Goal: Transaction & Acquisition: Purchase product/service

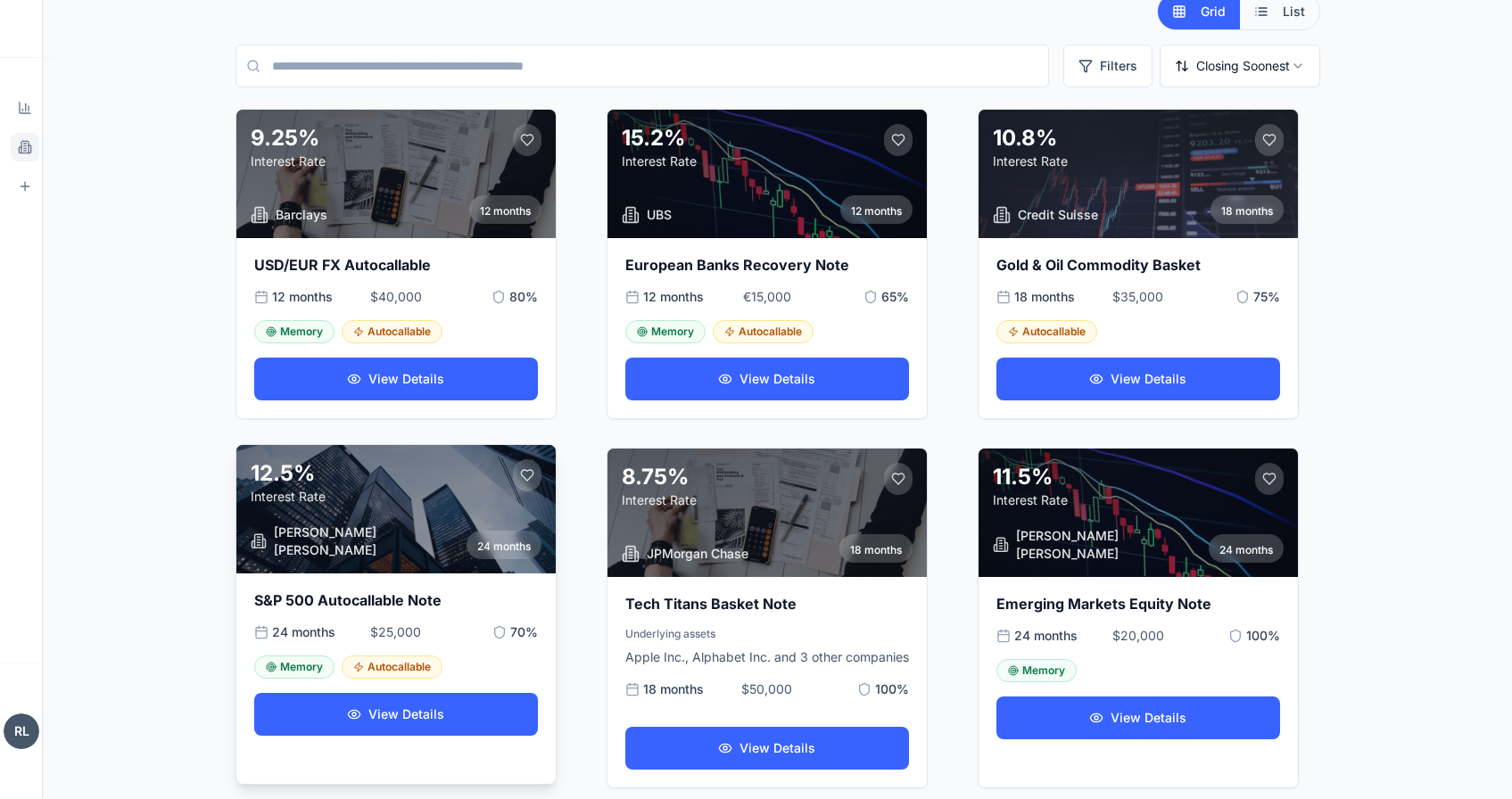
scroll to position [55, 0]
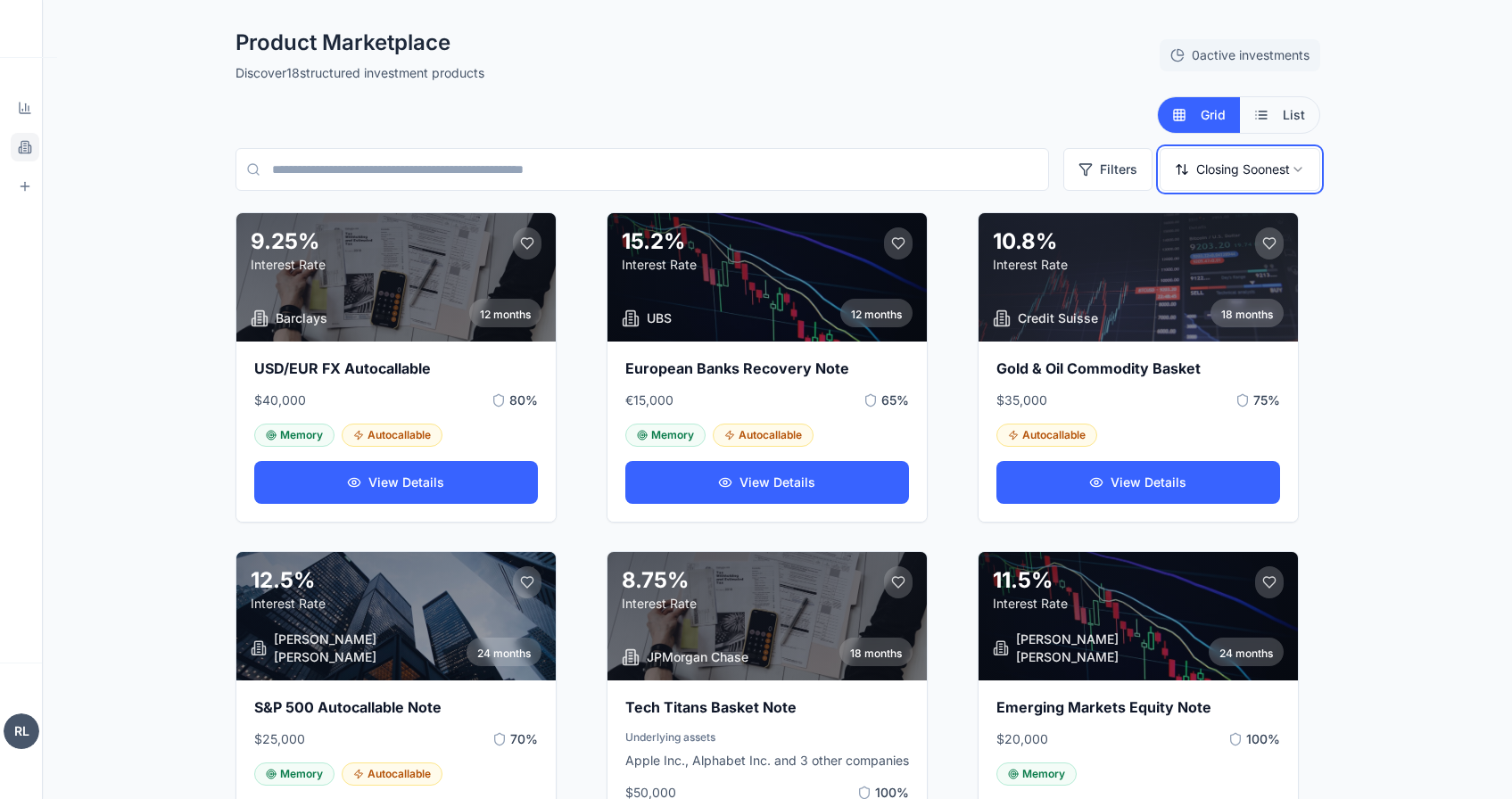
click at [1290, 106] on span "List" at bounding box center [1293, 114] width 22 height 18
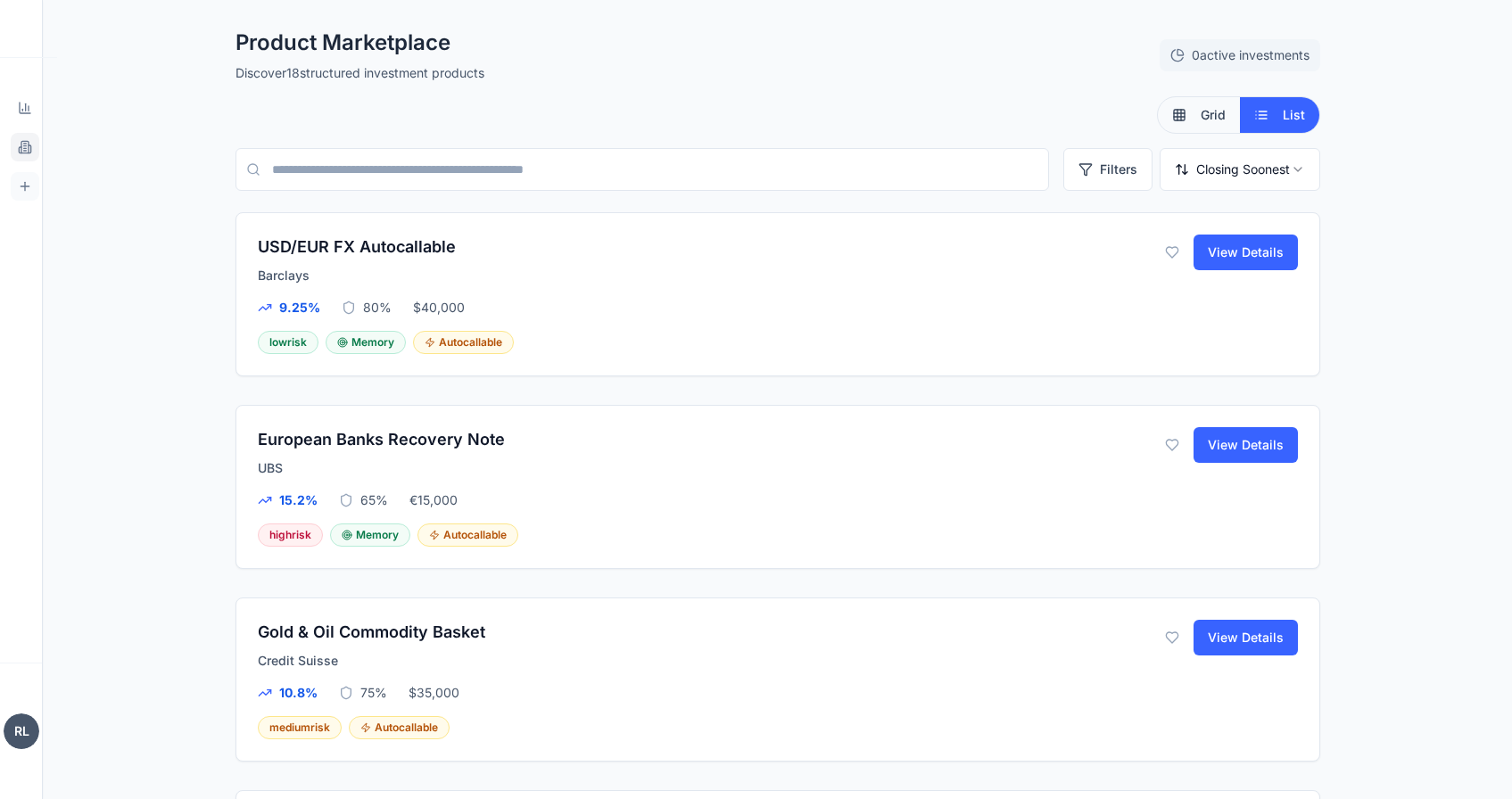
click at [35, 182] on link "Supplier Portal Manage products" at bounding box center [25, 187] width 29 height 29
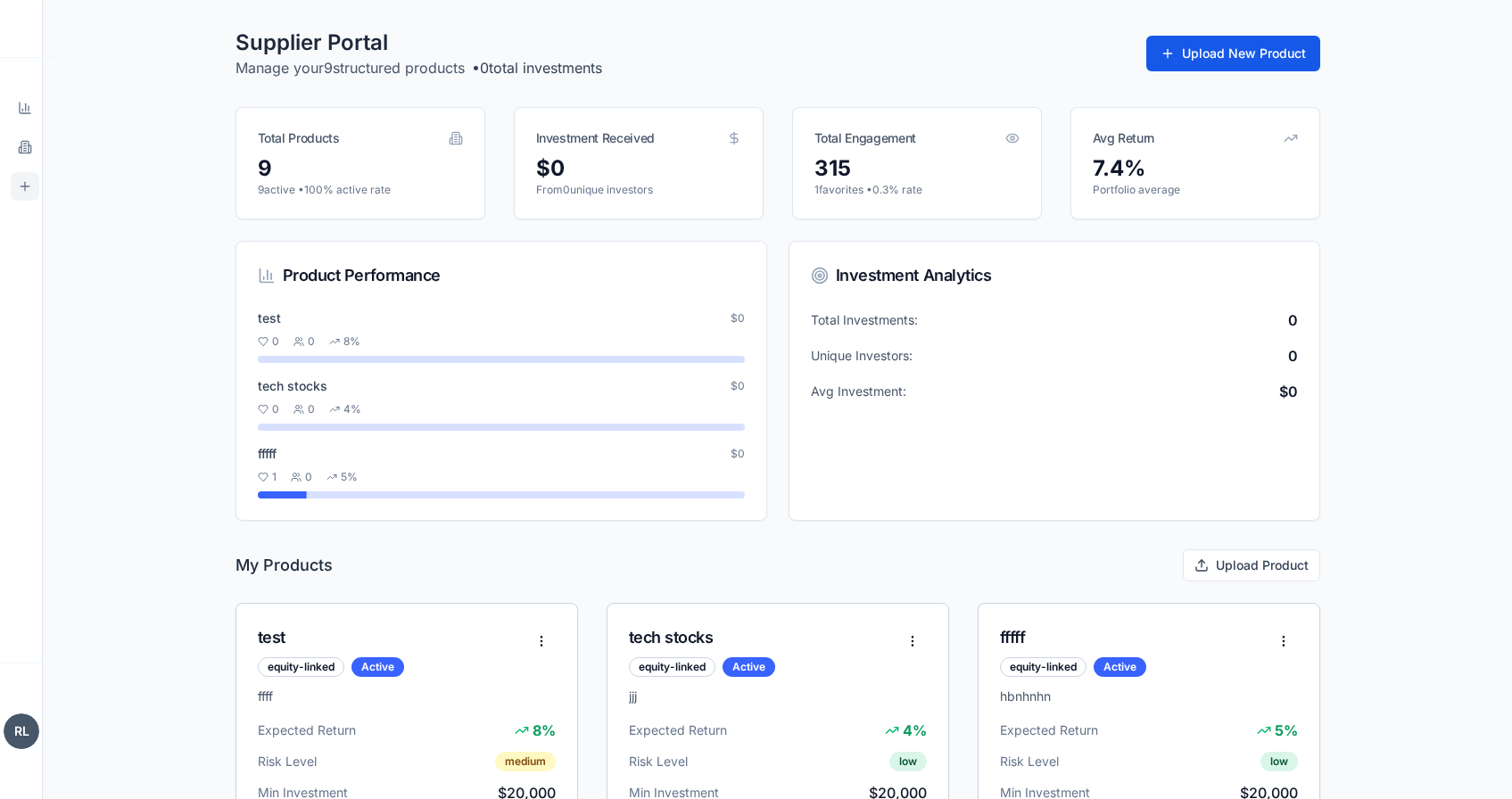
click at [1205, 59] on button "Upload New Product" at bounding box center [1232, 53] width 174 height 36
click at [1213, 52] on button "Upload New Product" at bounding box center [1232, 53] width 174 height 36
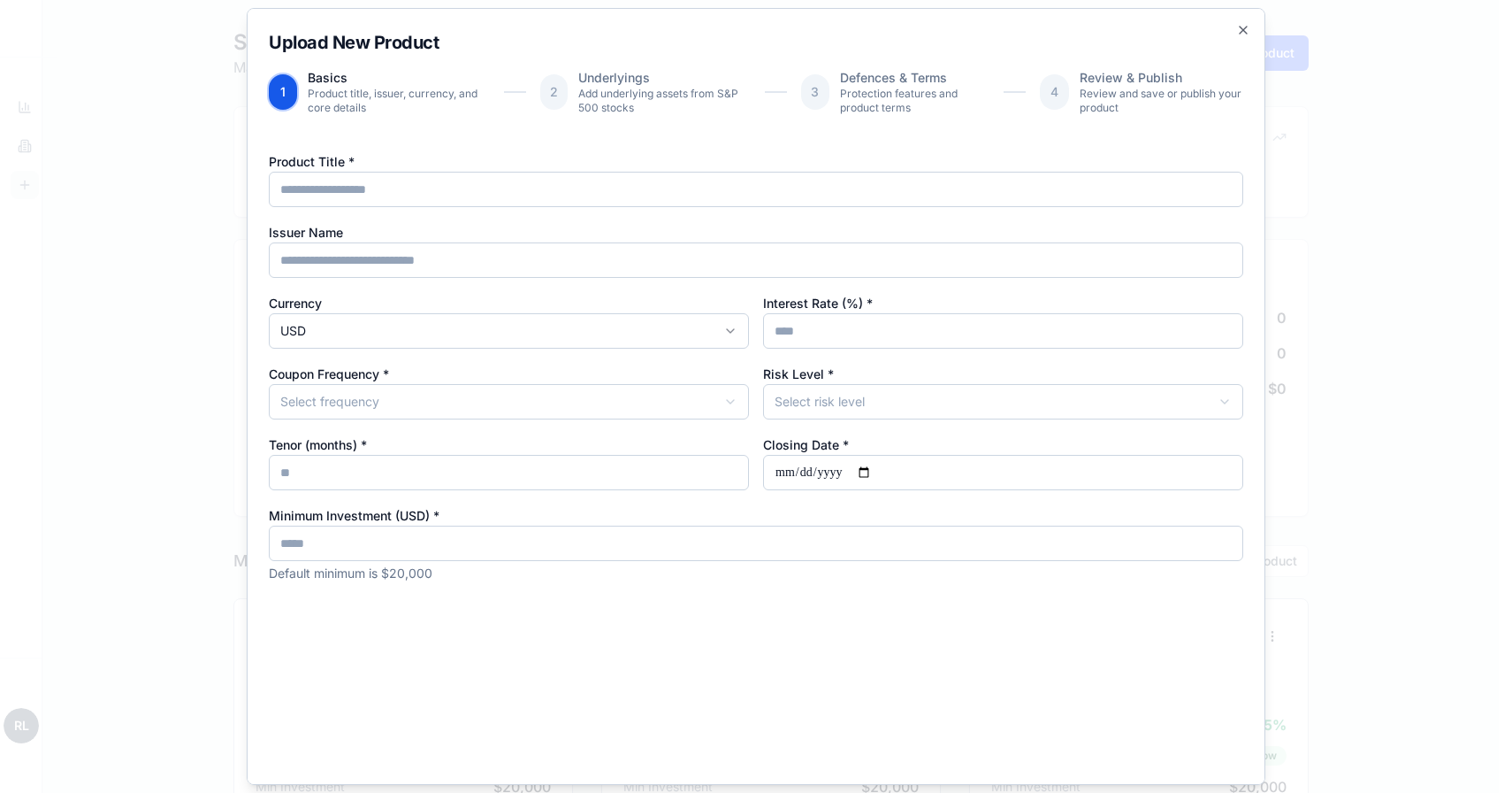
click at [677, 170] on div "Product Title *" at bounding box center [756, 178] width 975 height 56
click at [677, 179] on input "Product Title *" at bounding box center [756, 189] width 975 height 35
paste input "**********"
type input "**********"
click at [681, 259] on input "Issuer Name" at bounding box center [756, 260] width 975 height 35
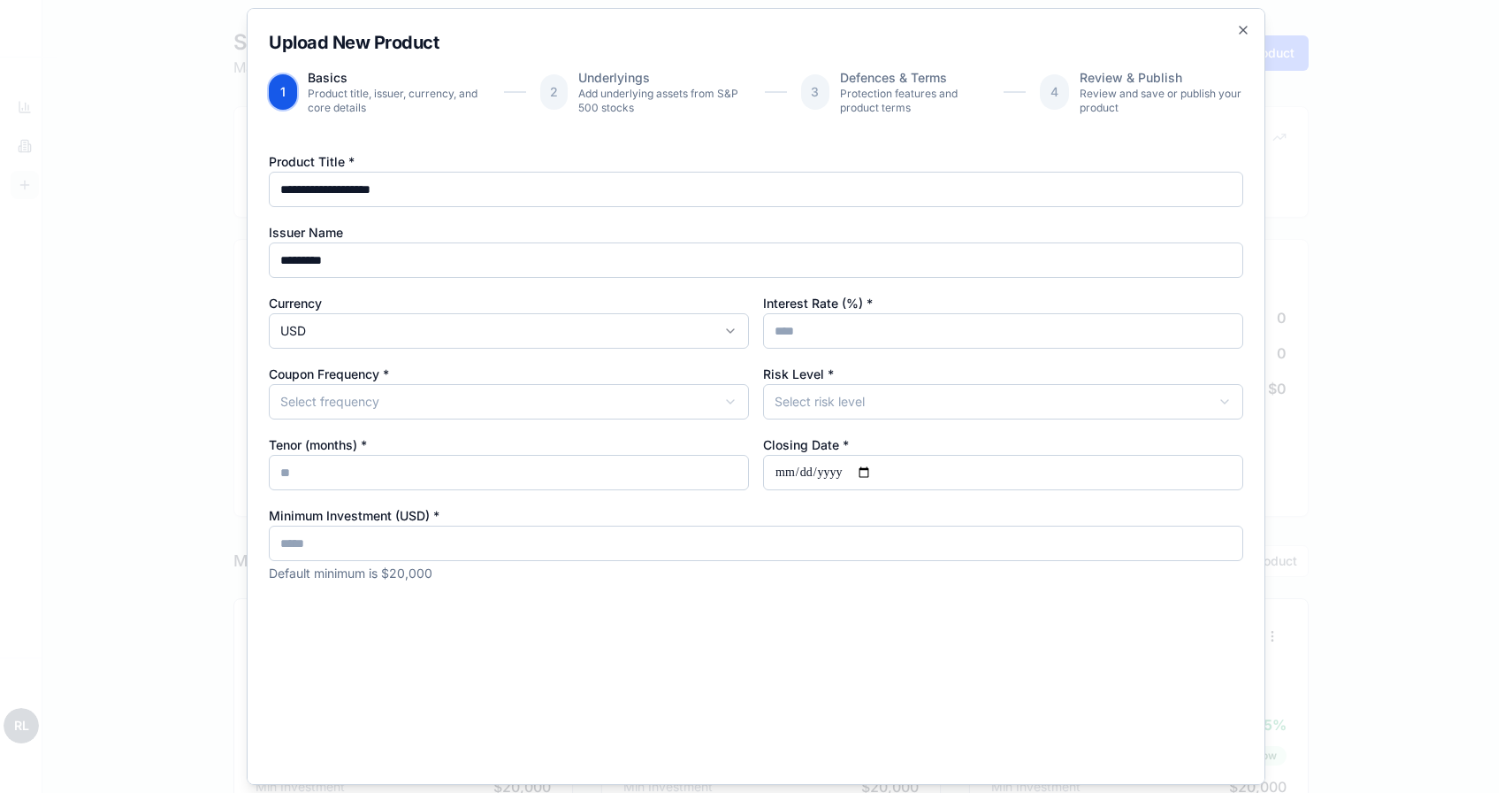
type input "*********"
click at [803, 329] on input "Interest Rate (%) *" at bounding box center [1003, 330] width 480 height 35
type input "**"
click at [806, 421] on div "**********" at bounding box center [756, 366] width 975 height 431
click at [806, 415] on body "StructureMarket Pro Dashboard Overview and insights Products Browse marketplace…" at bounding box center [750, 790] width 1500 height 1580
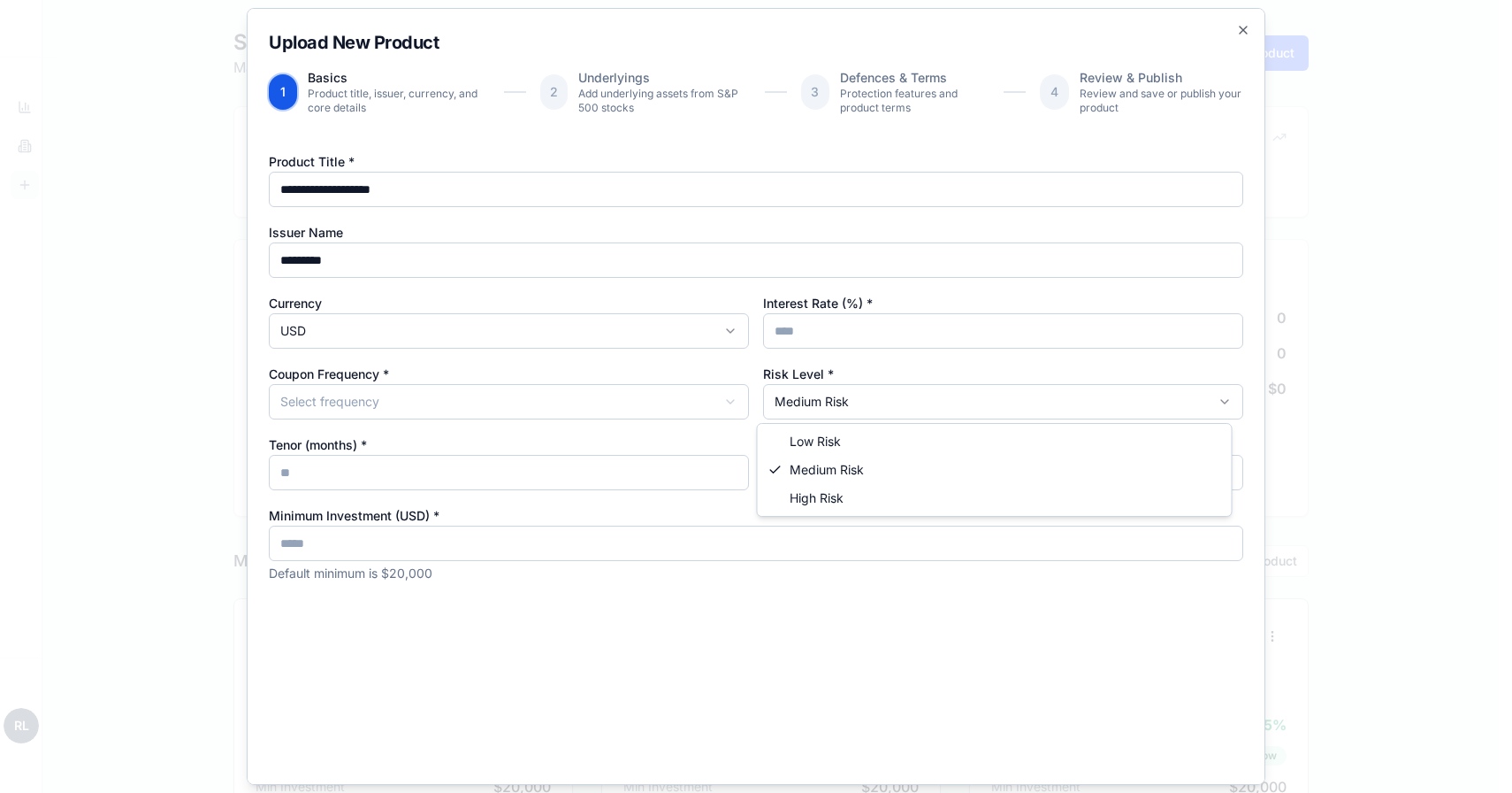
click at [785, 419] on body "StructureMarket Pro Dashboard Overview and insights Products Browse marketplace…" at bounding box center [750, 790] width 1500 height 1580
drag, startPoint x: 789, startPoint y: 459, endPoint x: 794, endPoint y: 450, distance: 10.3
click at [688, 397] on body "StructureMarket Pro Dashboard Overview and insights Products Browse marketplace…" at bounding box center [750, 790] width 1500 height 1580
click at [866, 473] on input "Closing Date *" at bounding box center [1003, 472] width 480 height 35
type input "**********"
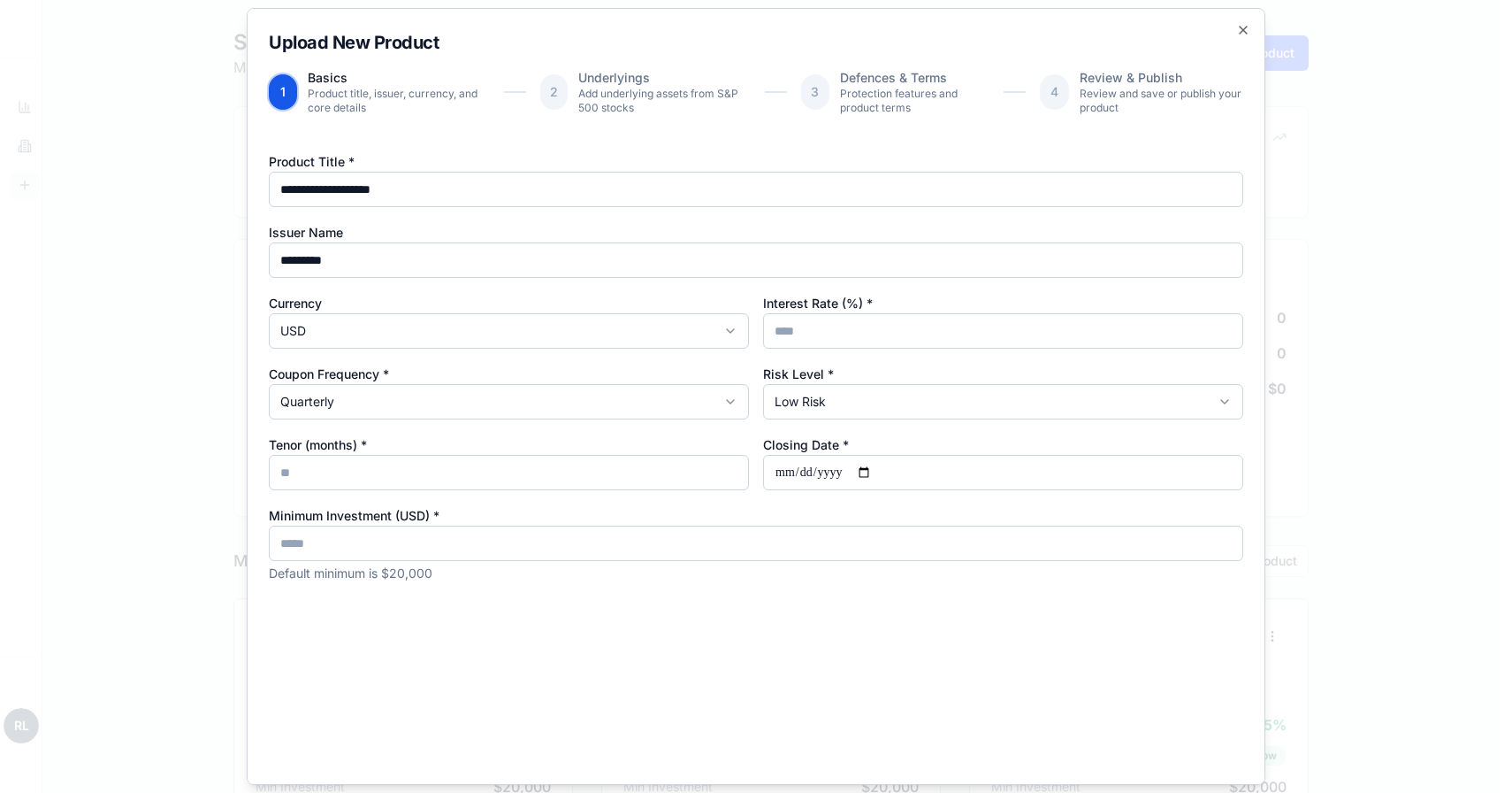
click at [440, 487] on input "Tenor (months) *" at bounding box center [508, 472] width 480 height 35
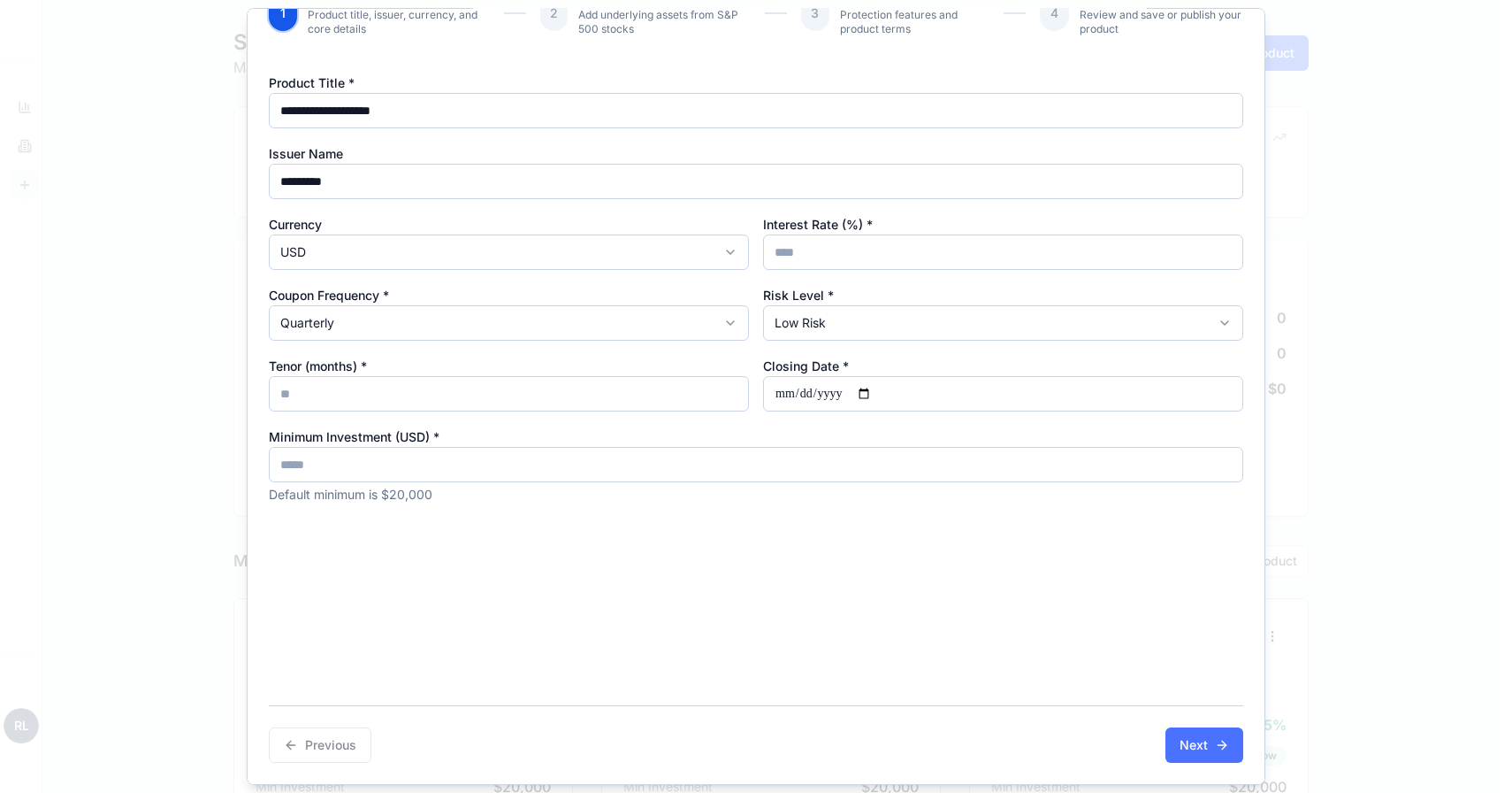
type input "**"
click at [1180, 735] on button "Next" at bounding box center [1205, 744] width 78 height 35
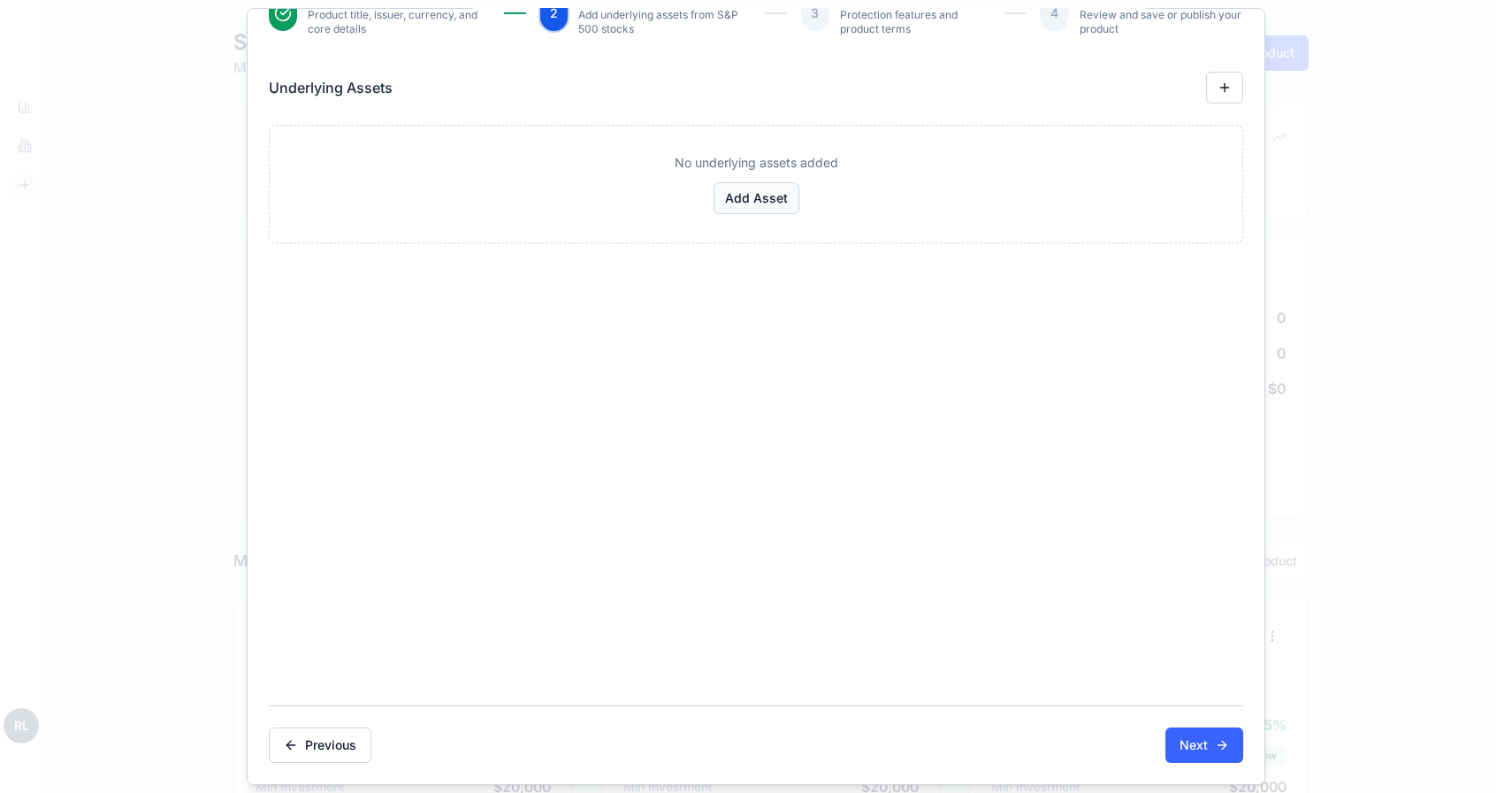
click at [742, 206] on button "Add Asset" at bounding box center [756, 198] width 86 height 31
click at [701, 198] on input at bounding box center [756, 189] width 944 height 35
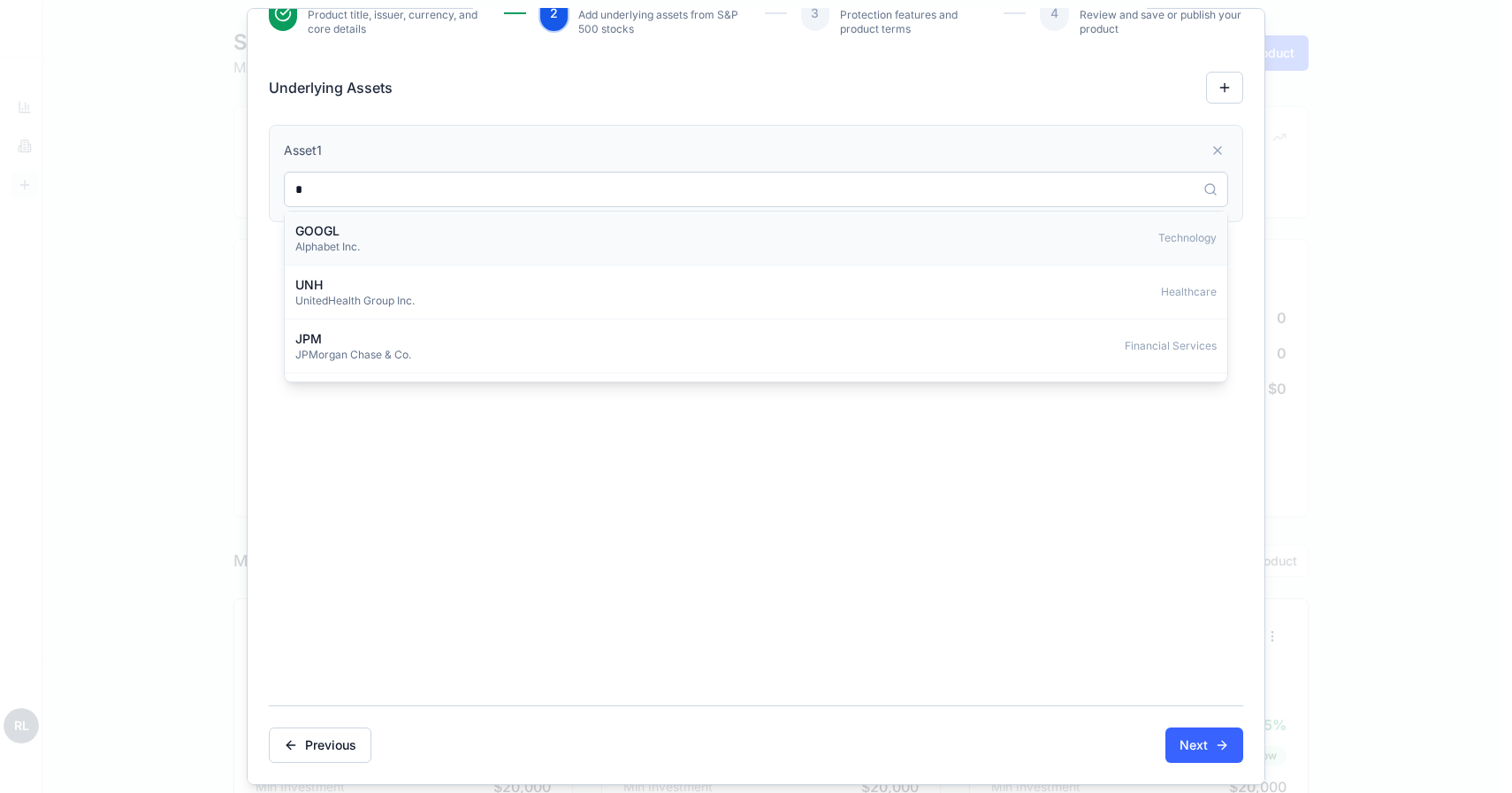
click at [681, 227] on div "GOOGL Alphabet Inc. Technology" at bounding box center [756, 238] width 922 height 31
type input "*****"
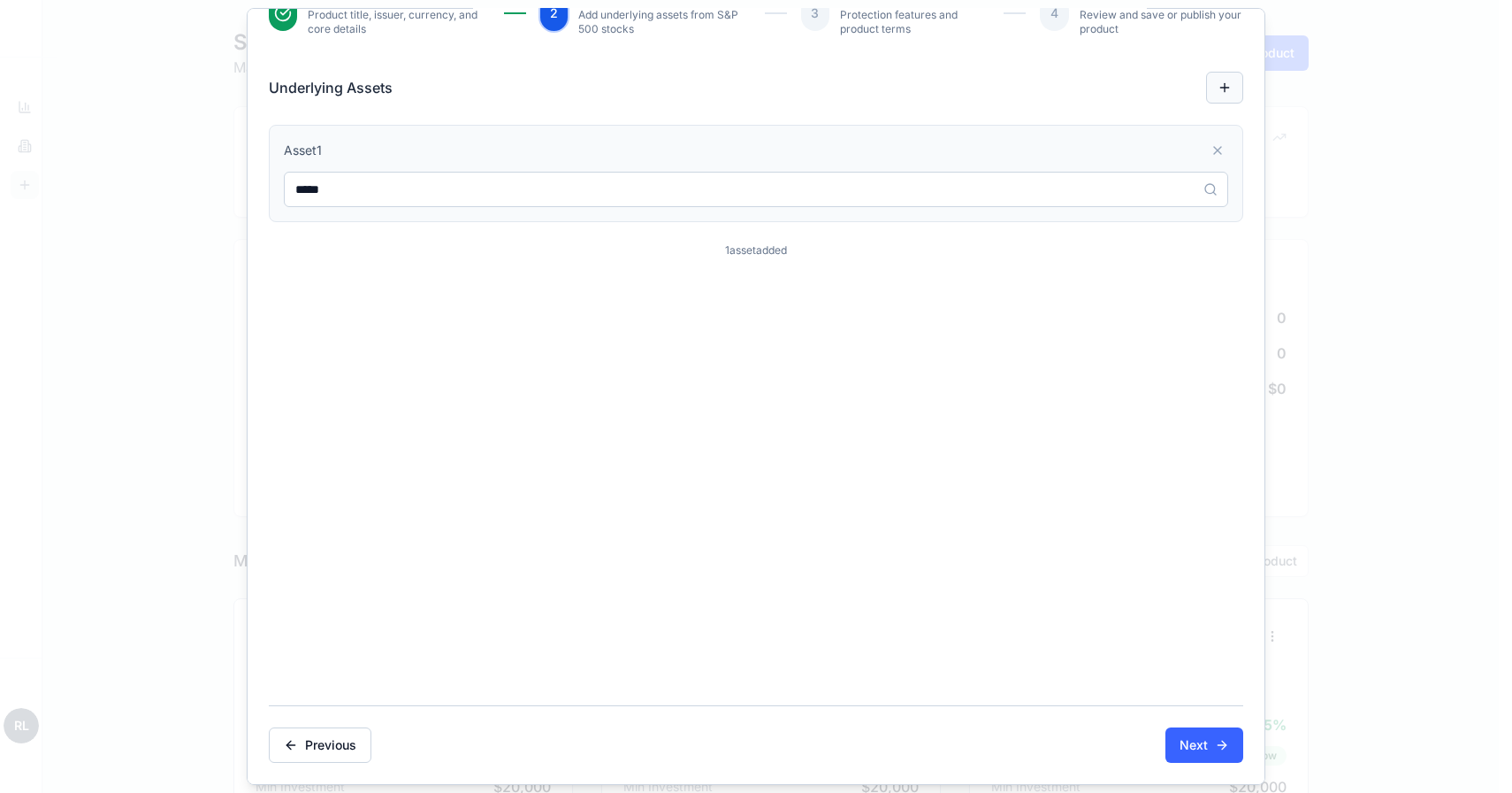
click at [1208, 93] on button "button" at bounding box center [1225, 87] width 37 height 31
click at [695, 298] on input at bounding box center [756, 301] width 944 height 35
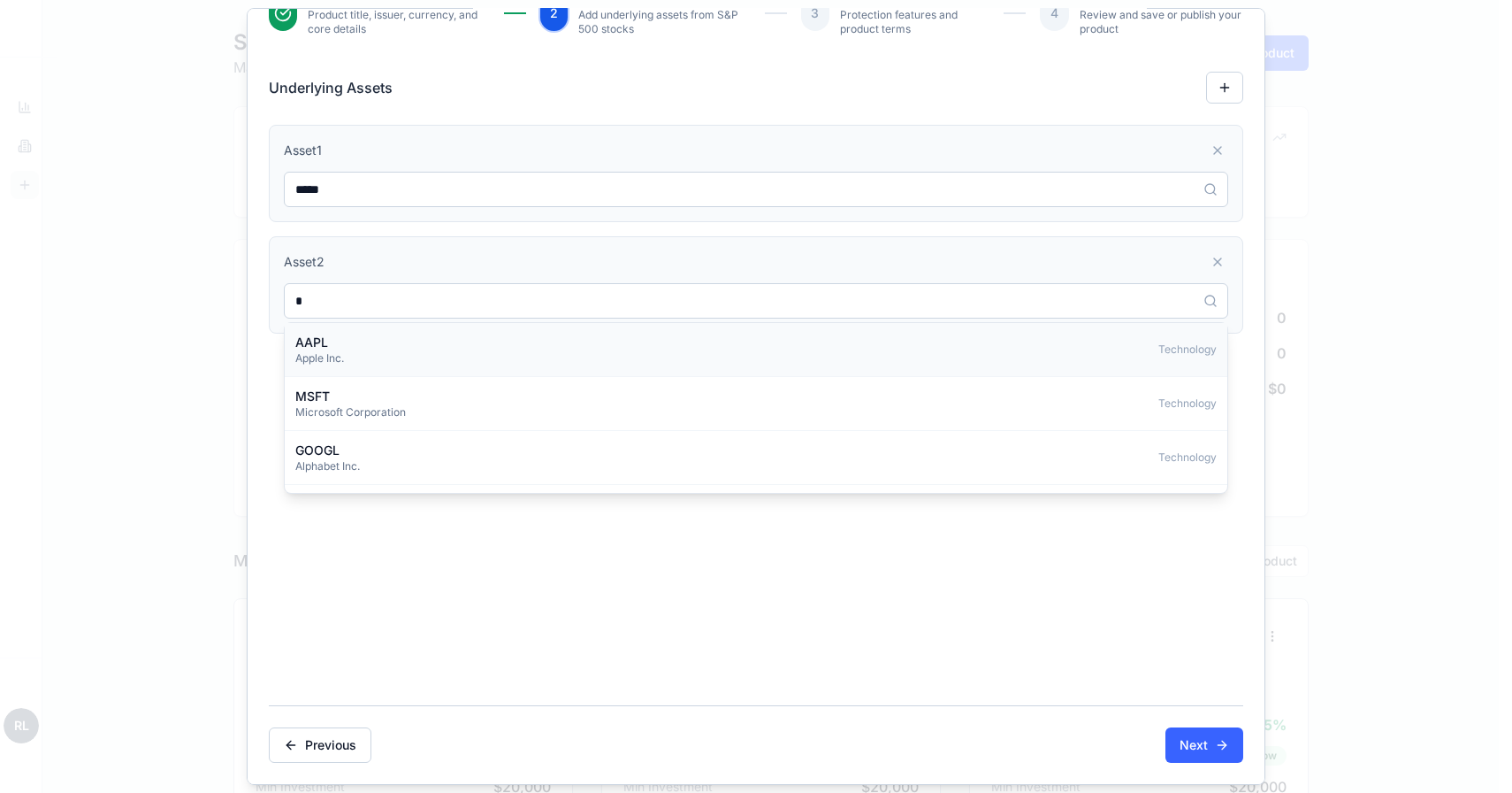
click at [673, 334] on div "AAPL Apple Inc. Technology" at bounding box center [756, 349] width 922 height 31
type input "****"
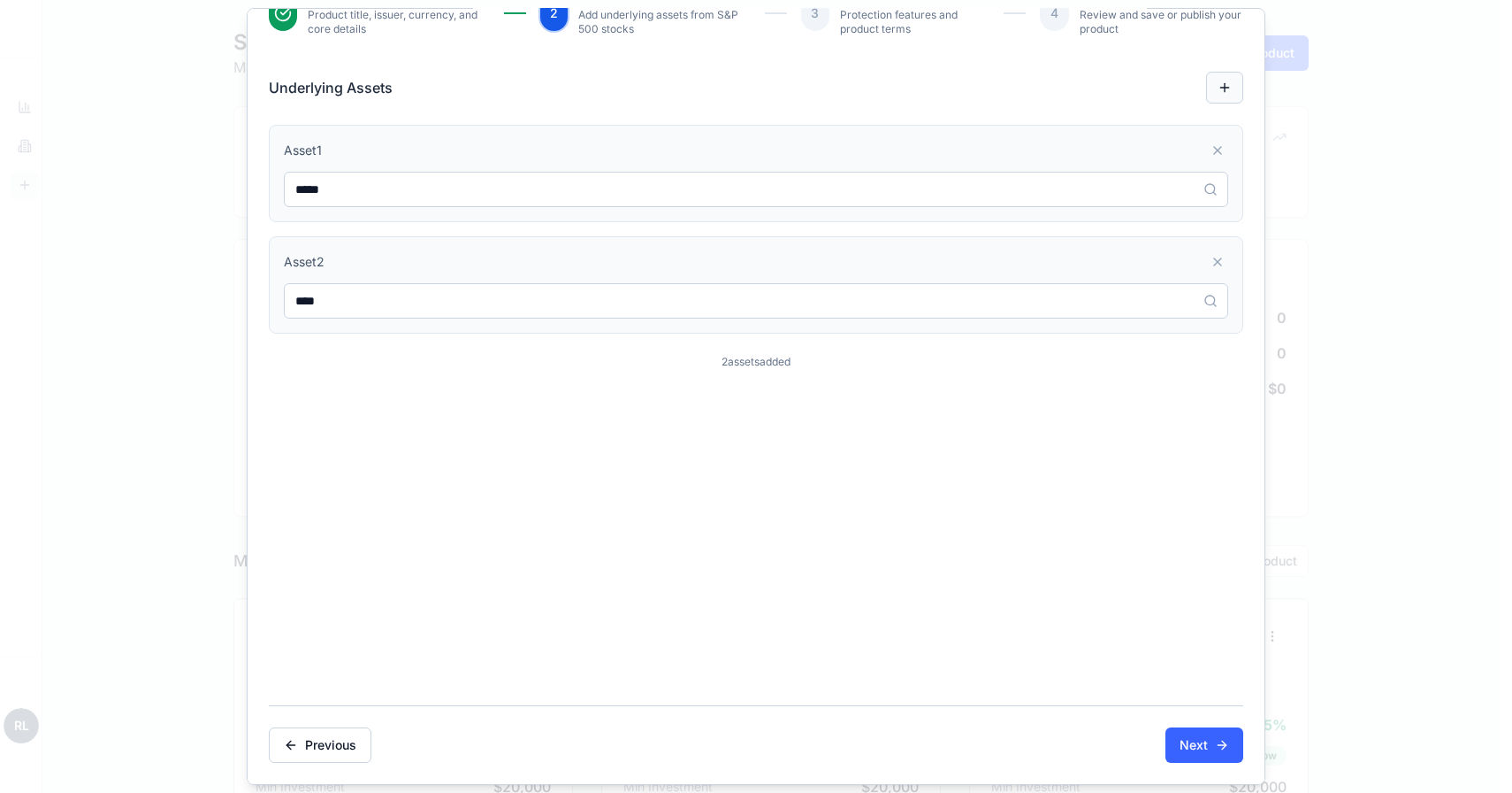
click at [1207, 87] on button "button" at bounding box center [1225, 87] width 37 height 31
click at [631, 435] on div "Asset 3" at bounding box center [756, 396] width 975 height 97
click at [646, 414] on input at bounding box center [756, 412] width 944 height 35
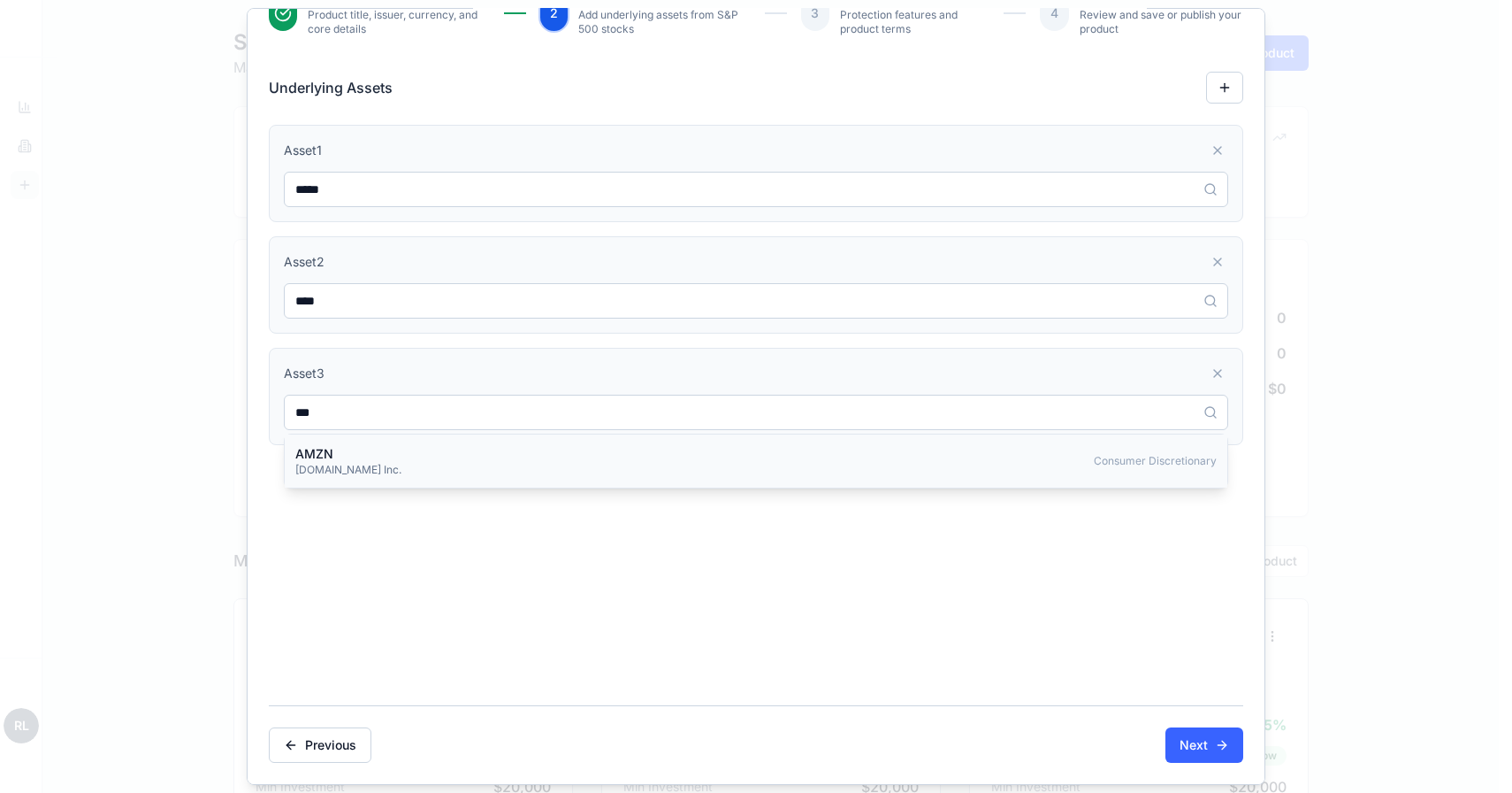
click at [535, 481] on div "AMZN Amazon.com Inc. Consumer Discretionary" at bounding box center [756, 461] width 942 height 53
type input "****"
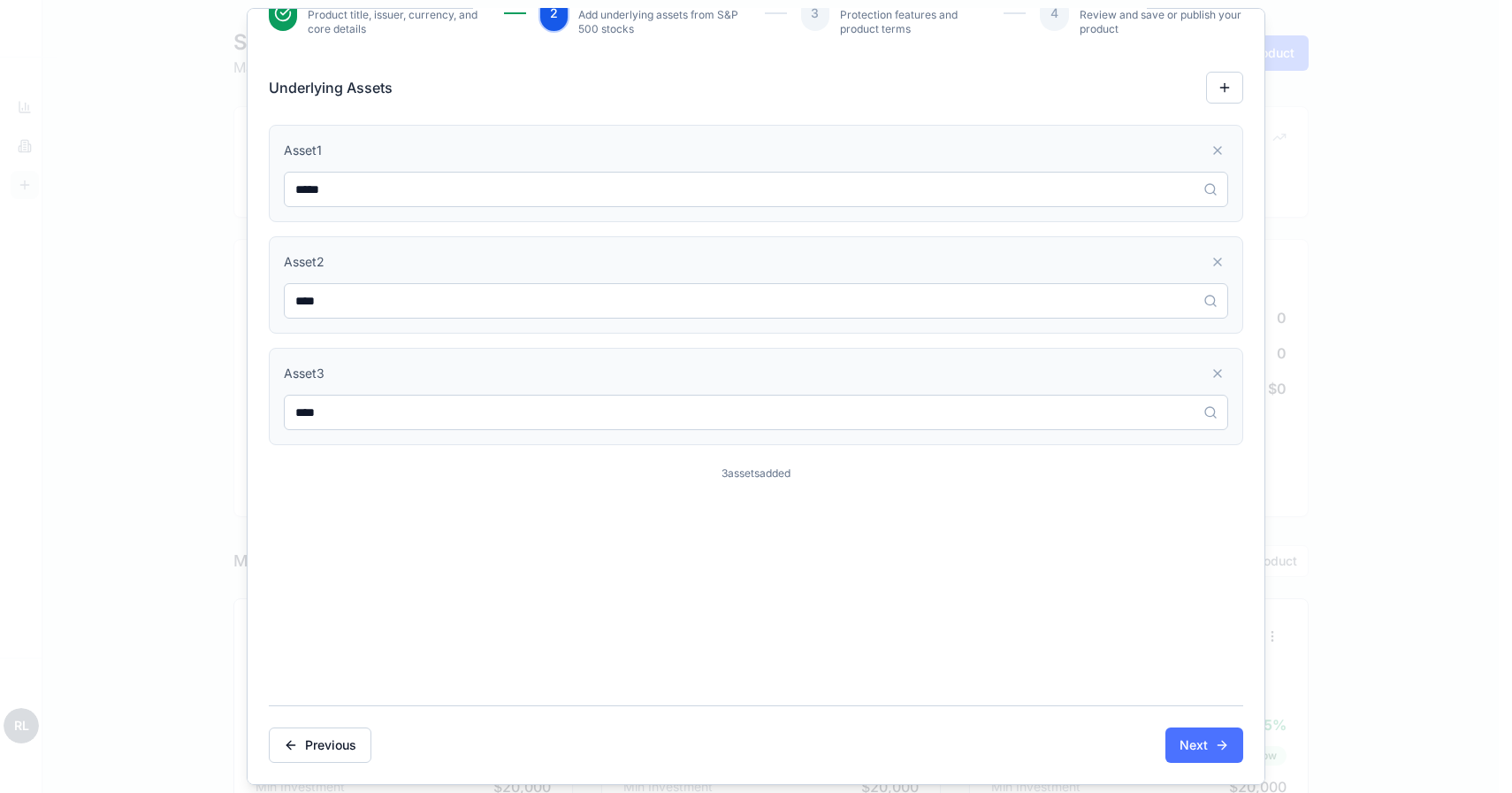
click at [1200, 750] on button "Next" at bounding box center [1205, 744] width 78 height 35
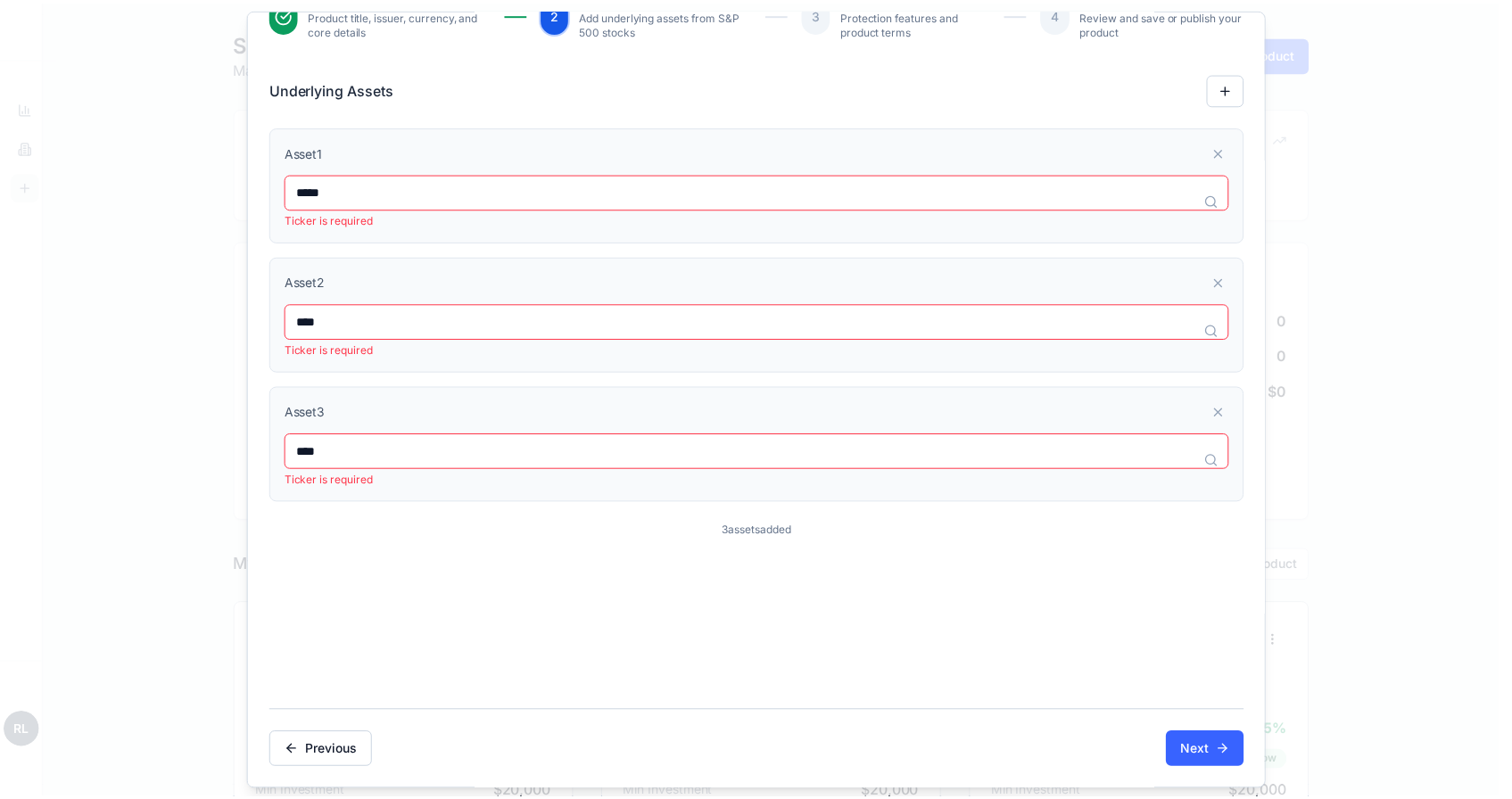
scroll to position [0, 0]
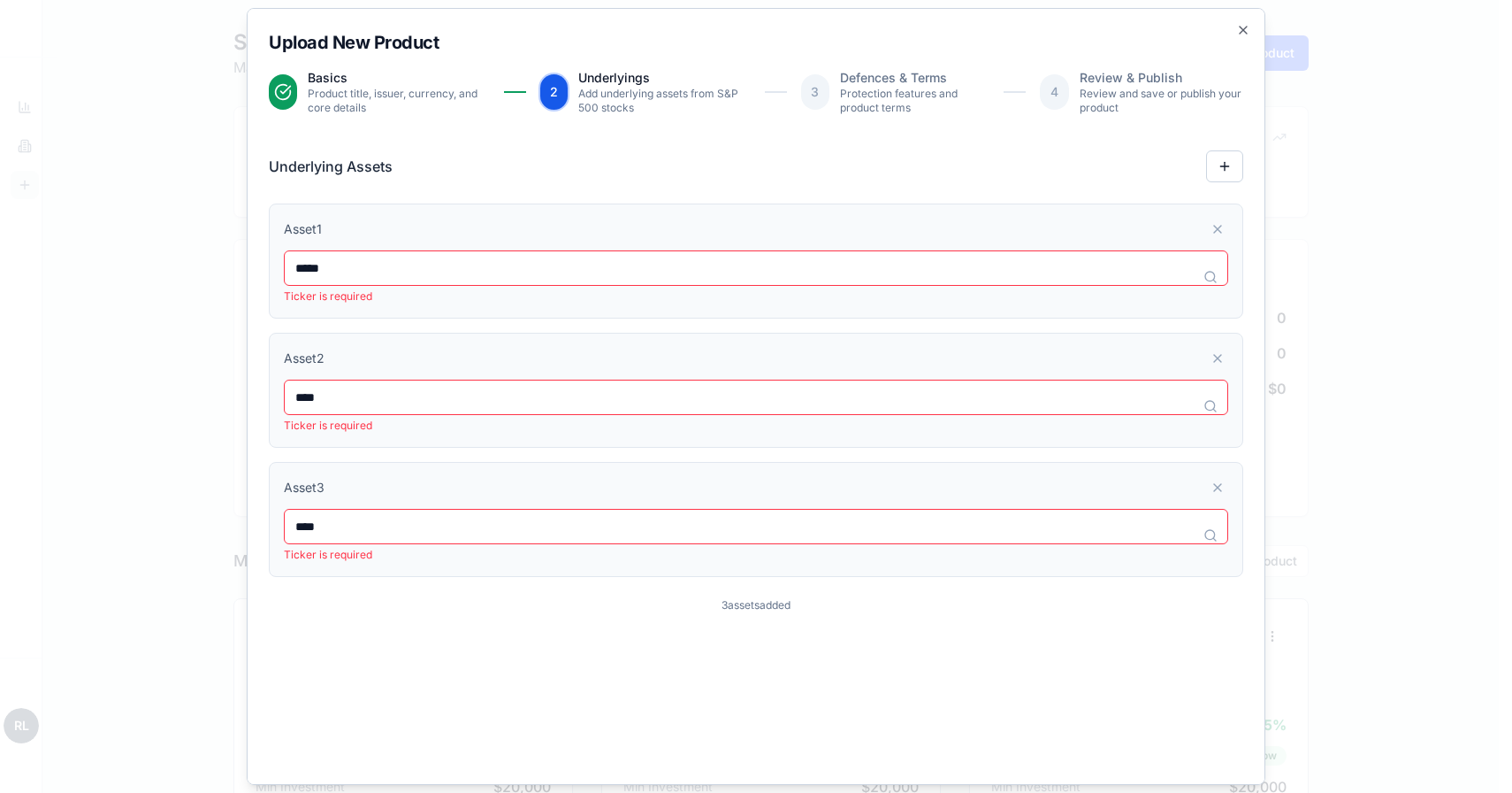
click at [1239, 30] on div "Upload New Product Basics Product title, issuer, currency, and core details 2 U…" at bounding box center [756, 396] width 1019 height 777
click at [1236, 30] on icon "button" at bounding box center [1243, 30] width 14 height 14
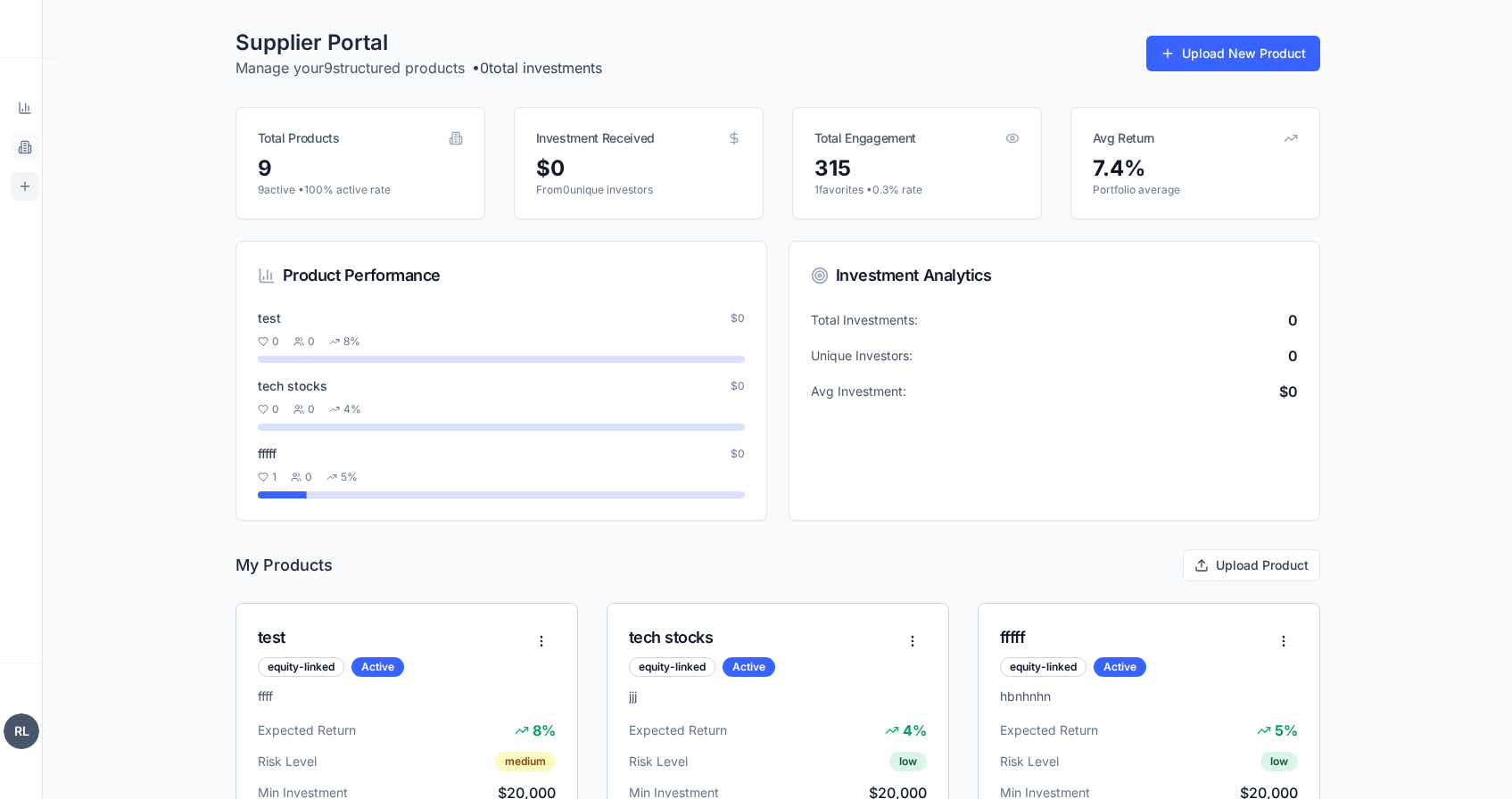
click at [28, 150] on icon at bounding box center [24, 146] width 7 height 12
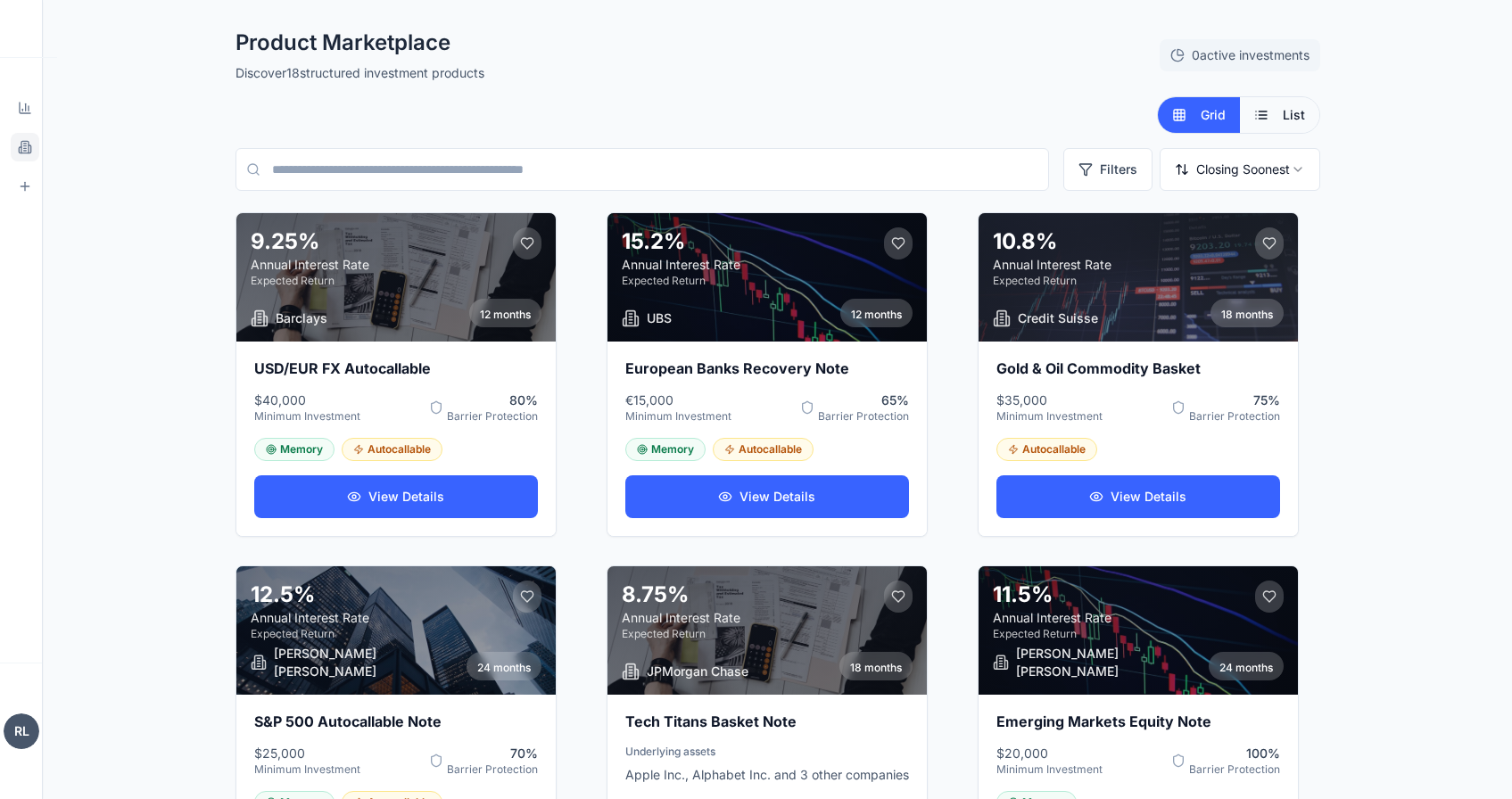
click at [1295, 105] on button "List" at bounding box center [1279, 114] width 80 height 36
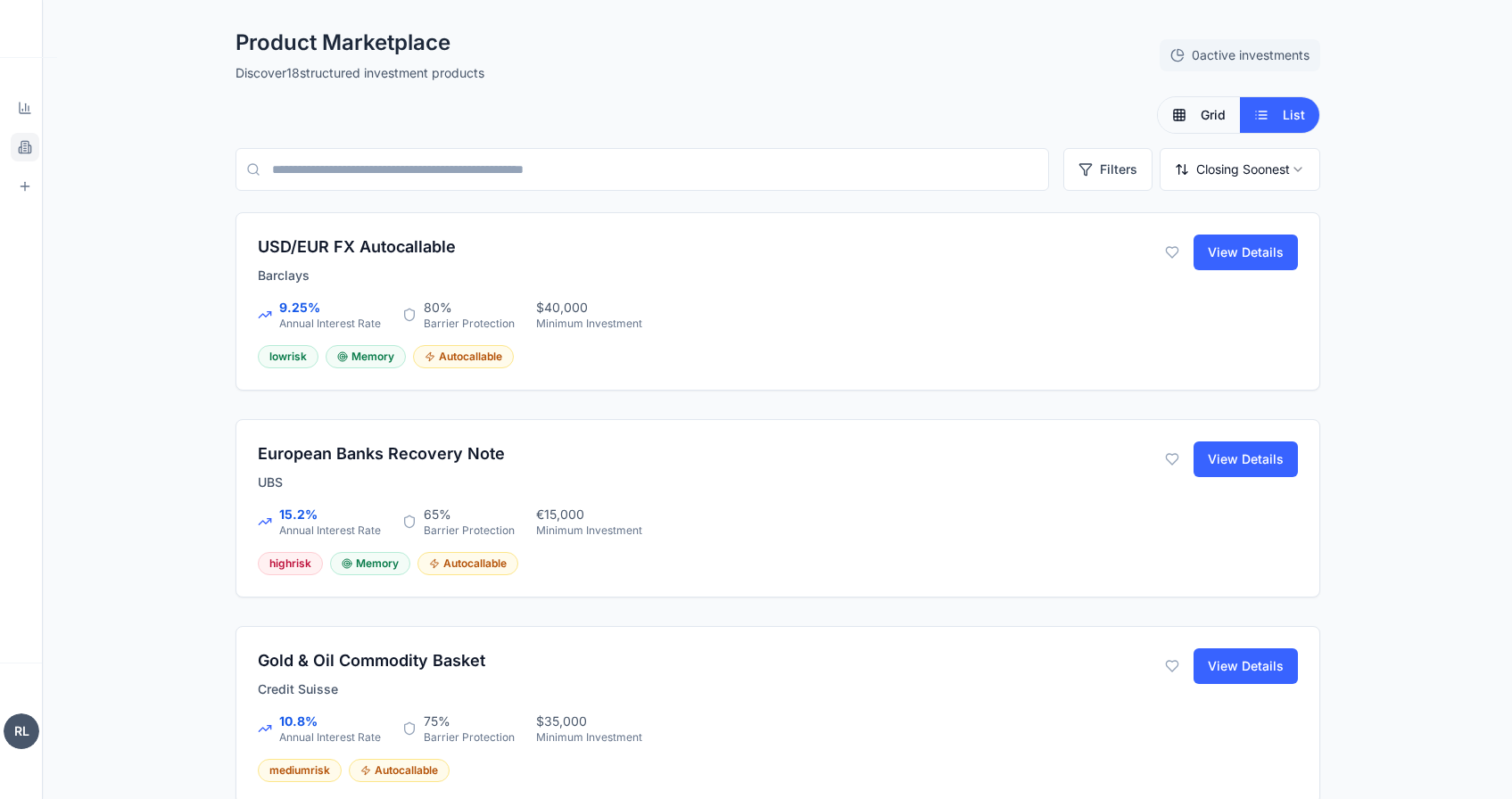
click at [1187, 116] on button "Grid" at bounding box center [1197, 114] width 82 height 36
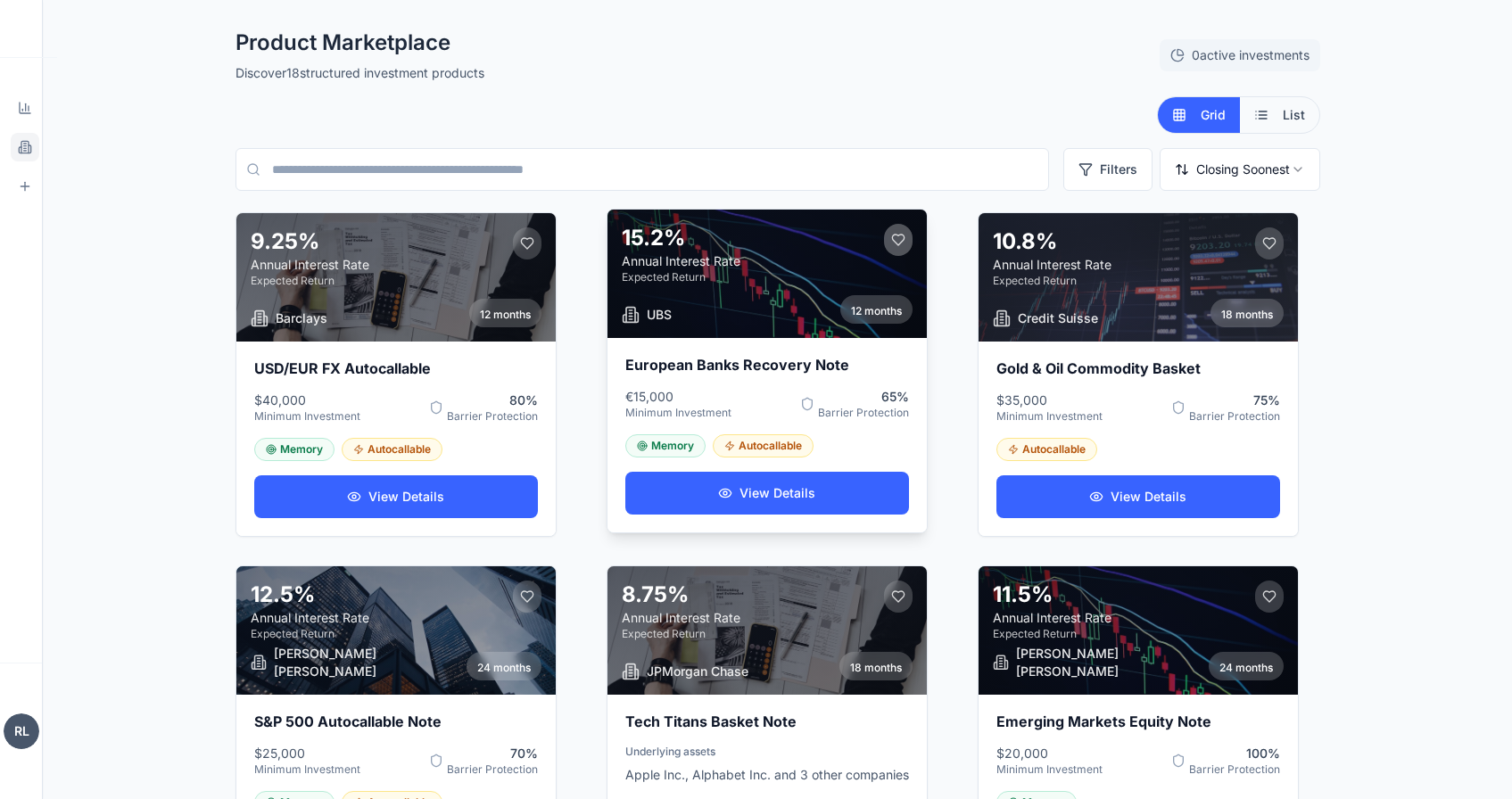
click at [899, 246] on button at bounding box center [898, 239] width 29 height 32
click at [895, 241] on button at bounding box center [898, 239] width 29 height 32
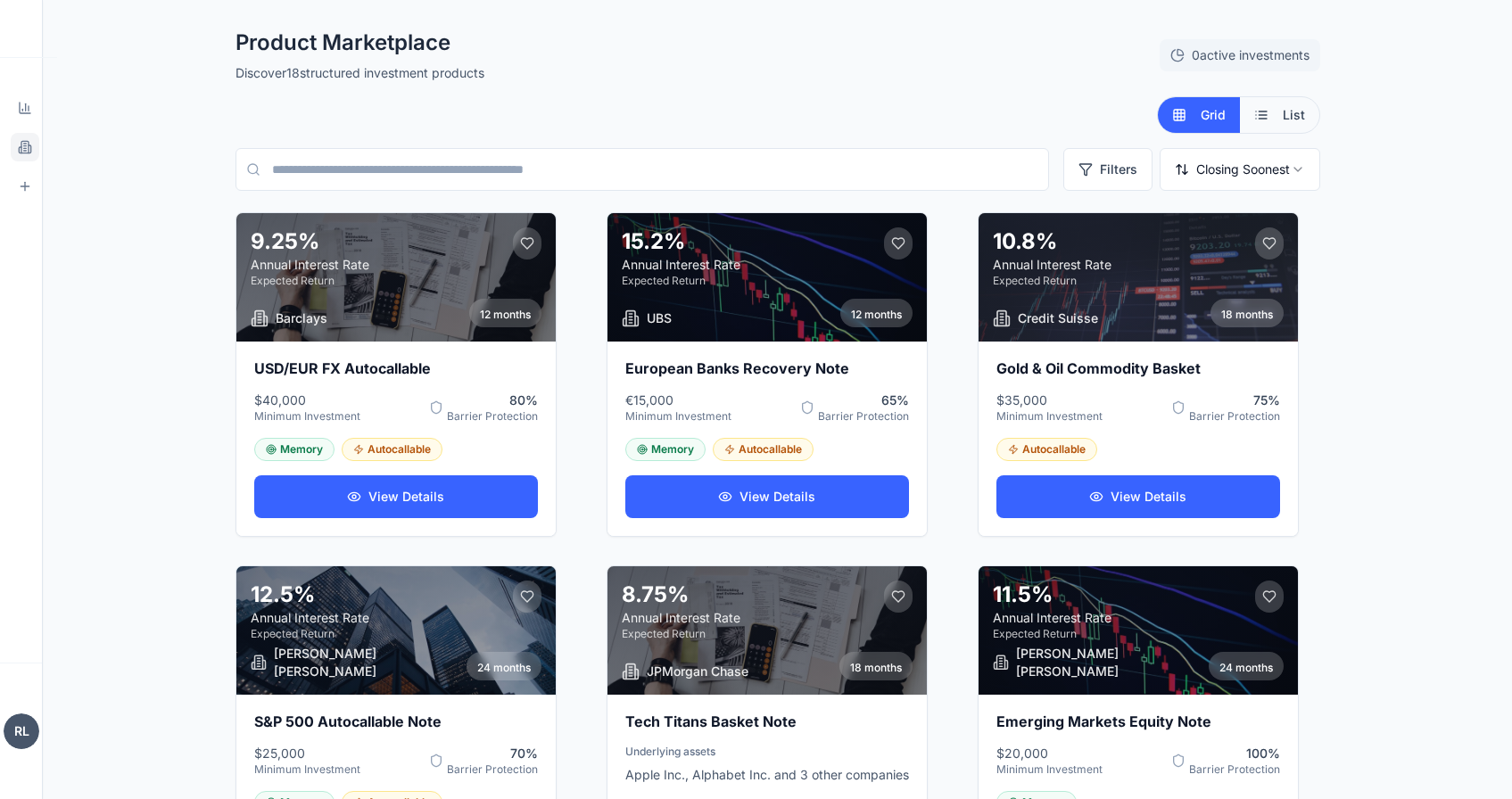
click at [1283, 115] on span "List" at bounding box center [1293, 114] width 22 height 18
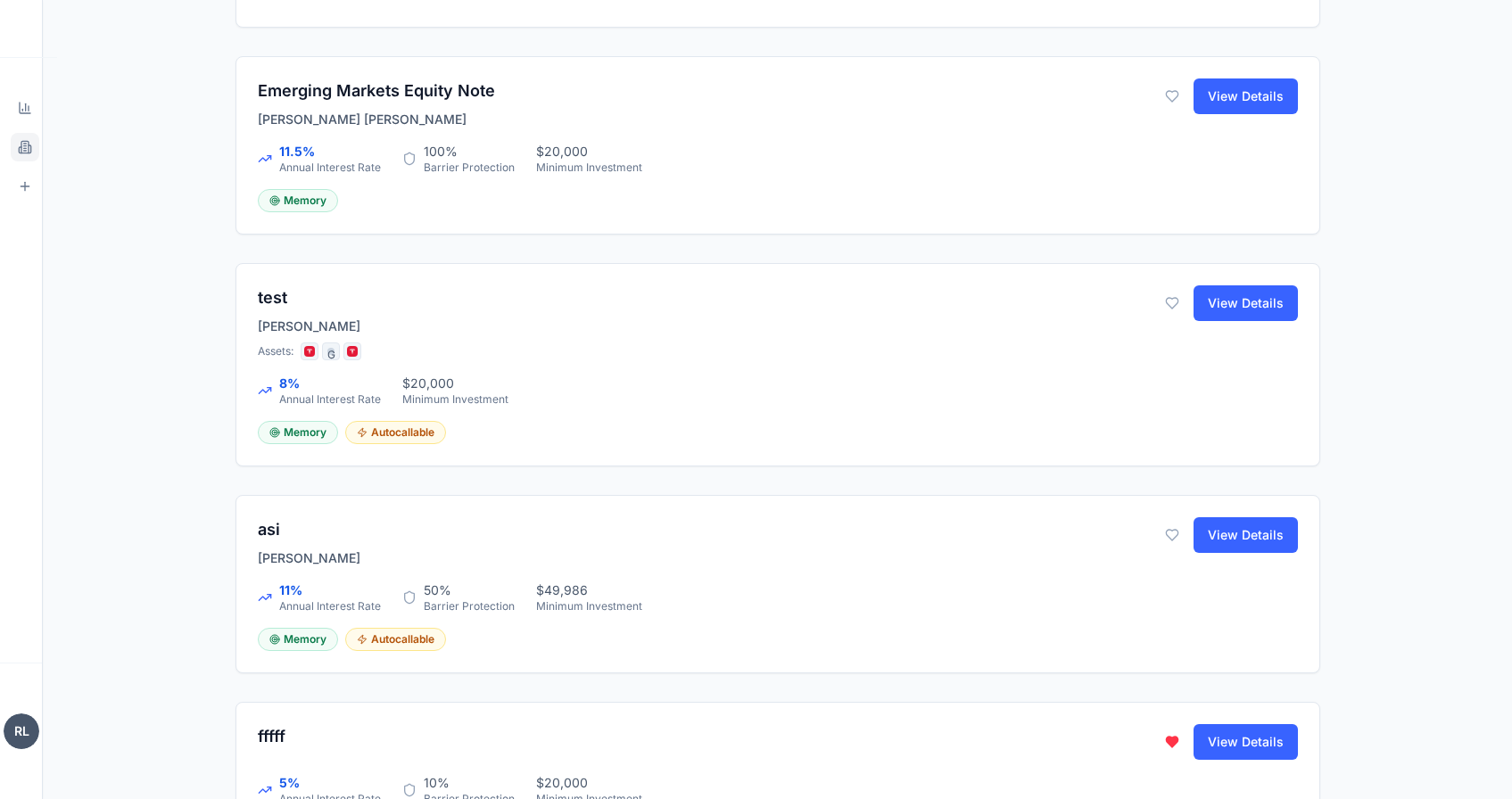
scroll to position [1165, 0]
click at [23, 180] on icon at bounding box center [25, 186] width 14 height 14
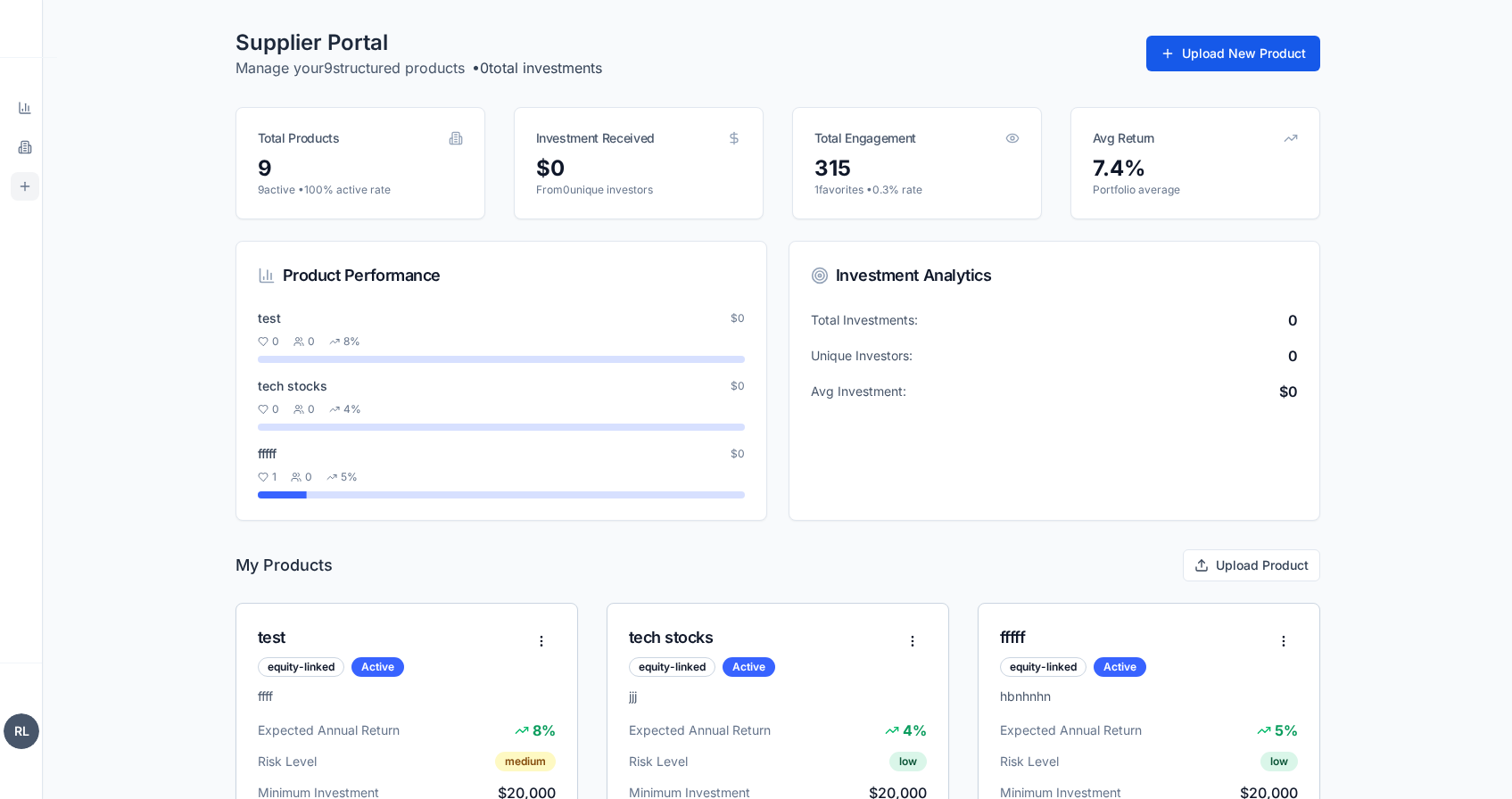
click at [1213, 64] on button "Upload New Product" at bounding box center [1232, 53] width 174 height 36
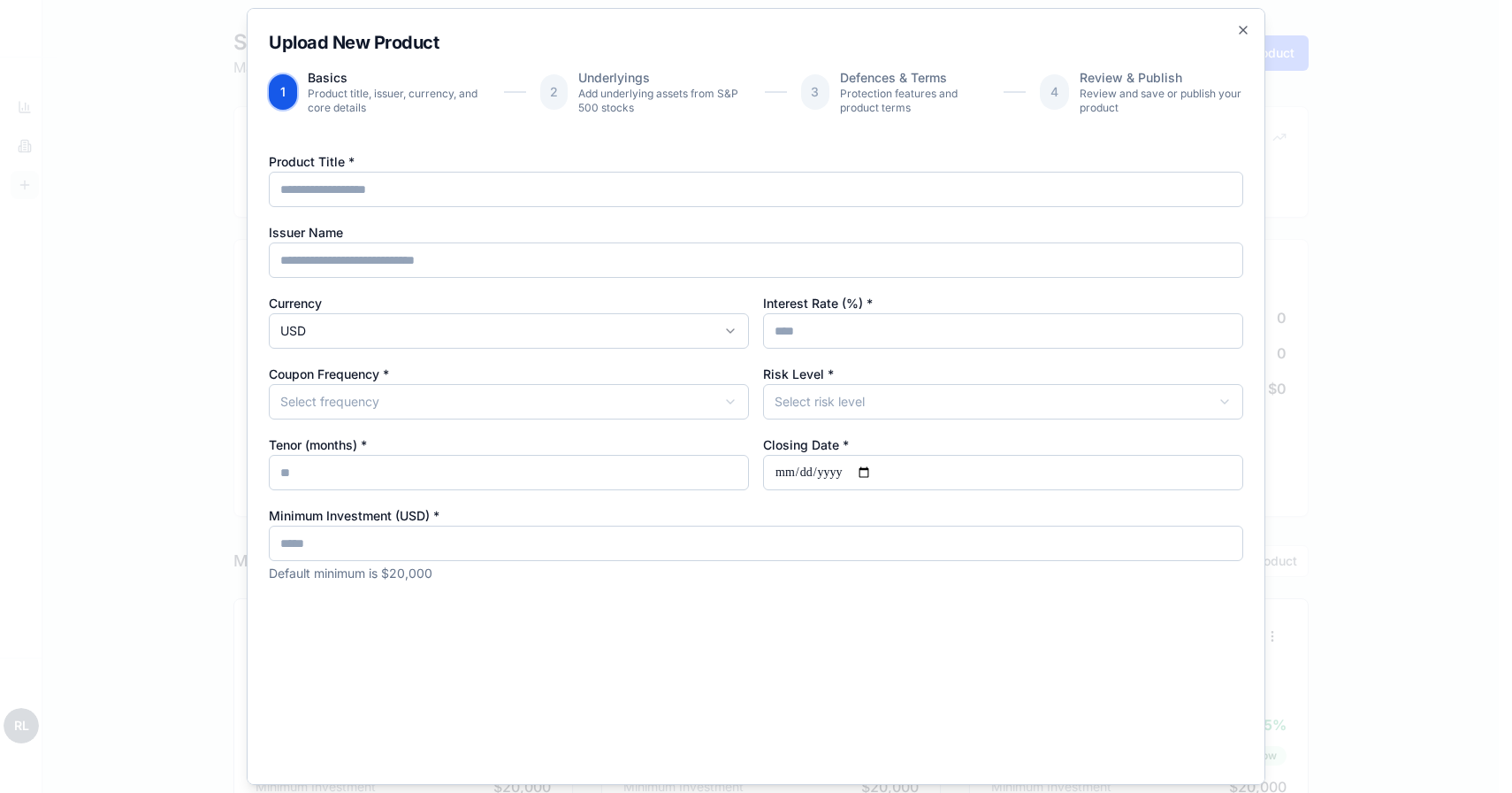
click at [805, 194] on input "Product Title *" at bounding box center [756, 189] width 975 height 35
type input "***"
click at [806, 249] on input "Issuer Name" at bounding box center [756, 260] width 975 height 35
click at [822, 327] on input "Interest Rate (%) *" at bounding box center [1003, 330] width 480 height 35
type input "*"
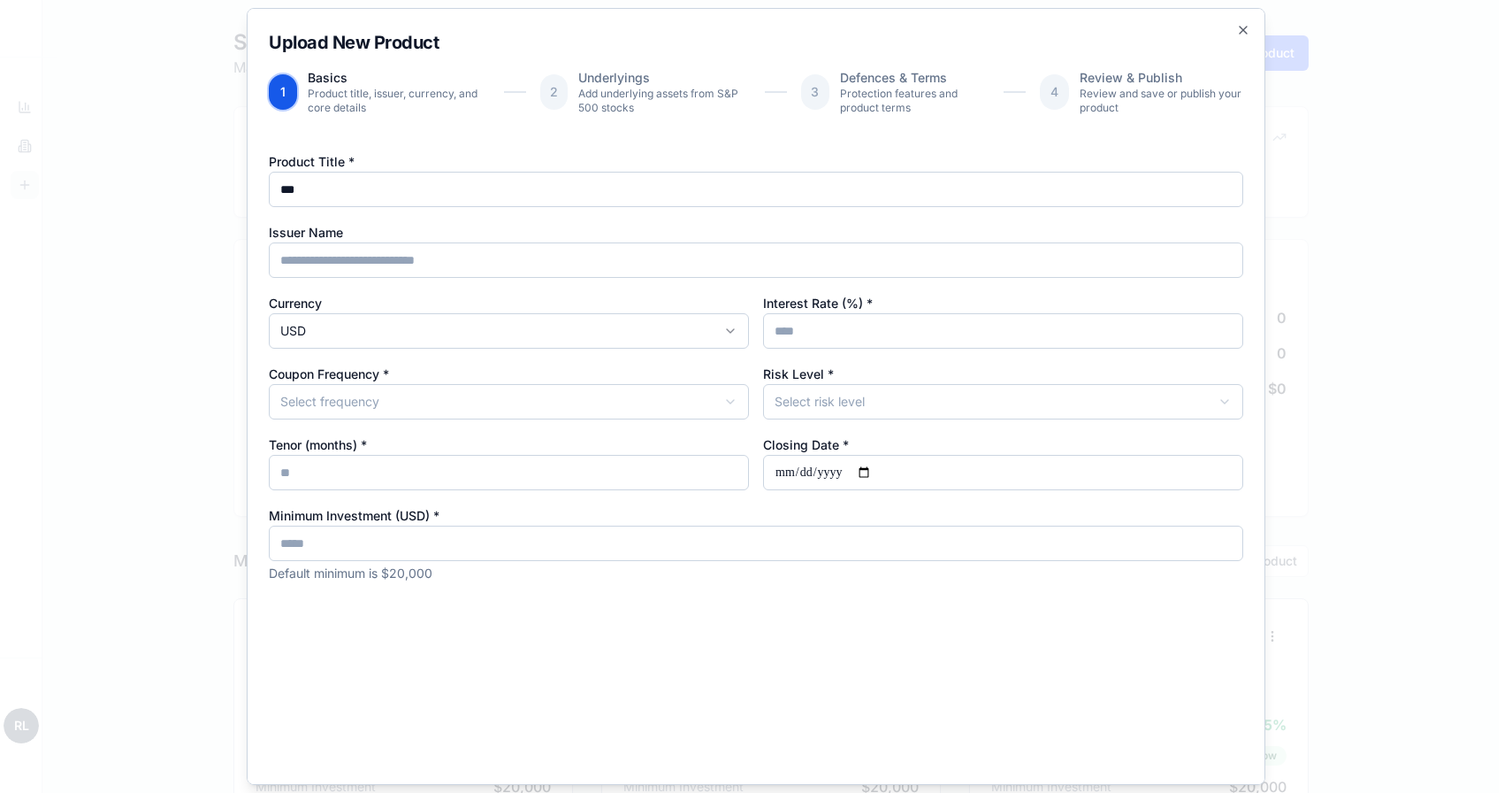
click at [819, 407] on body "StructureMarket Pro Dashboard Overview and insights Products Browse marketplace…" at bounding box center [750, 790] width 1500 height 1580
click at [872, 470] on input "Closing Date *" at bounding box center [1003, 472] width 480 height 35
type input "**********"
click at [588, 378] on div "Coupon Frequency * Select frequency" at bounding box center [508, 390] width 480 height 56
click at [588, 397] on body "StructureMarket Pro Dashboard Overview and insights Products Browse marketplace…" at bounding box center [750, 790] width 1500 height 1580
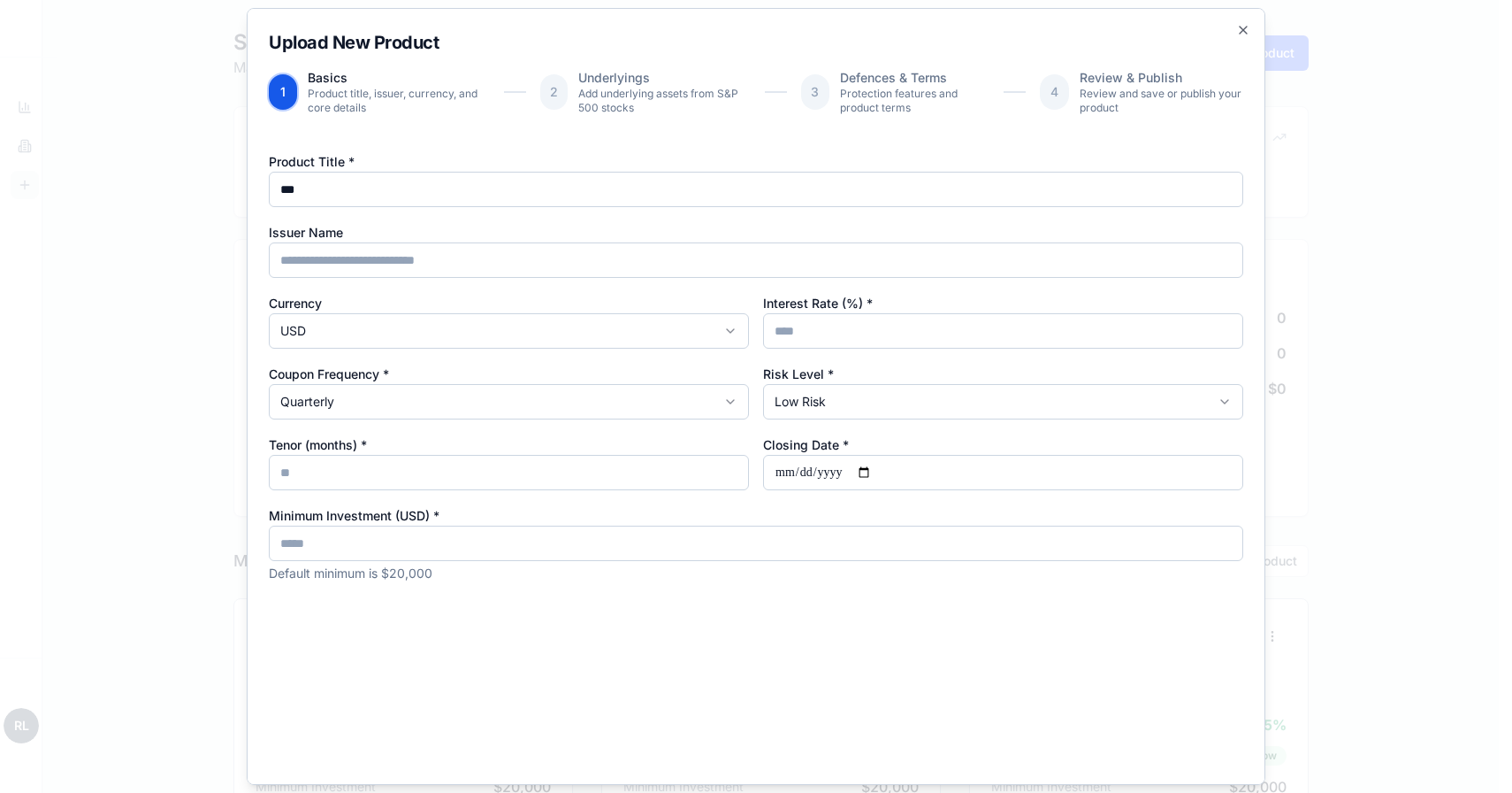
click at [538, 350] on div "**********" at bounding box center [756, 366] width 975 height 431
click at [522, 456] on input "Tenor (months) *" at bounding box center [508, 472] width 480 height 35
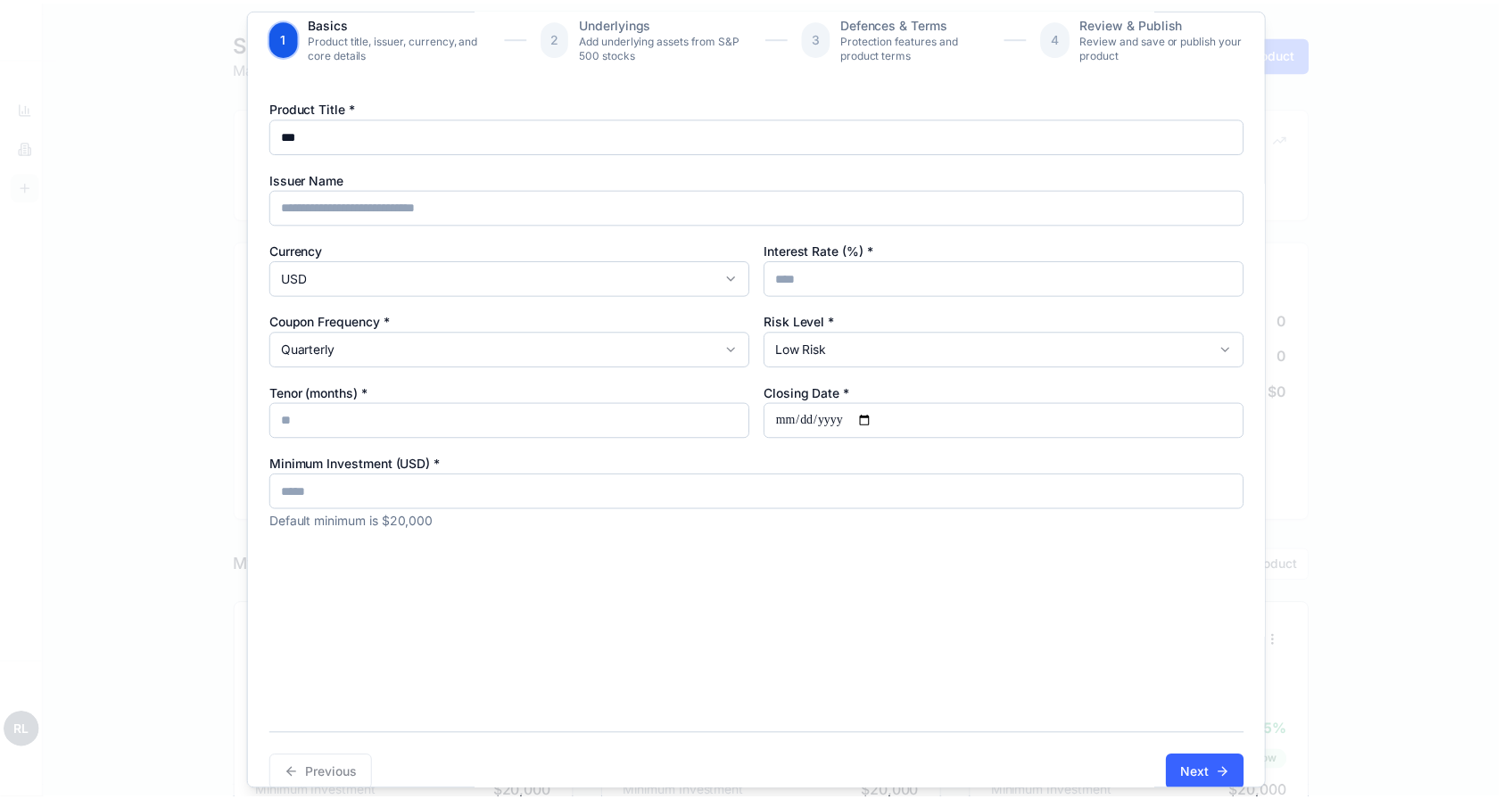
scroll to position [80, 0]
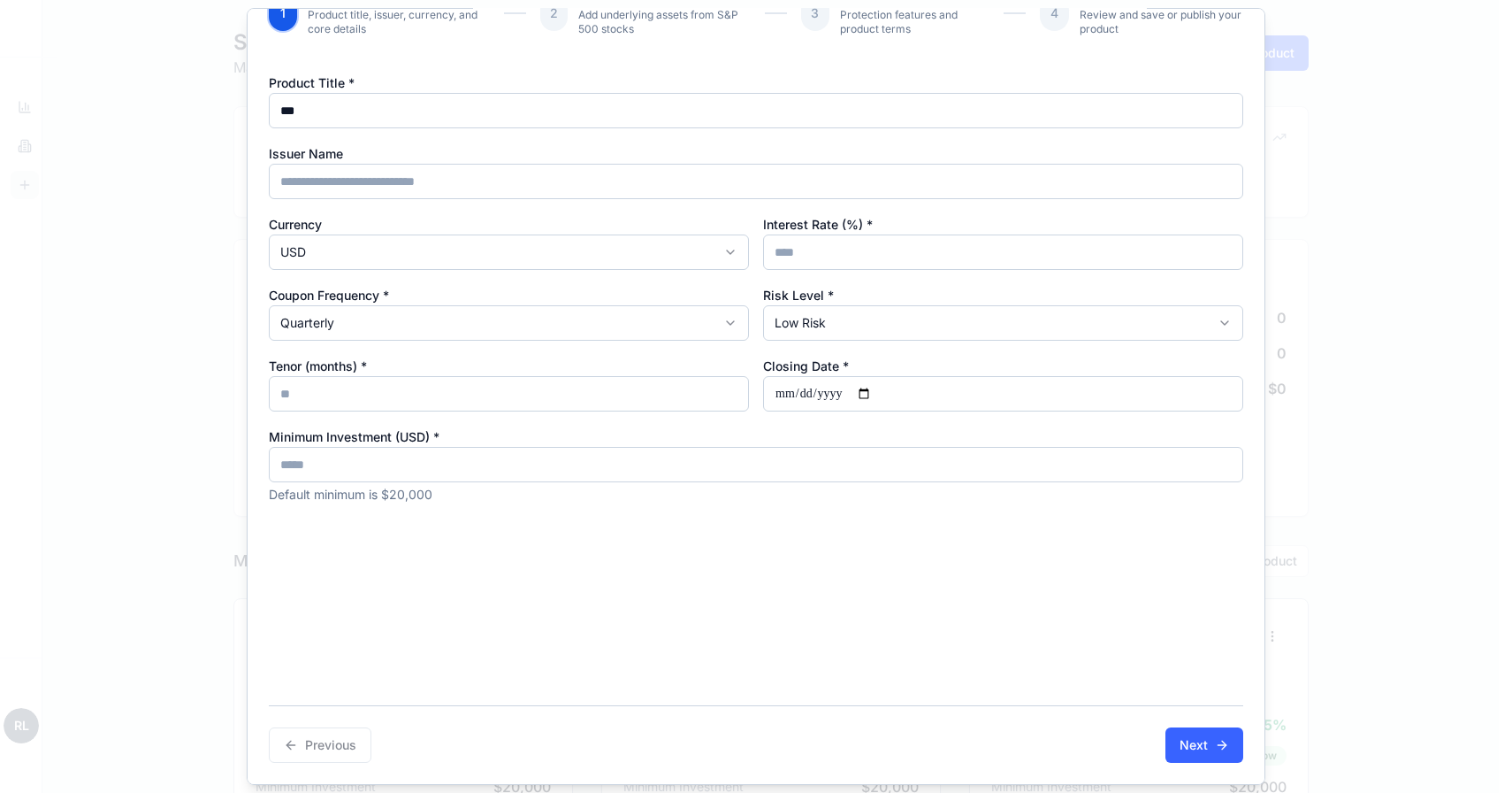
type input "*"
click at [1182, 724] on div "Previous Next" at bounding box center [756, 734] width 975 height 57
click at [1182, 743] on button "Next" at bounding box center [1205, 744] width 78 height 35
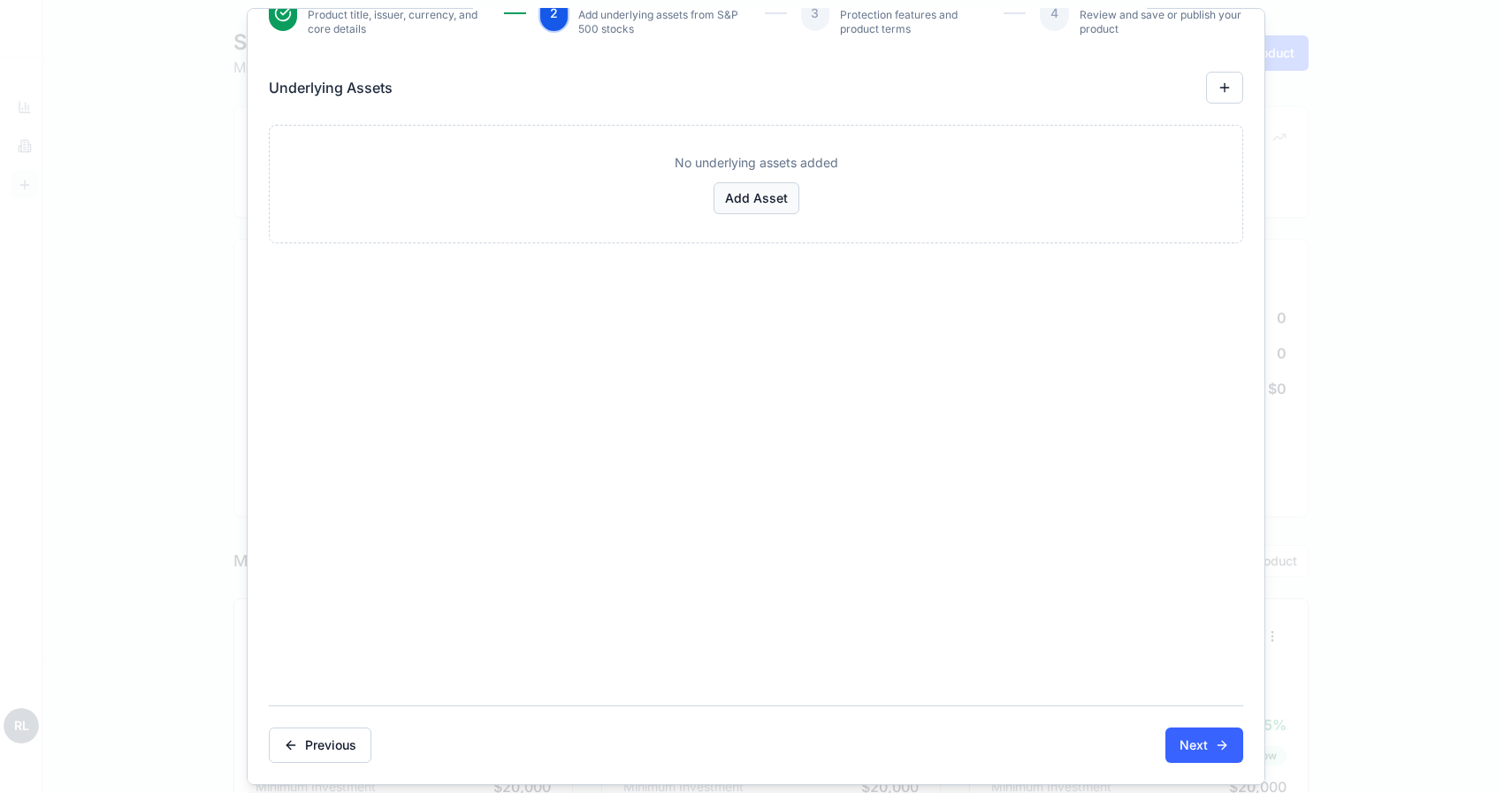
click at [756, 200] on button "Add Asset" at bounding box center [756, 198] width 86 height 31
click at [735, 190] on input at bounding box center [756, 189] width 944 height 35
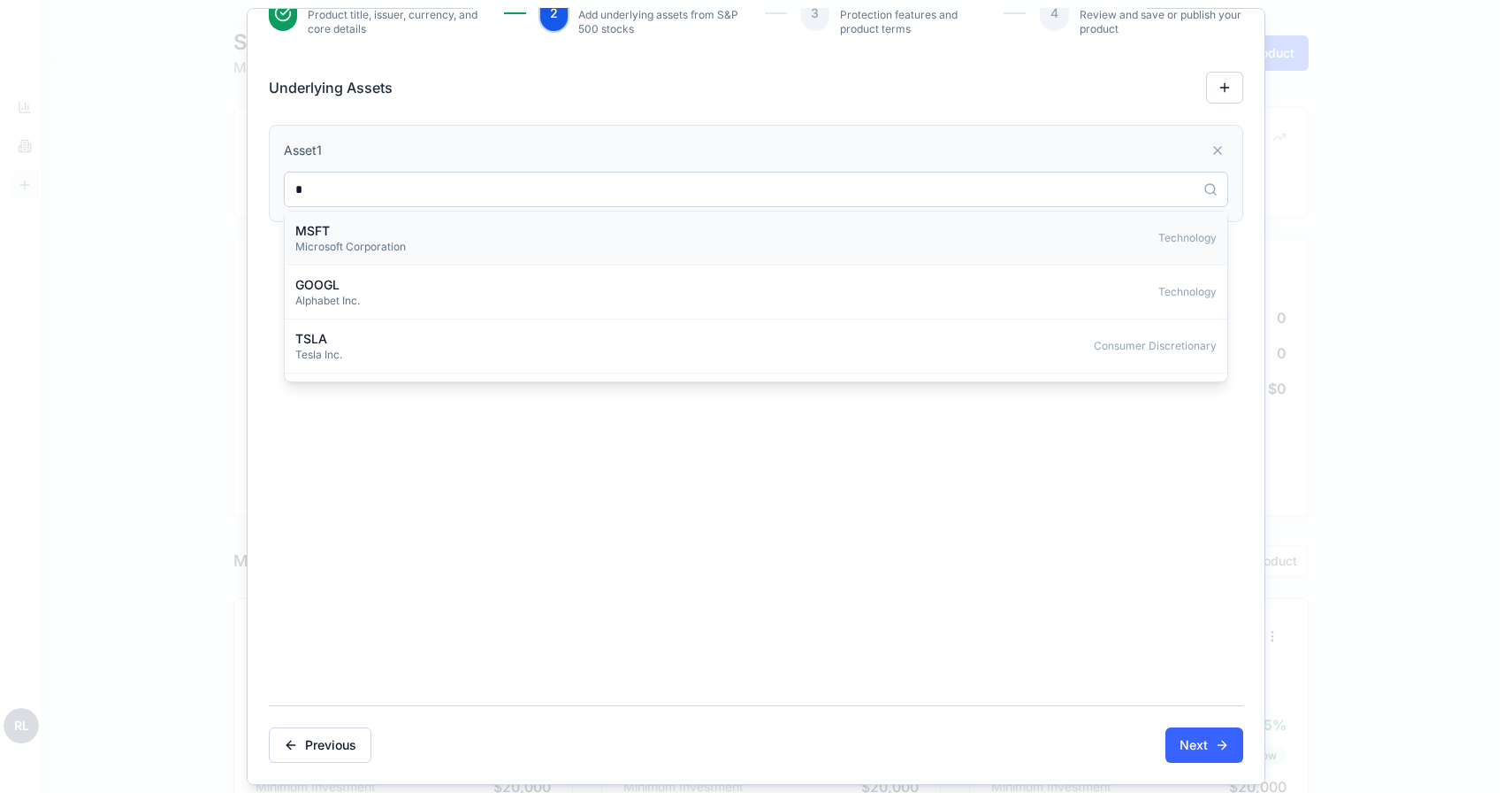
click at [717, 222] on div "MSFT Microsoft Corporation Technology" at bounding box center [756, 238] width 922 height 31
type input "****"
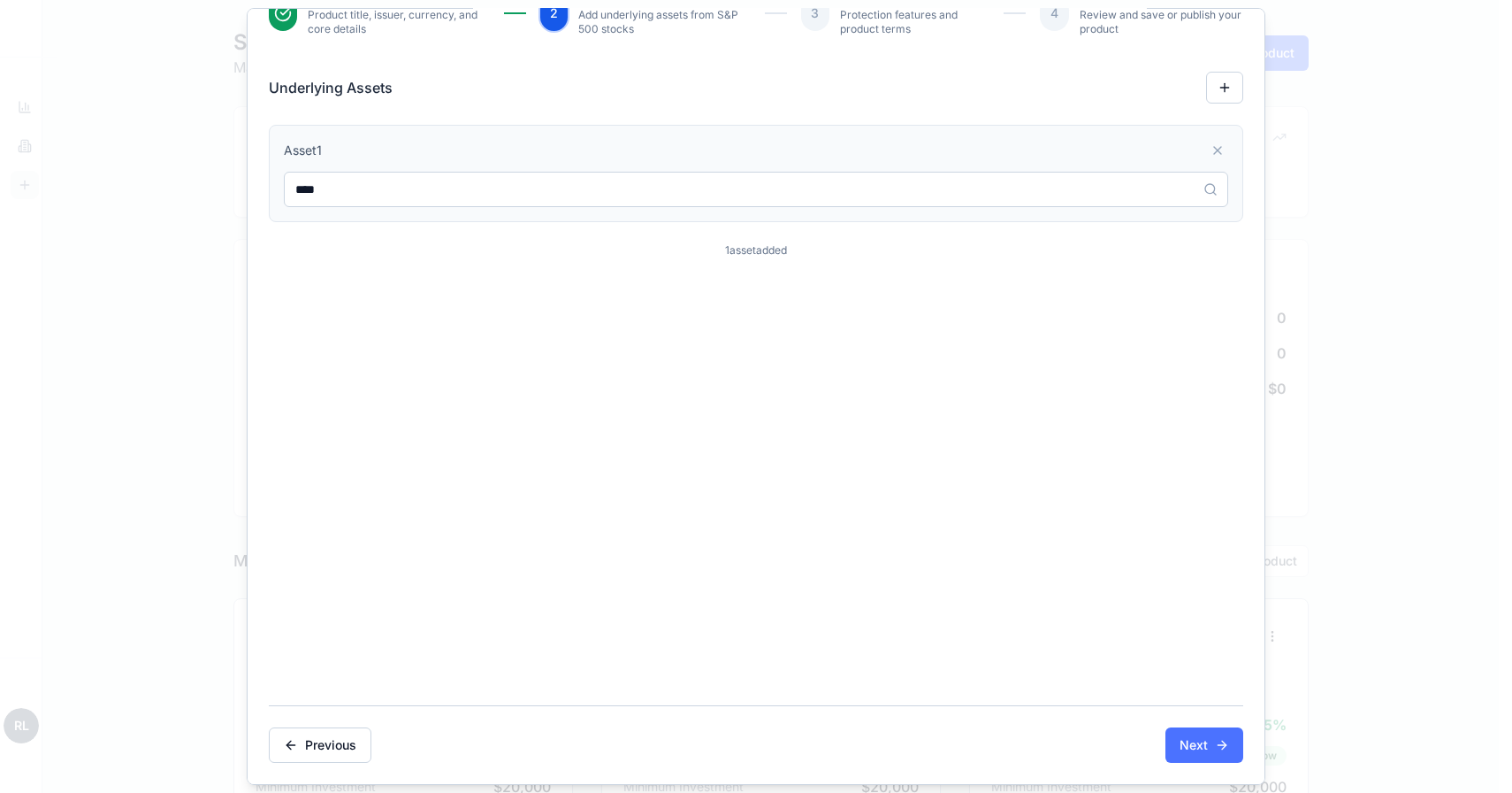
click at [1190, 741] on button "Next" at bounding box center [1205, 744] width 78 height 35
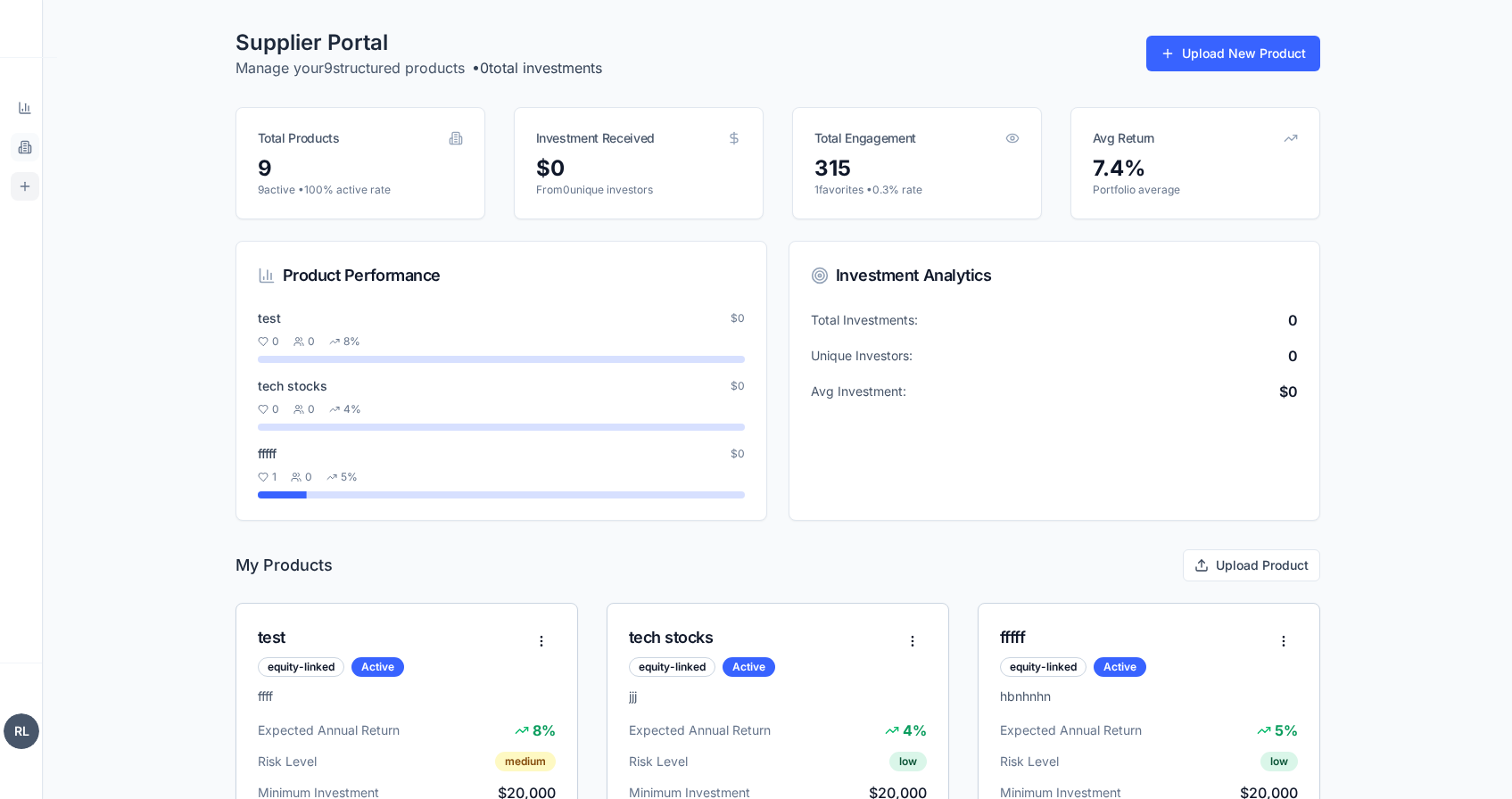
click at [28, 145] on icon at bounding box center [25, 147] width 14 height 14
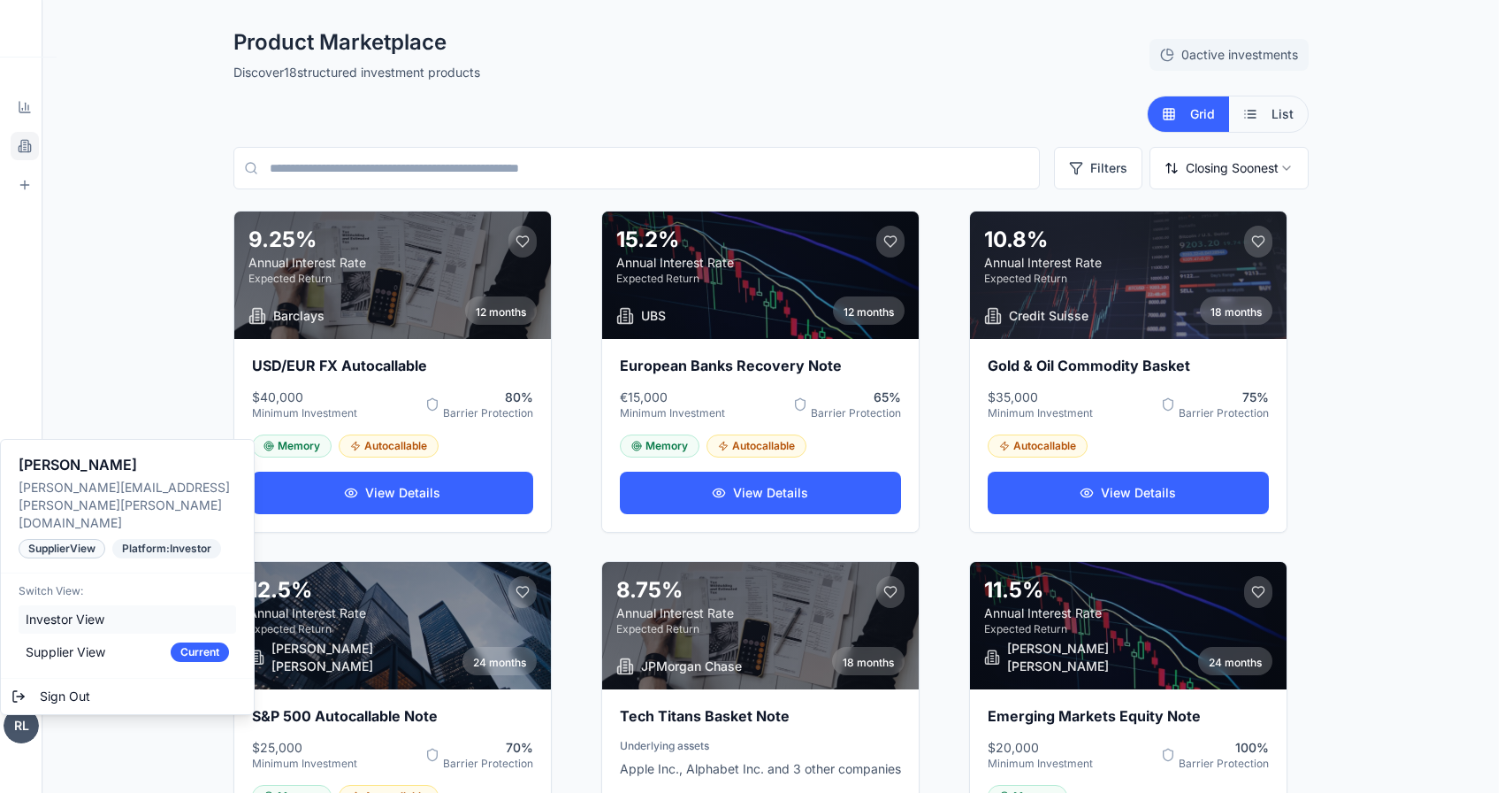
click at [91, 605] on div "Investor View" at bounding box center [127, 619] width 217 height 29
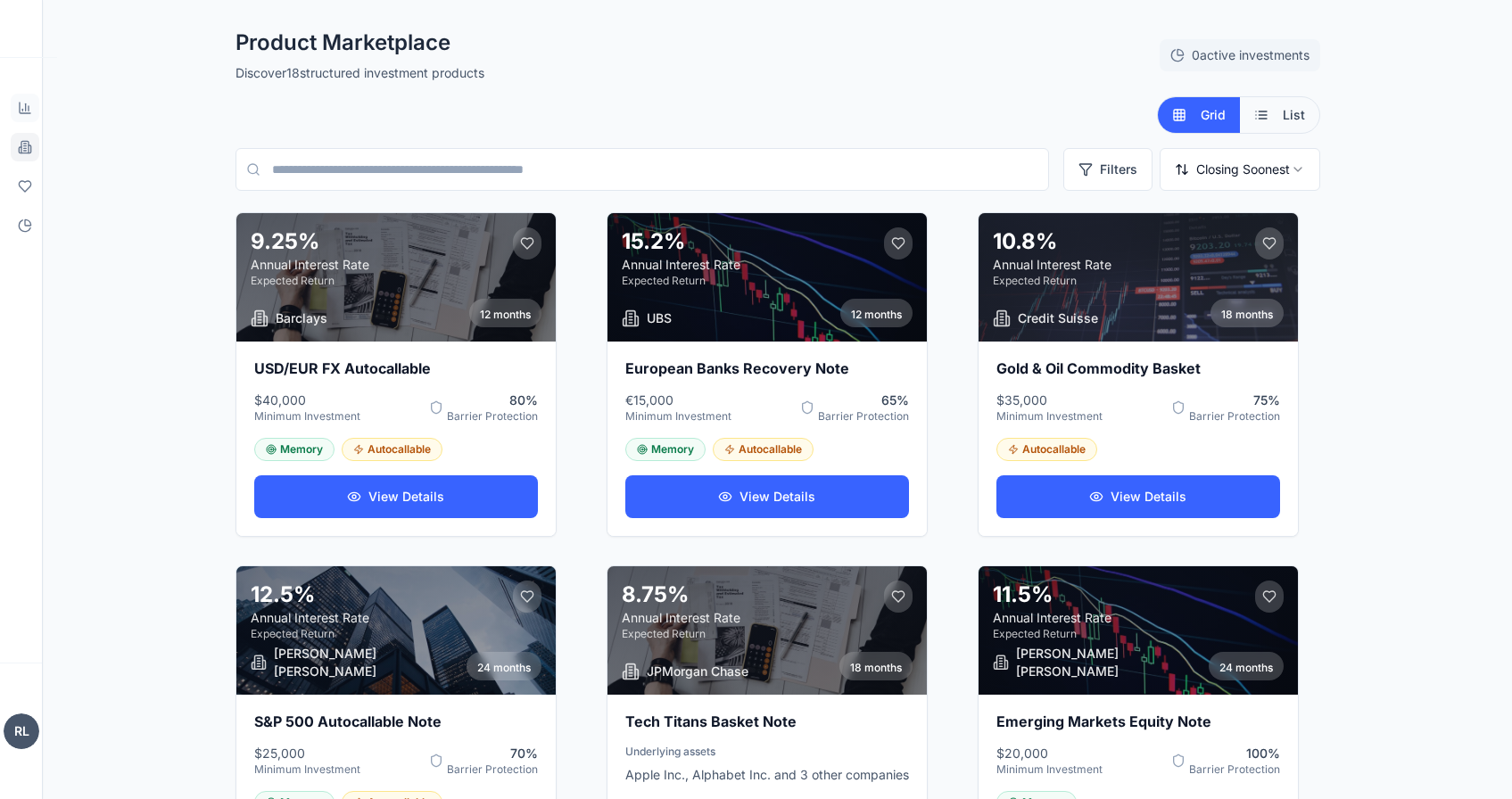
click at [28, 105] on icon at bounding box center [25, 108] width 14 height 14
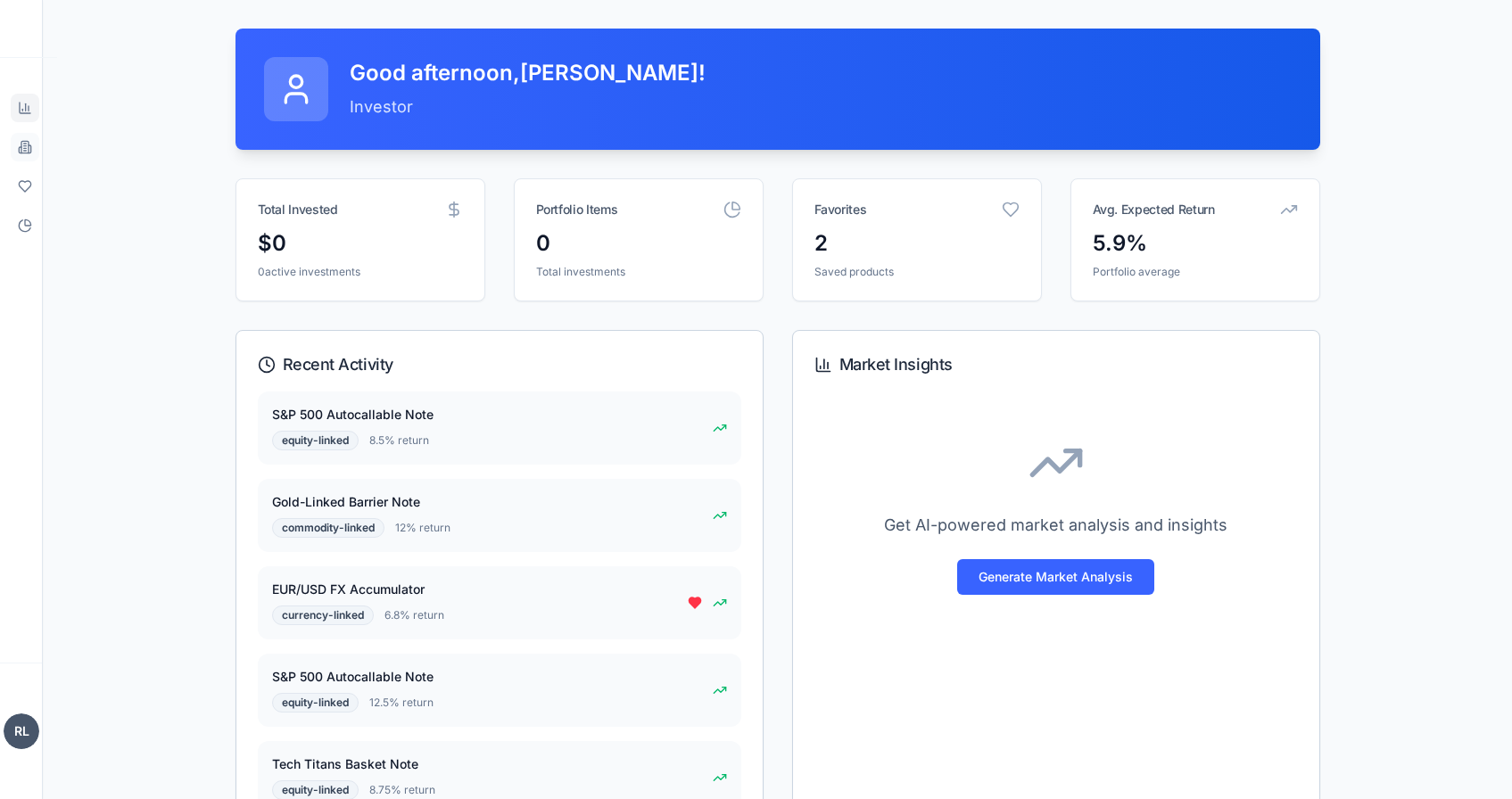
click at [31, 149] on icon at bounding box center [30, 149] width 3 height 8
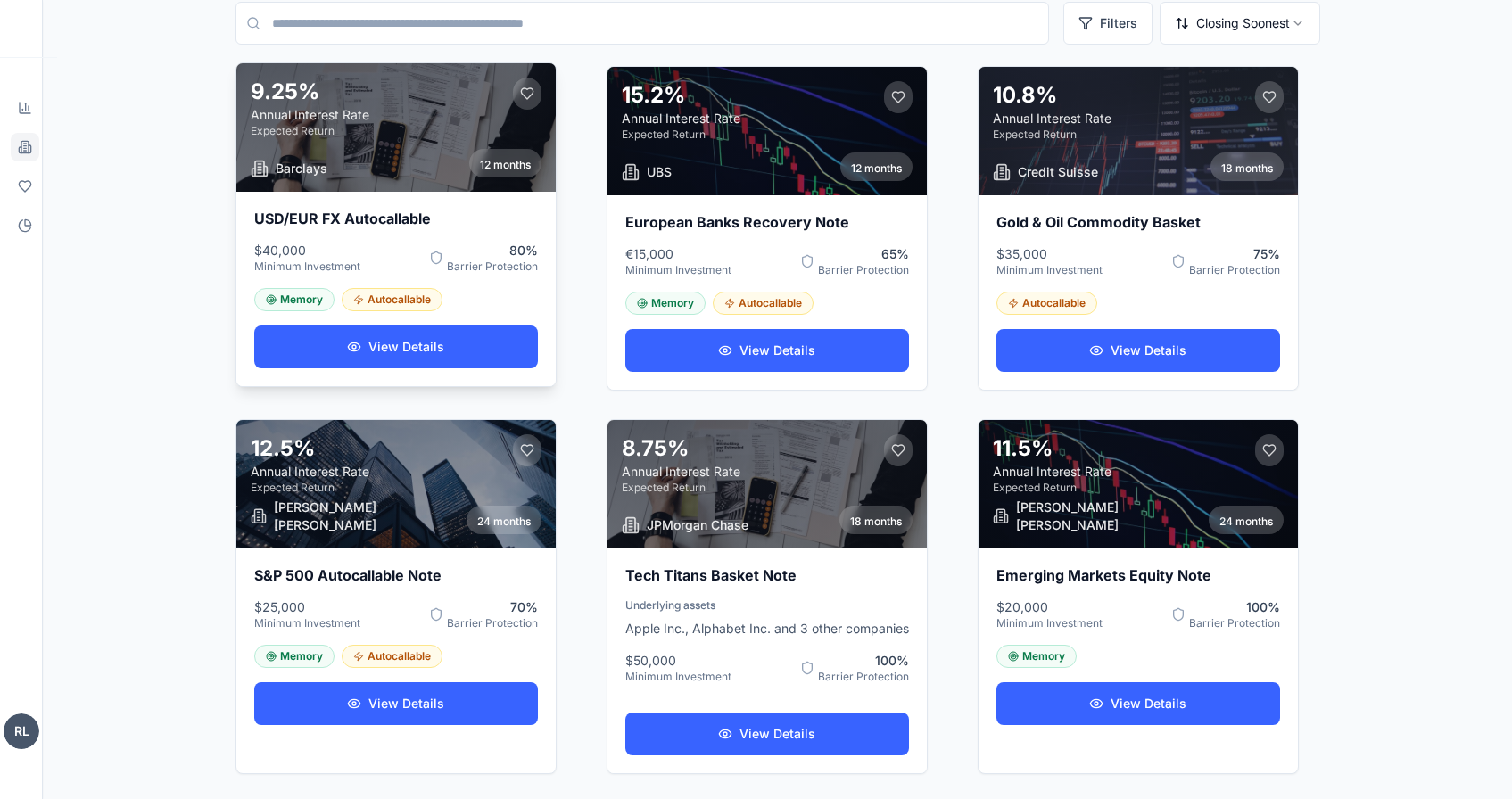
scroll to position [187, 0]
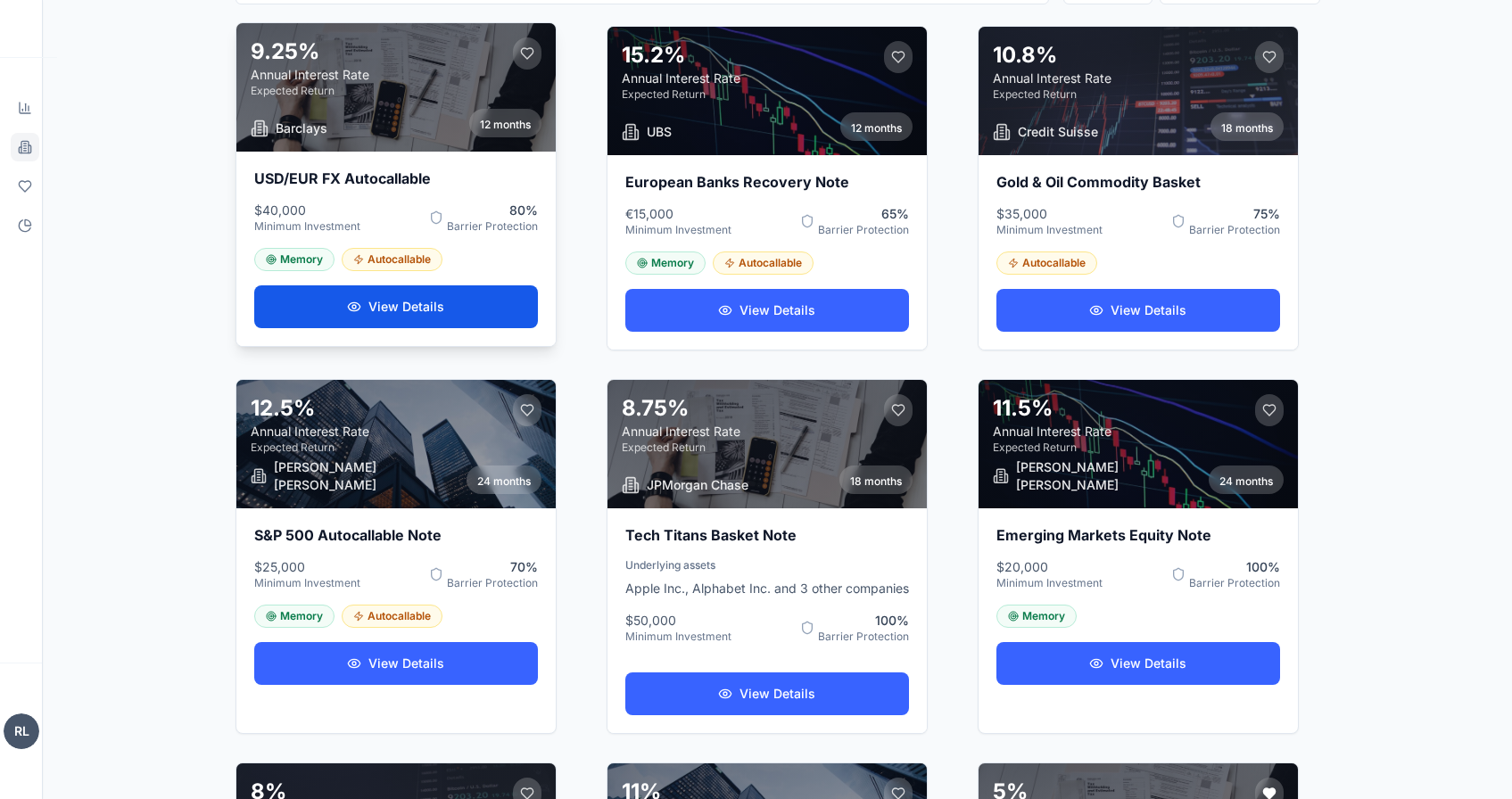
click at [329, 313] on button "View Details" at bounding box center [395, 307] width 284 height 43
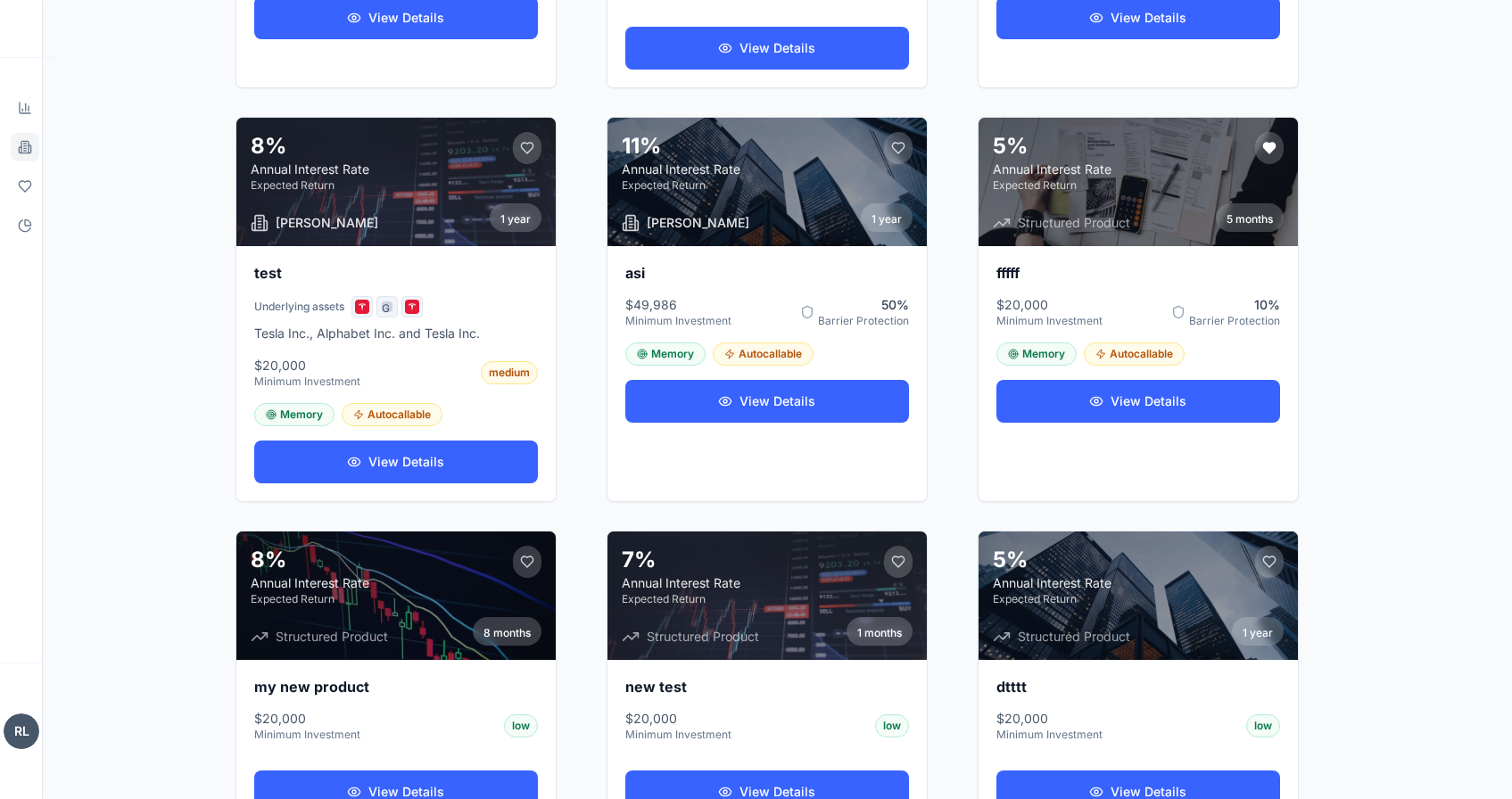
scroll to position [834, 0]
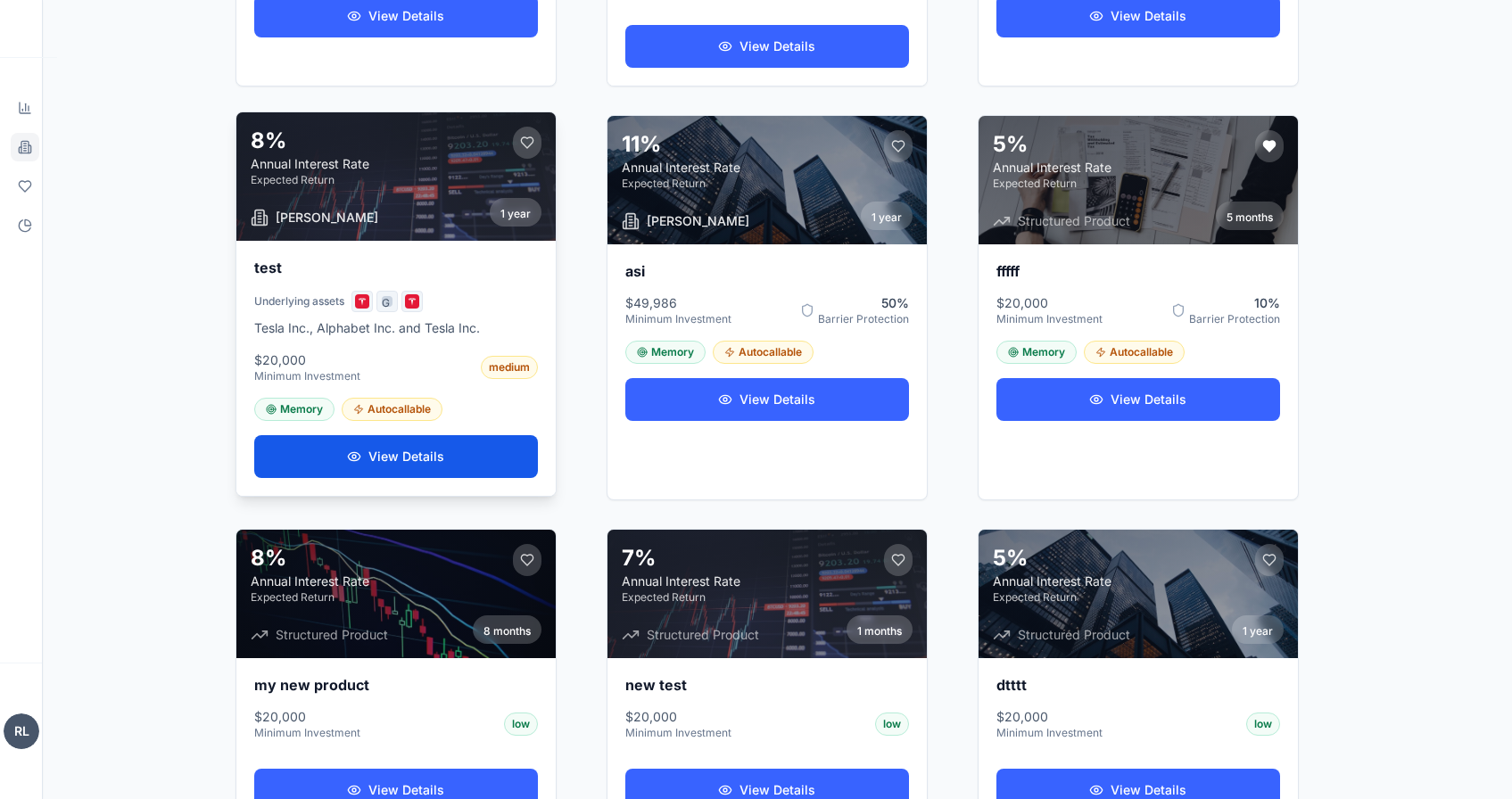
click at [456, 443] on button "View Details" at bounding box center [395, 456] width 284 height 43
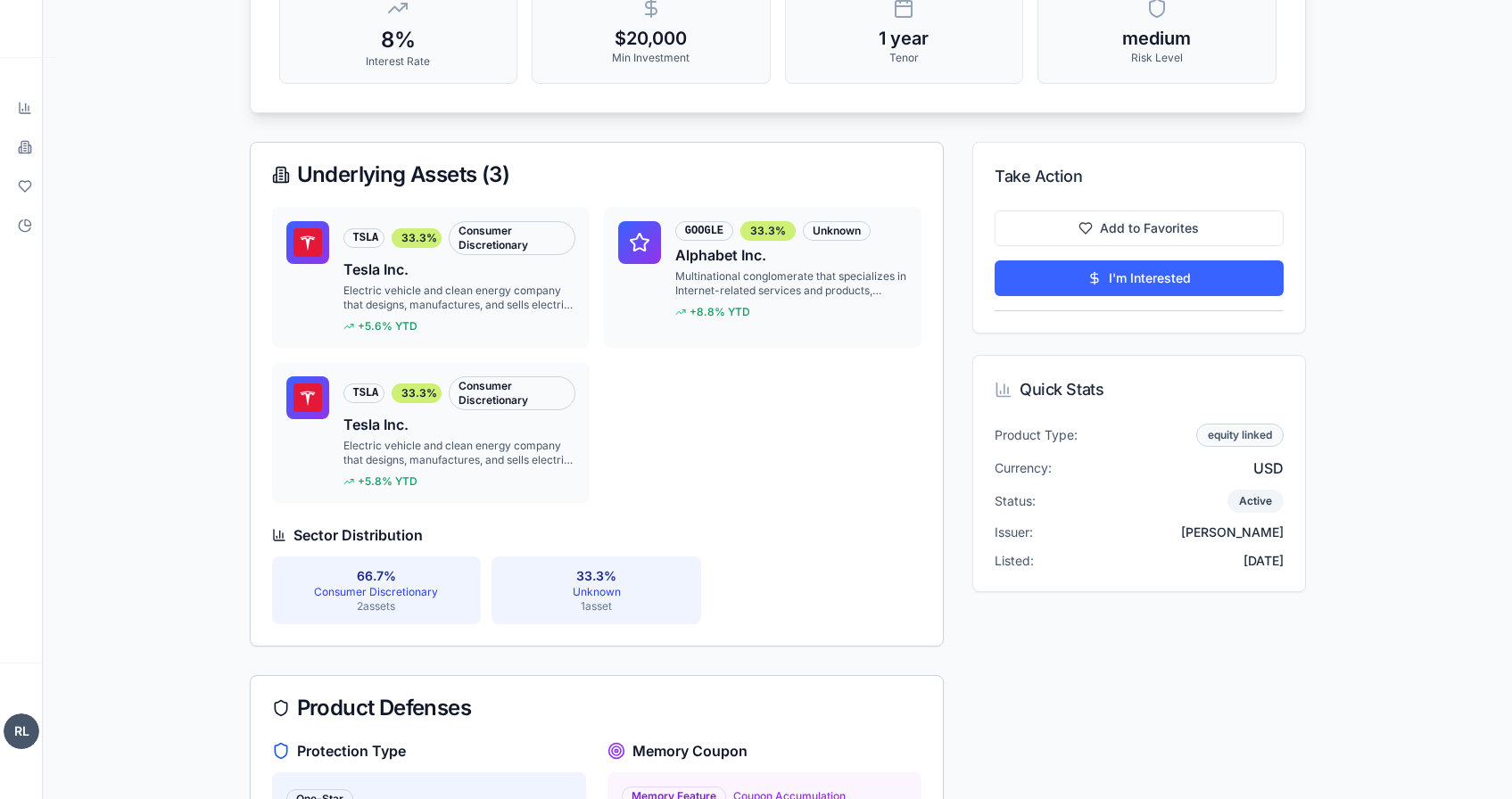
scroll to position [371, 0]
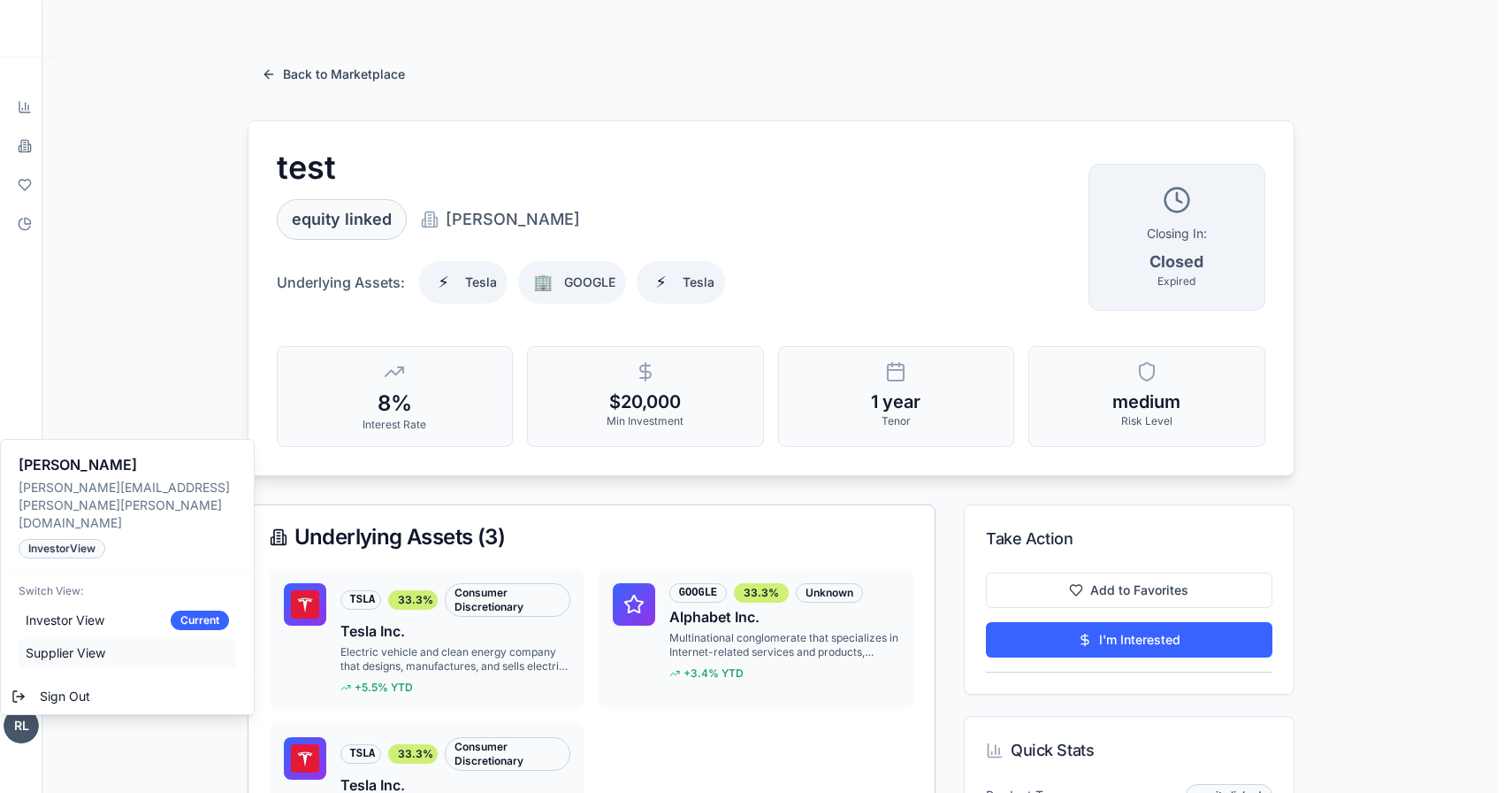
click at [85, 644] on span "Supplier View" at bounding box center [65, 653] width 79 height 18
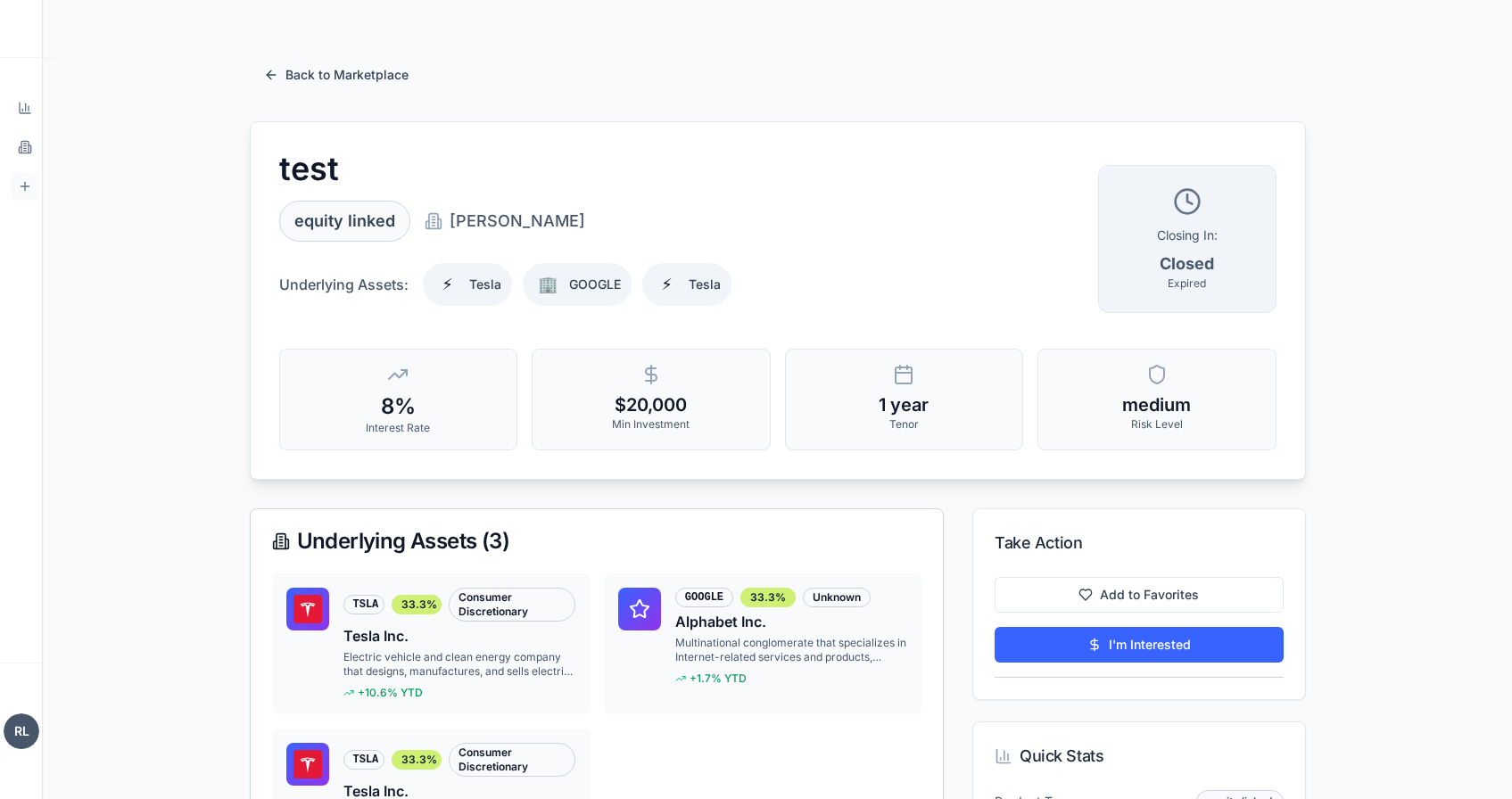
click at [21, 189] on icon at bounding box center [25, 186] width 14 height 14
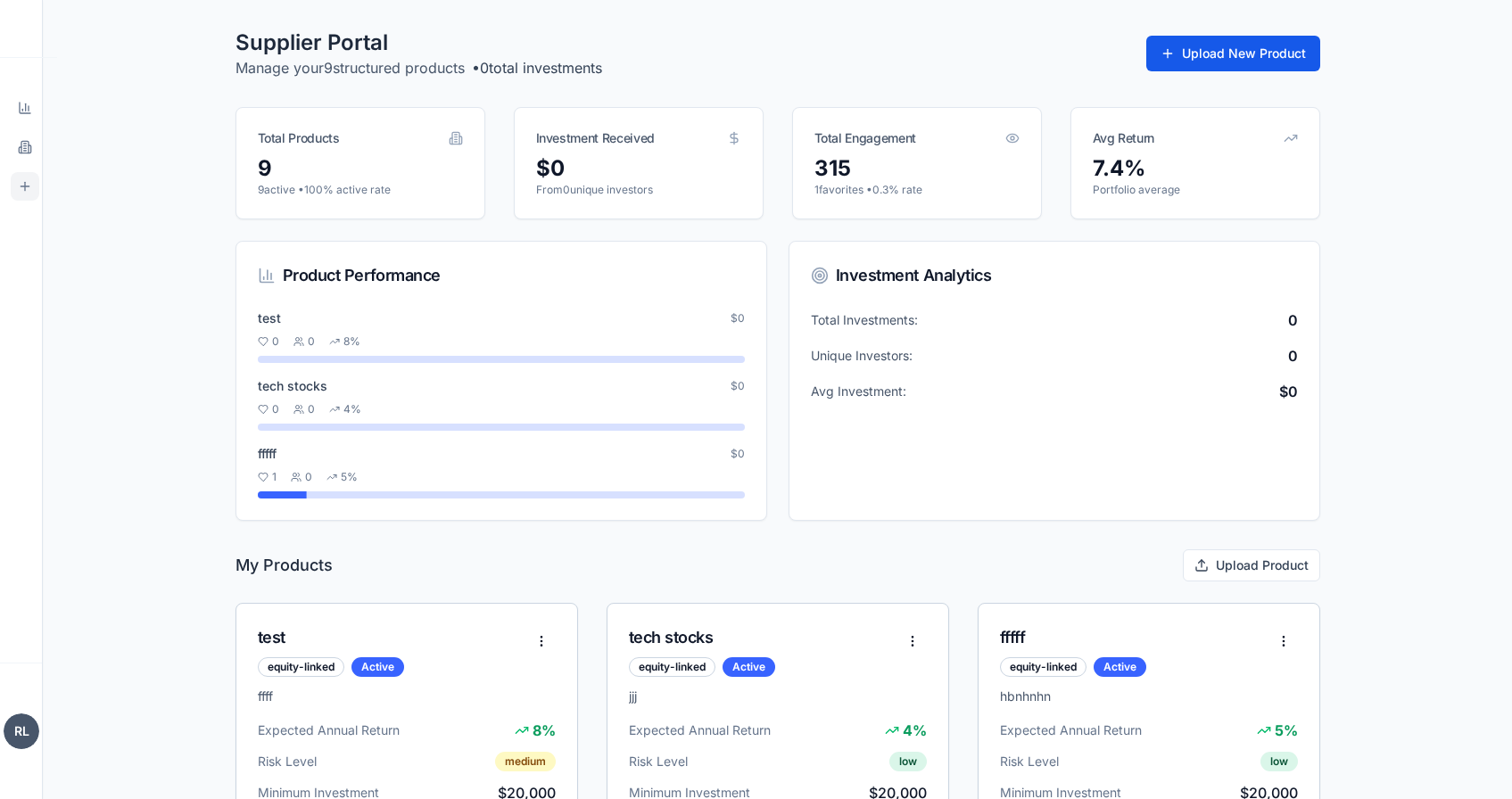
click at [1252, 62] on button "Upload New Product" at bounding box center [1232, 53] width 174 height 36
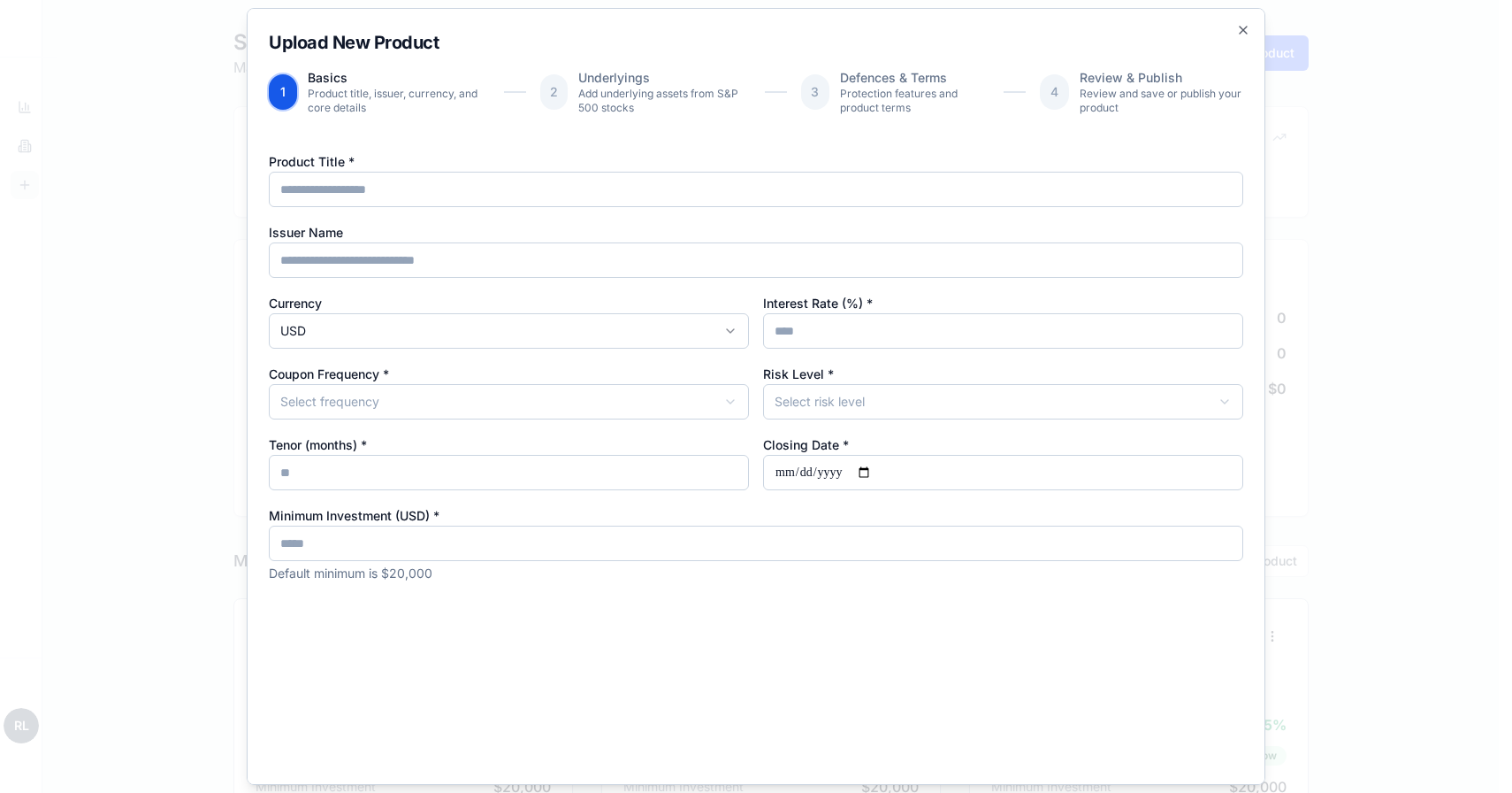
click at [851, 200] on input "Product Title *" at bounding box center [756, 189] width 975 height 35
type input "***"
click at [852, 331] on input "Interest Rate (%) *" at bounding box center [1003, 330] width 480 height 35
type input "*"
click at [864, 475] on input "Closing Date *" at bounding box center [1003, 472] width 480 height 35
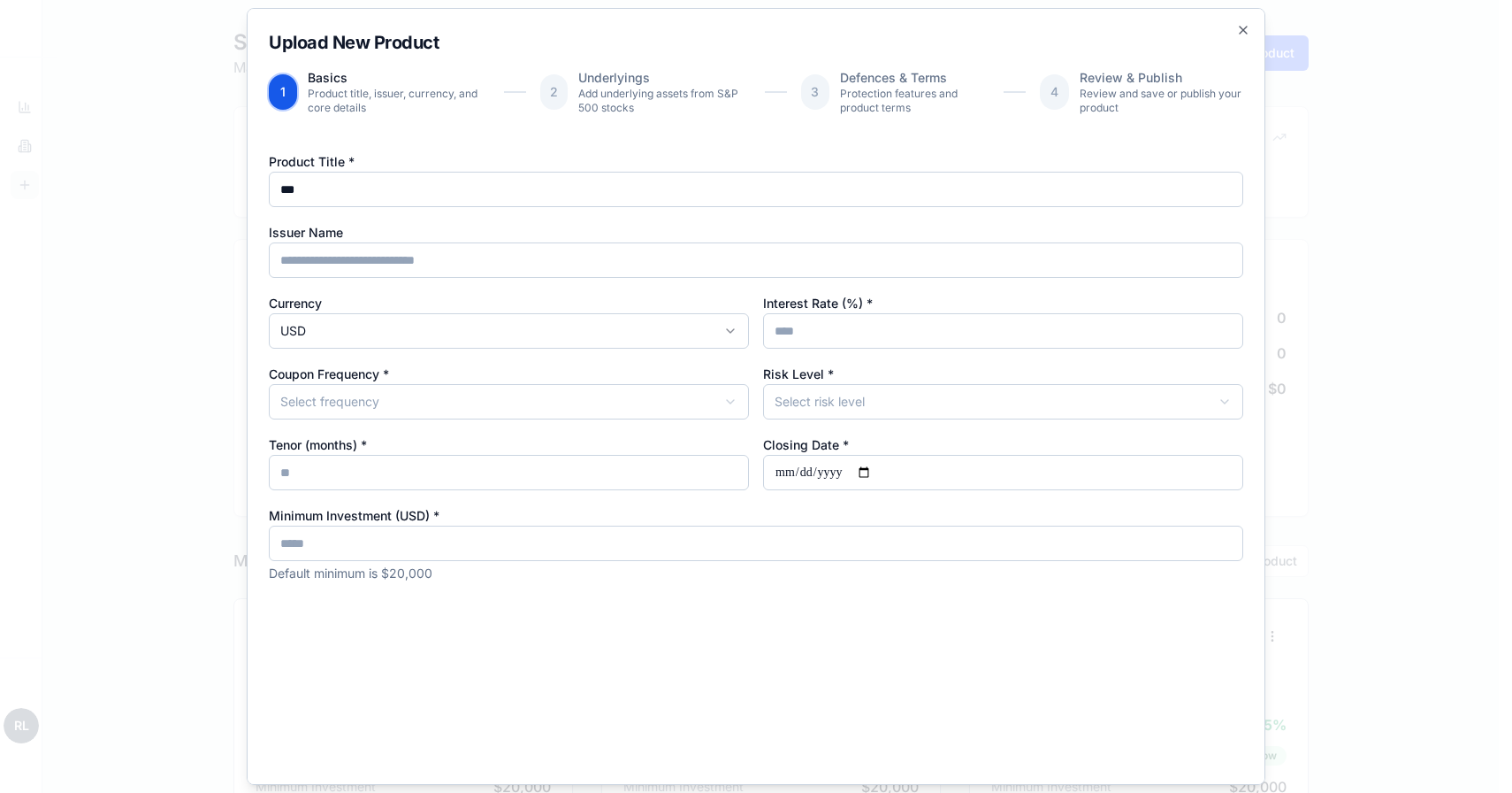
type input "**********"
click at [788, 402] on body "StructureMarket Pro Dashboard Overview and insights Products Browse marketplace…" at bounding box center [750, 790] width 1500 height 1580
click at [620, 414] on body "StructureMarket Pro Dashboard Overview and insights Products Browse marketplace…" at bounding box center [750, 790] width 1500 height 1580
click at [579, 484] on input "Tenor (months) *" at bounding box center [508, 472] width 480 height 35
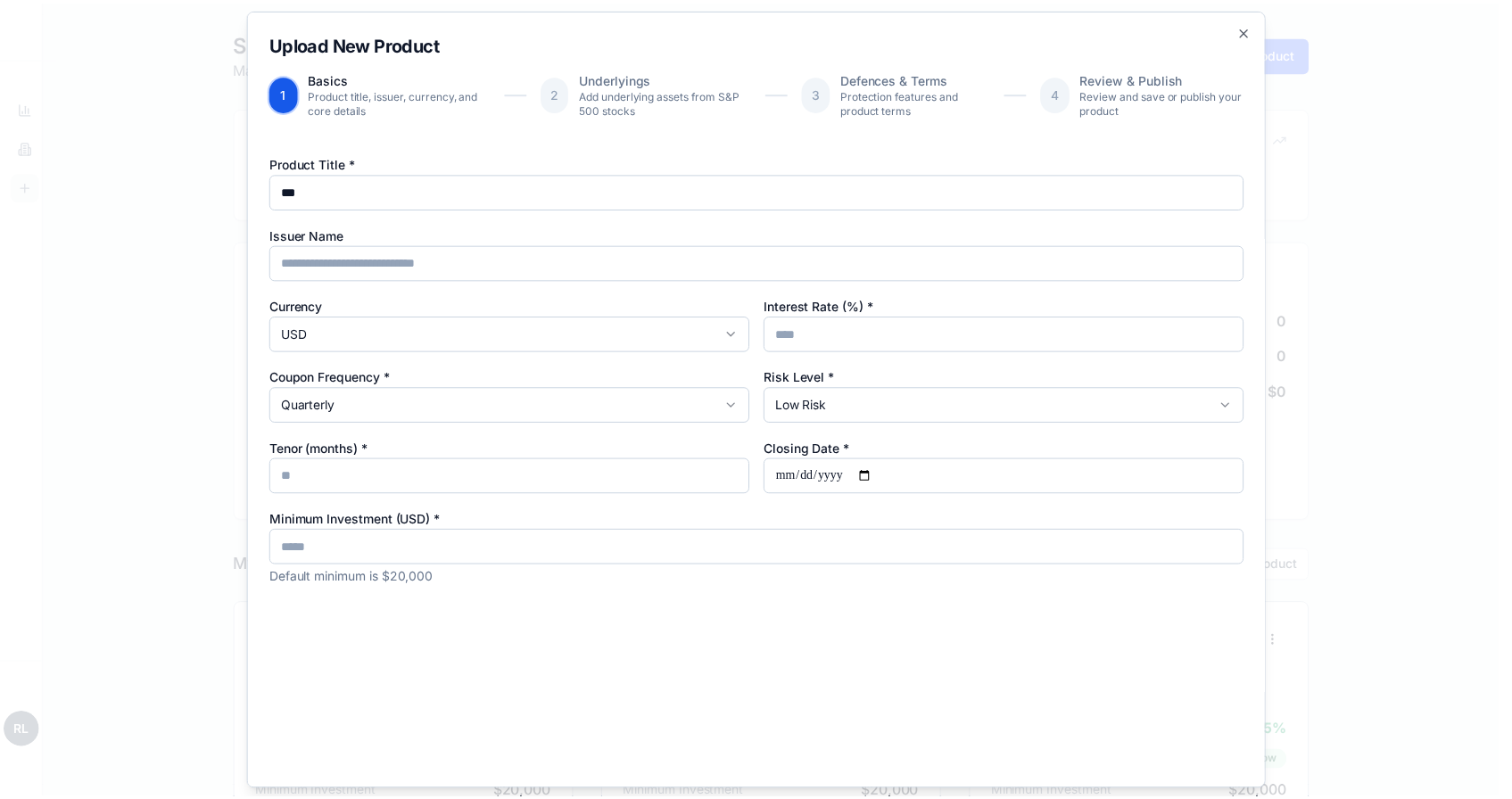
scroll to position [80, 0]
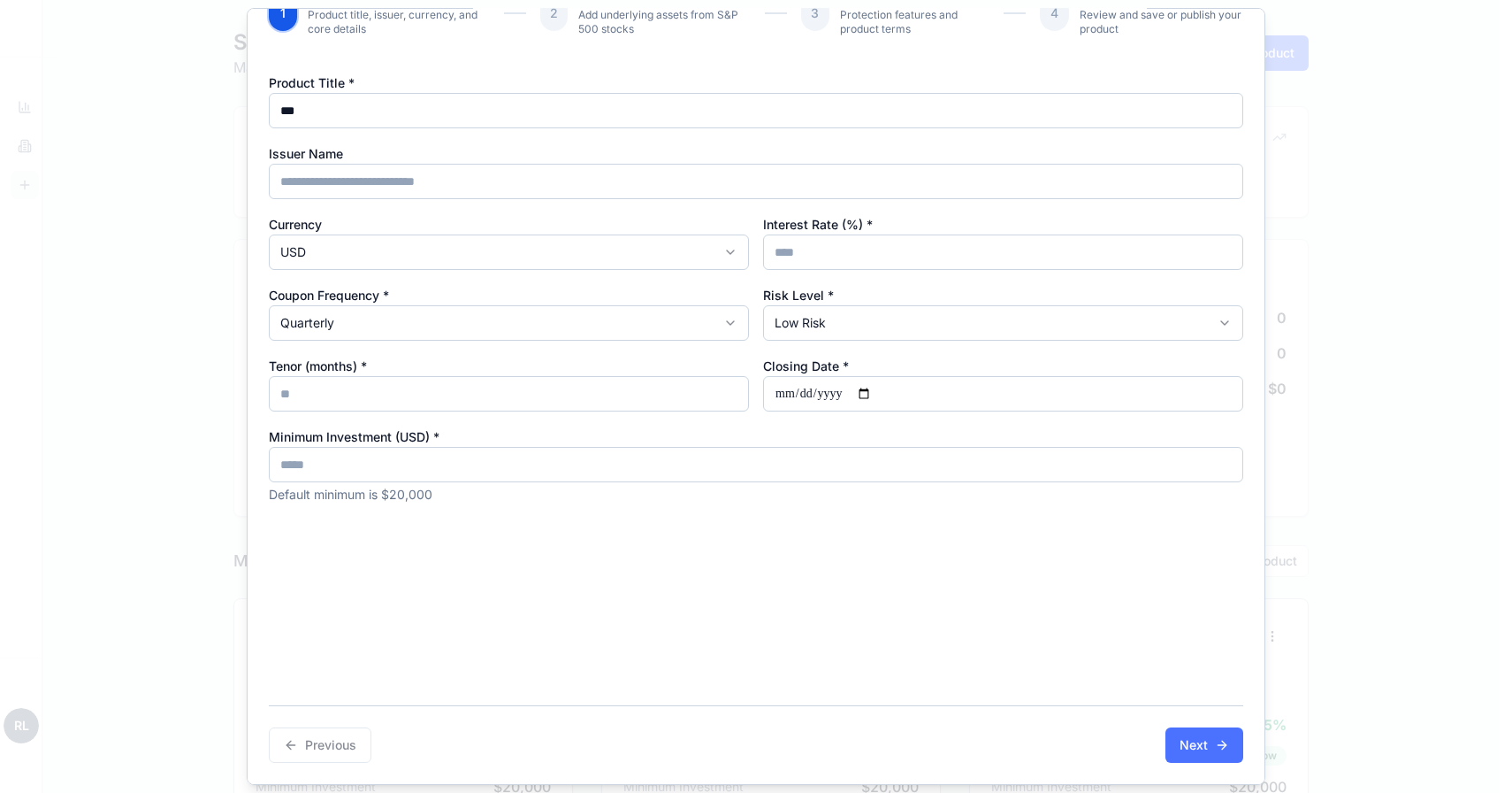
type input "*"
click at [1177, 729] on button "Next" at bounding box center [1205, 744] width 78 height 35
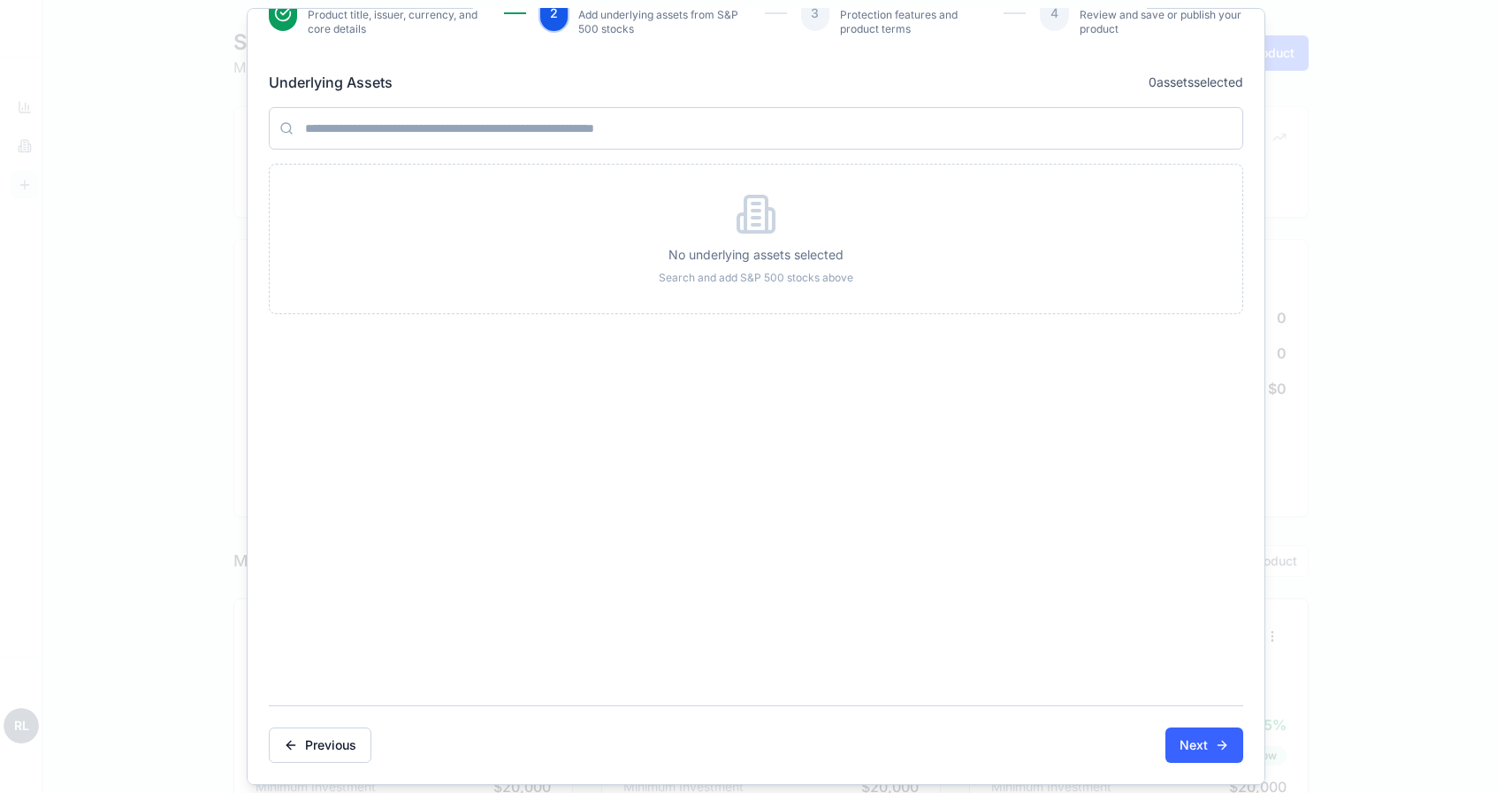
click at [880, 129] on input at bounding box center [756, 128] width 975 height 43
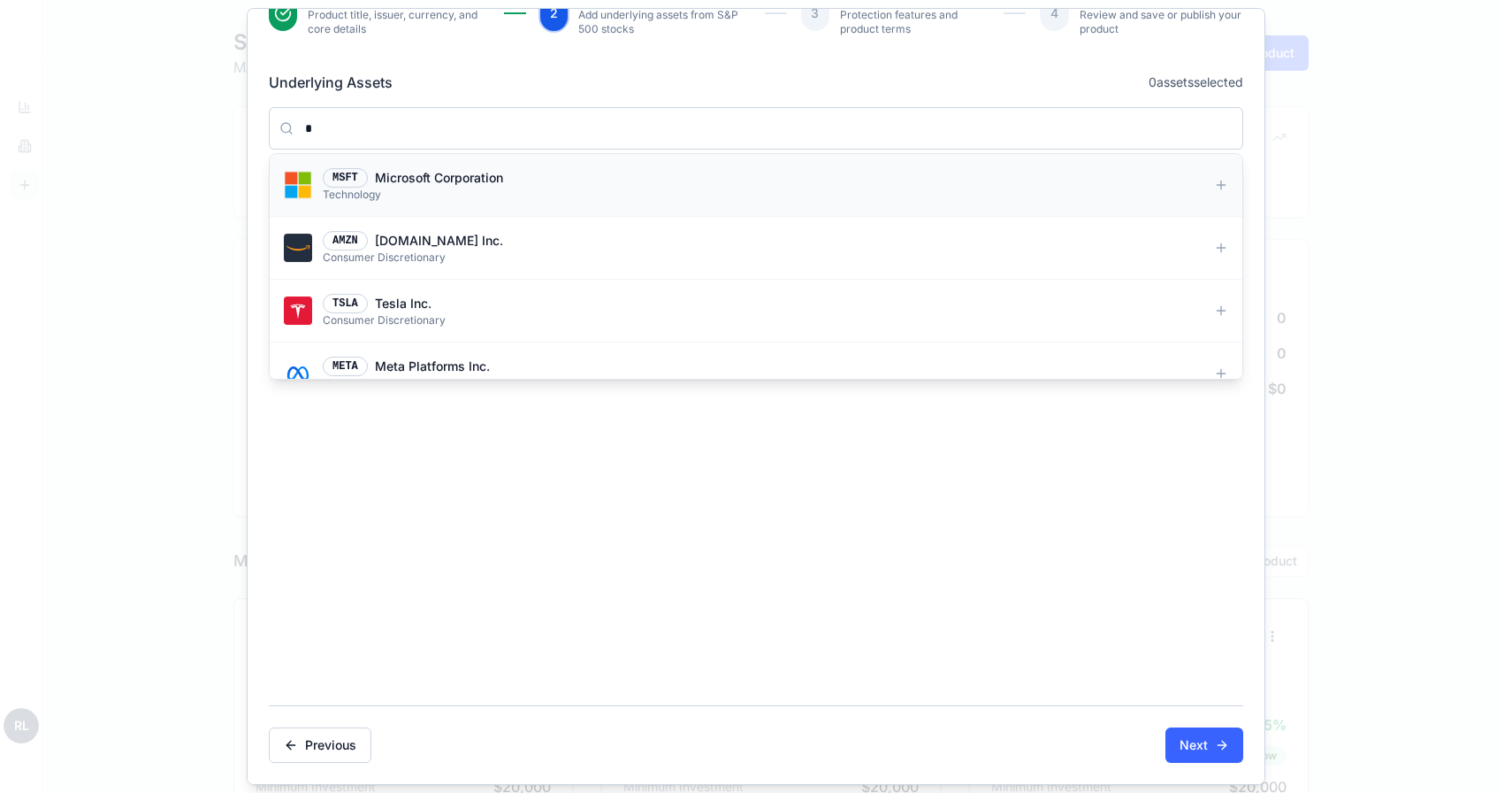
type input "*"
click at [708, 197] on div "MSFT Microsoft Corporation Technology" at bounding box center [756, 184] width 944 height 33
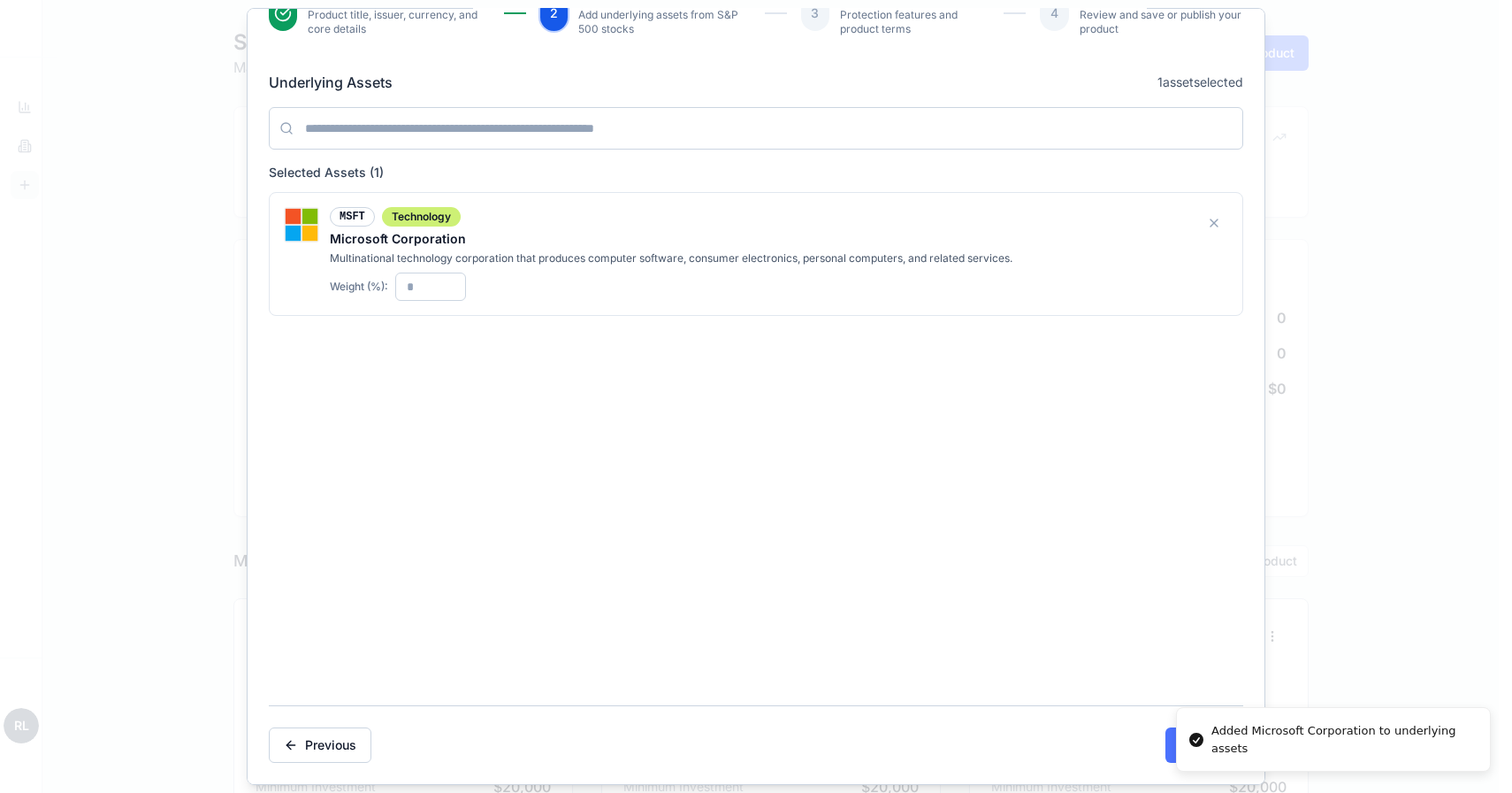
click at [1166, 743] on button "Next" at bounding box center [1205, 744] width 78 height 35
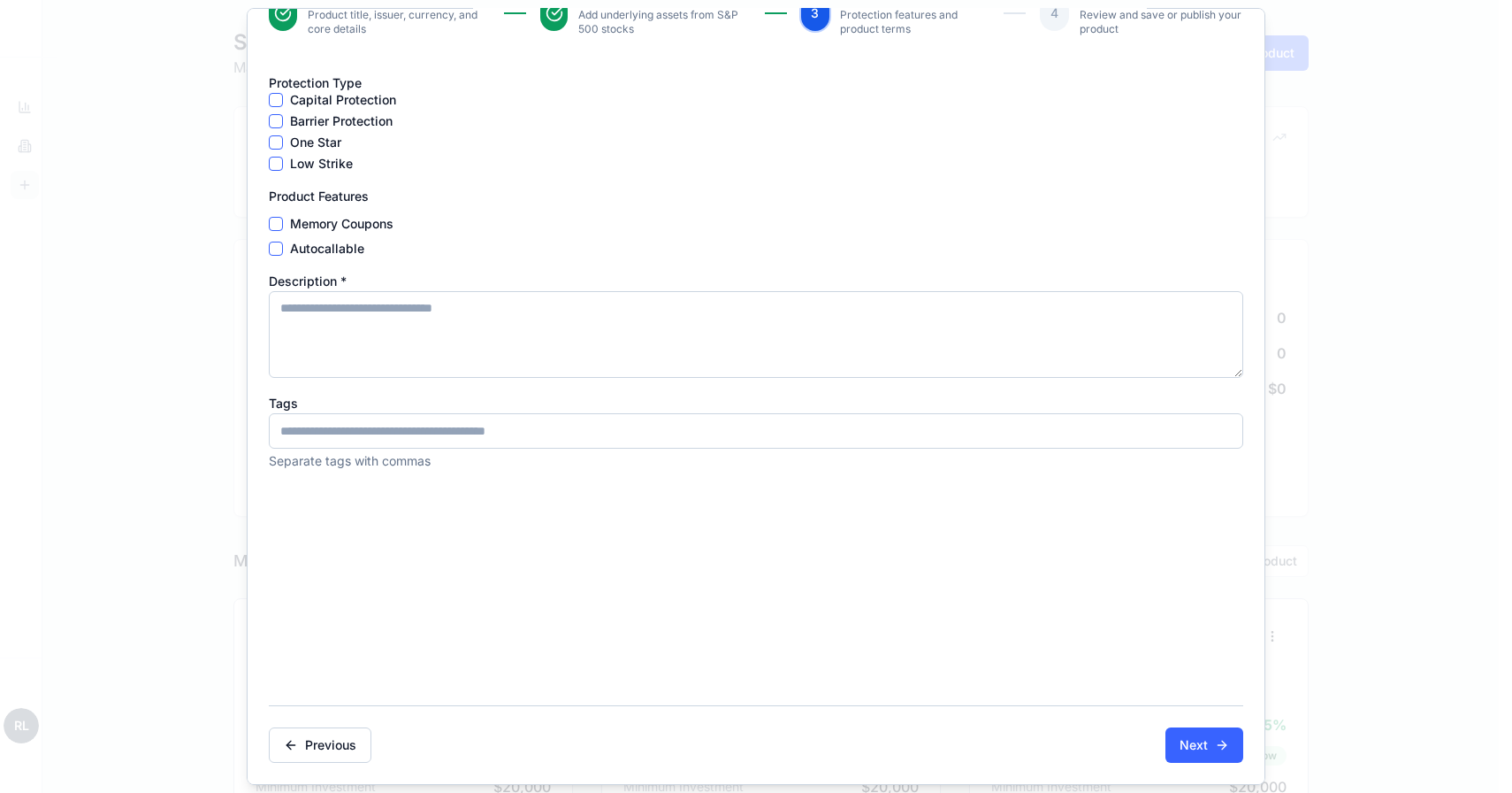
click at [342, 213] on div "Product Features Memory Coupons Autocallable" at bounding box center [756, 220] width 975 height 71
click at [342, 218] on label "Memory Coupons" at bounding box center [342, 223] width 103 height 12
click at [283, 218] on button "Memory Coupons" at bounding box center [276, 223] width 14 height 14
click at [376, 316] on textarea "Description *" at bounding box center [756, 334] width 975 height 87
type textarea "*"
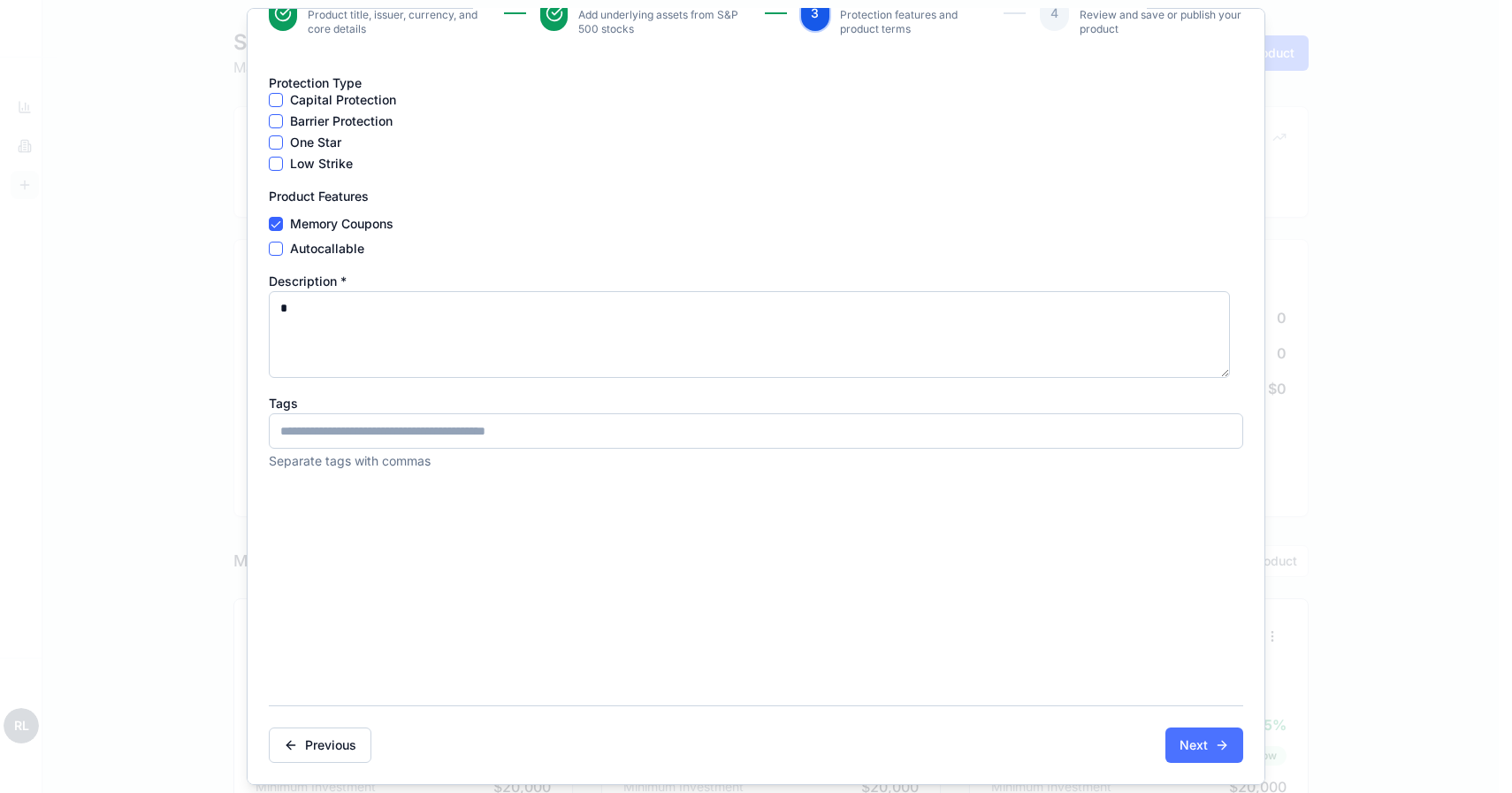
click at [1189, 739] on button "Next" at bounding box center [1205, 744] width 78 height 35
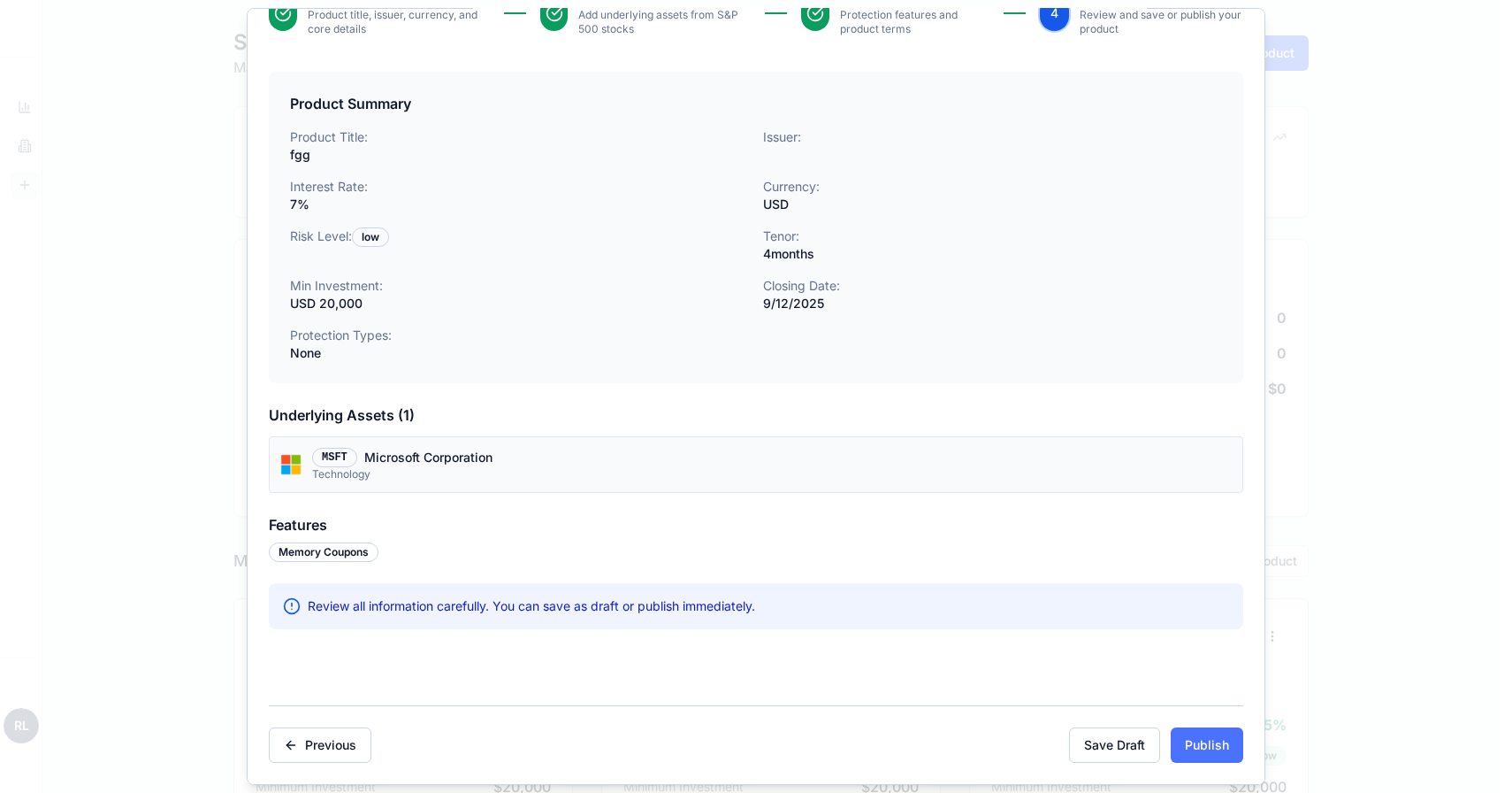
click at [1188, 734] on button "Publish" at bounding box center [1208, 744] width 72 height 35
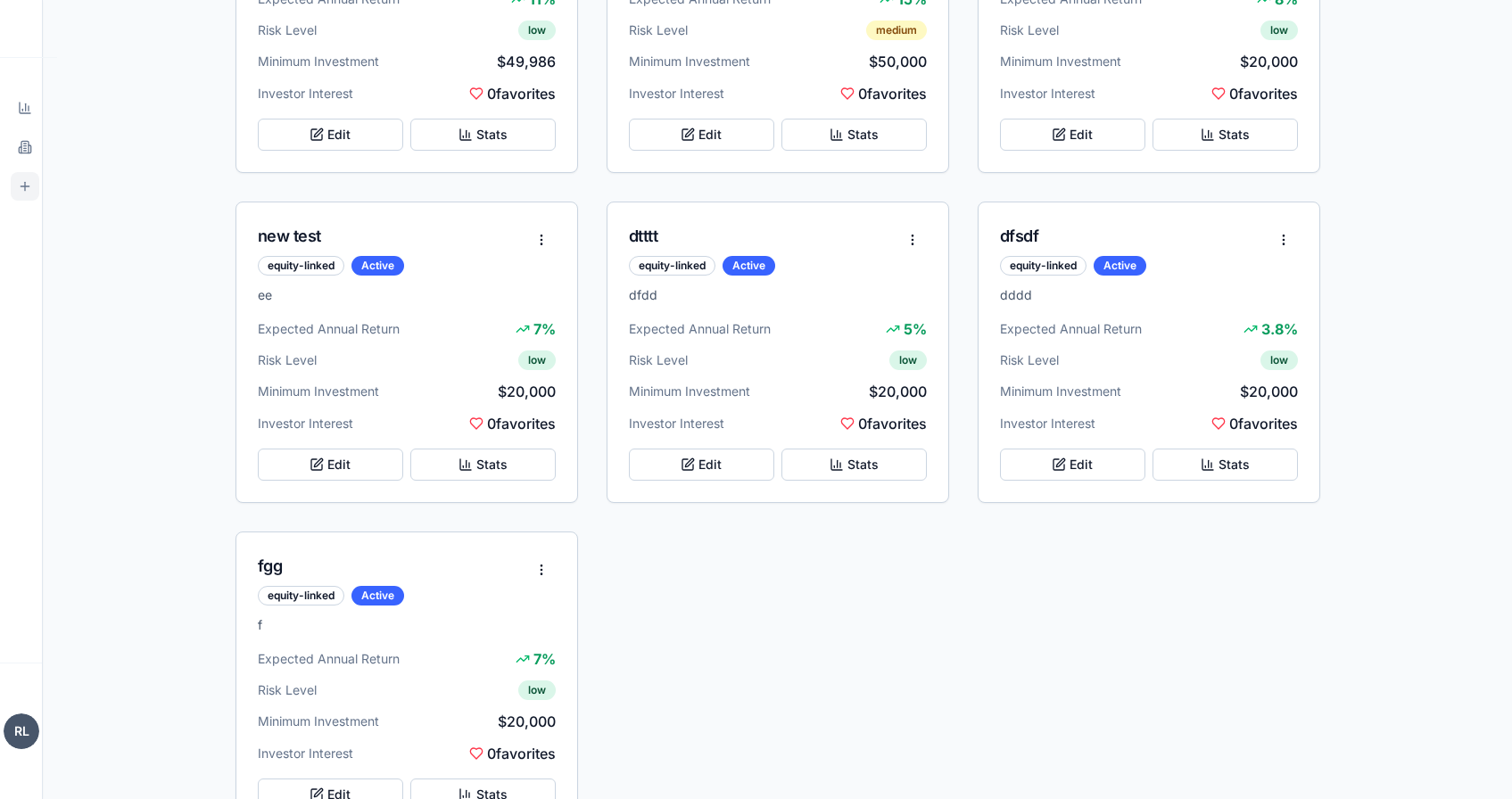
scroll to position [1059, 0]
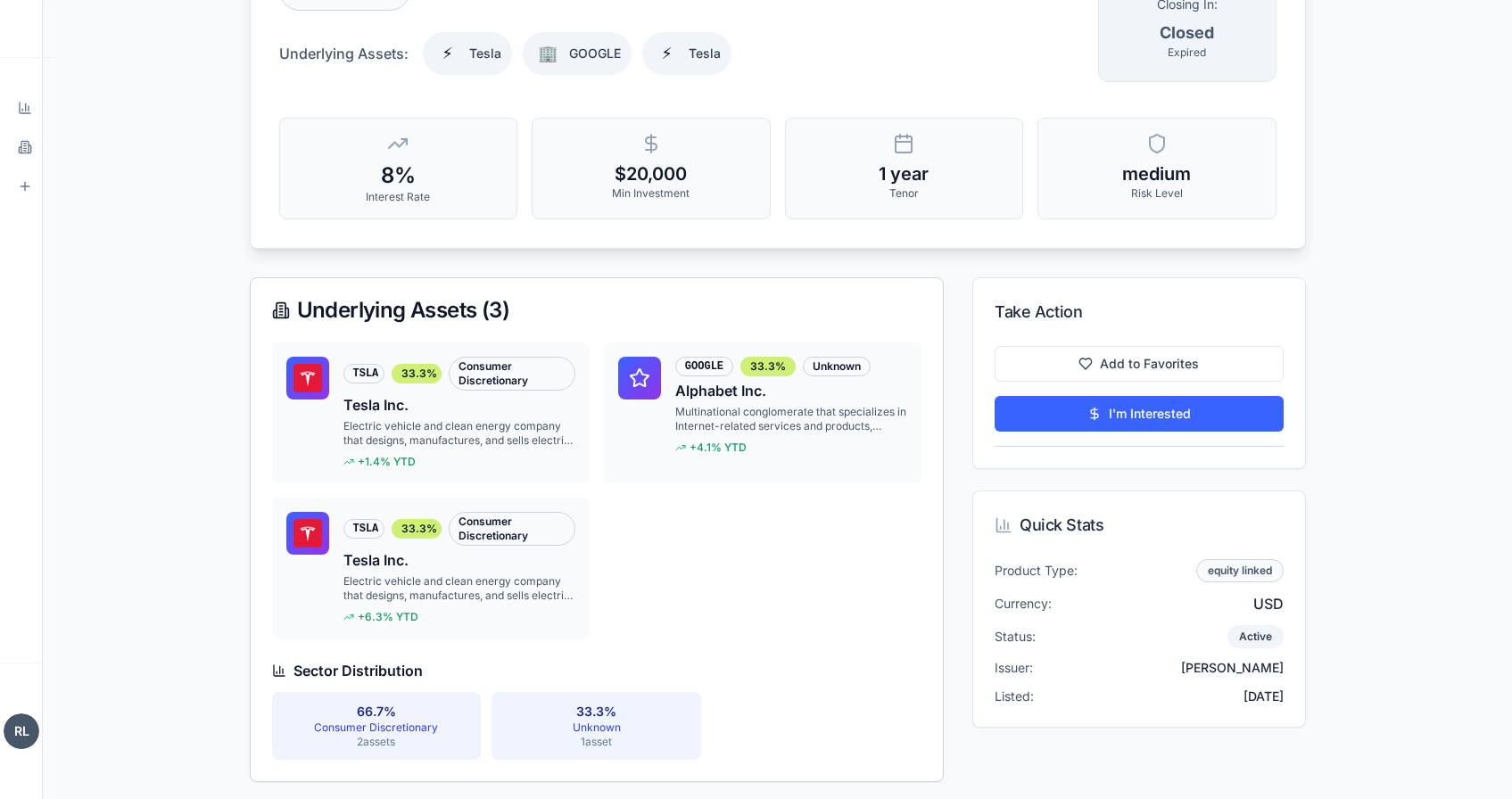
scroll to position [235, 0]
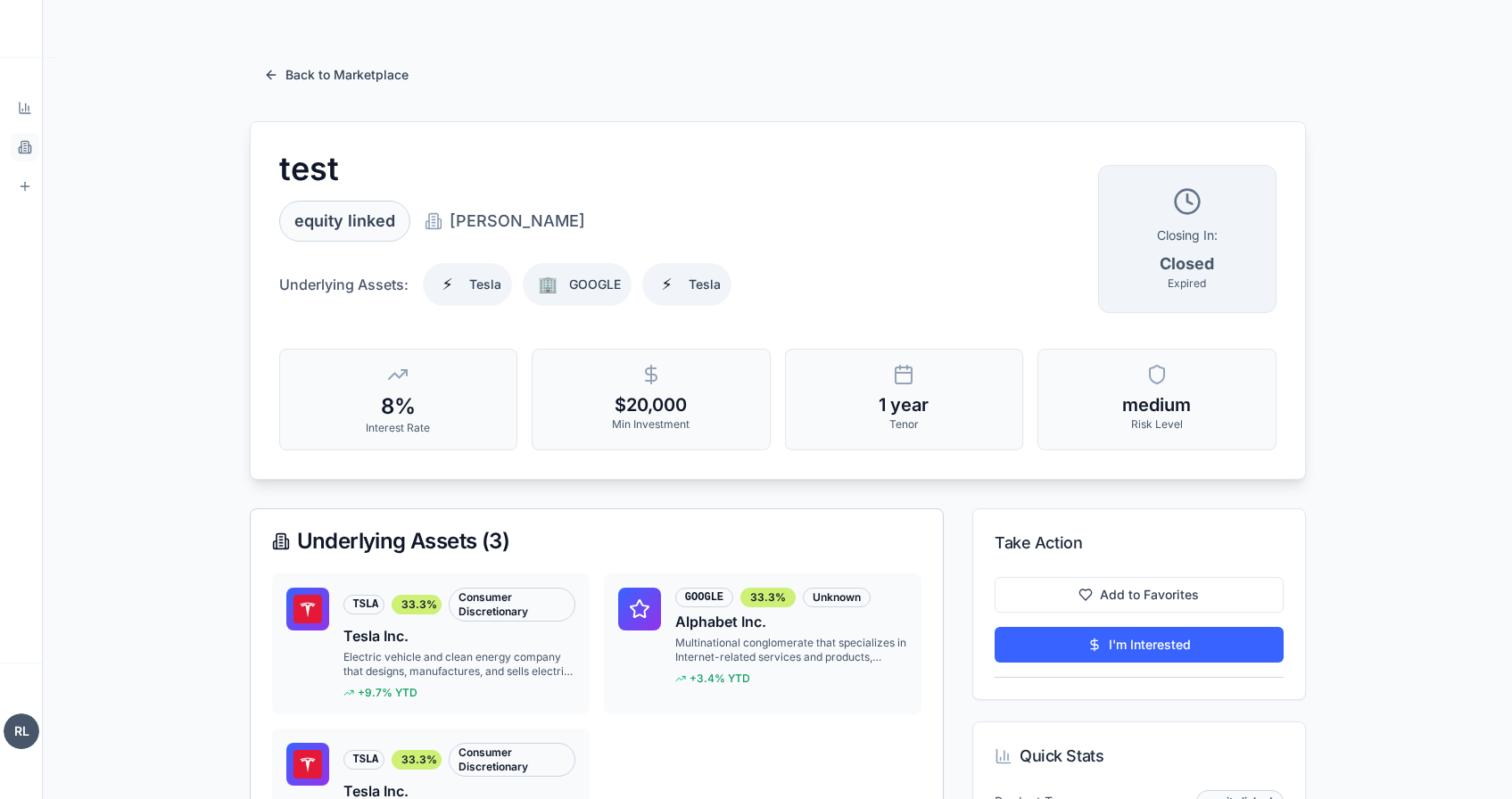
click at [32, 147] on link "Products Browse marketplace" at bounding box center [25, 147] width 29 height 29
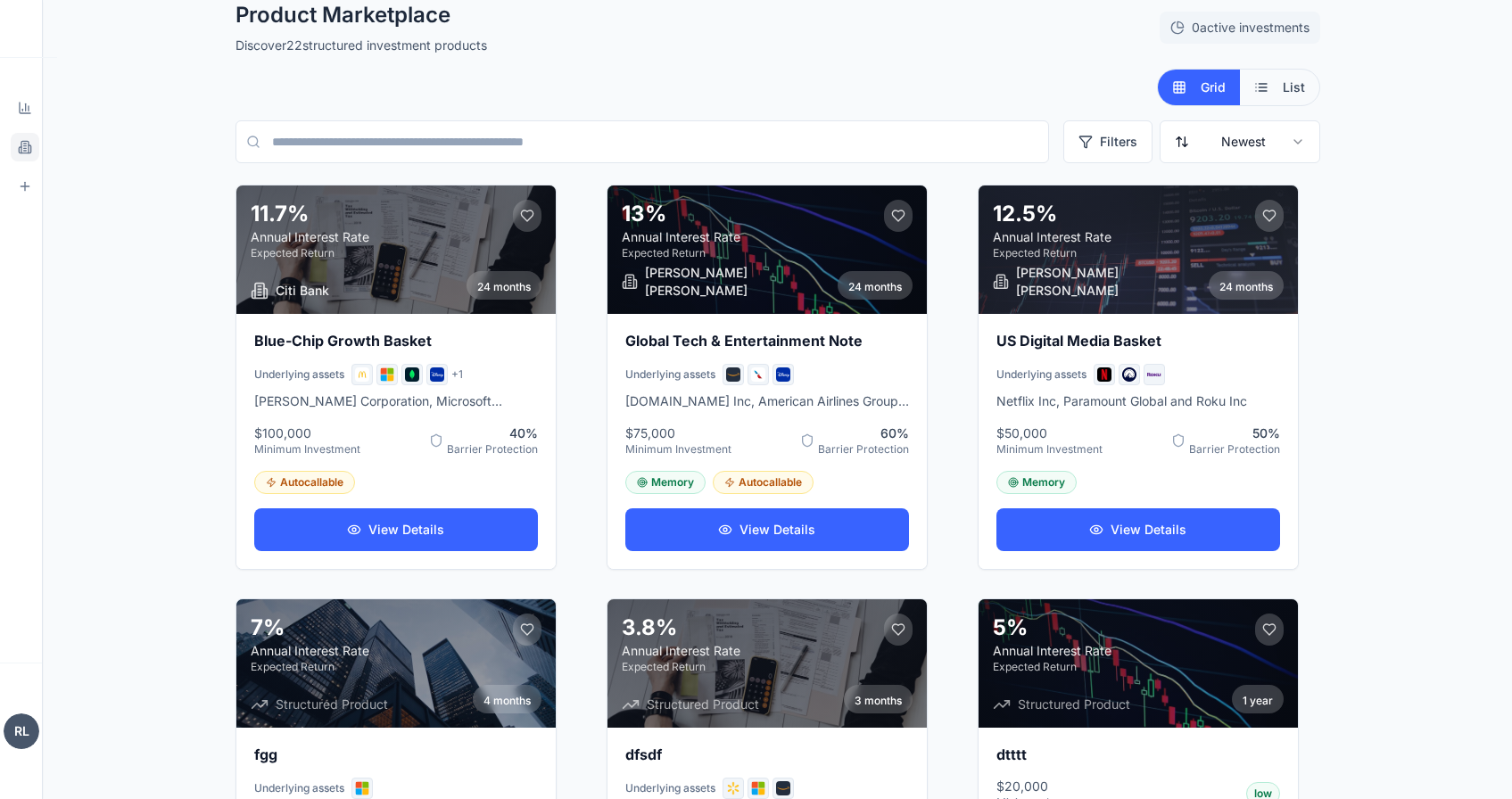
scroll to position [48, 0]
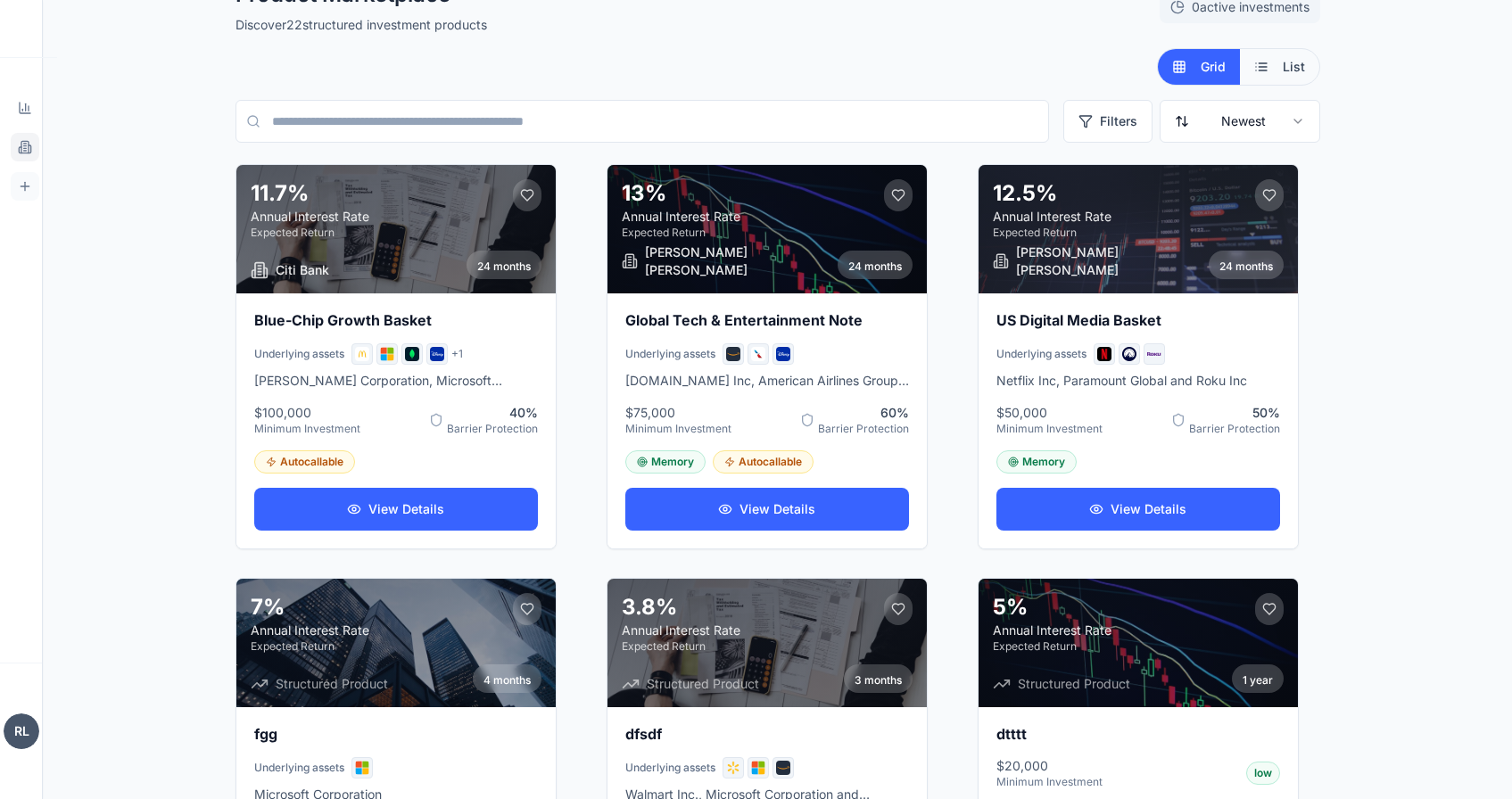
click at [27, 182] on icon at bounding box center [25, 186] width 14 height 14
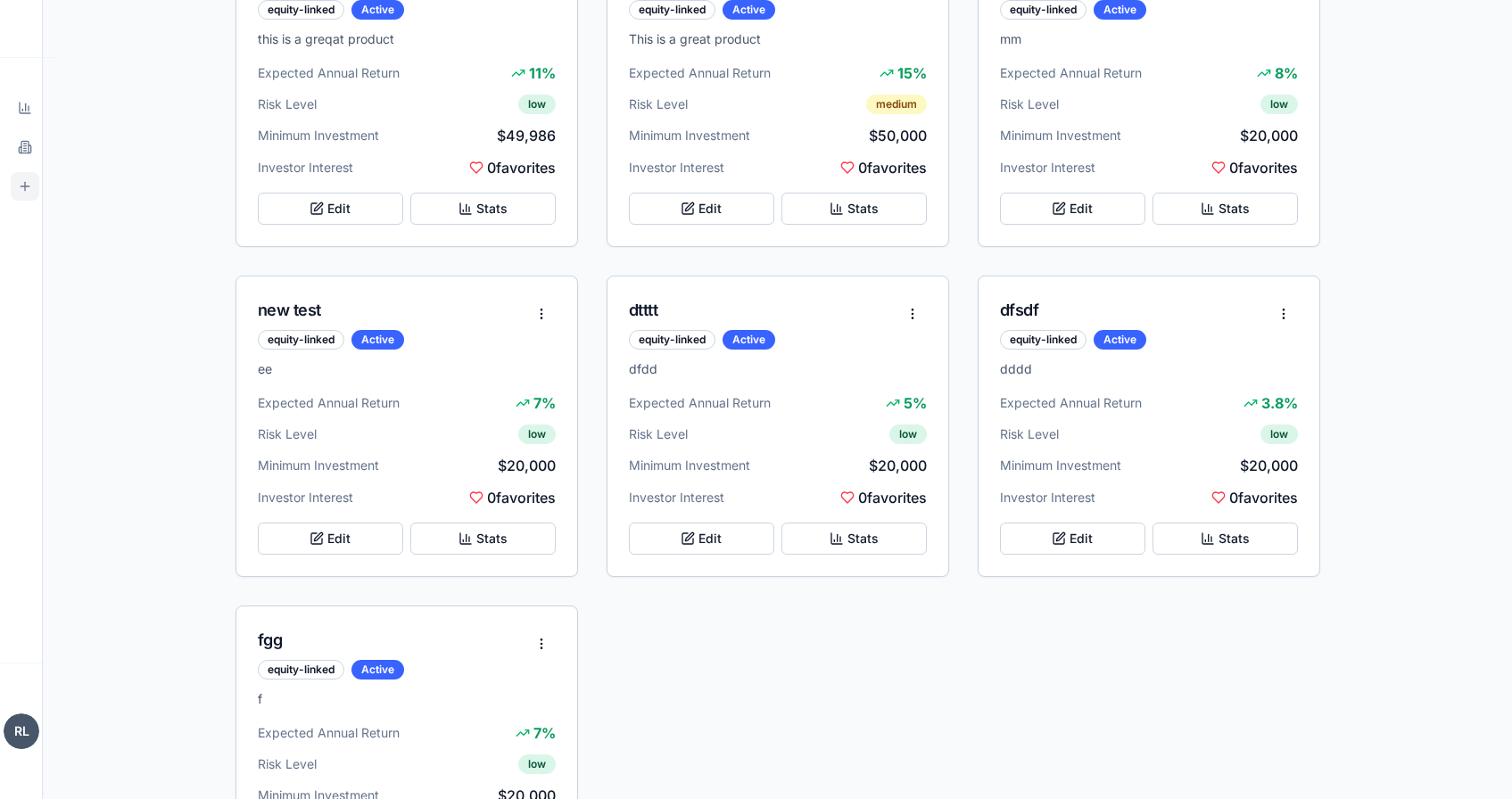
scroll to position [1123, 0]
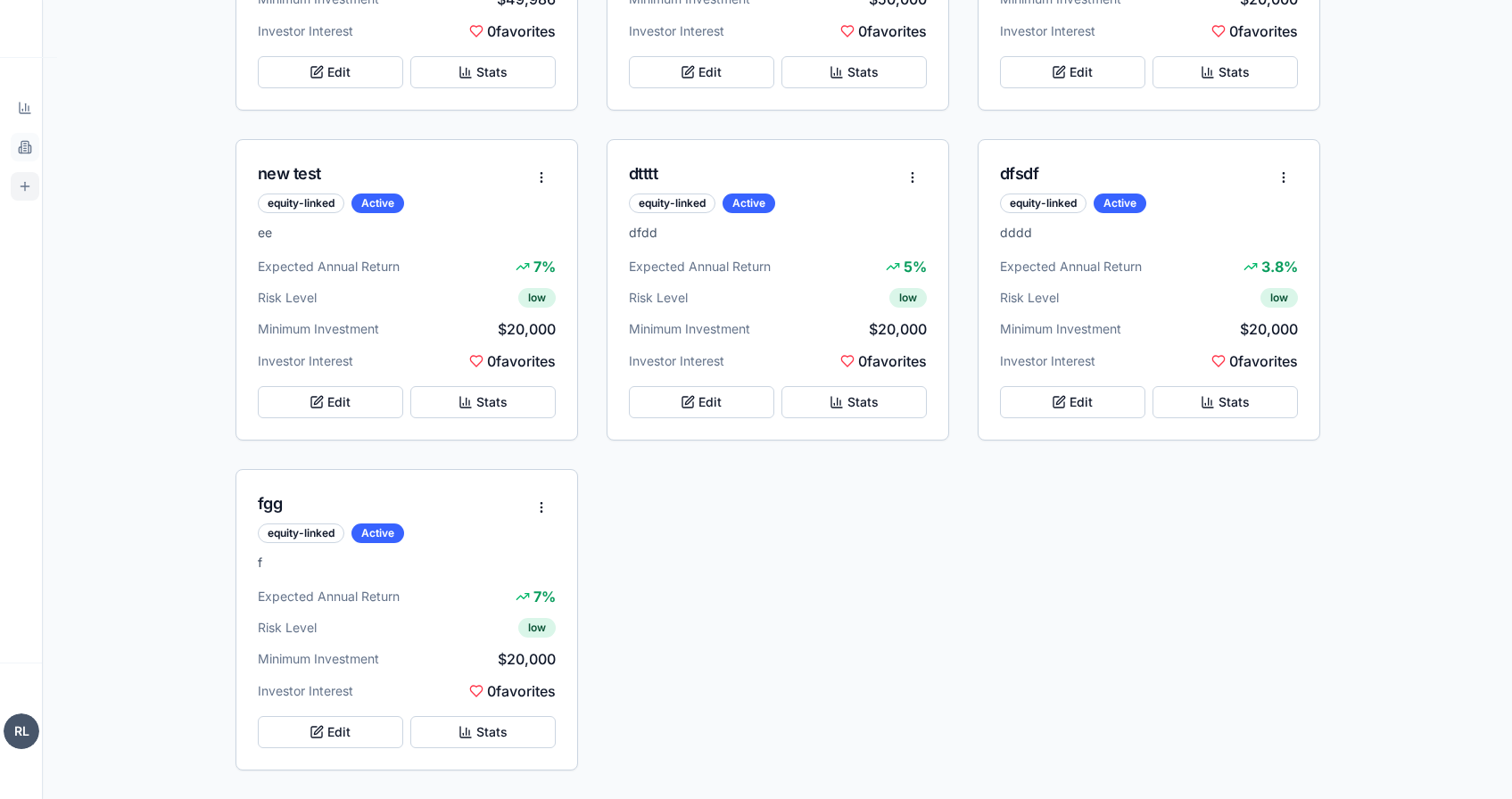
click at [37, 145] on link "Products Browse marketplace" at bounding box center [25, 147] width 29 height 29
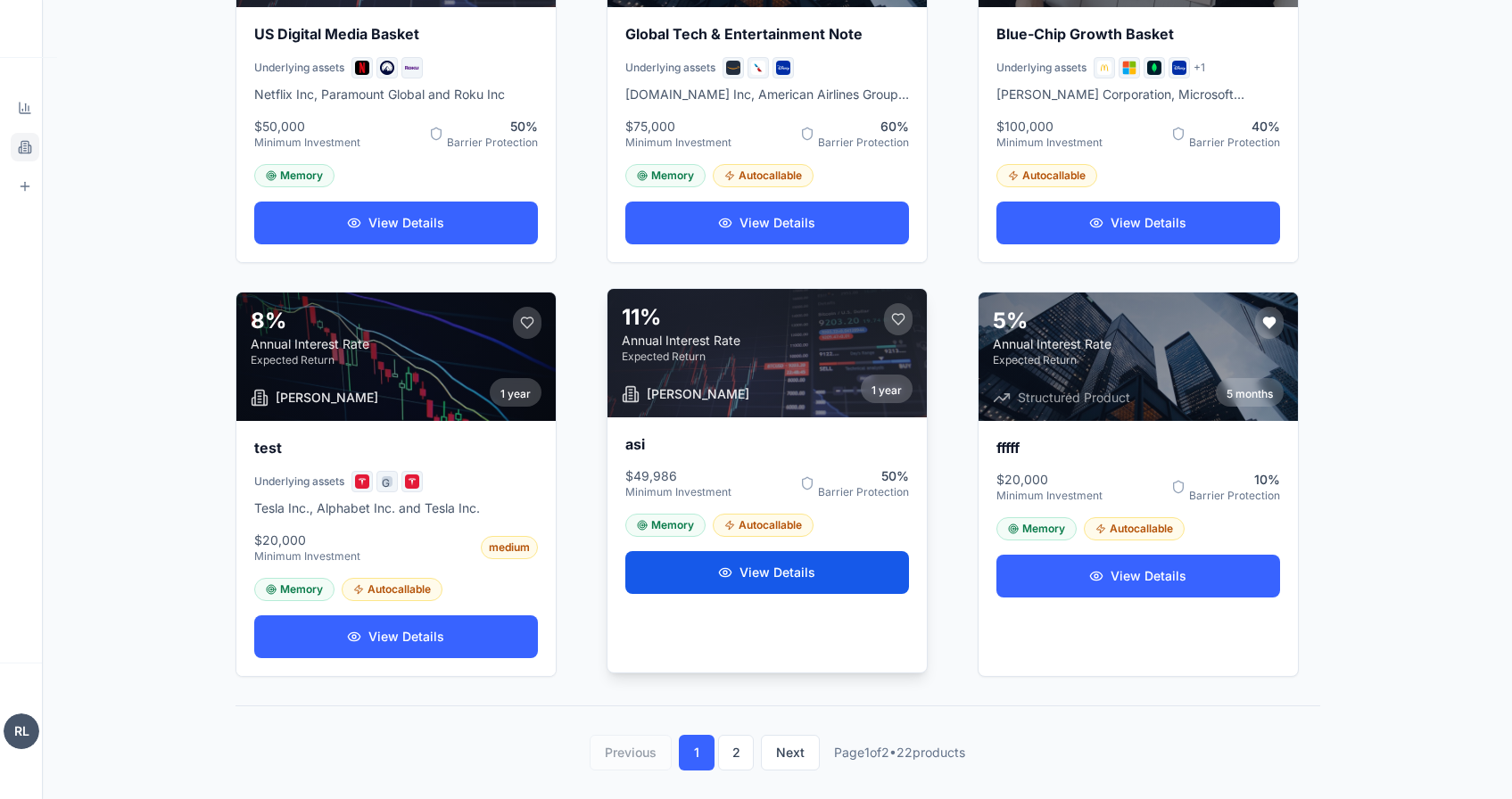
click at [795, 570] on button "View Details" at bounding box center [767, 572] width 284 height 43
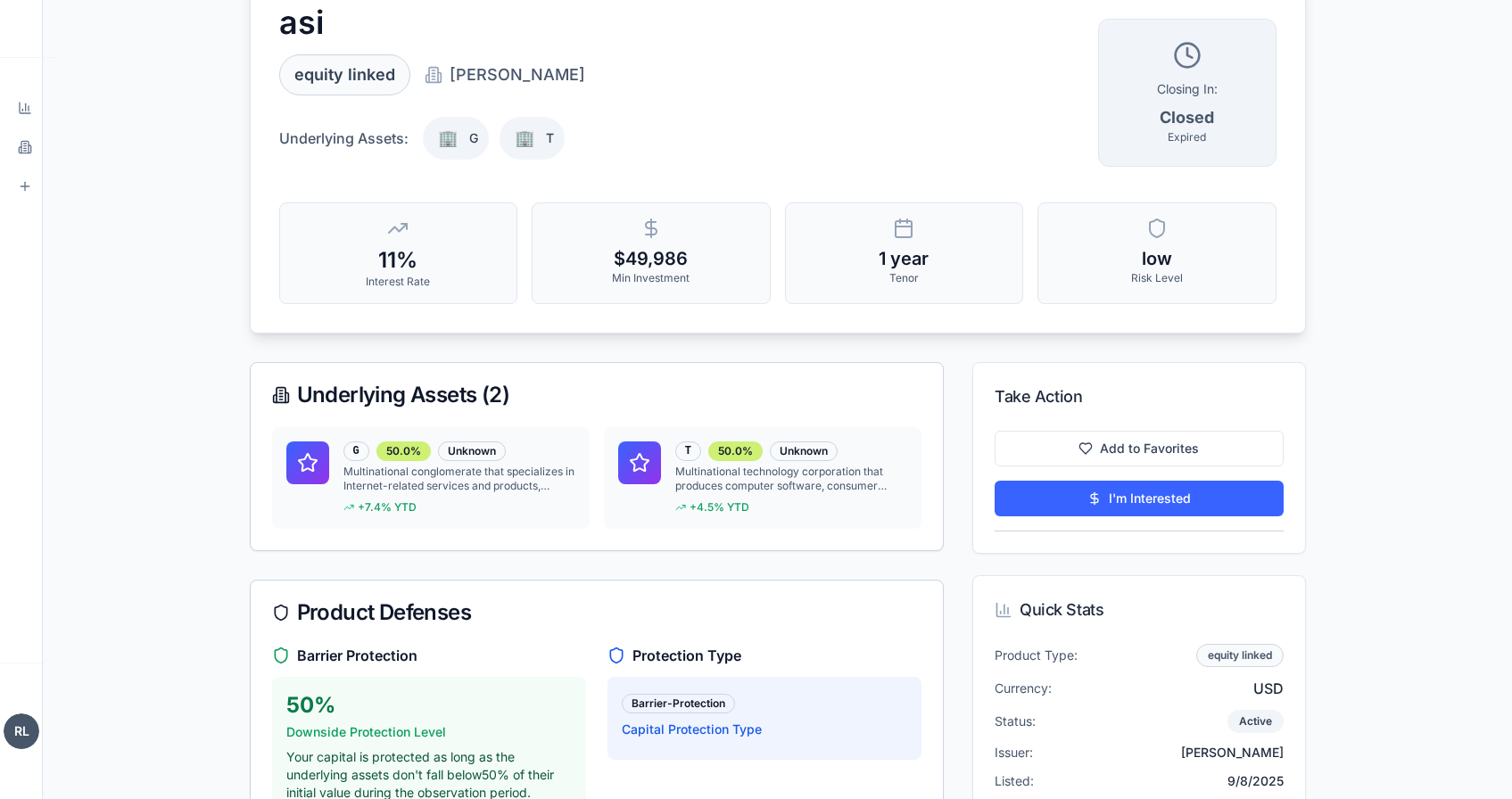
scroll to position [149, 0]
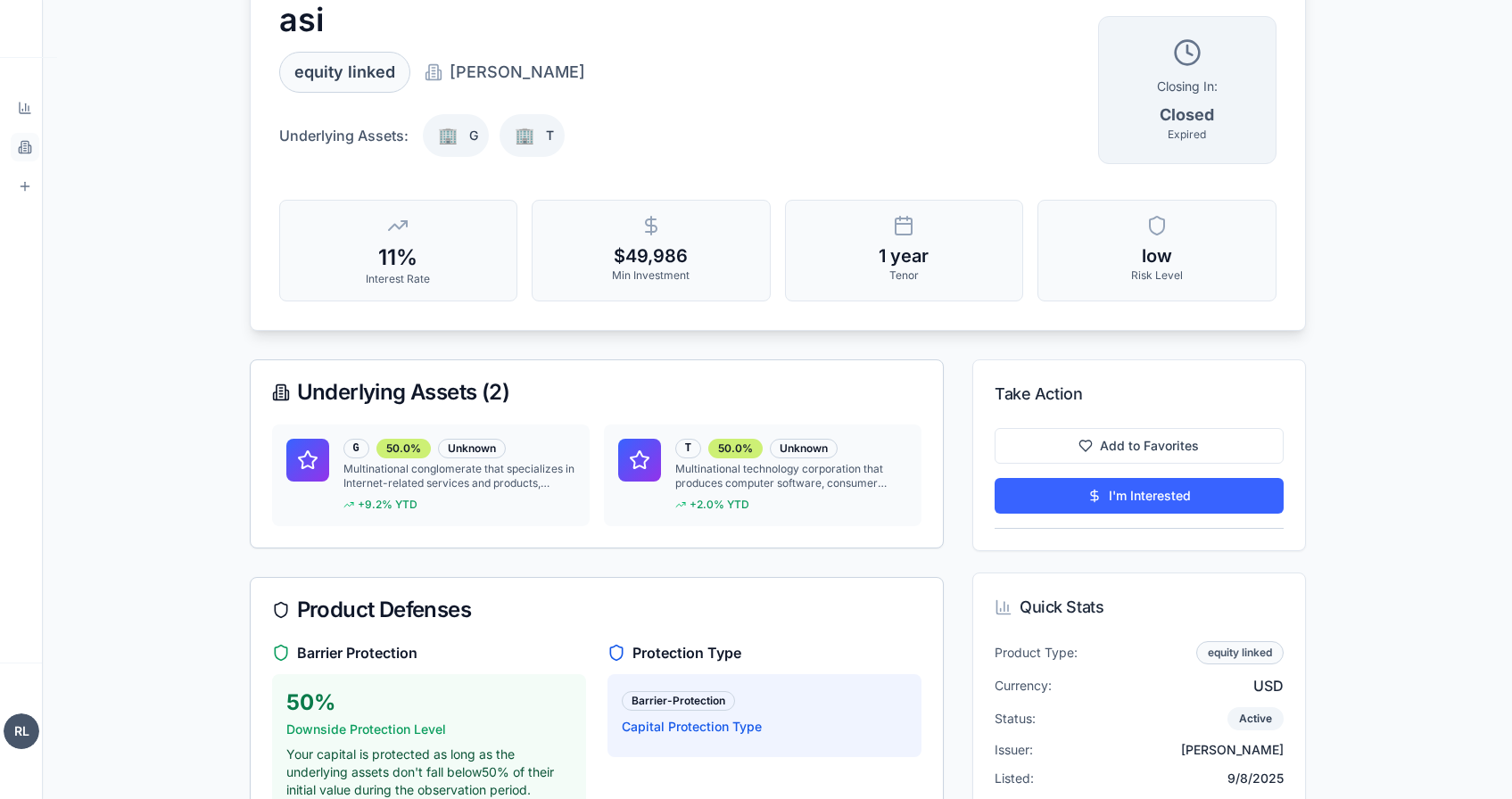
click at [33, 153] on link "Products Browse marketplace" at bounding box center [25, 147] width 29 height 29
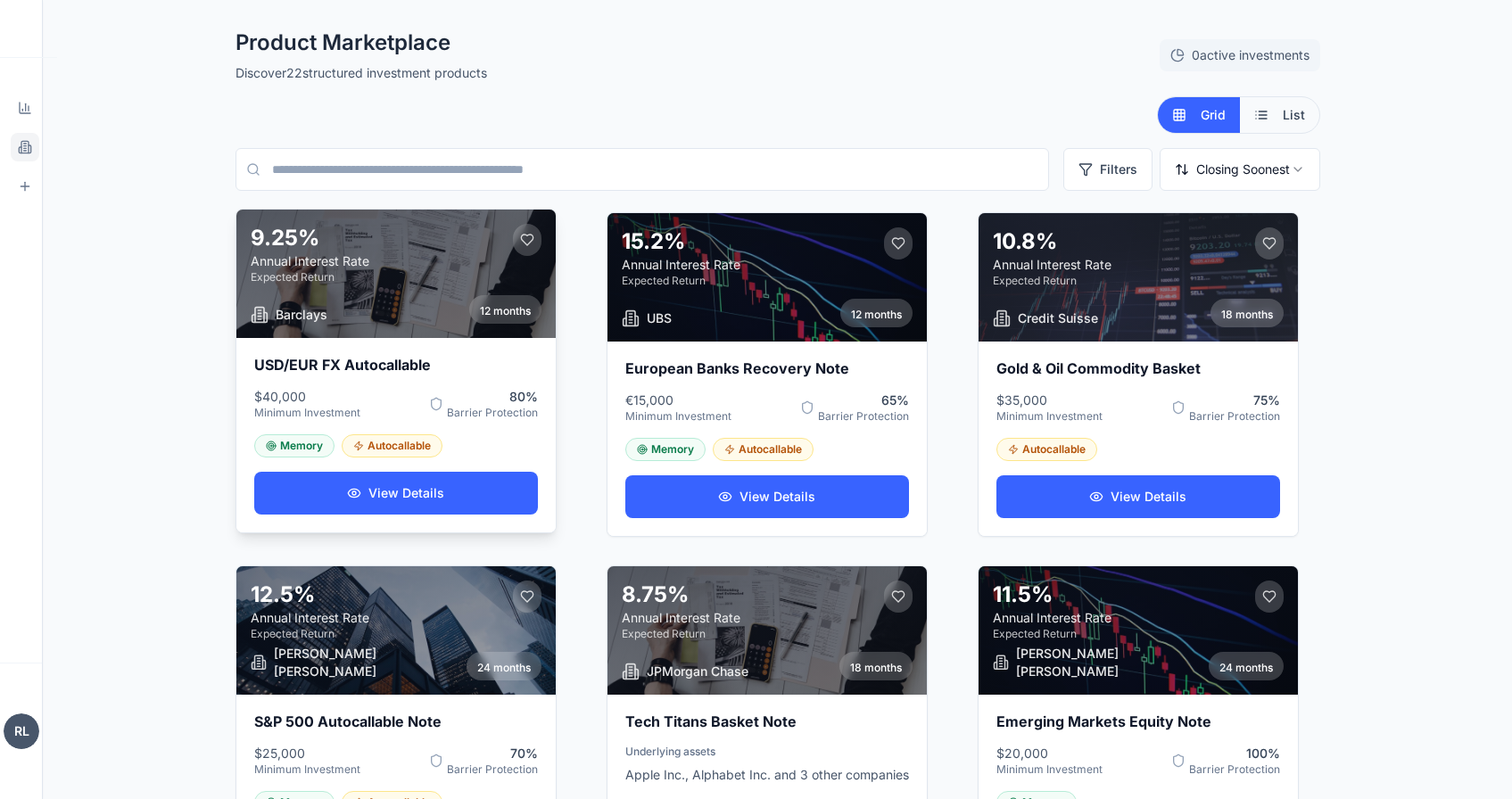
click at [435, 467] on div "USD/EUR FX Autocallable $40,000 Minimum Investment 80 % Barrier Protection Memo…" at bounding box center [396, 435] width 319 height 194
click at [435, 489] on button "View Details" at bounding box center [395, 492] width 284 height 43
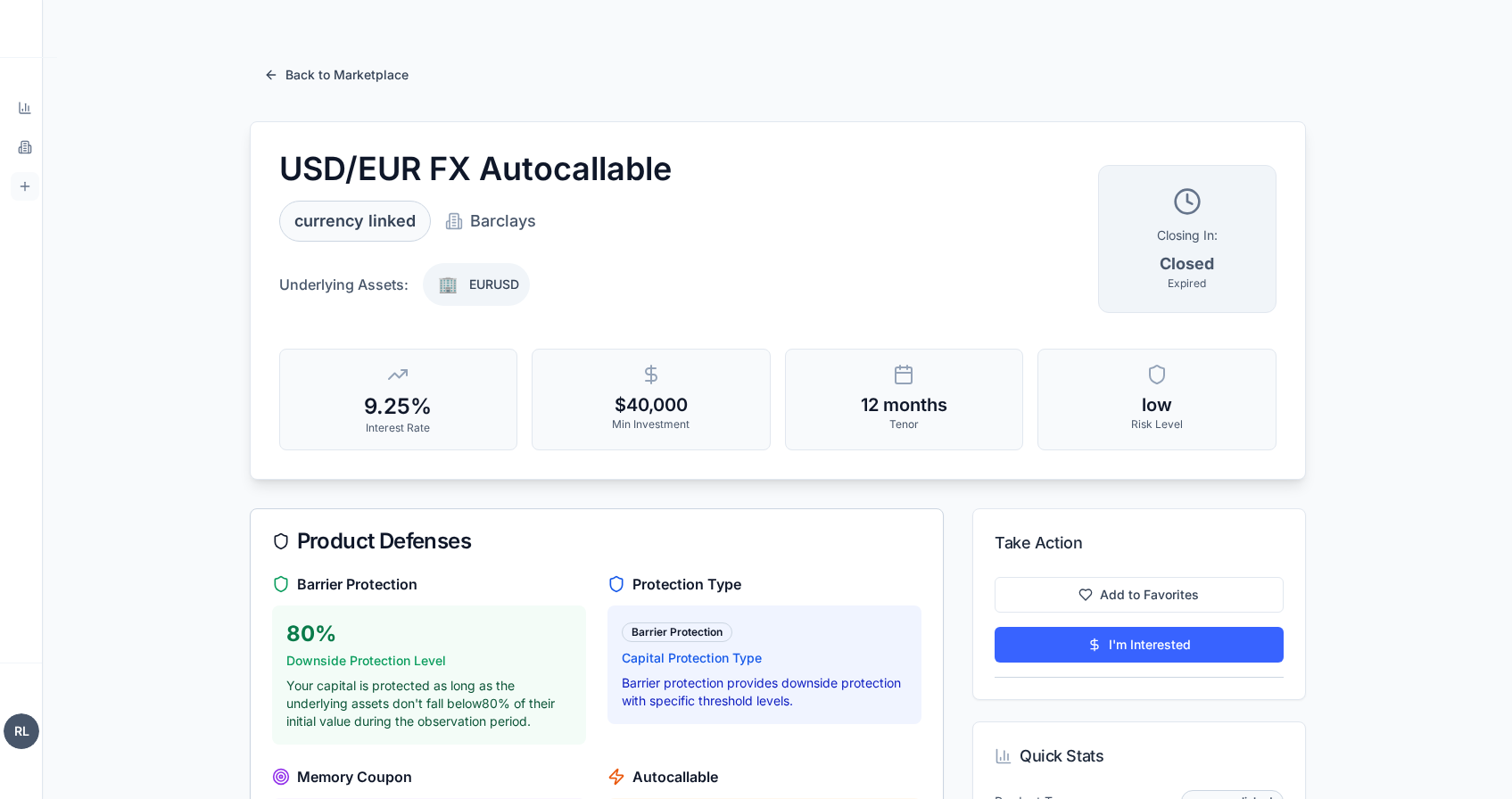
click at [23, 173] on link "Supplier Portal Manage products" at bounding box center [25, 187] width 29 height 29
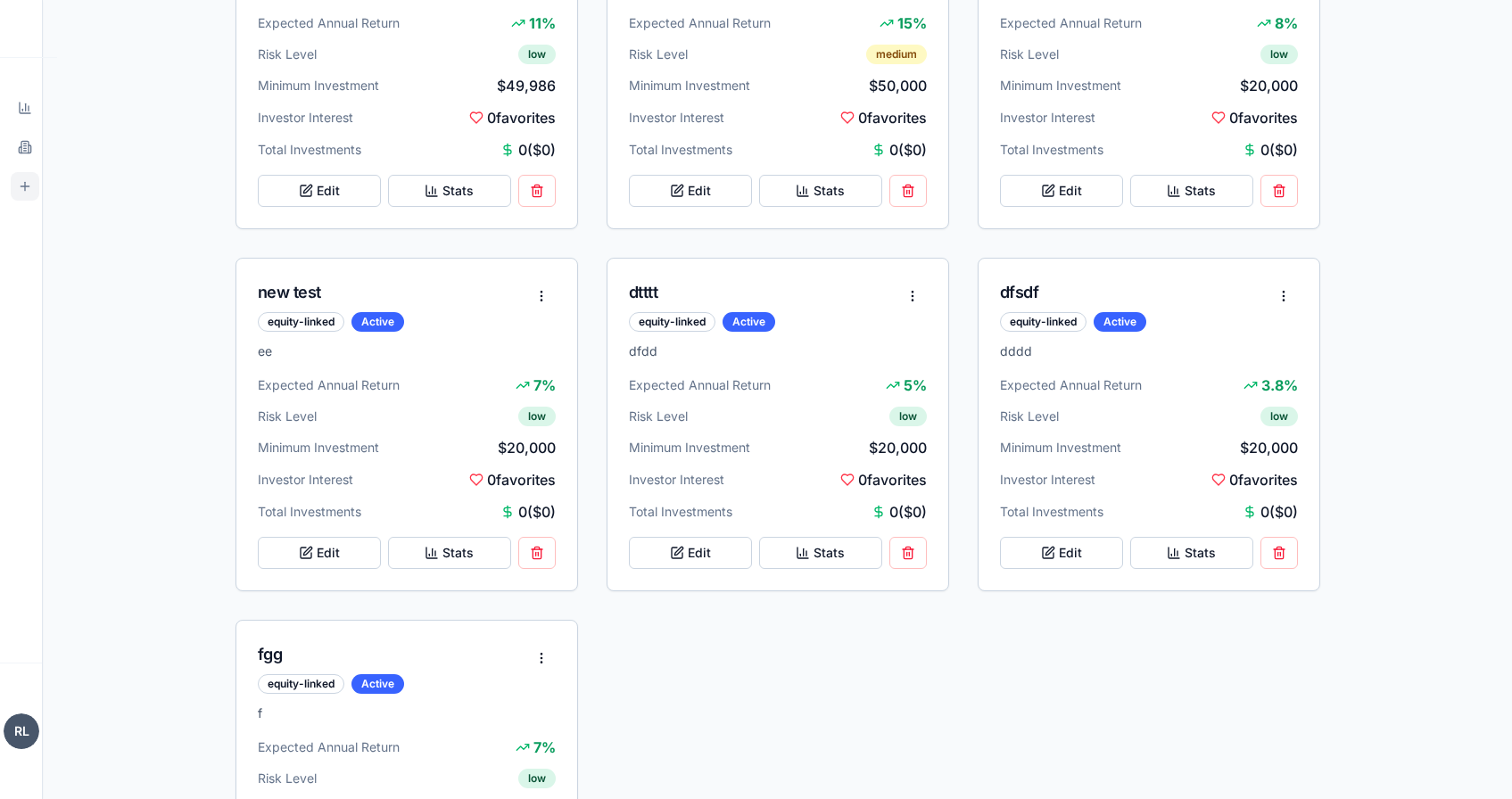
scroll to position [1252, 0]
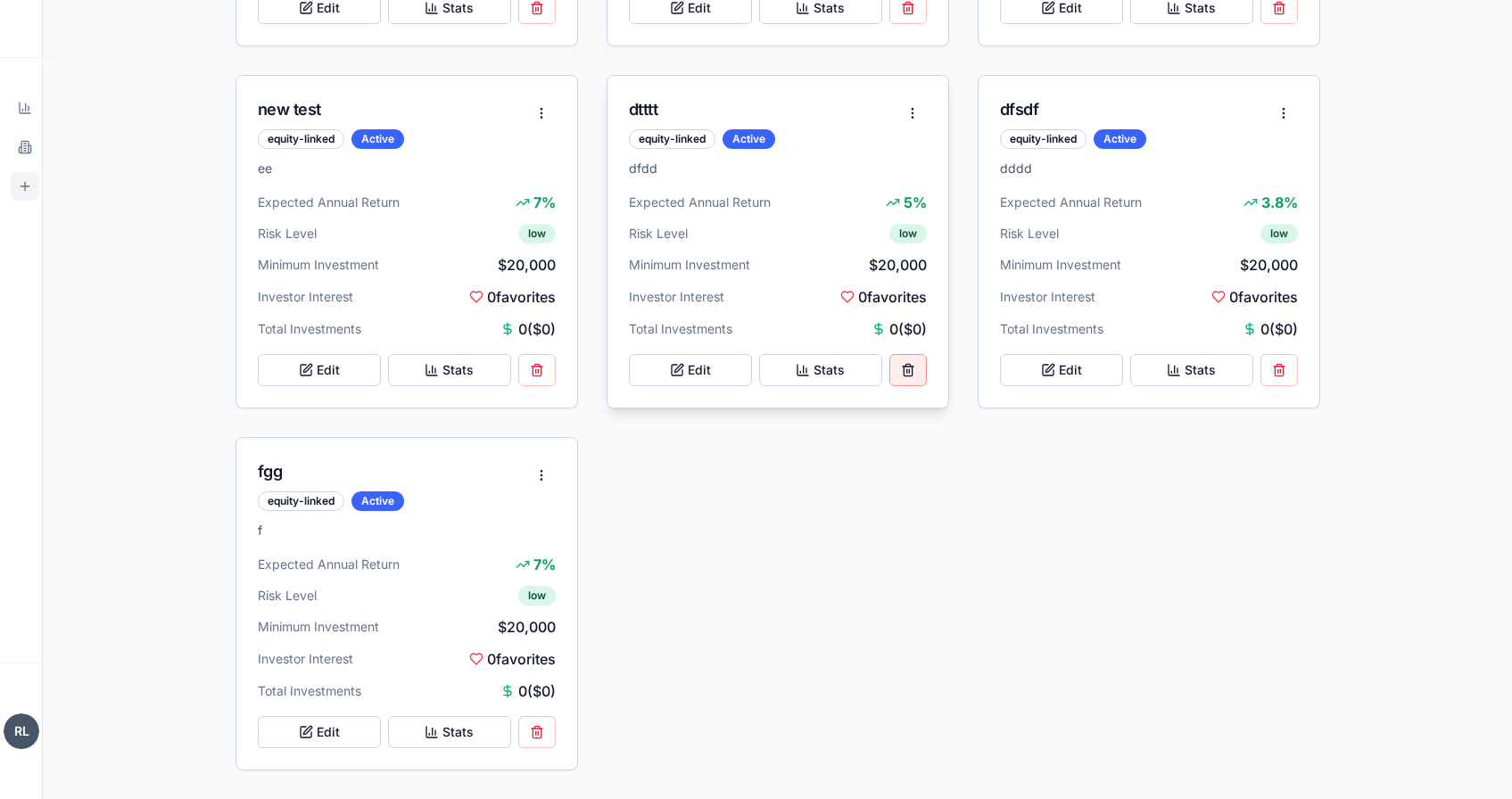
click at [899, 382] on button at bounding box center [907, 369] width 38 height 32
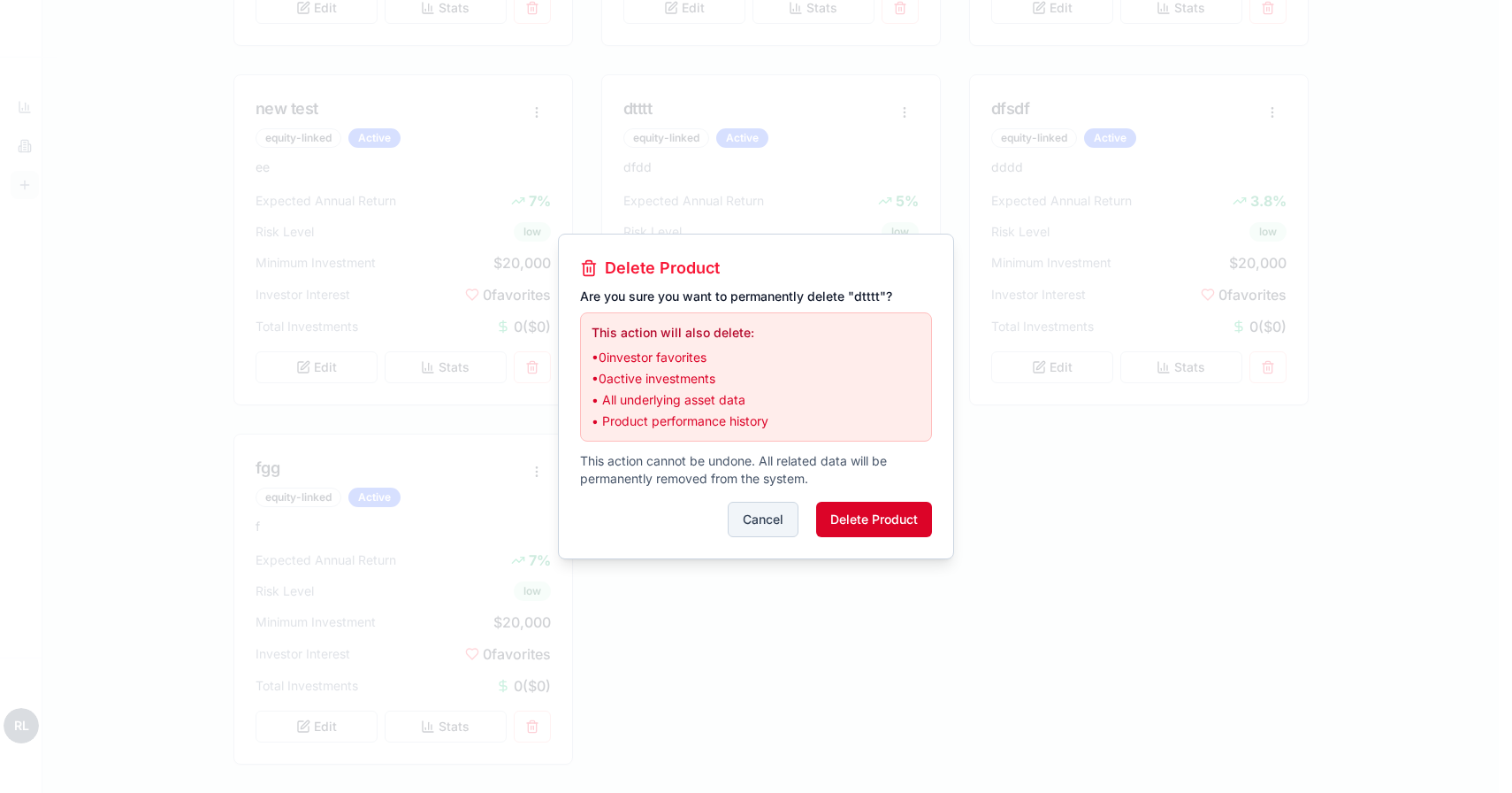
click at [872, 522] on button "Delete Product" at bounding box center [874, 519] width 115 height 35
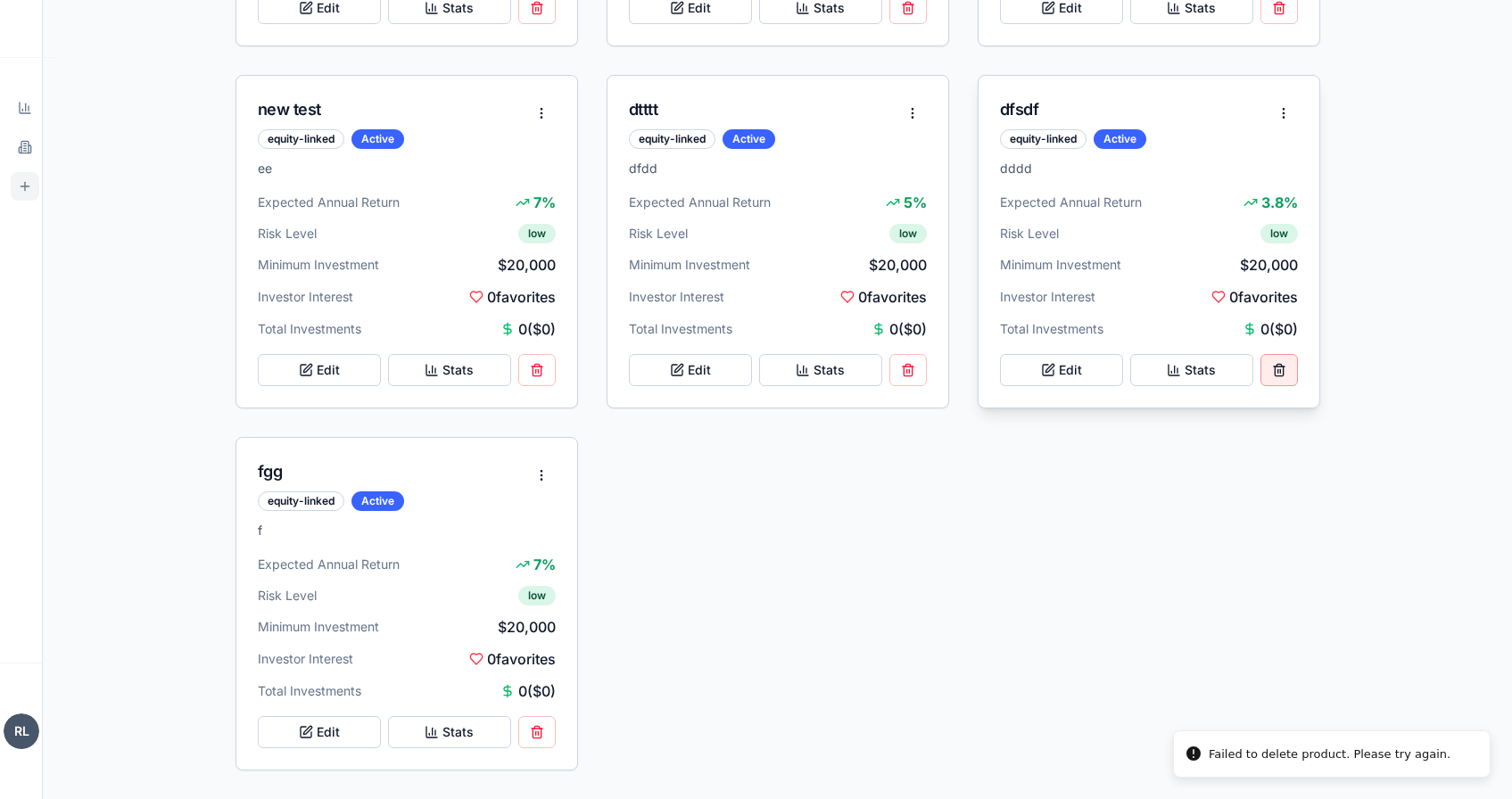
click at [1274, 371] on button at bounding box center [1278, 369] width 38 height 32
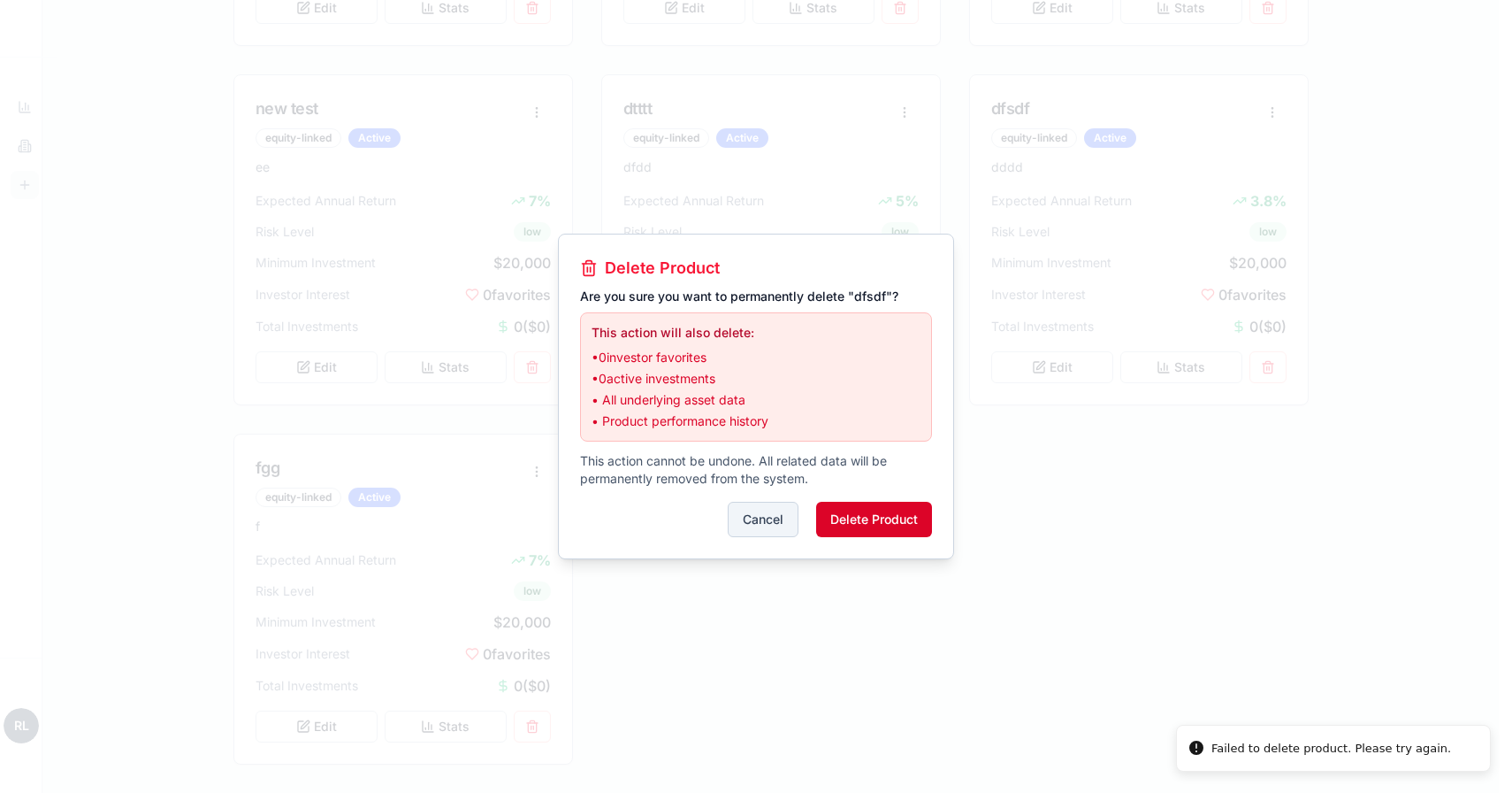
click at [916, 522] on button "Delete Product" at bounding box center [874, 519] width 115 height 35
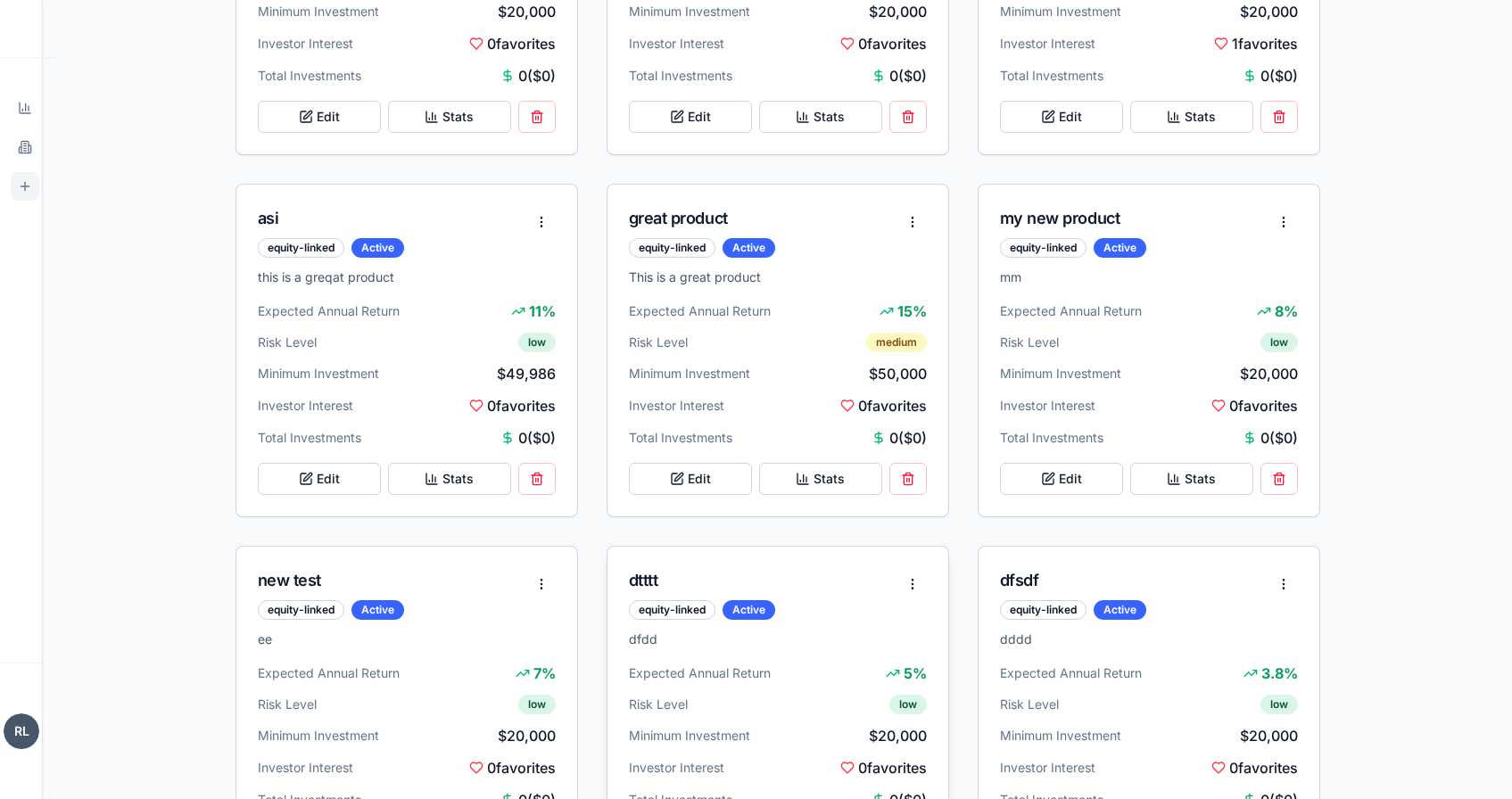
scroll to position [772, 0]
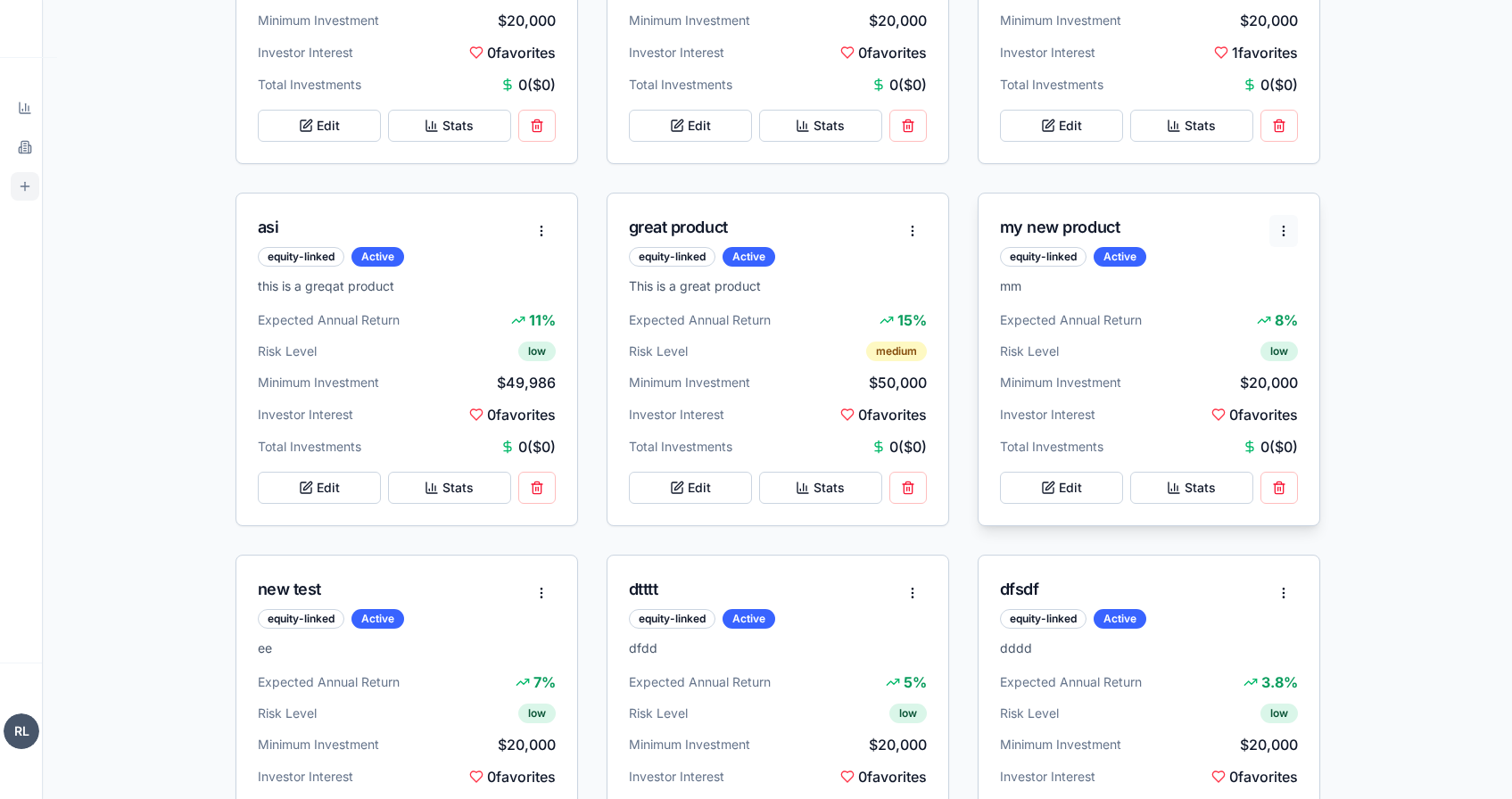
click at [1285, 226] on html "StructureMarket Pro Dashboard Overview and insights Products Browse marketplace…" at bounding box center [756, 253] width 1512 height 2050
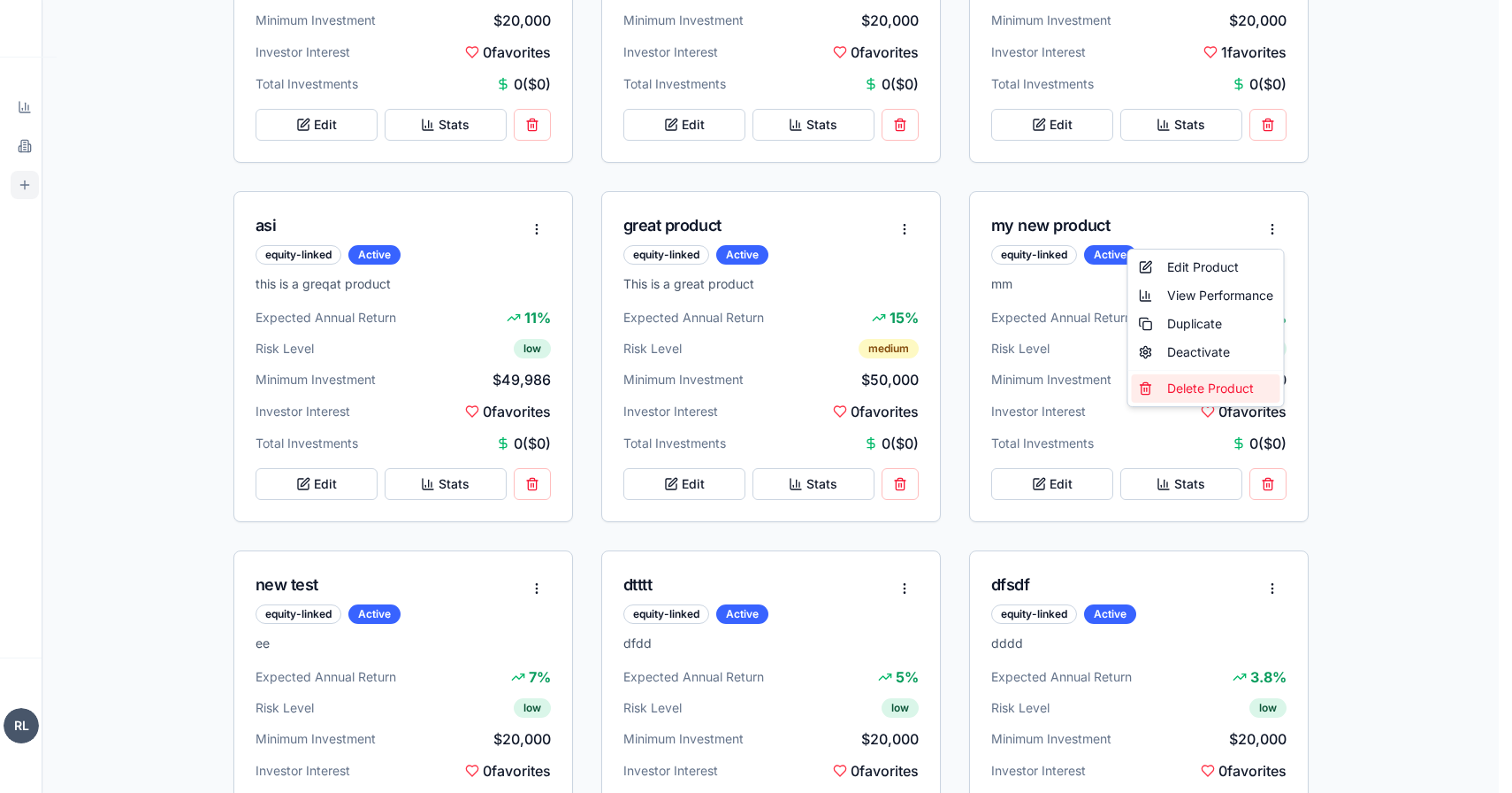
click at [1214, 388] on div "Delete Product" at bounding box center [1207, 388] width 149 height 29
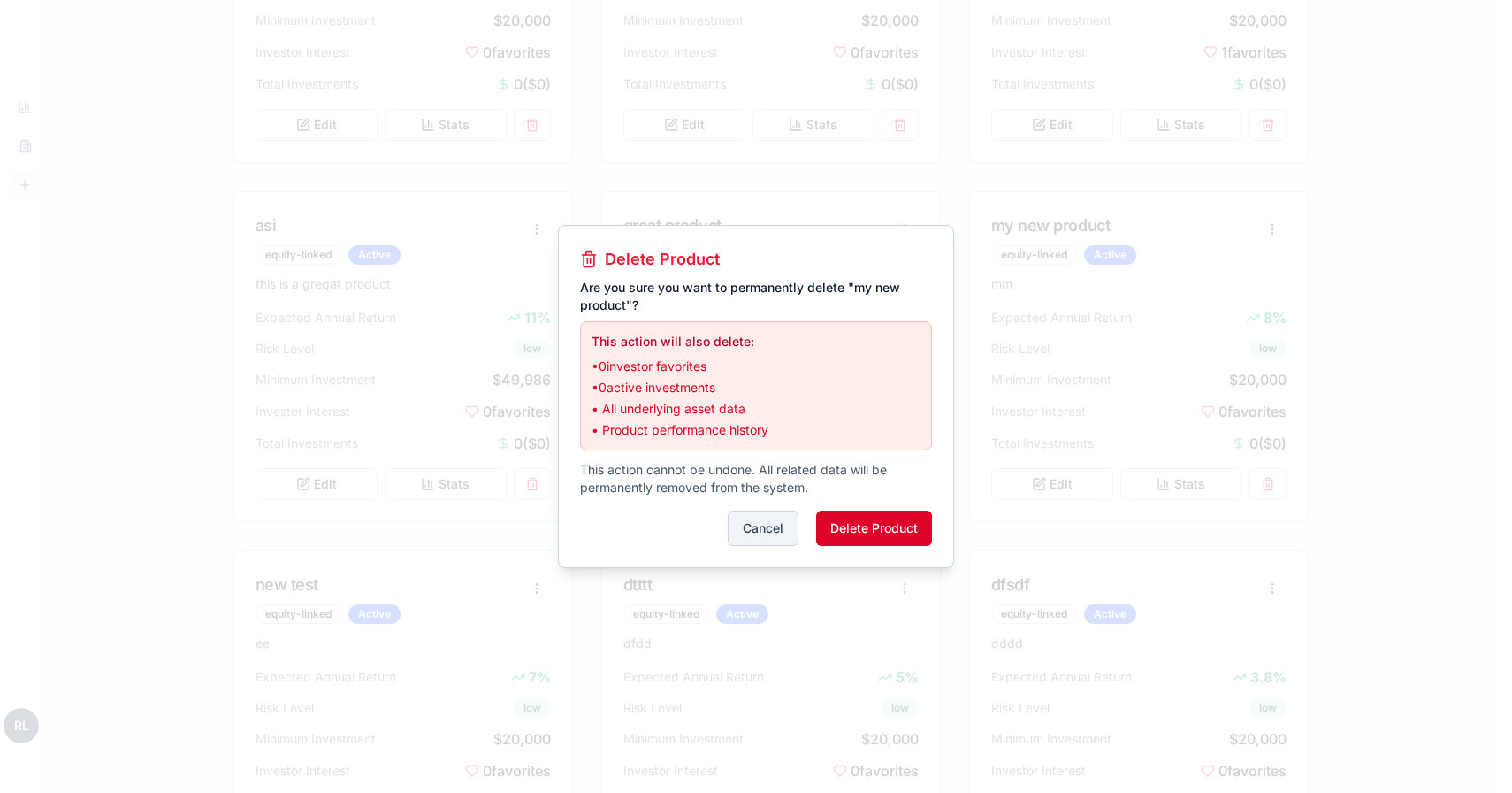
click at [914, 525] on button "Delete Product" at bounding box center [874, 528] width 115 height 35
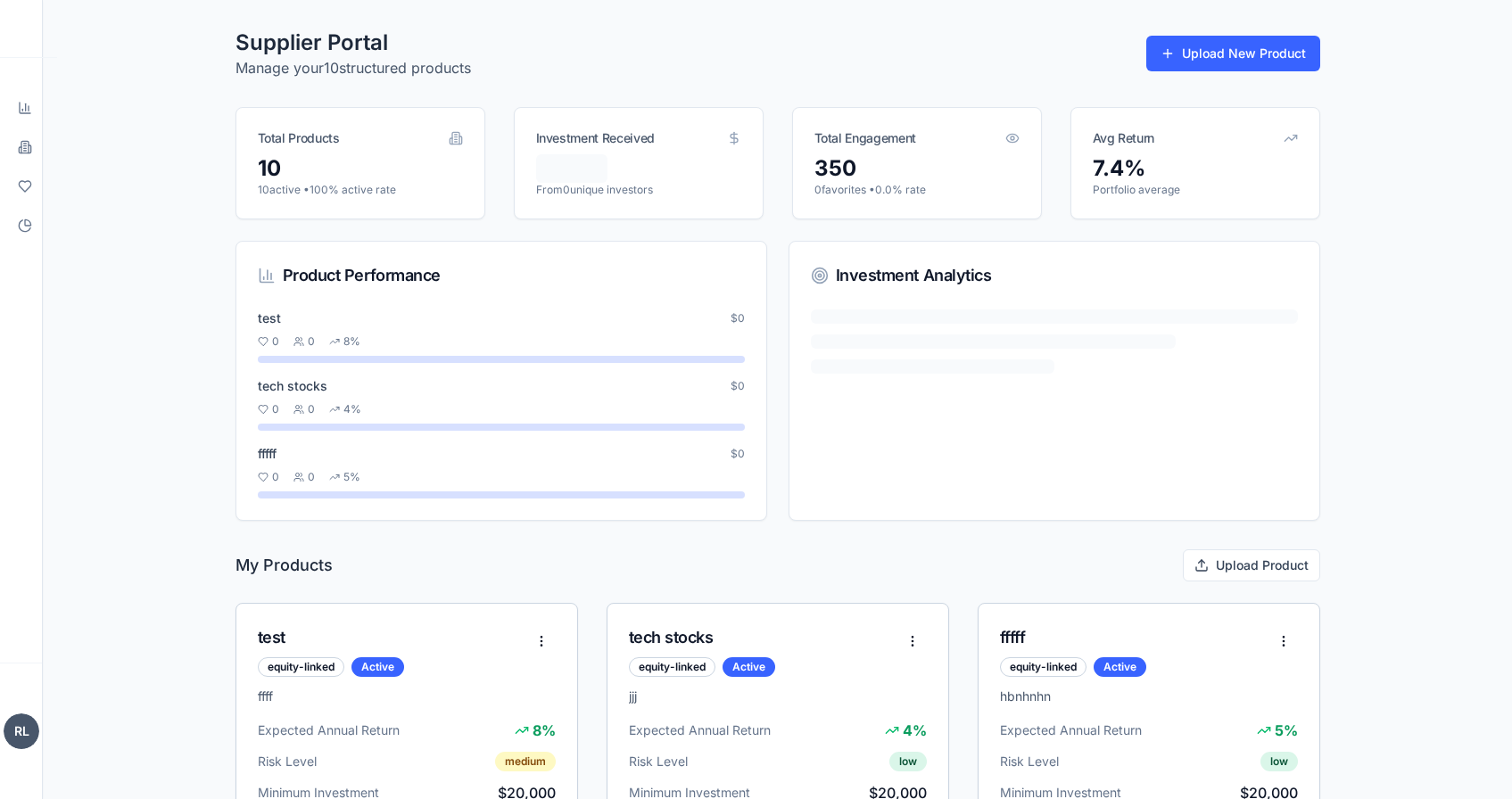
click at [22, 150] on icon at bounding box center [25, 147] width 14 height 14
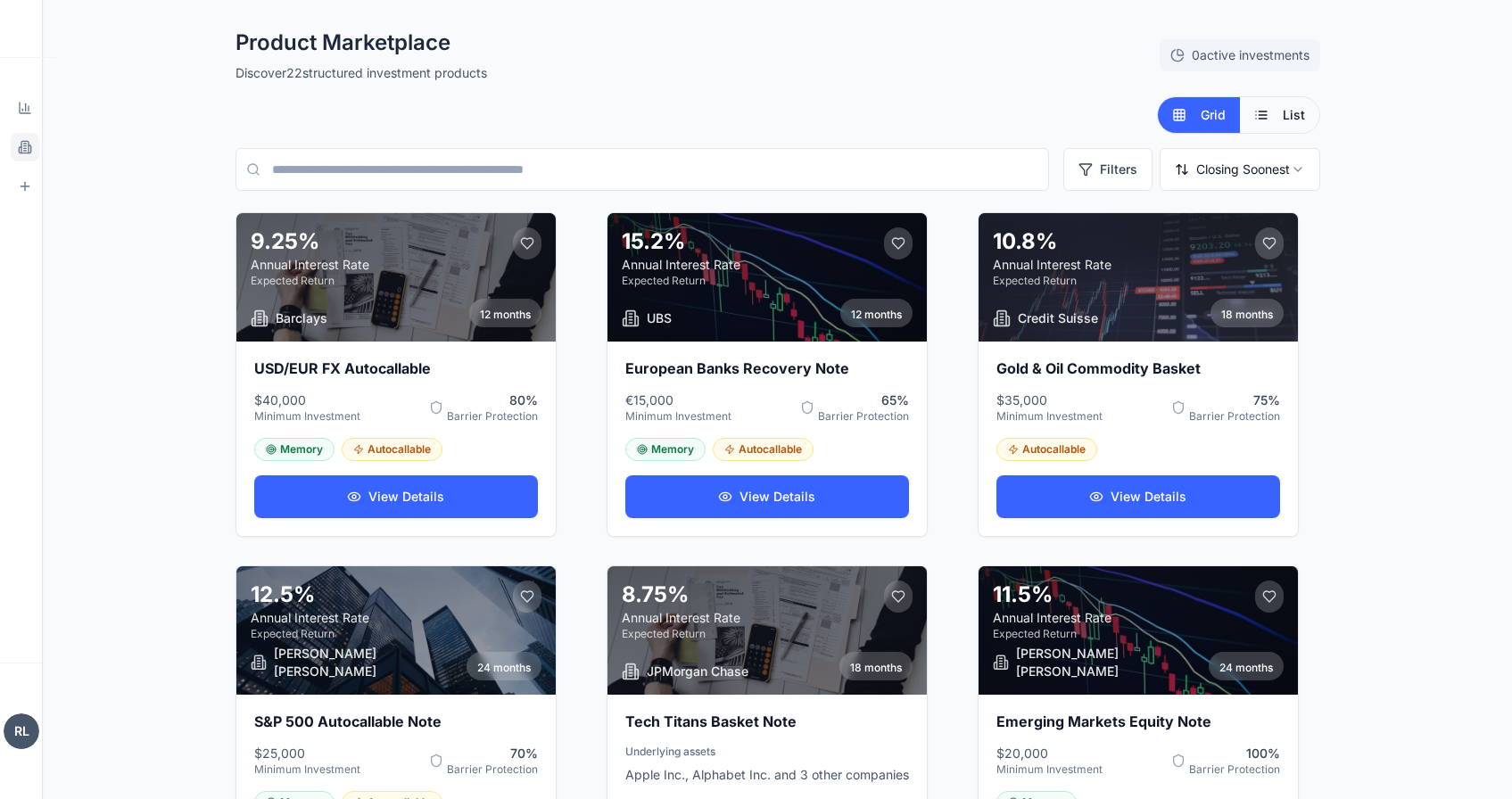
click at [1268, 112] on button "List" at bounding box center [1279, 114] width 80 height 36
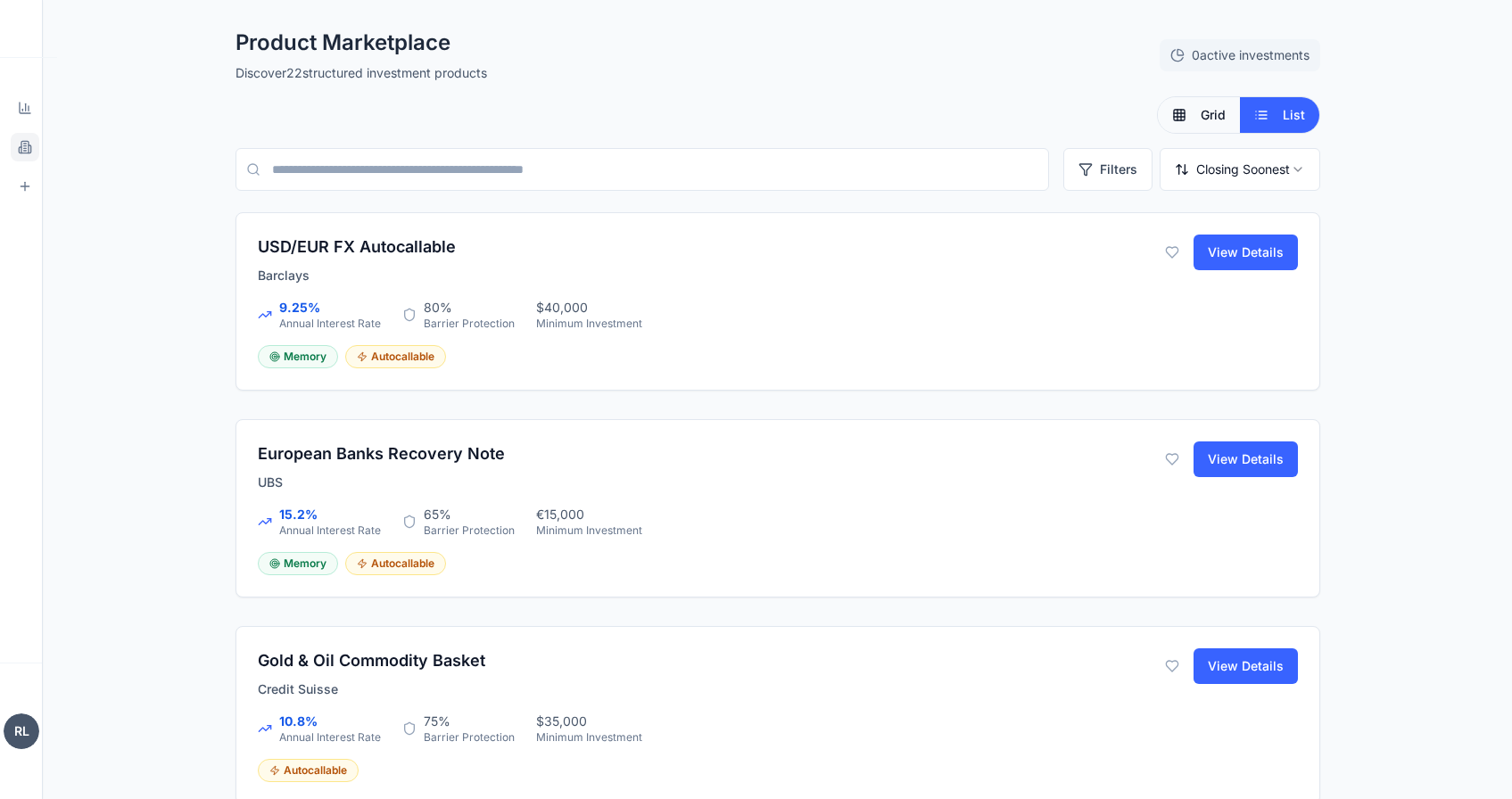
click at [1212, 117] on span "Grid" at bounding box center [1213, 114] width 25 height 18
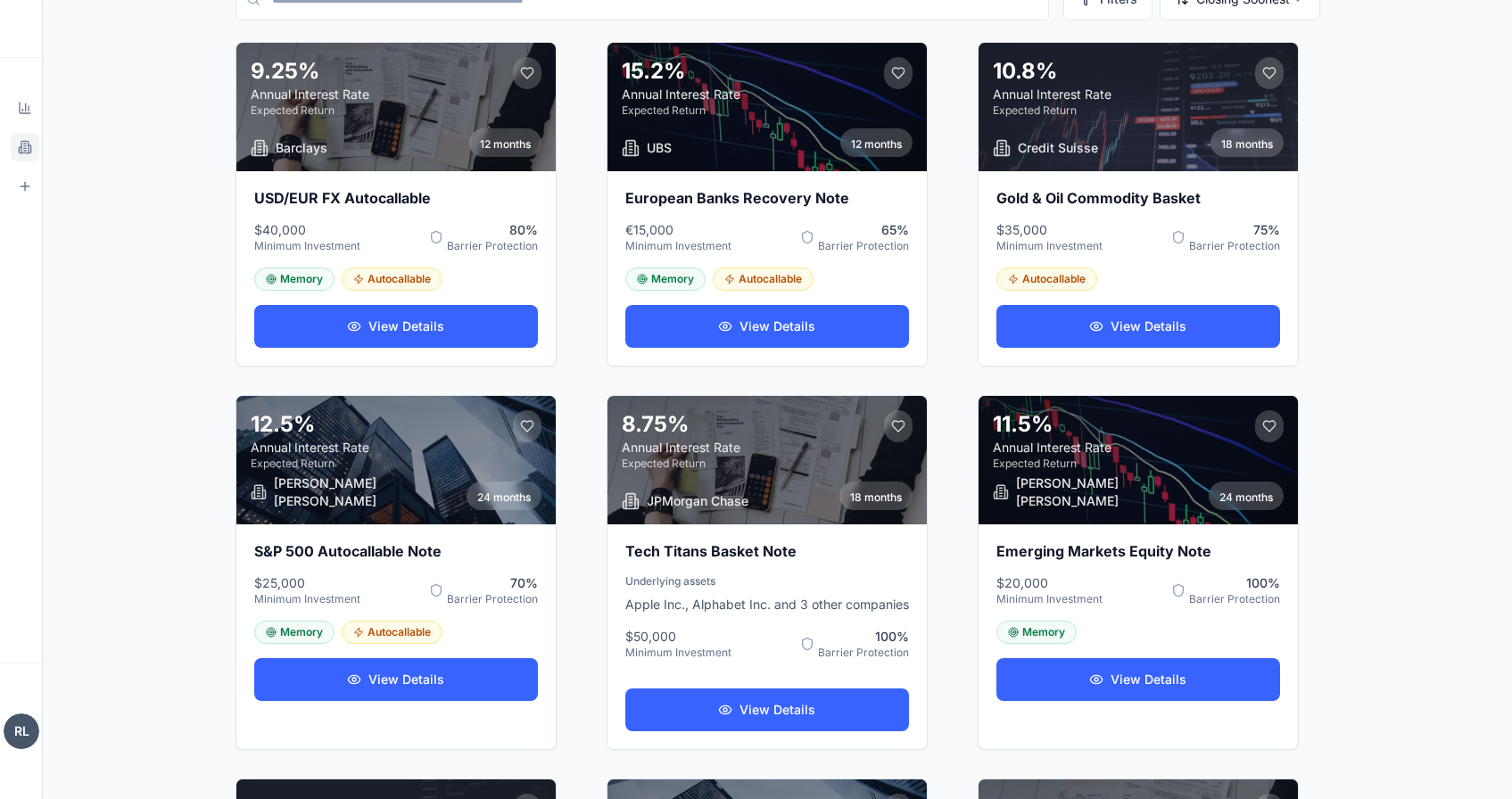
scroll to position [81, 0]
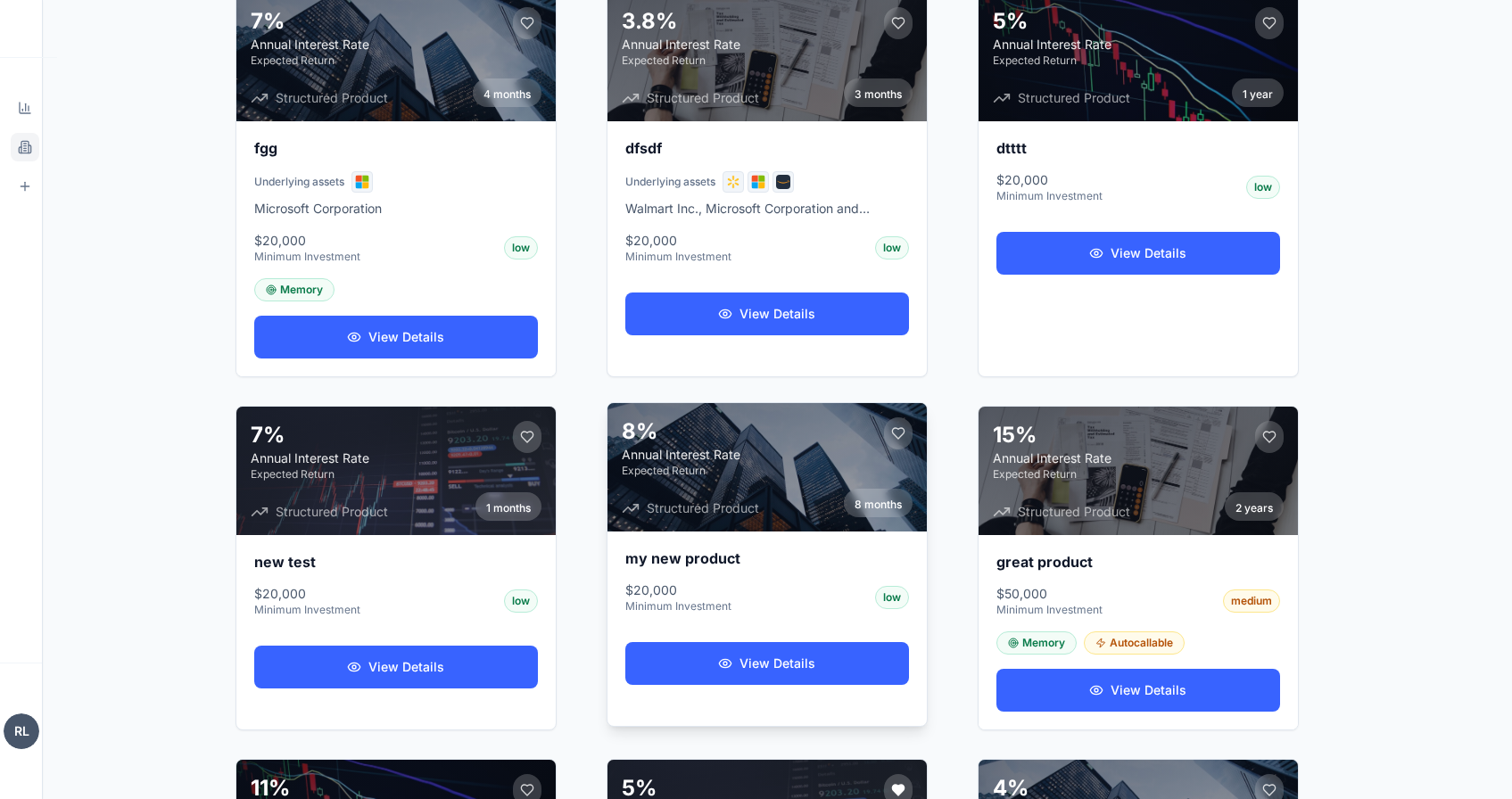
scroll to position [287, 0]
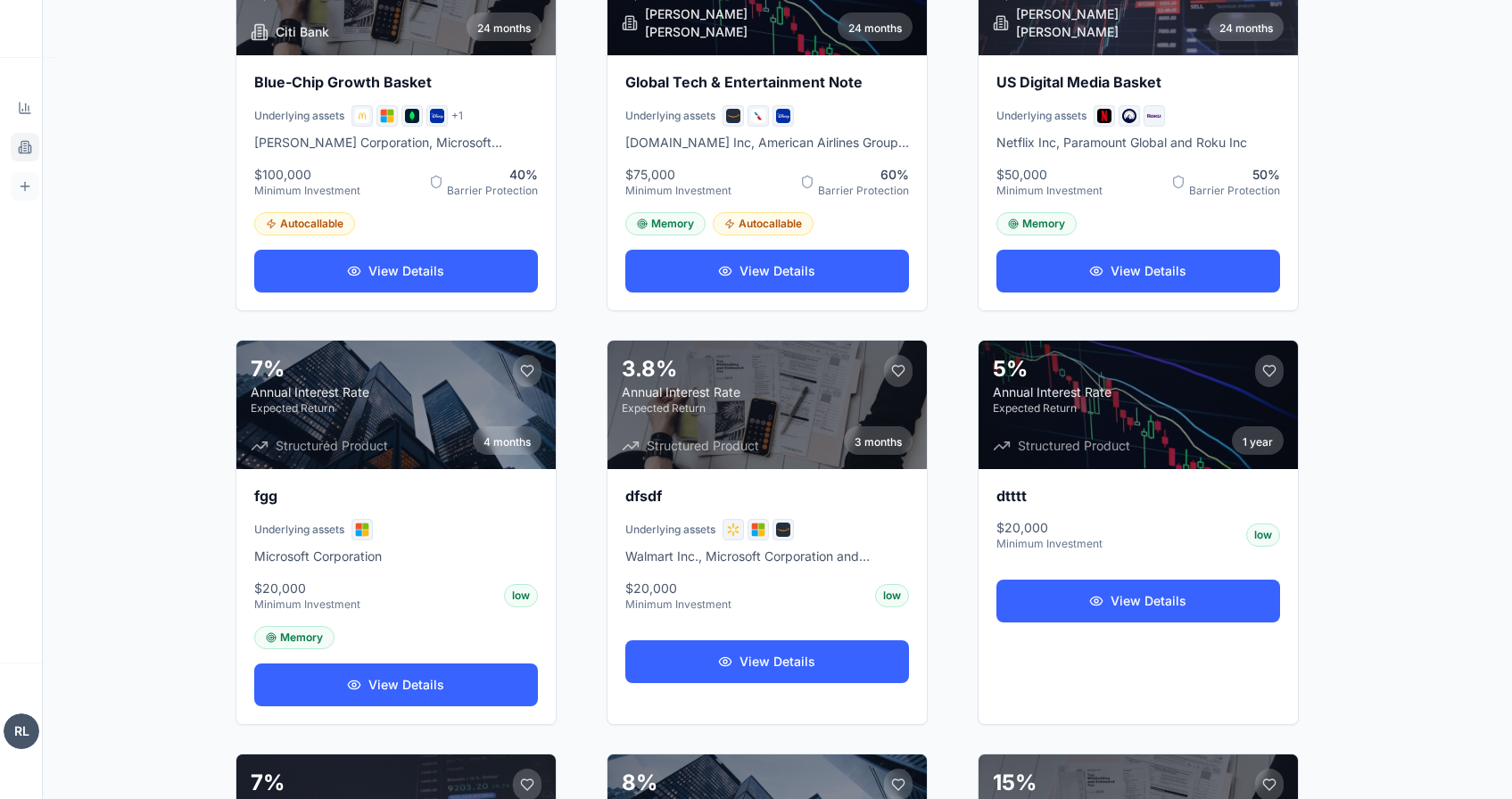
click at [15, 195] on link "Supplier Portal Manage products" at bounding box center [25, 187] width 29 height 29
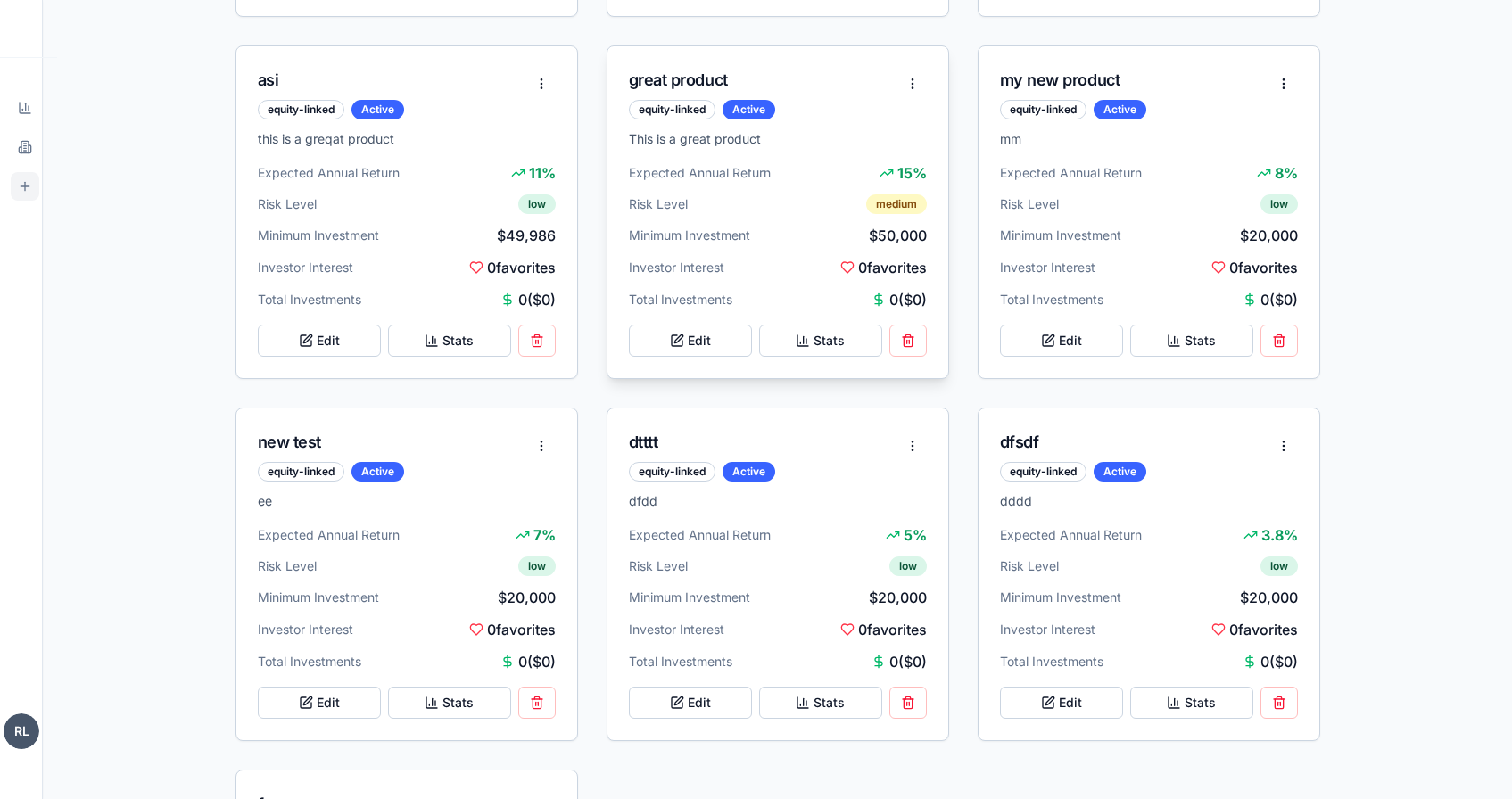
scroll to position [923, 0]
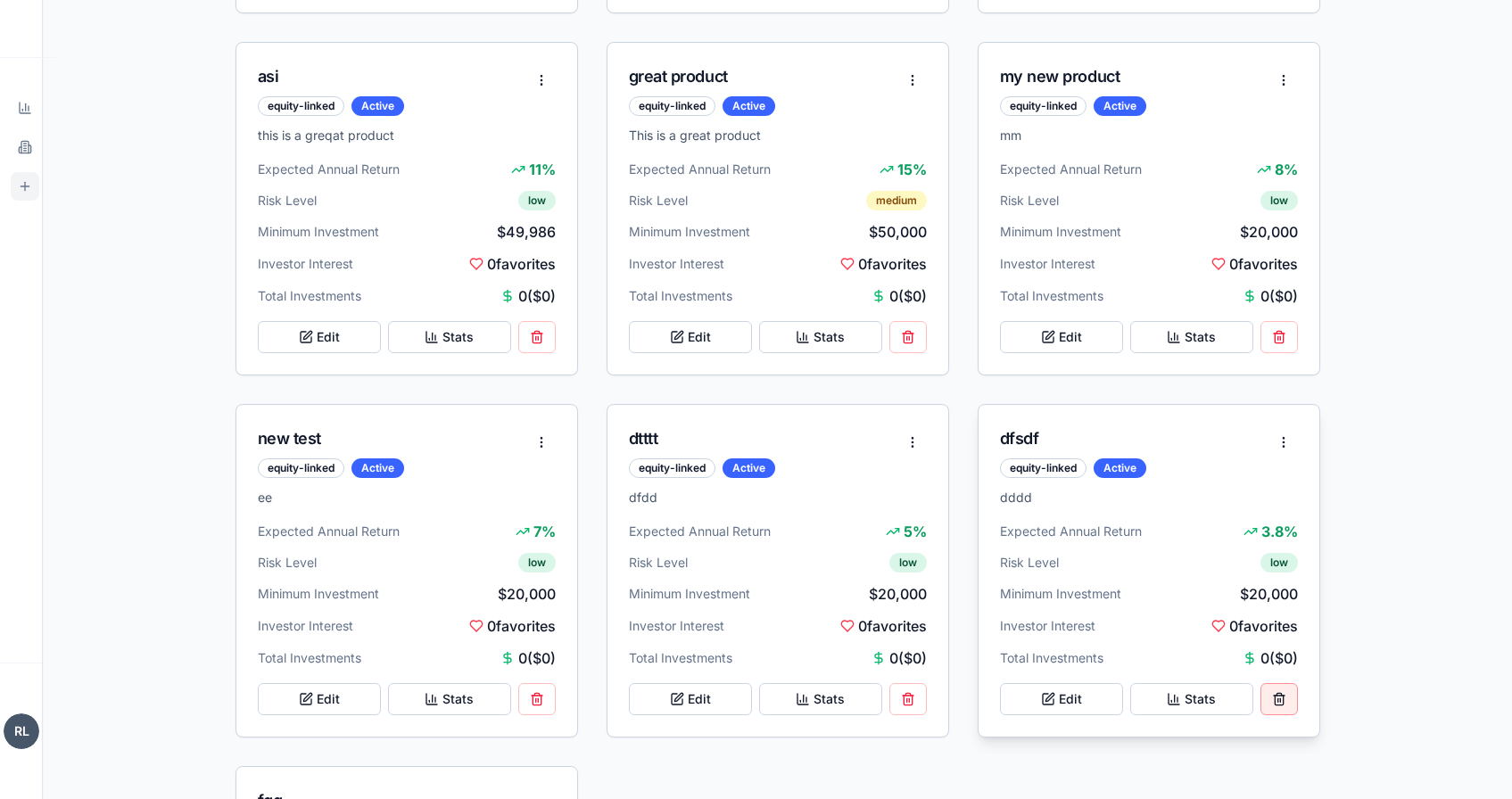
click at [1284, 701] on button at bounding box center [1278, 698] width 38 height 32
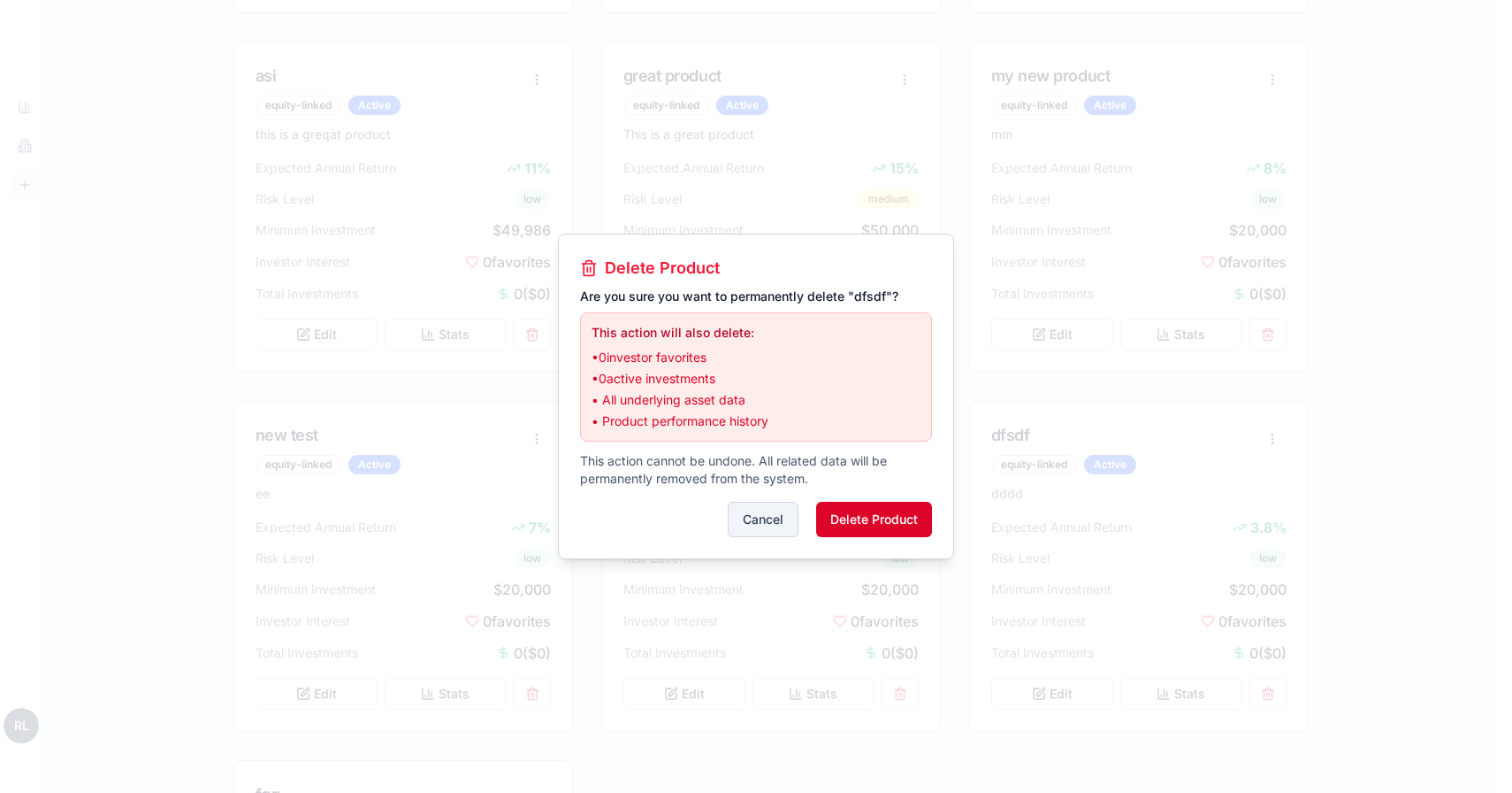
click at [879, 513] on button "Delete Product" at bounding box center [874, 519] width 115 height 35
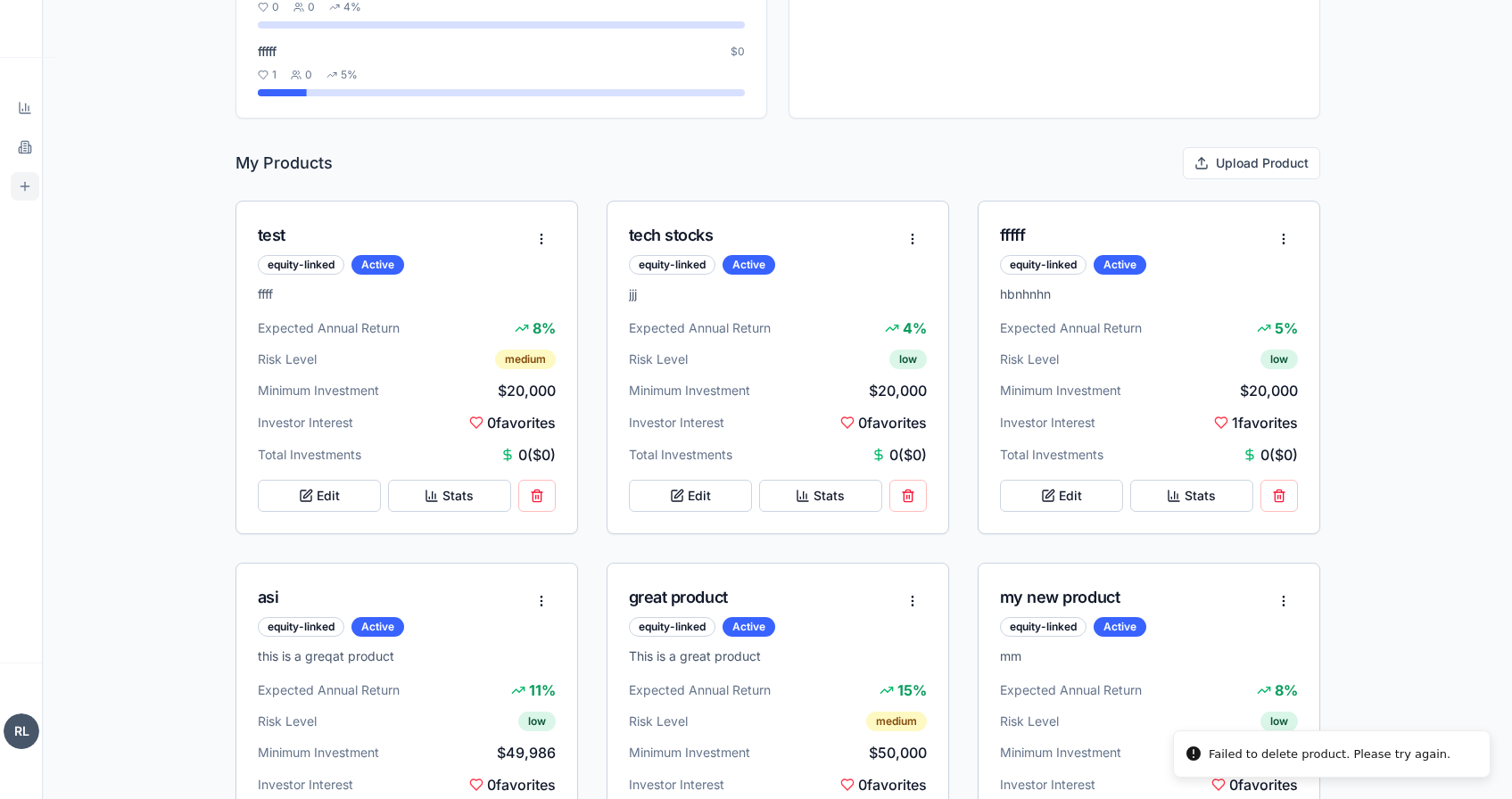
scroll to position [187, 0]
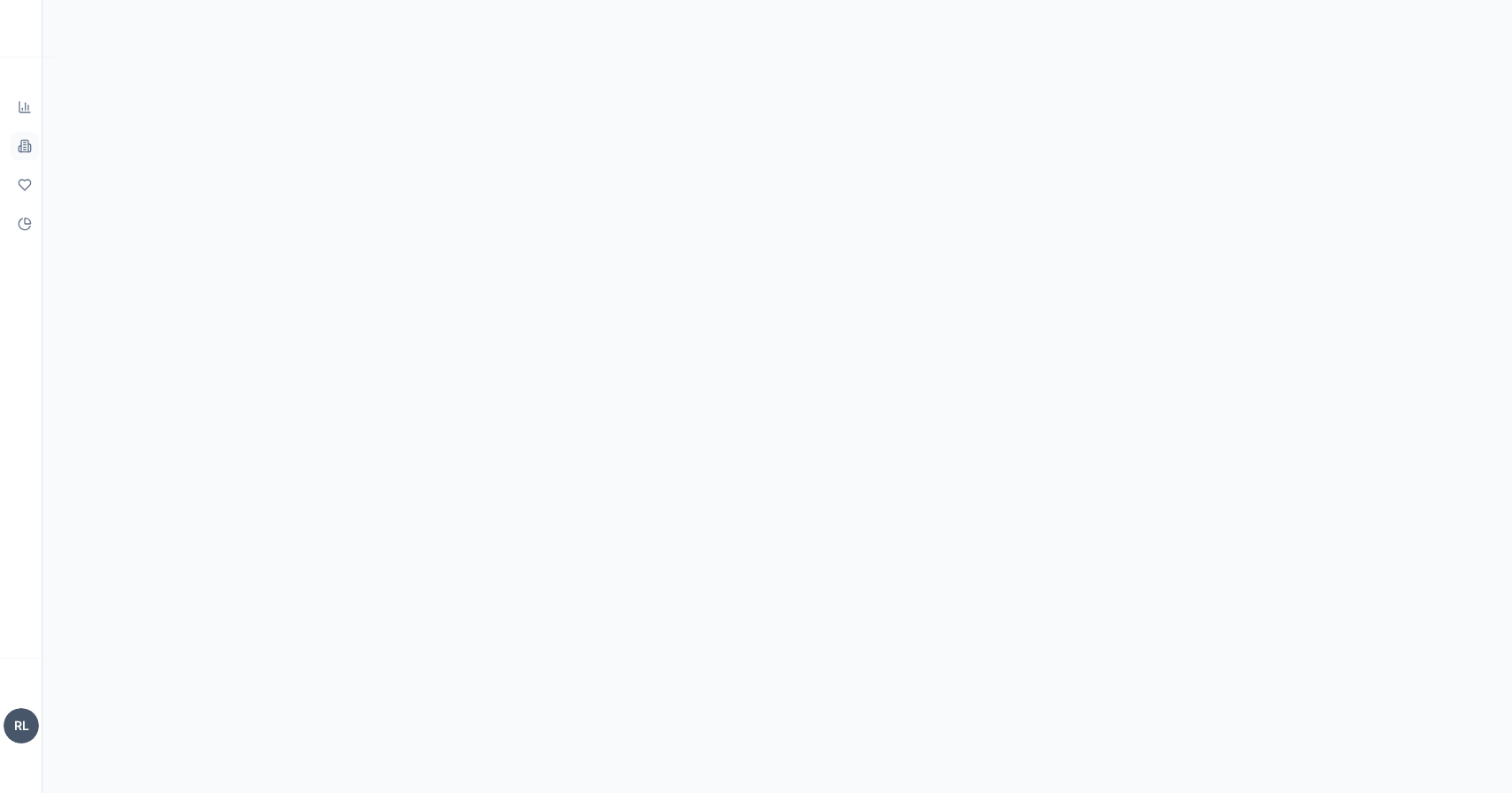
click at [27, 150] on icon at bounding box center [25, 146] width 14 height 14
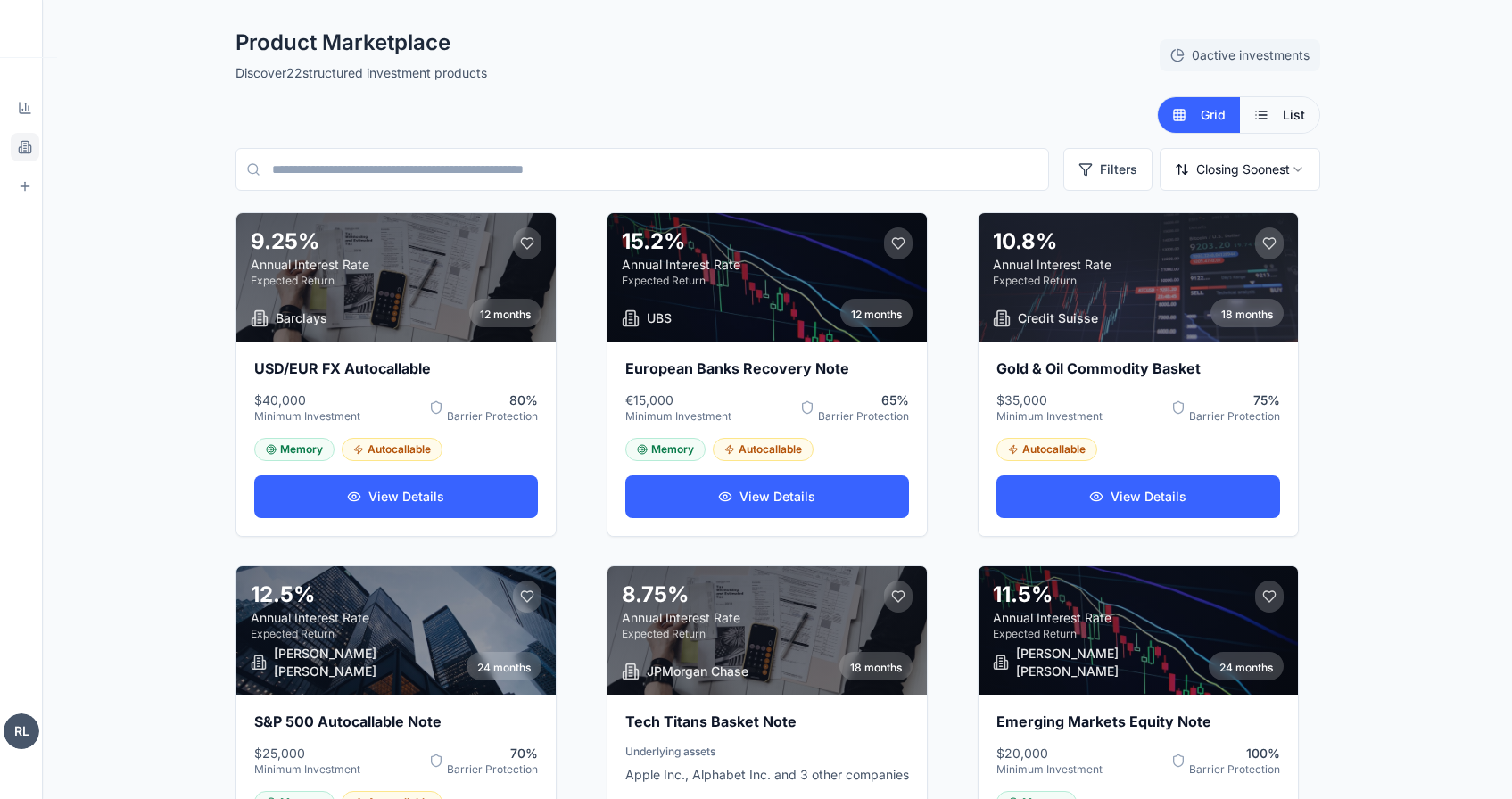
click at [1265, 125] on button "List" at bounding box center [1279, 114] width 80 height 36
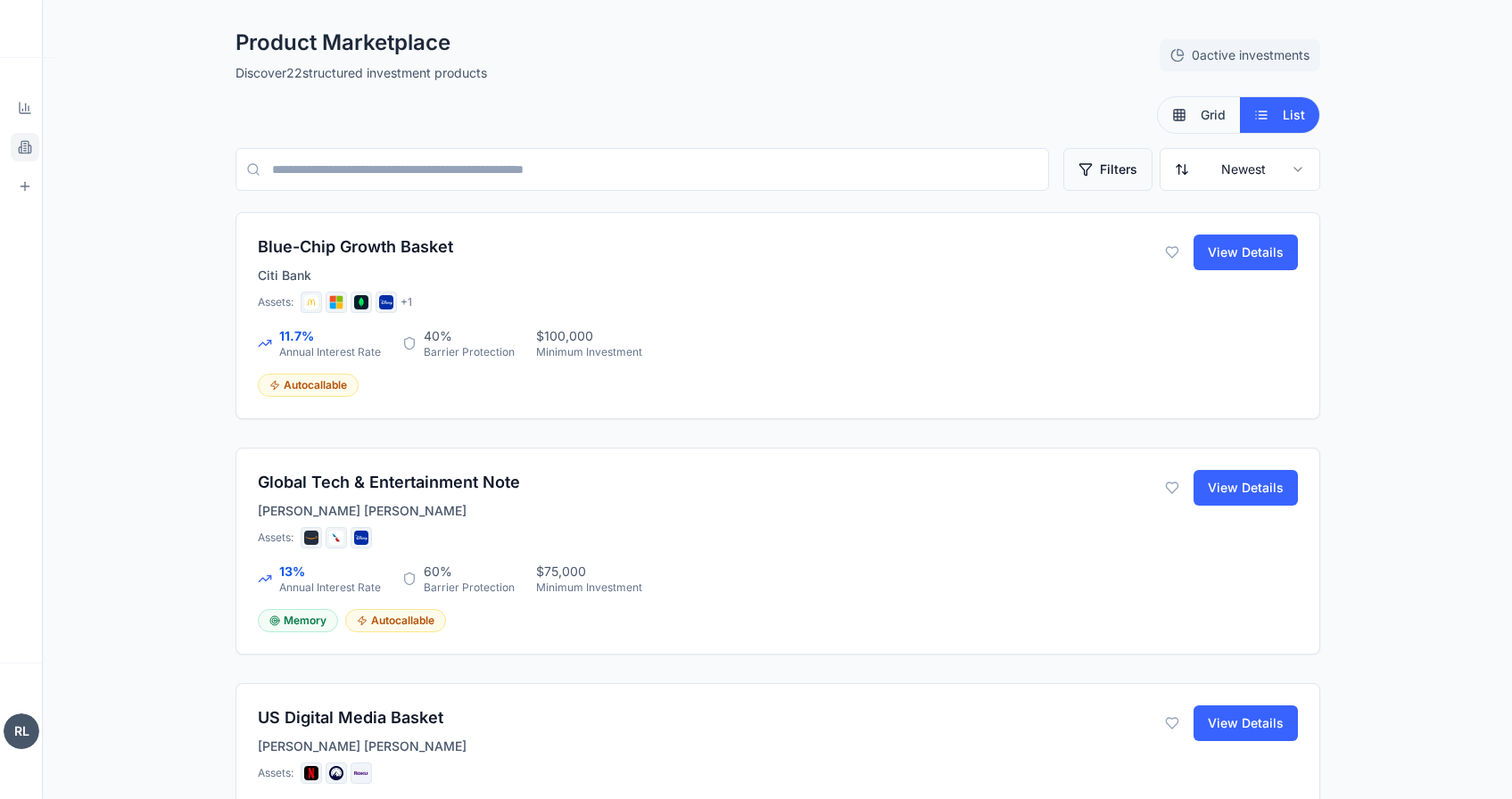
click at [1084, 176] on button "Filters" at bounding box center [1107, 169] width 89 height 43
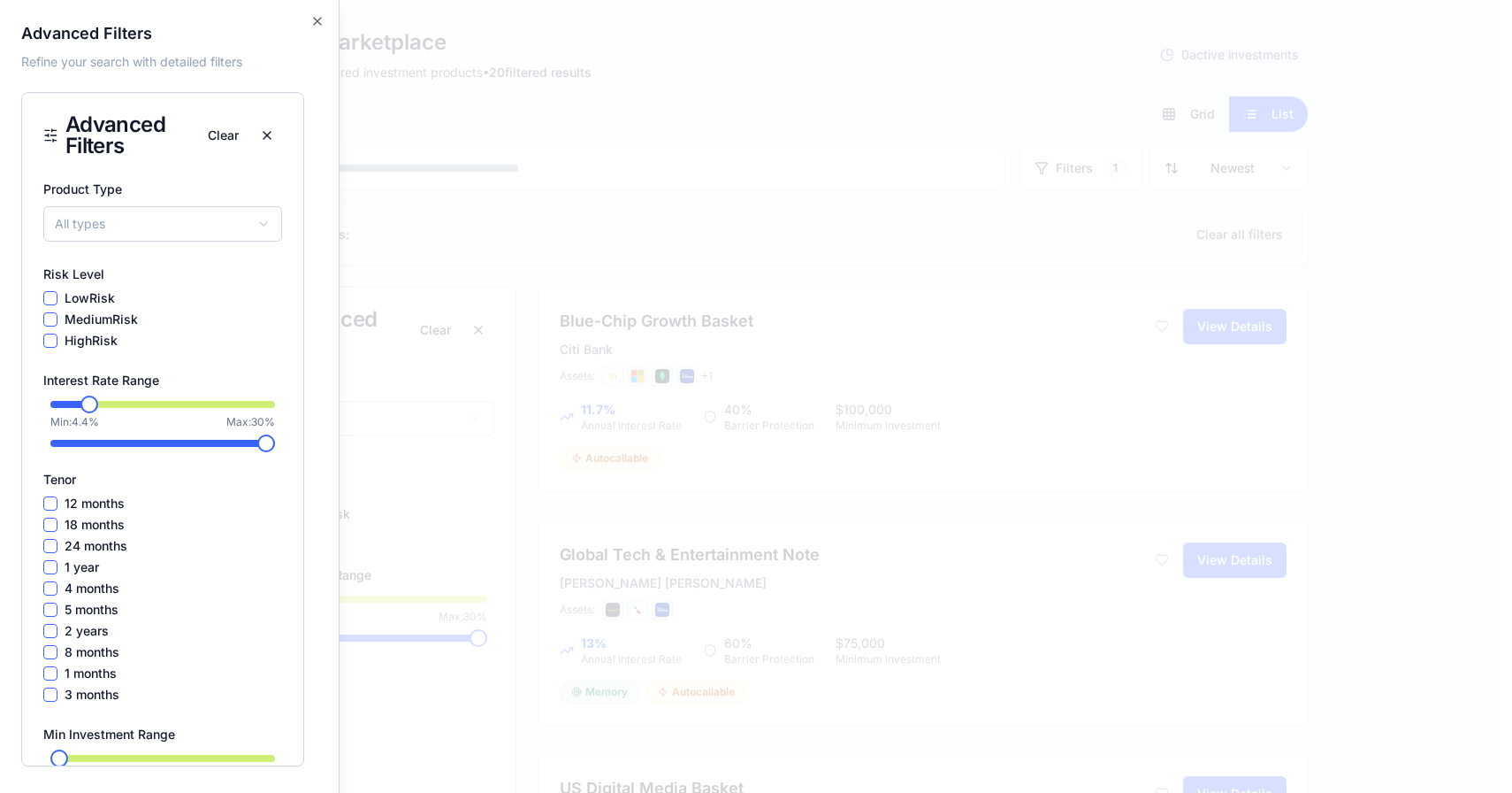
click at [93, 403] on span at bounding box center [162, 404] width 224 height 7
click at [312, 24] on icon "button" at bounding box center [317, 21] width 14 height 14
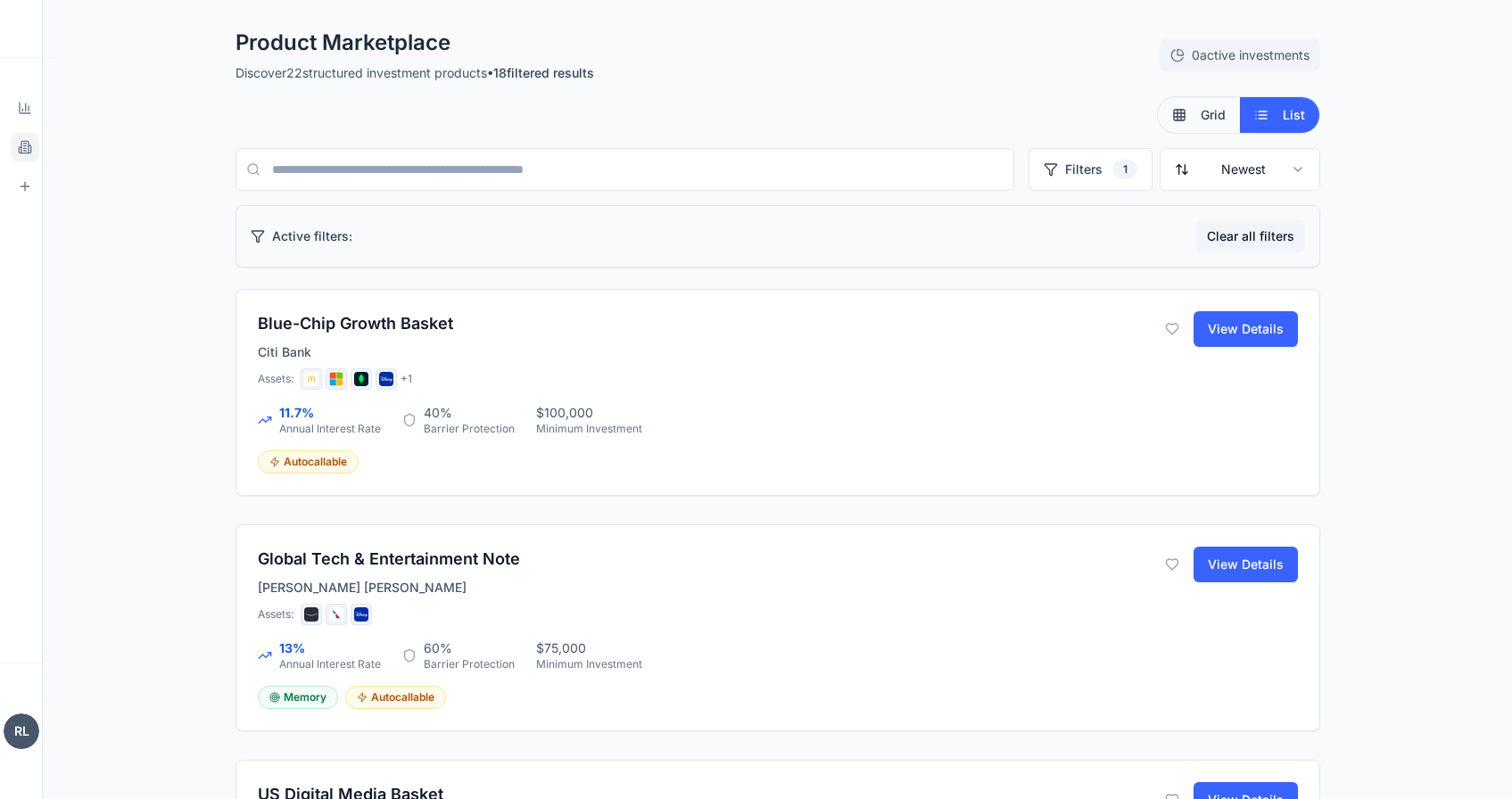
click at [1220, 238] on button "Clear all filters" at bounding box center [1249, 236] width 109 height 32
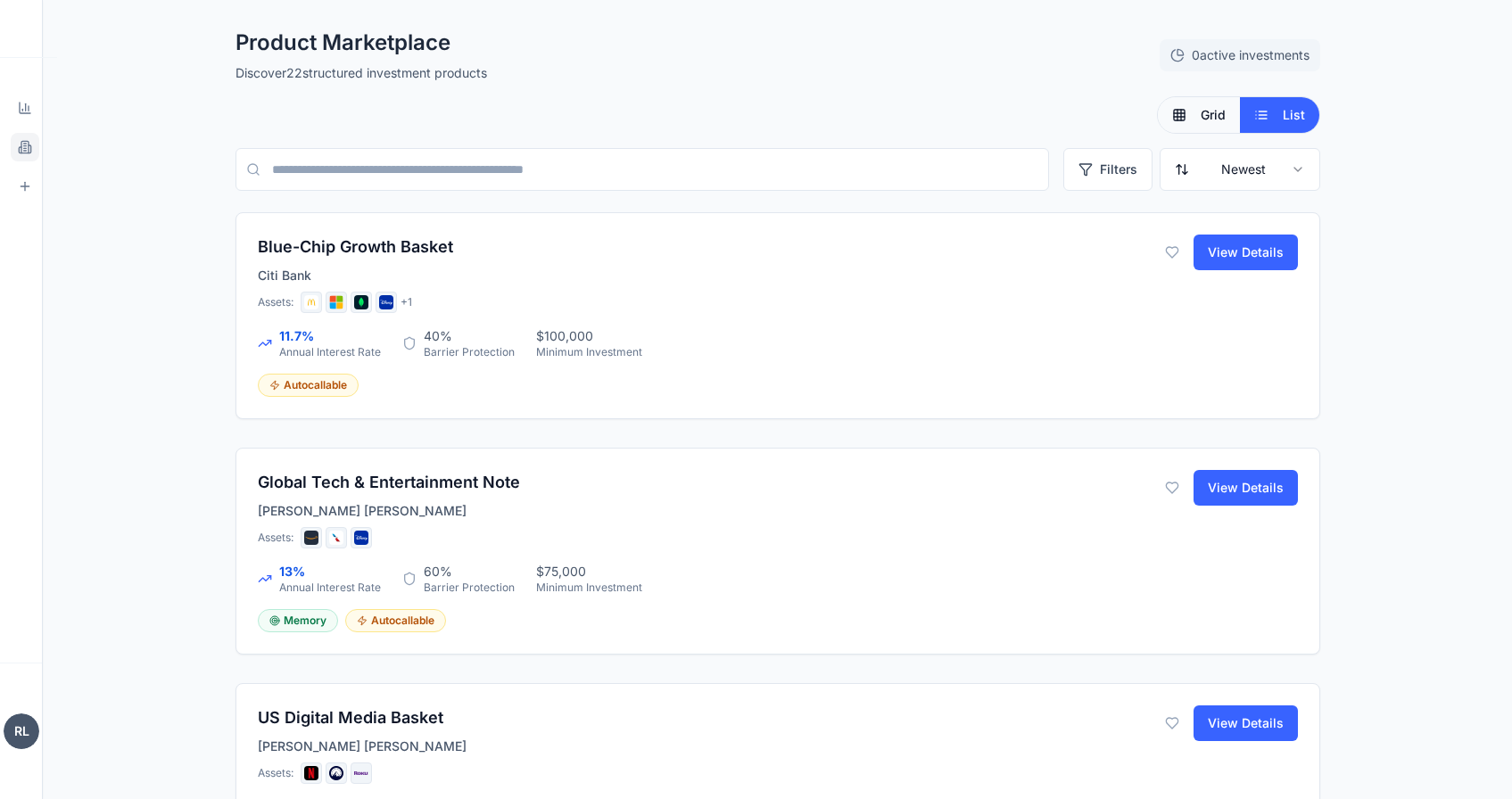
click at [1201, 104] on button "Grid" at bounding box center [1197, 114] width 82 height 36
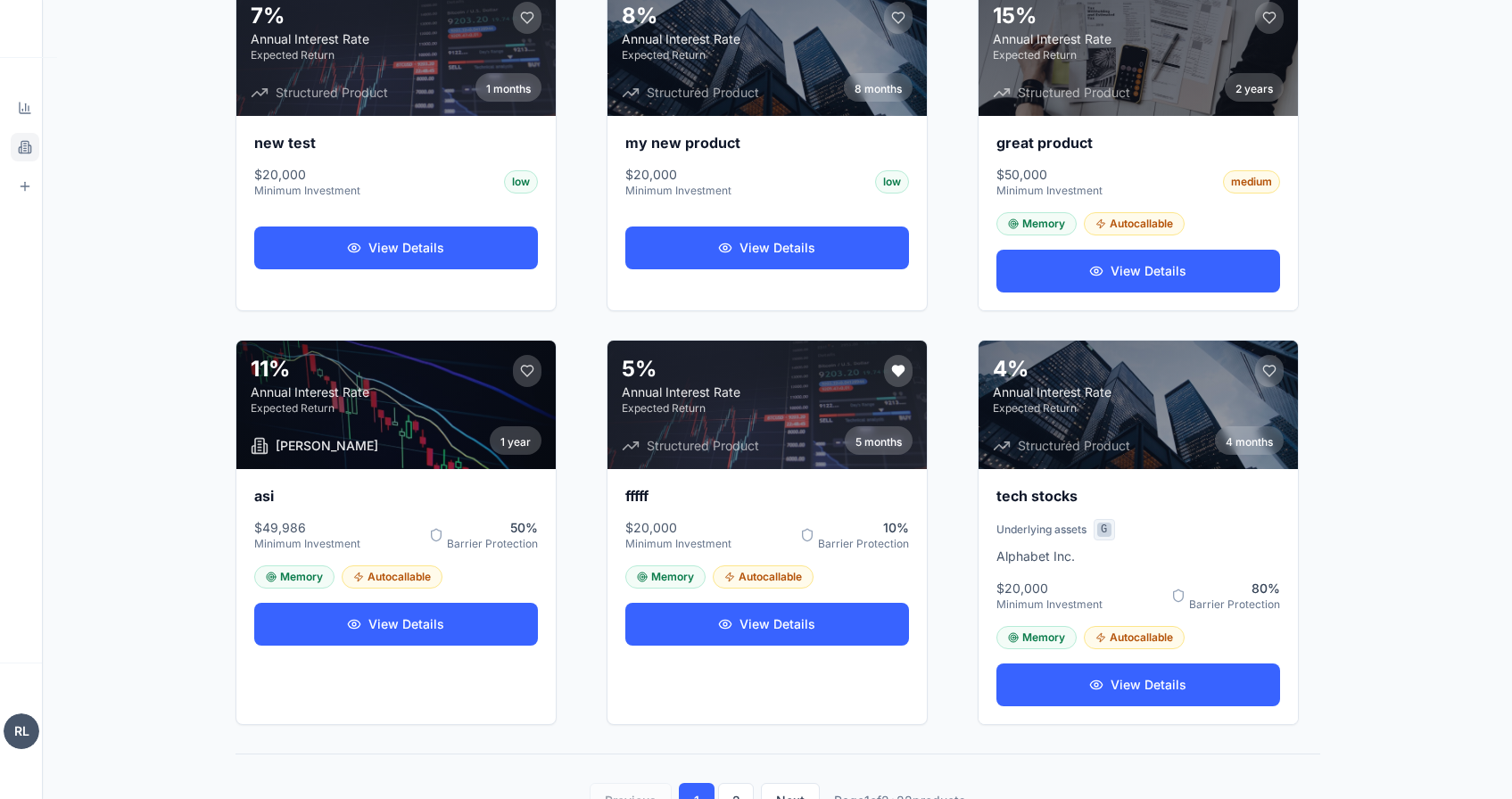
scroll to position [1101, 0]
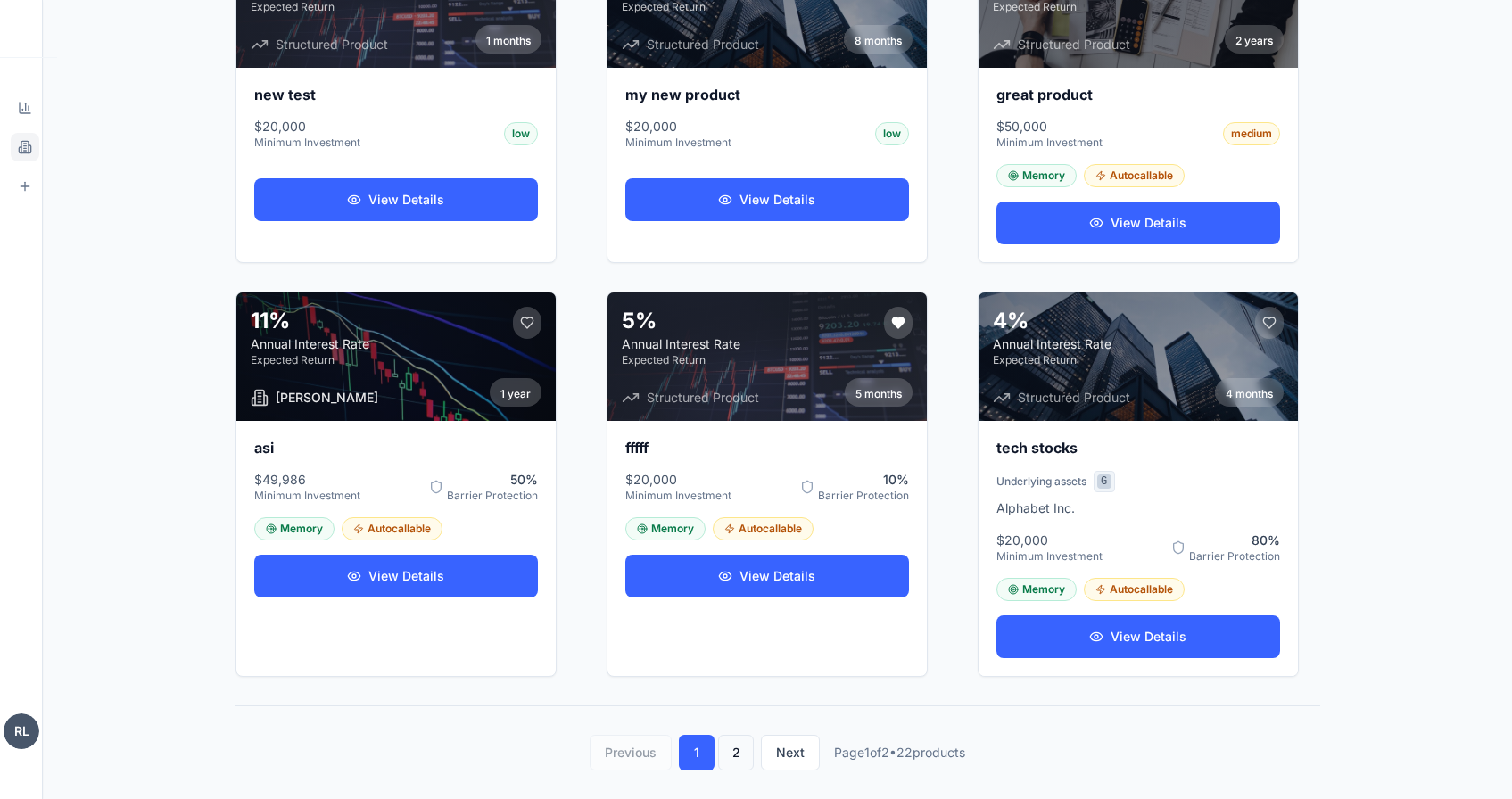
click at [718, 741] on button "2" at bounding box center [735, 752] width 36 height 36
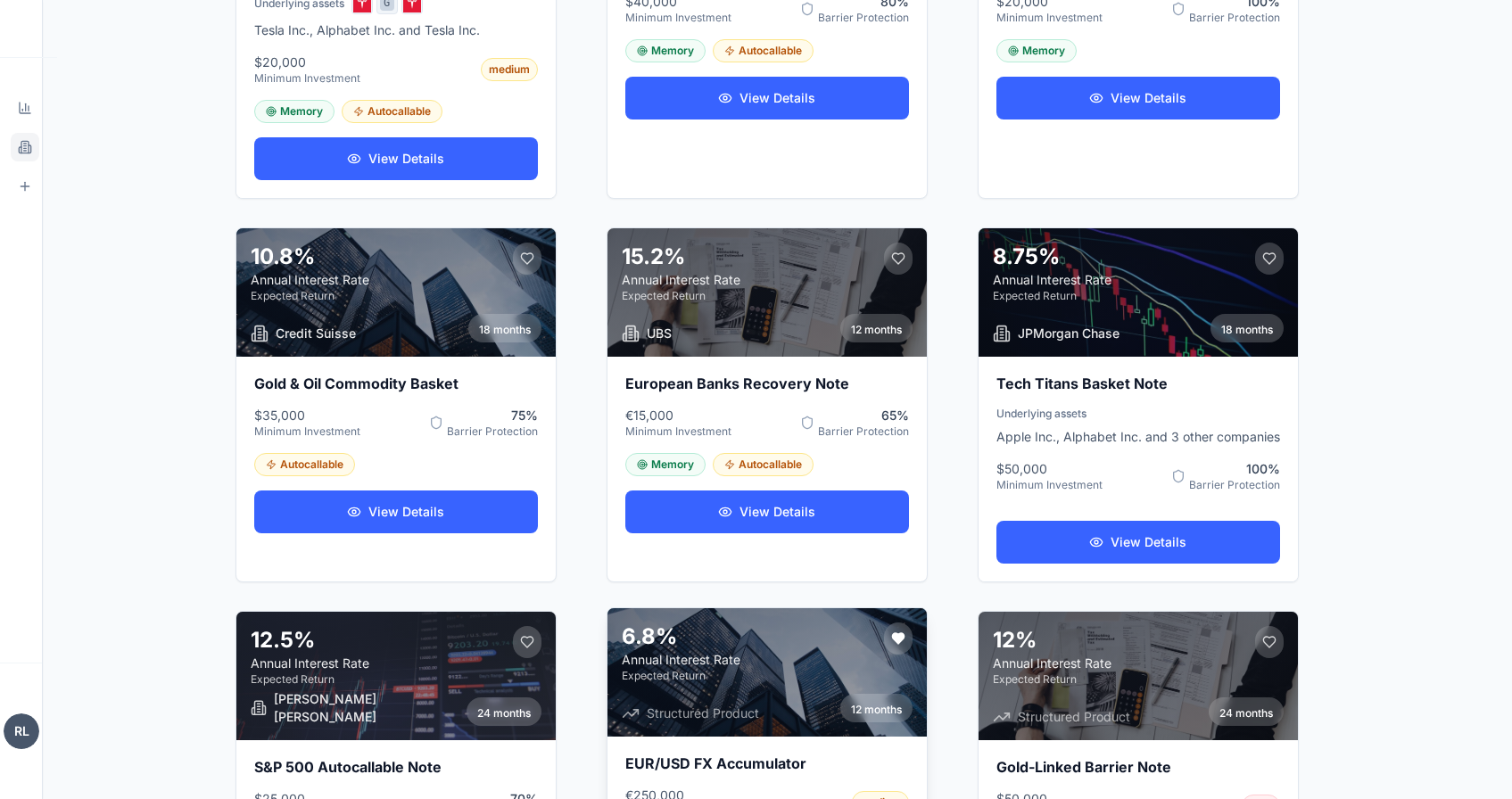
scroll to position [986, 0]
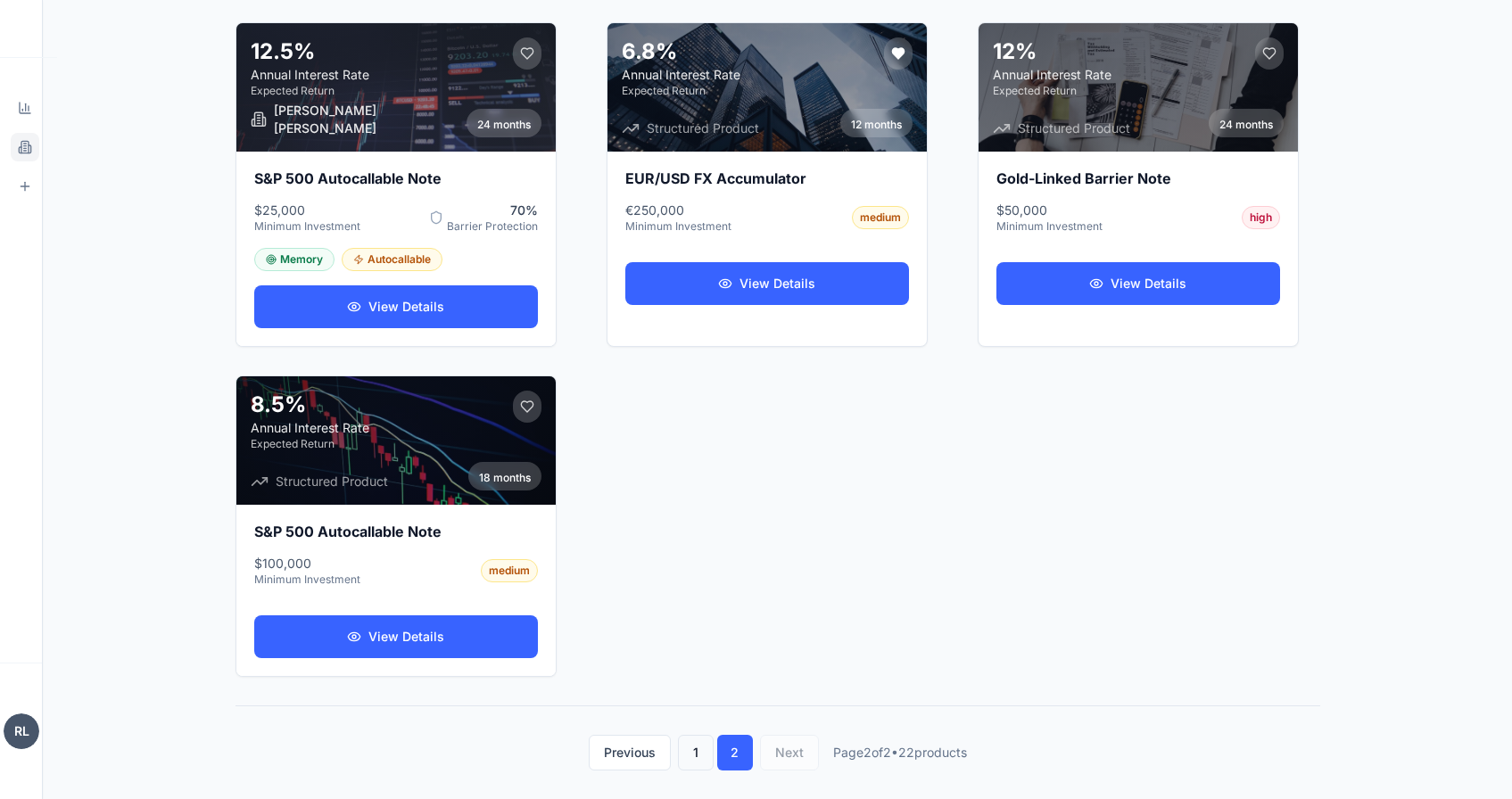
click at [687, 747] on button "1" at bounding box center [695, 752] width 36 height 36
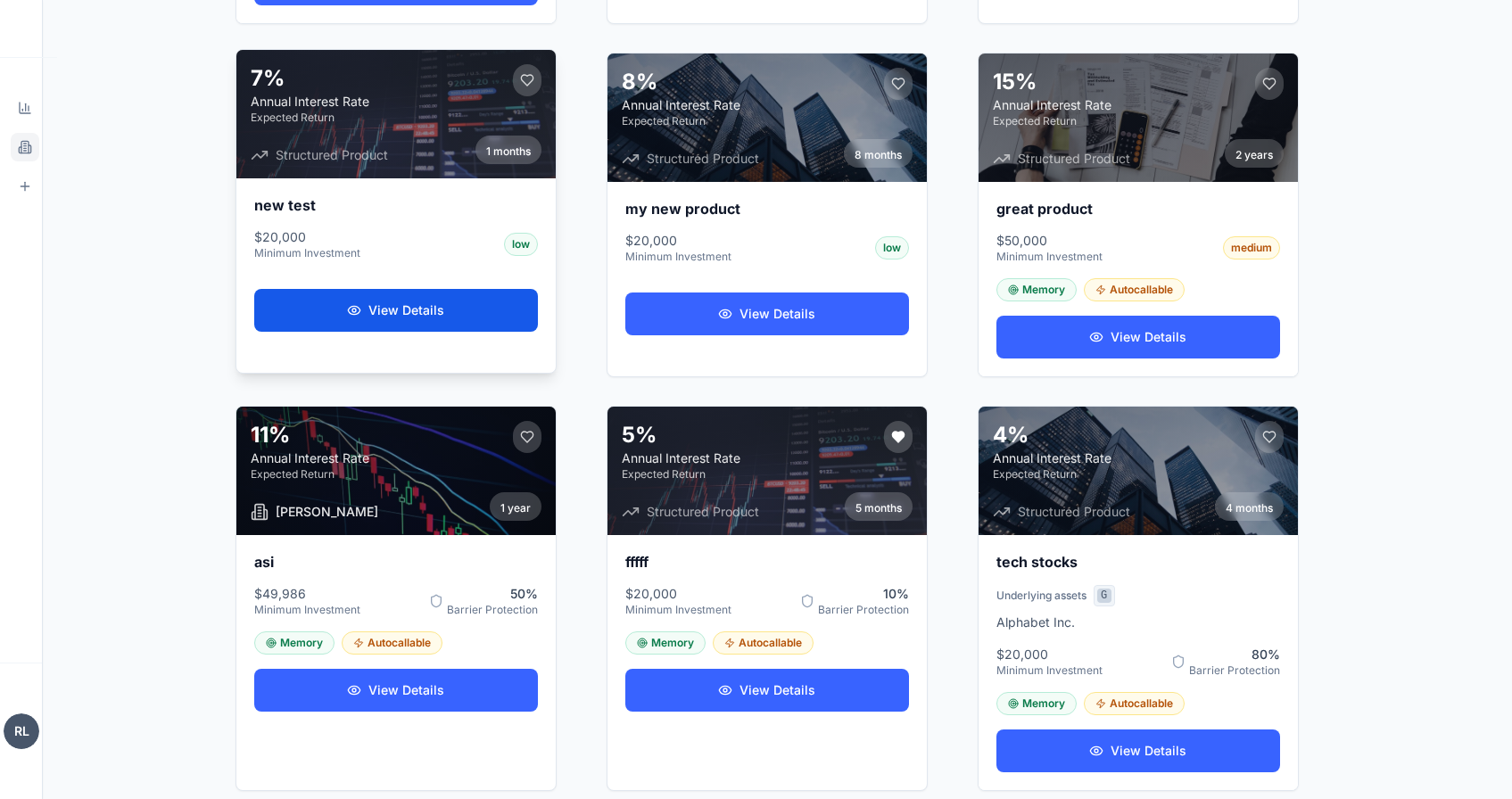
click at [372, 303] on button "View Details" at bounding box center [395, 310] width 284 height 43
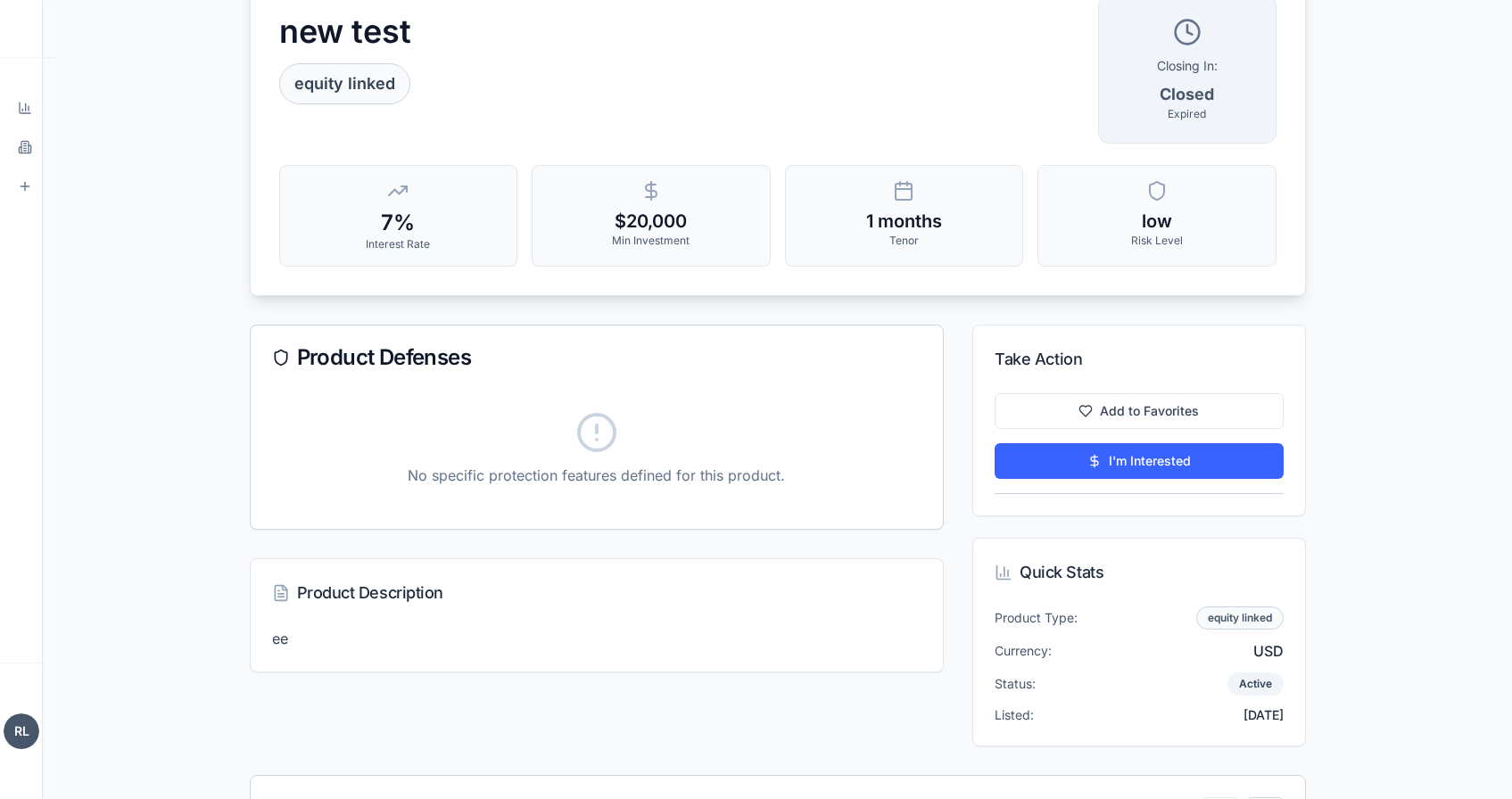
scroll to position [181, 0]
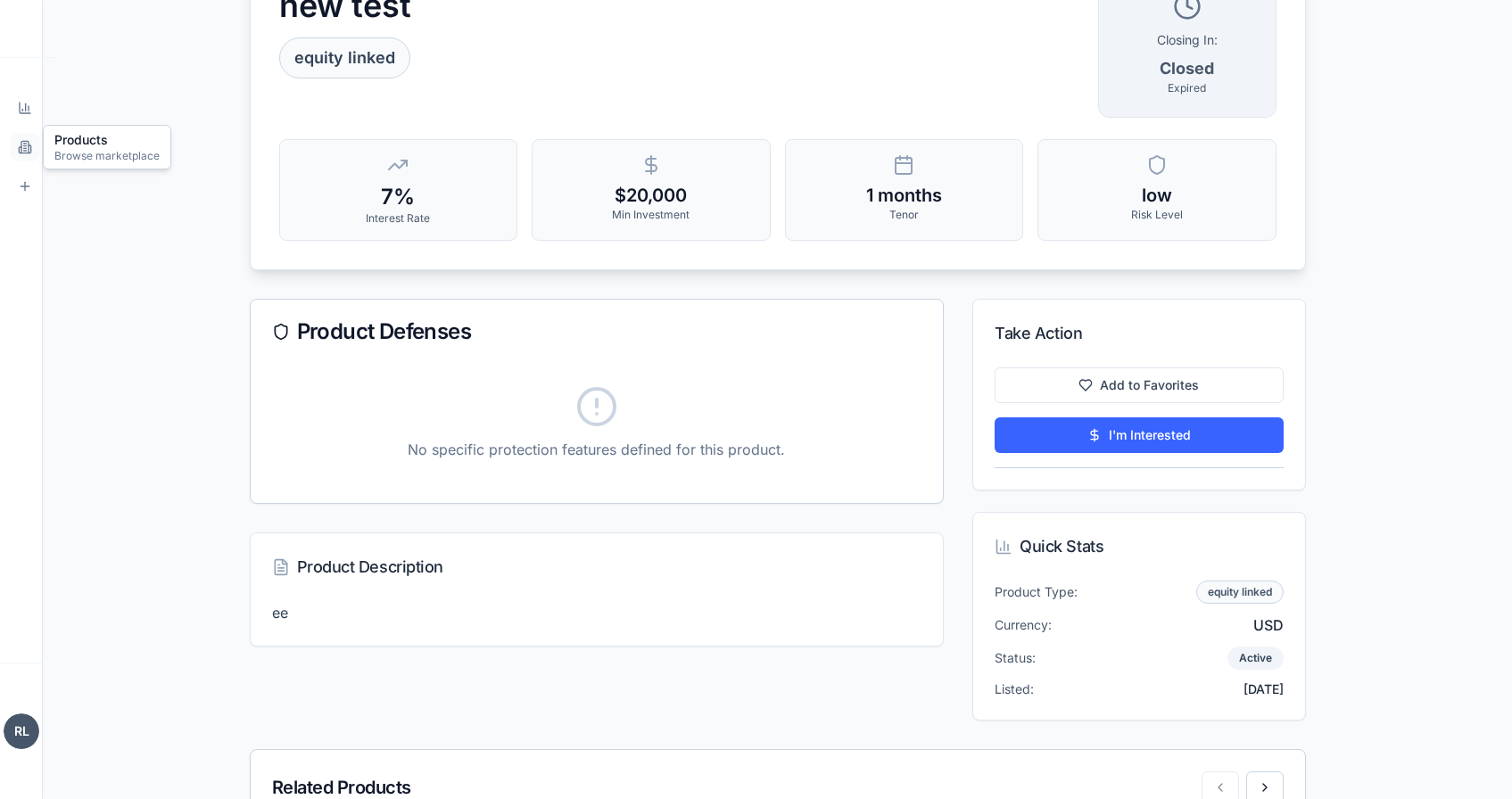
click at [26, 144] on icon at bounding box center [25, 147] width 14 height 14
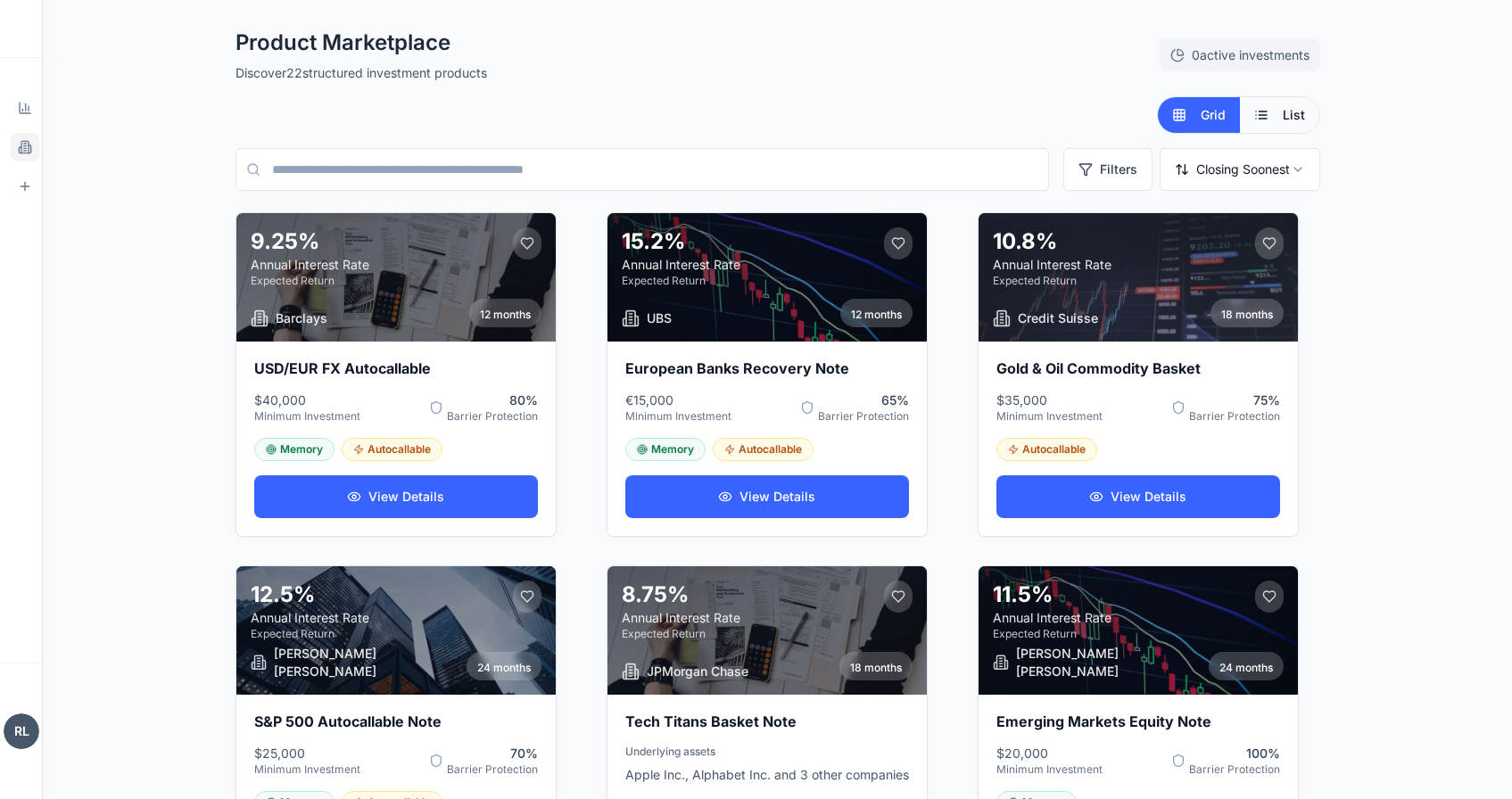
click at [1267, 115] on button "List" at bounding box center [1279, 114] width 80 height 36
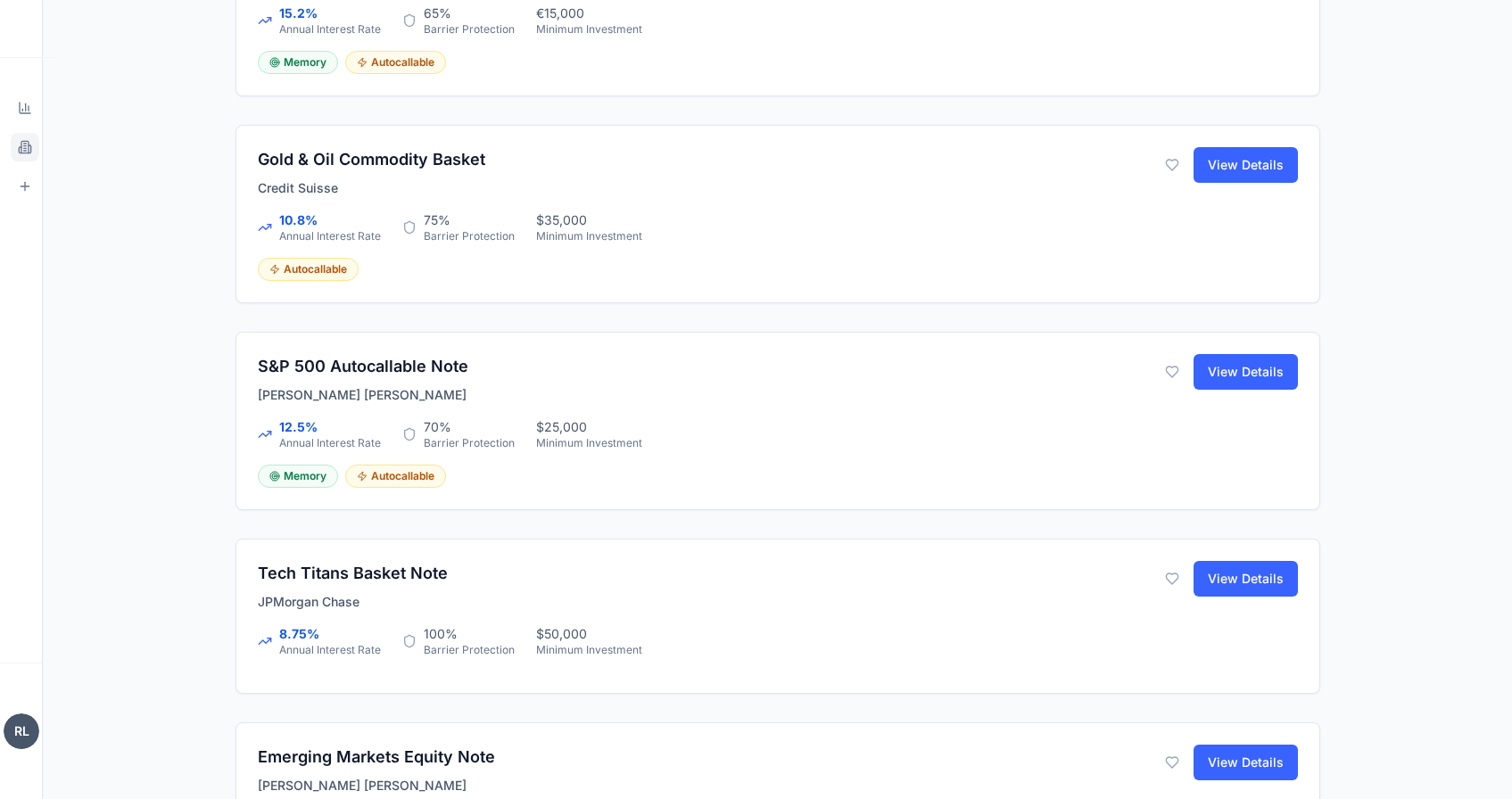
scroll to position [2065, 0]
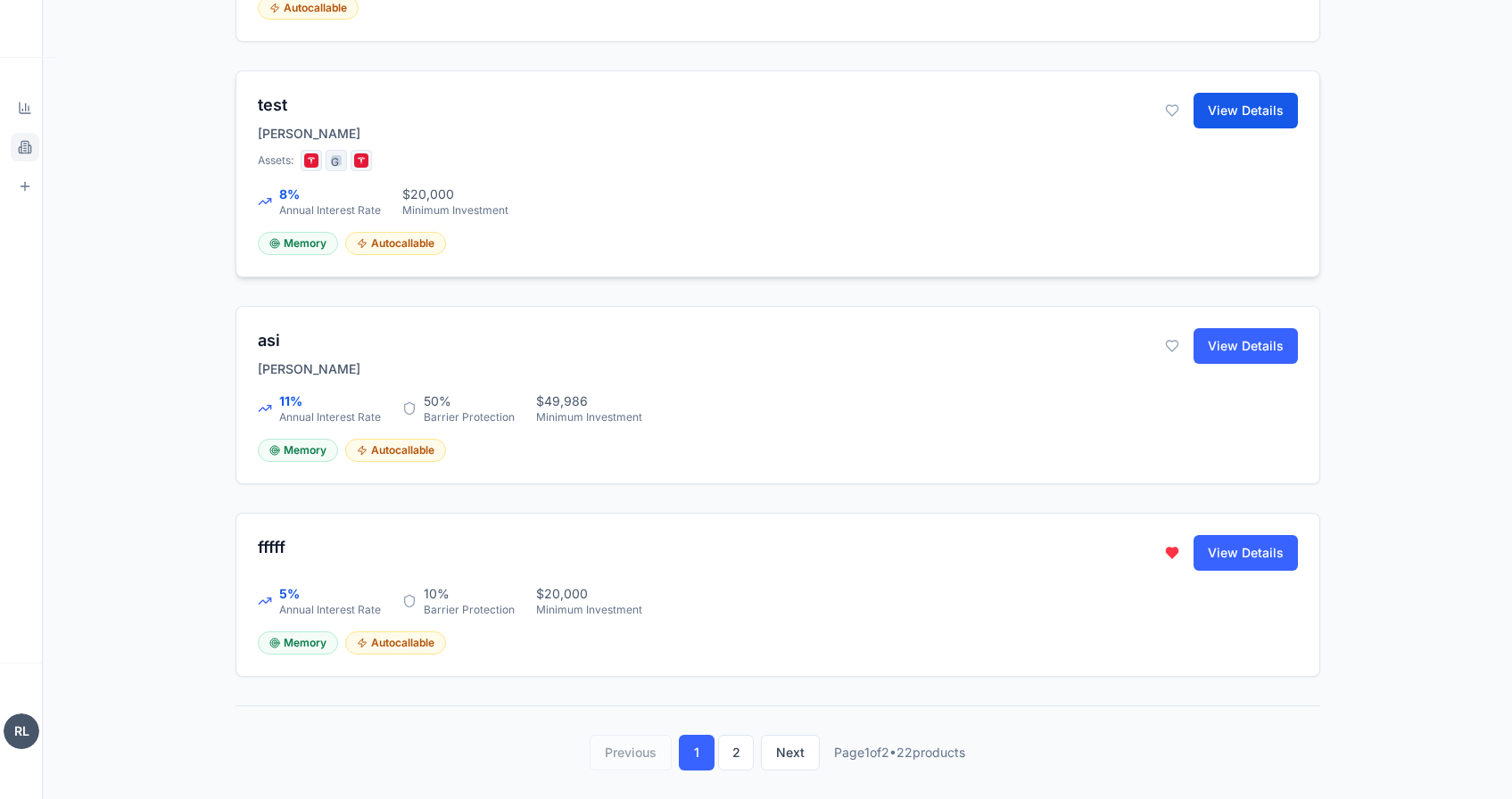
click at [1205, 116] on button "View Details" at bounding box center [1246, 110] width 104 height 36
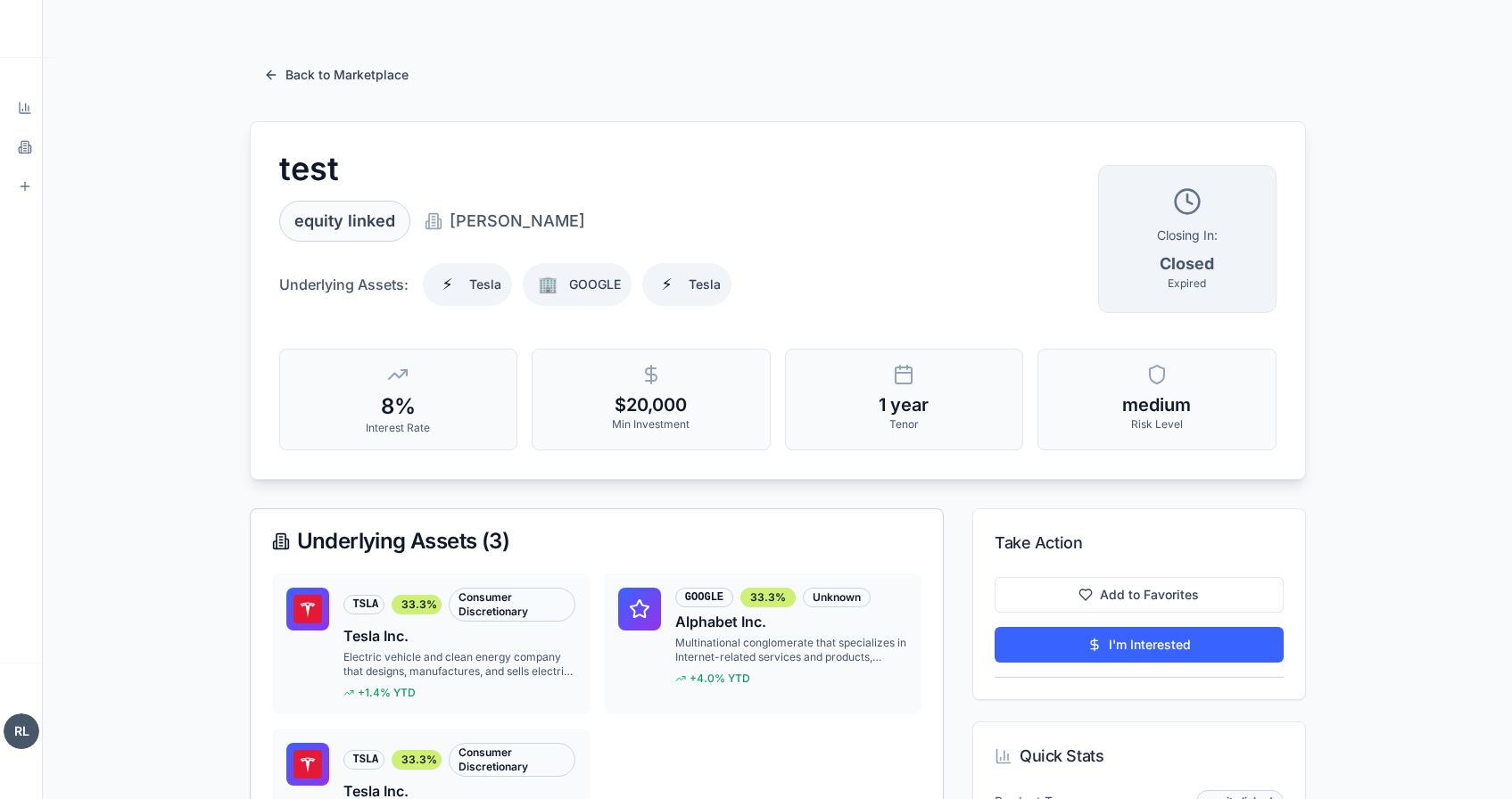
scroll to position [251, 0]
click at [25, 151] on icon at bounding box center [25, 151] width 3 height 0
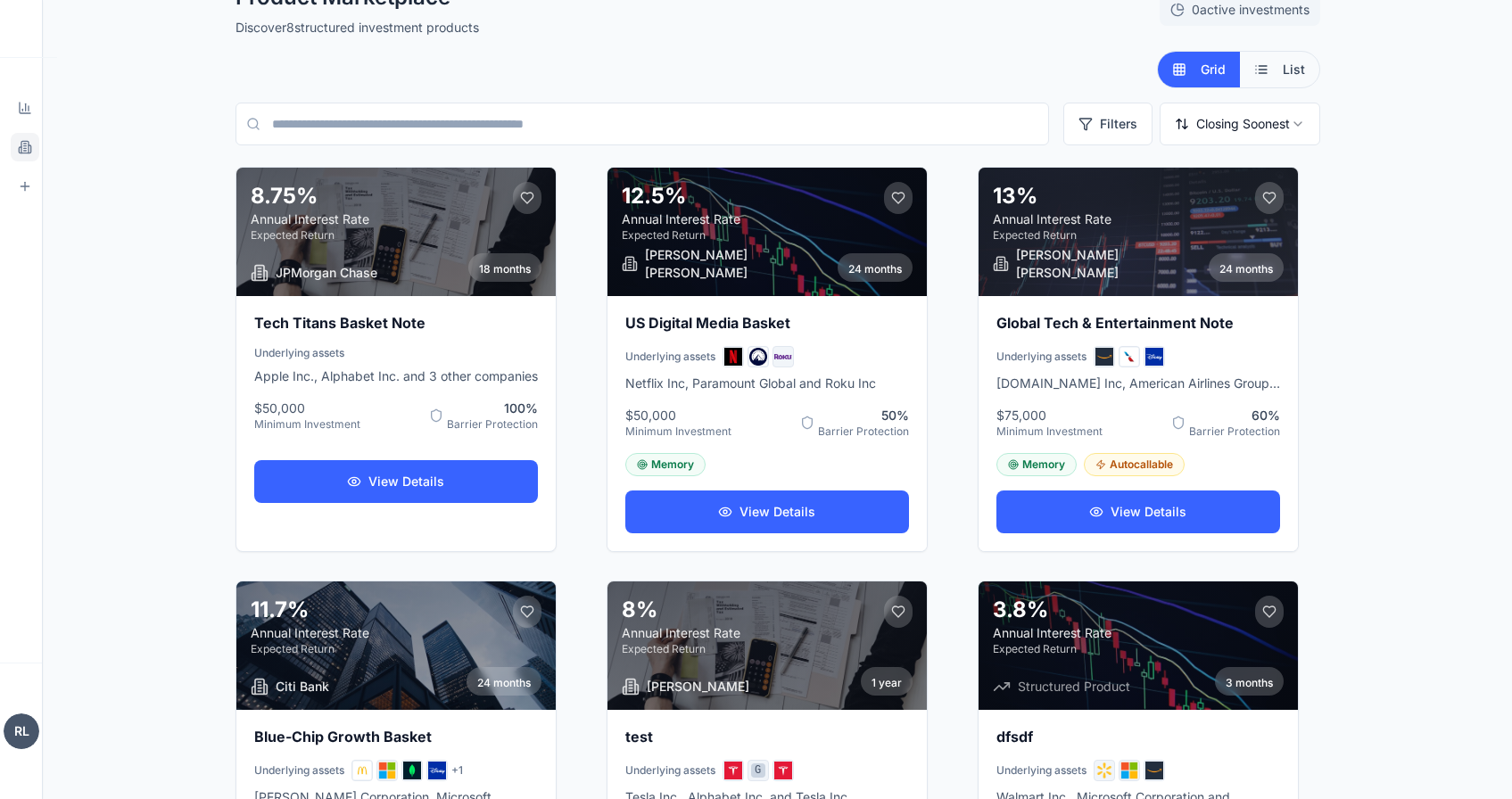
scroll to position [36, 0]
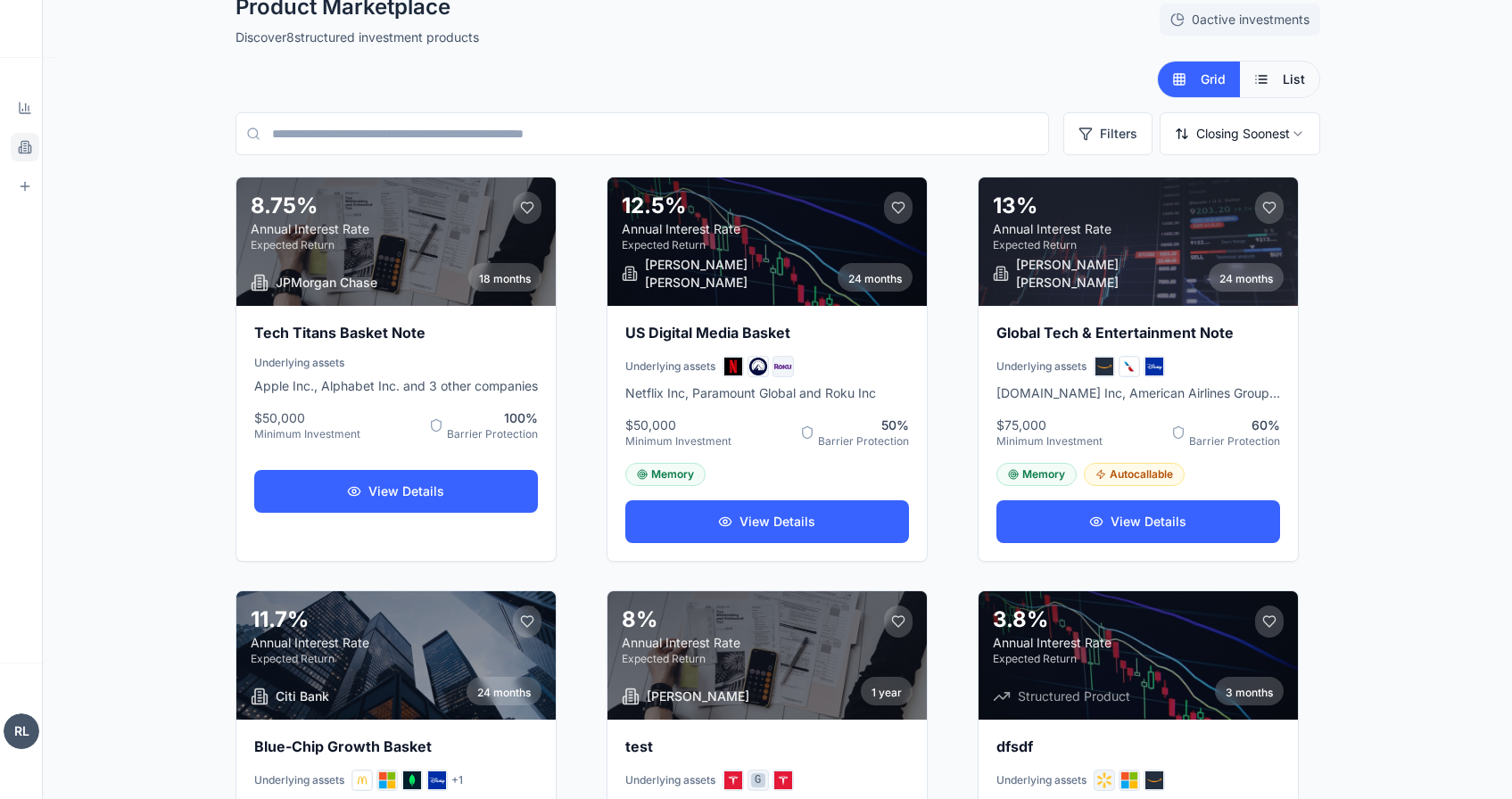
click at [1283, 67] on button "List" at bounding box center [1279, 79] width 80 height 36
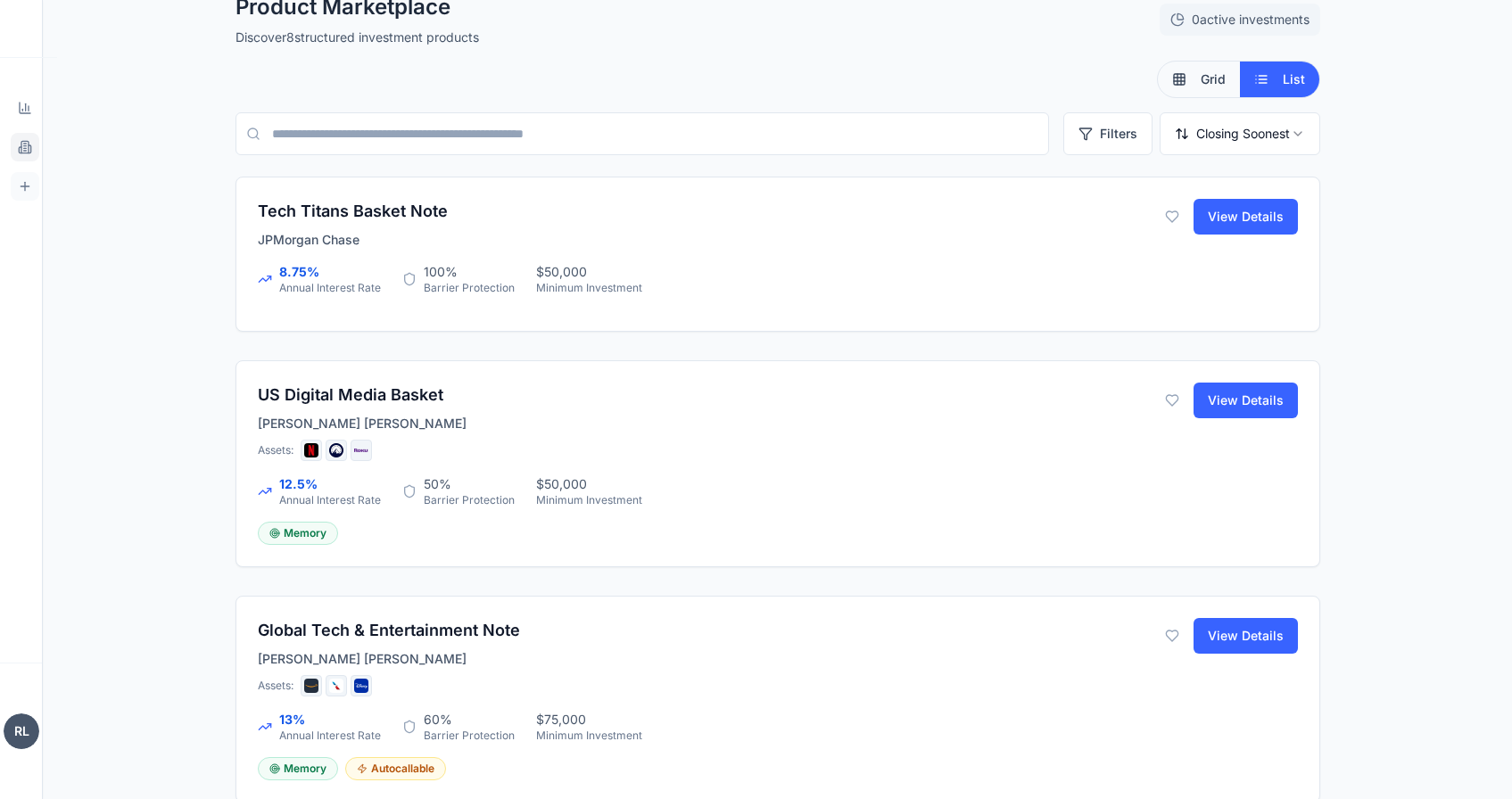
click at [27, 191] on icon at bounding box center [25, 186] width 14 height 14
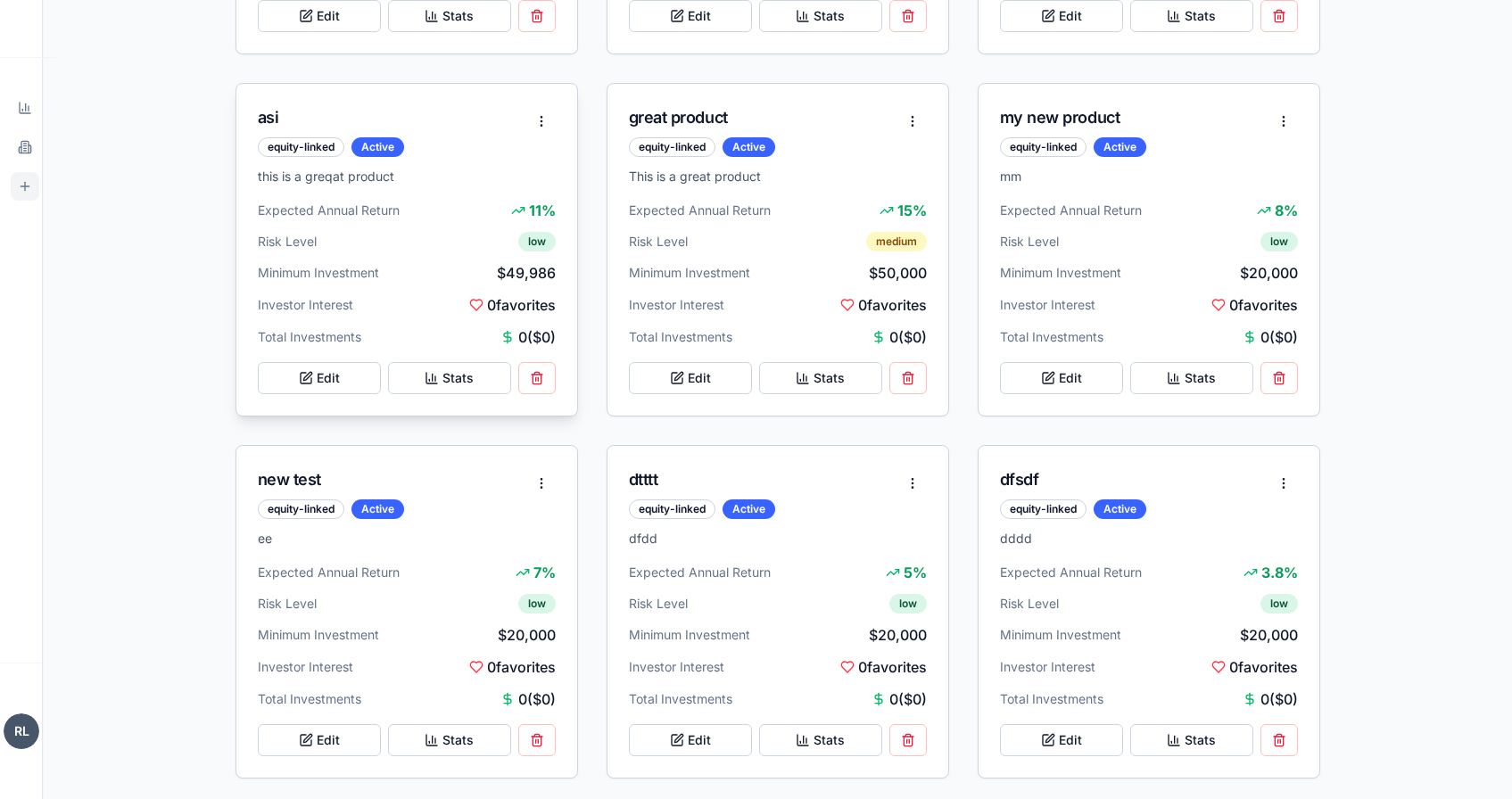
scroll to position [864, 0]
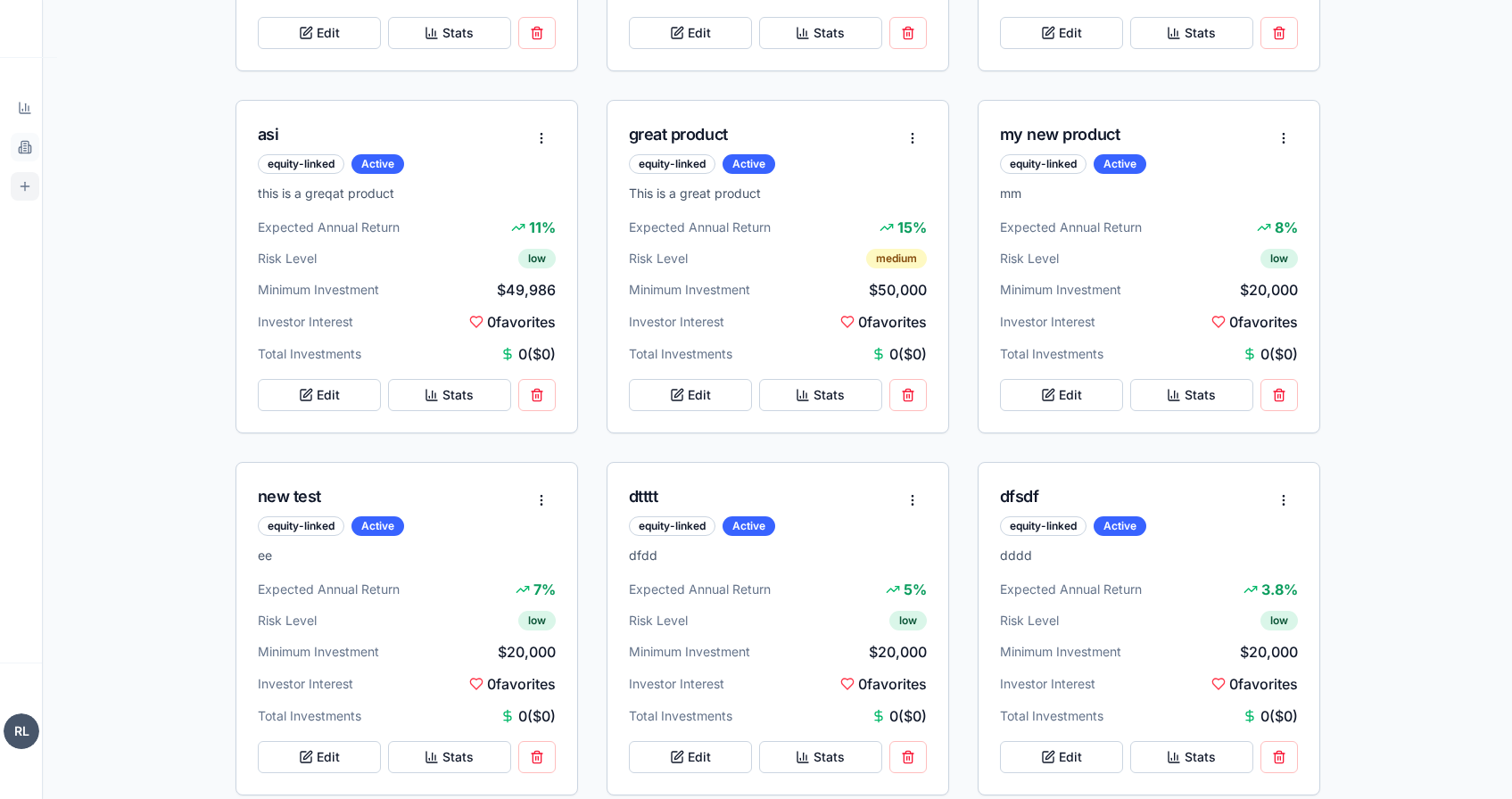
click at [30, 153] on icon at bounding box center [25, 147] width 14 height 14
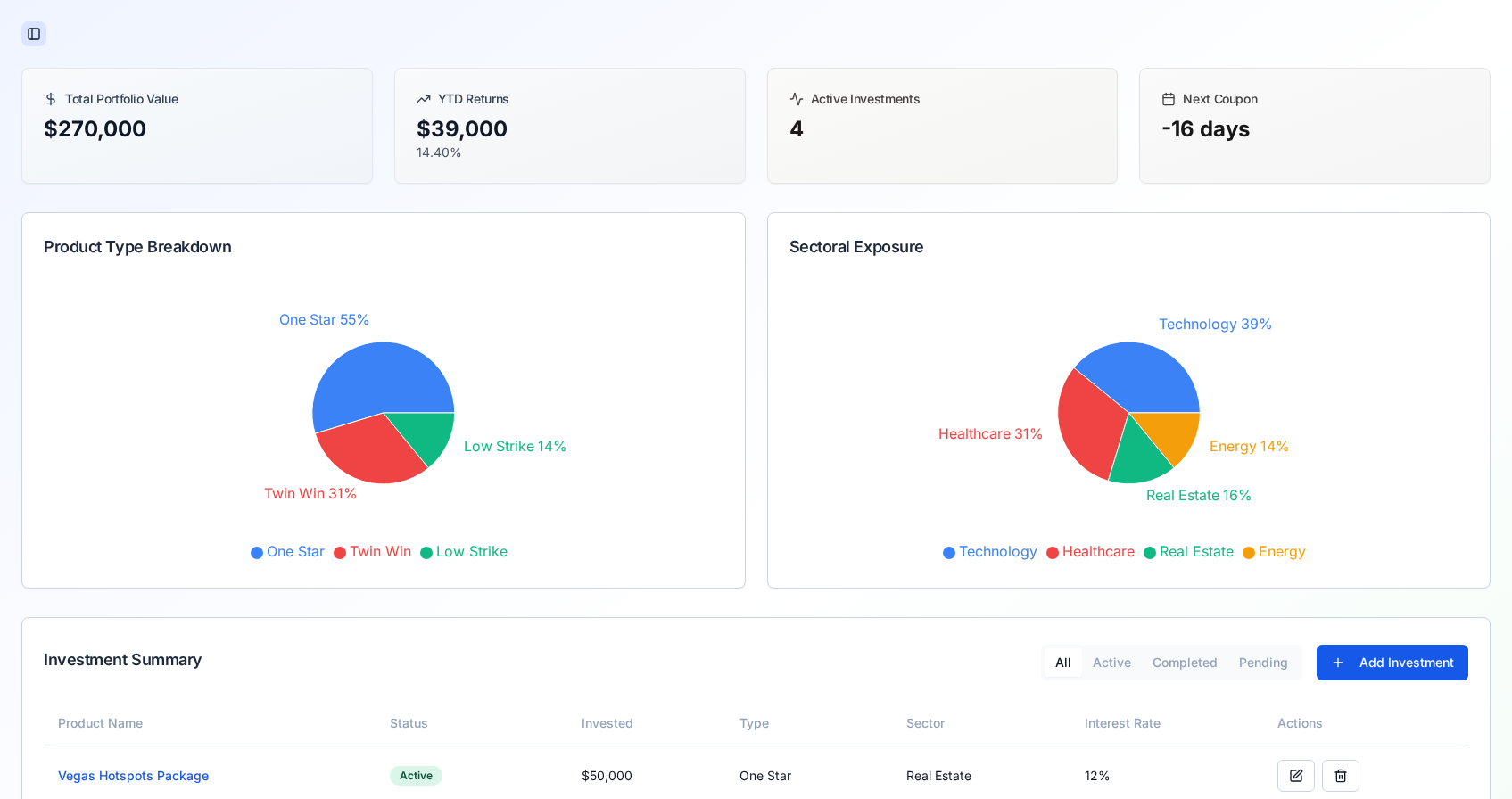
click at [31, 34] on button "Toggle Sidebar" at bounding box center [34, 34] width 25 height 25
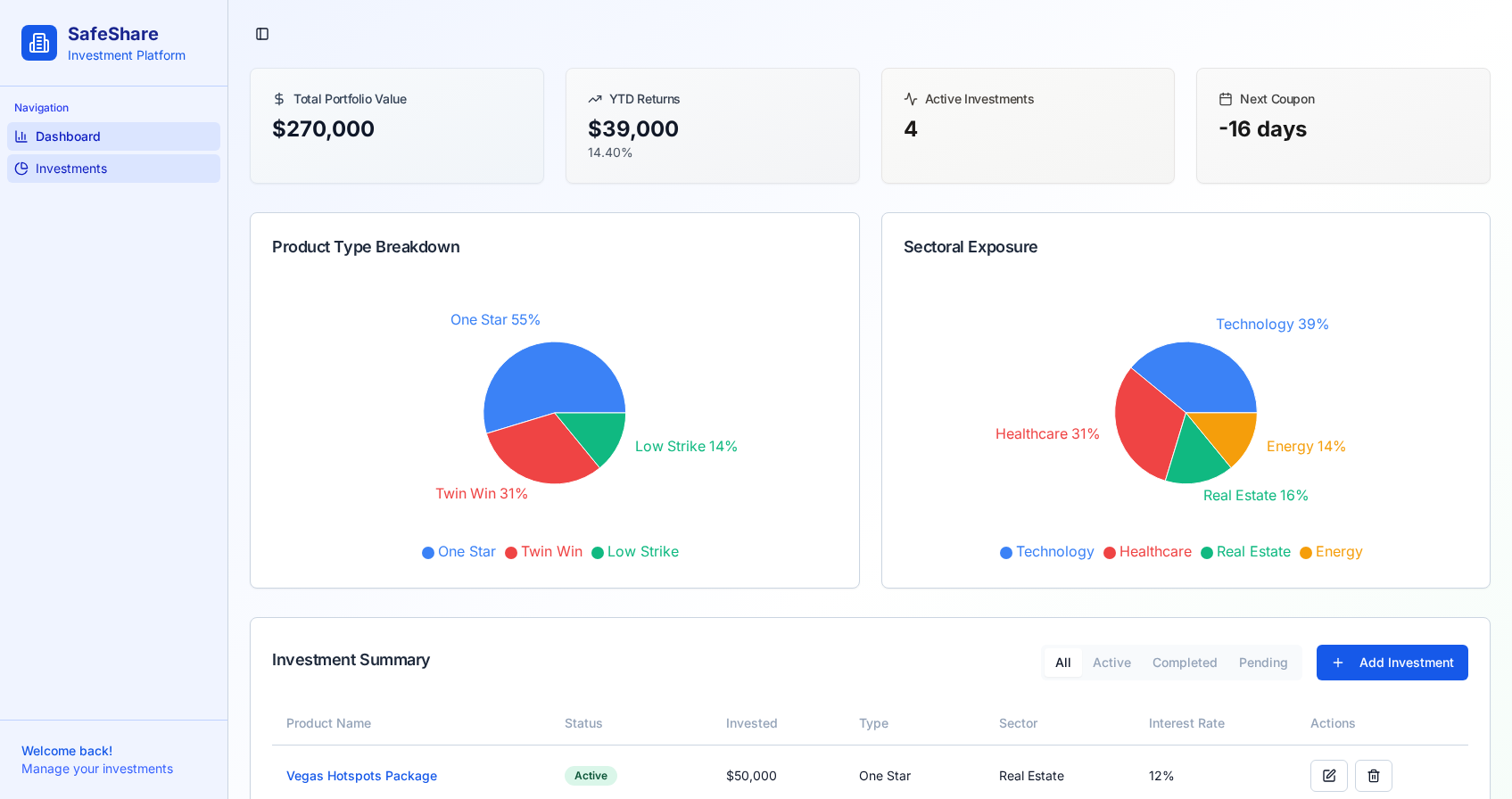
click at [114, 165] on link "Investments" at bounding box center [113, 168] width 214 height 29
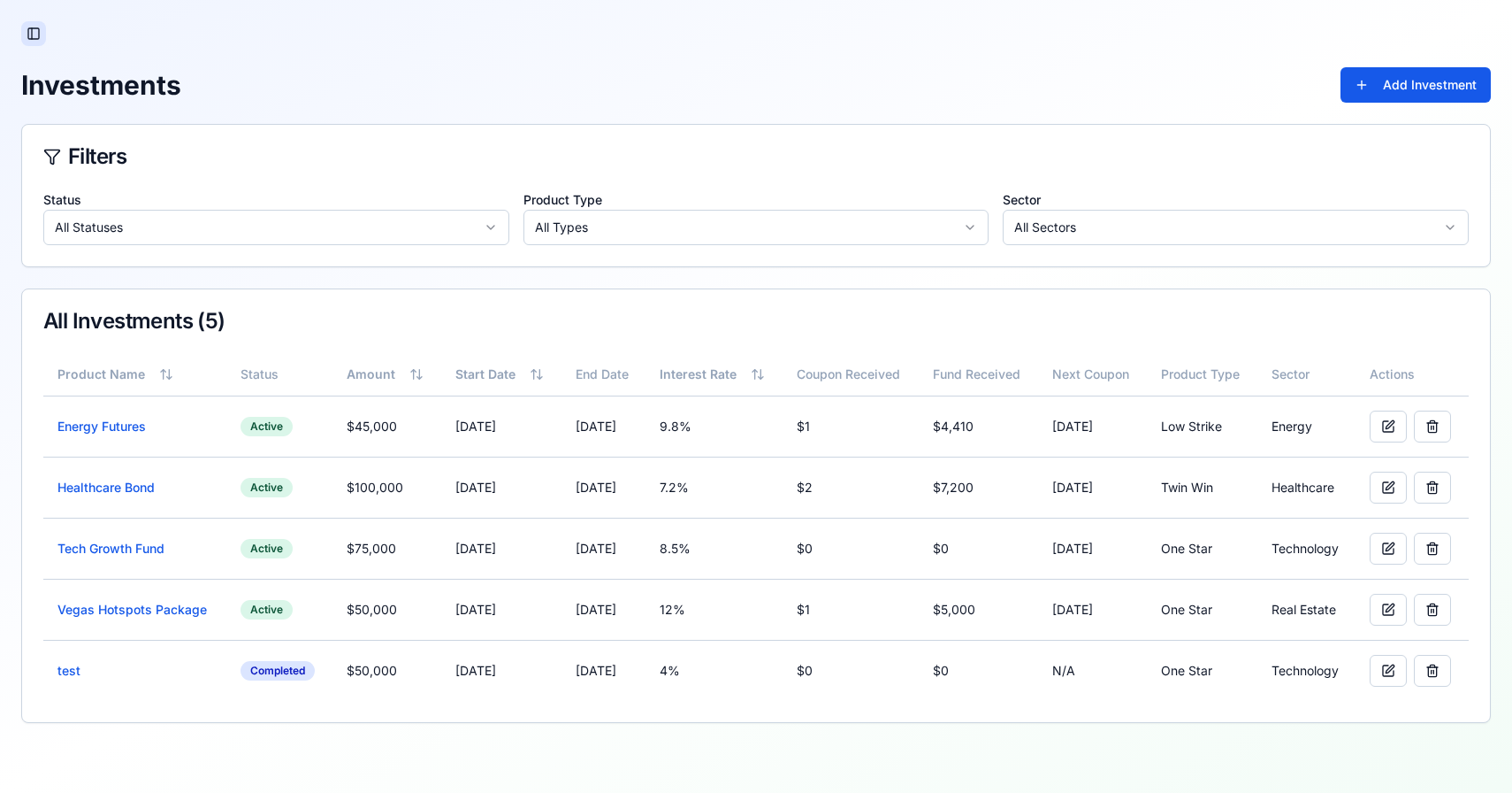
click at [27, 31] on button "Toggle Sidebar" at bounding box center [33, 33] width 25 height 25
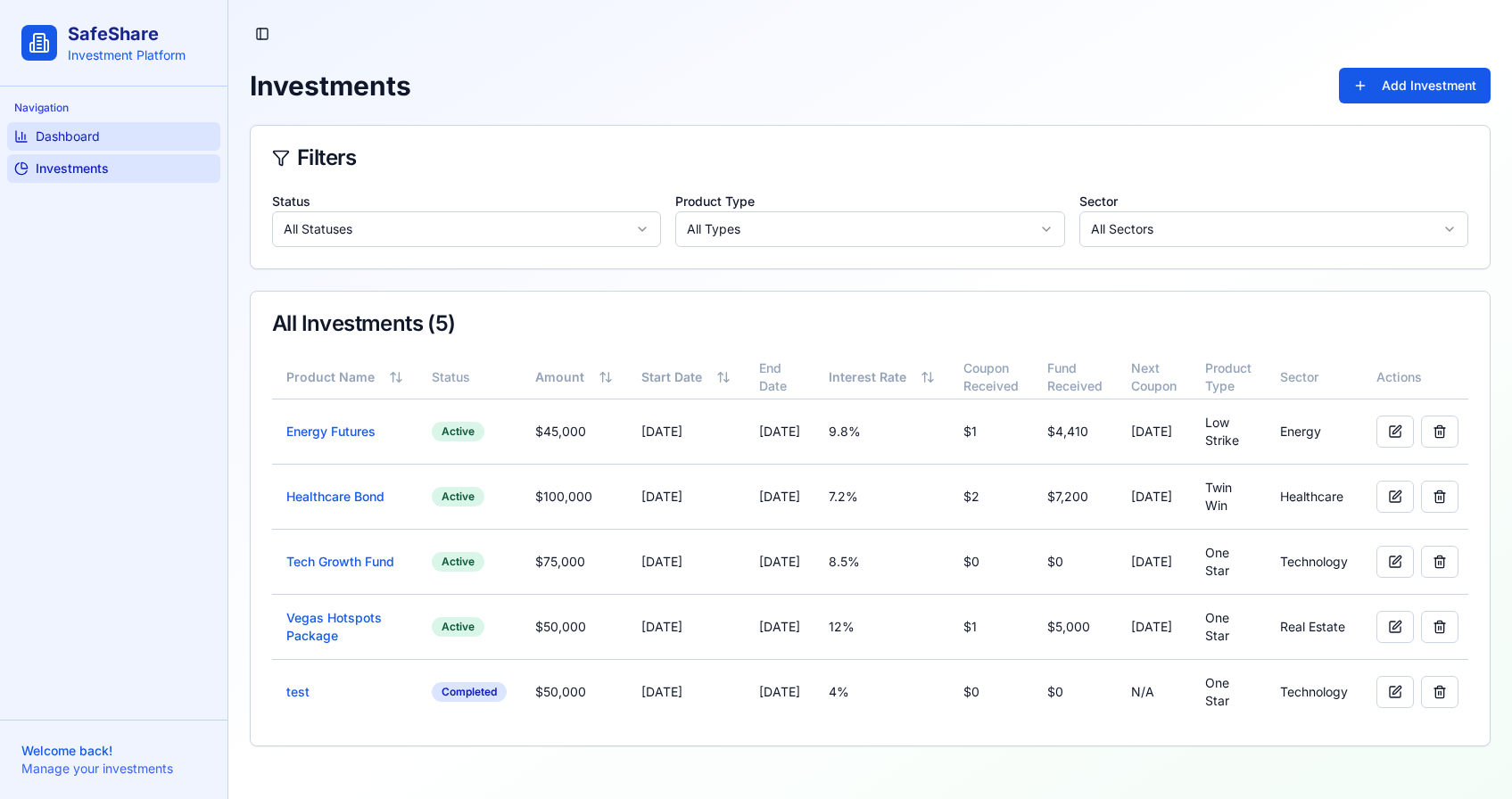
click at [64, 137] on span "Dashboard" at bounding box center [67, 137] width 64 height 18
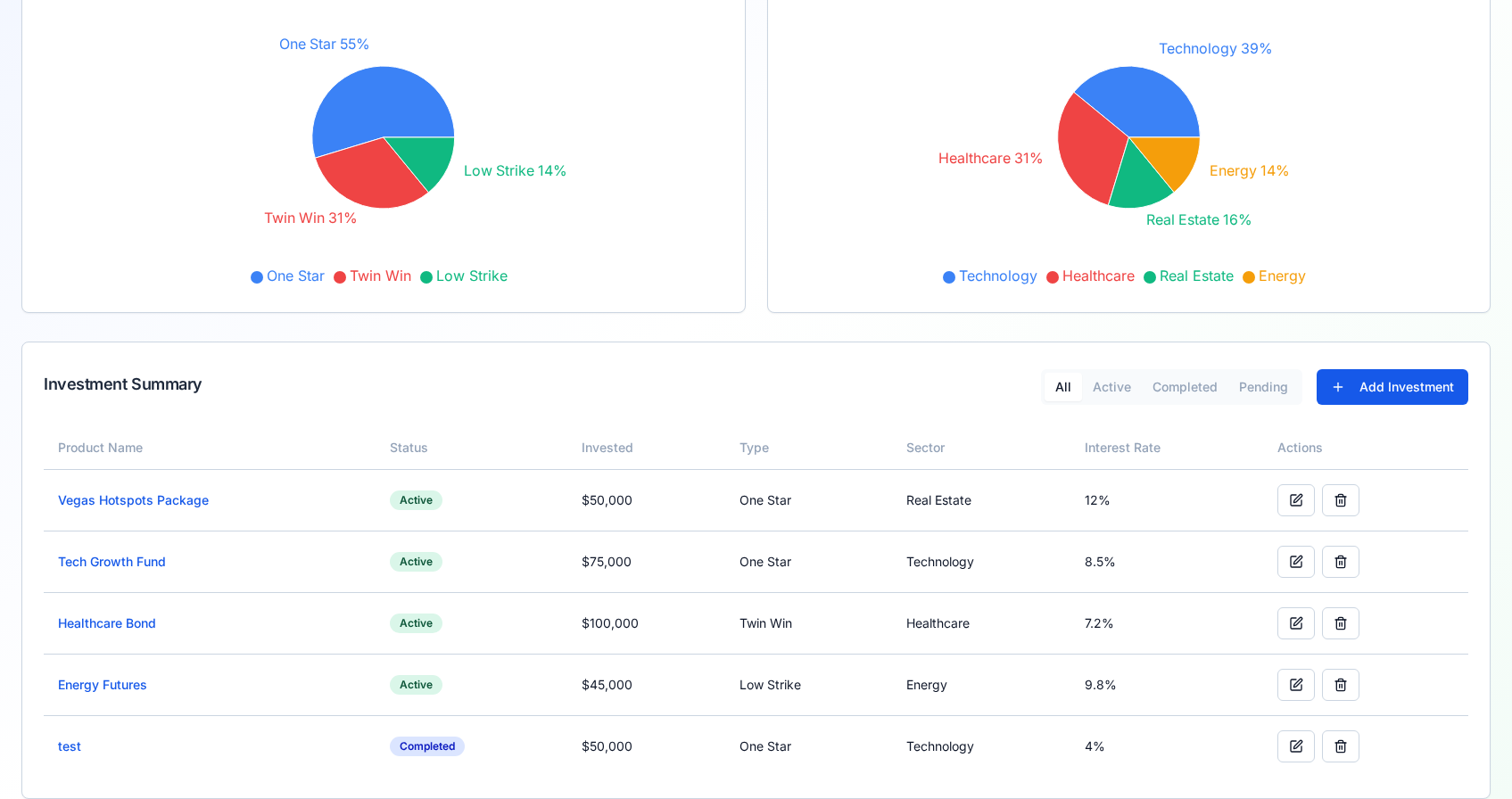
scroll to position [274, 0]
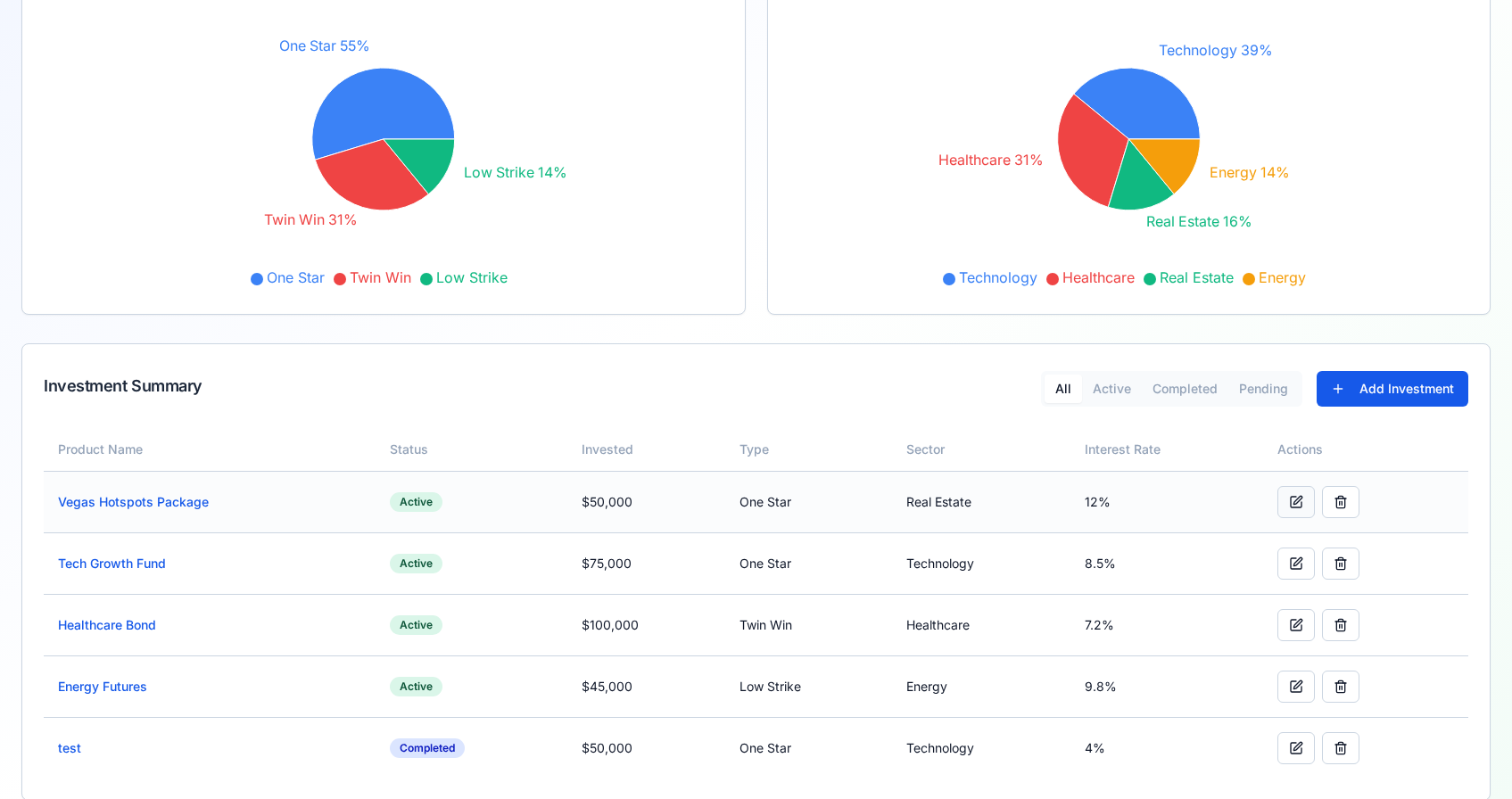
click at [1291, 494] on button at bounding box center [1296, 501] width 38 height 32
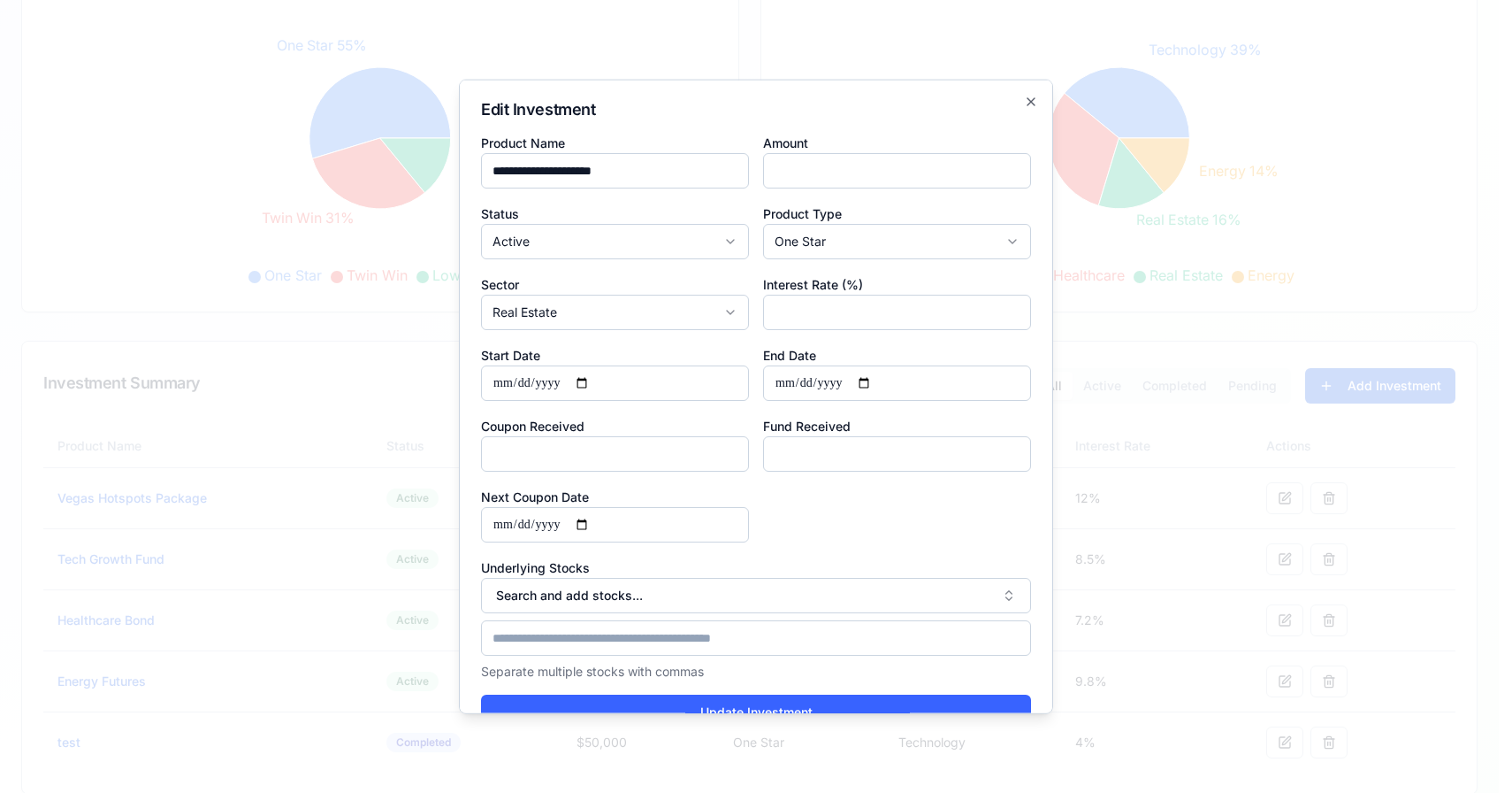
click at [869, 382] on input "**********" at bounding box center [897, 383] width 268 height 35
click at [868, 382] on input "**********" at bounding box center [897, 383] width 268 height 35
click at [1027, 103] on icon "button" at bounding box center [1030, 101] width 7 height 7
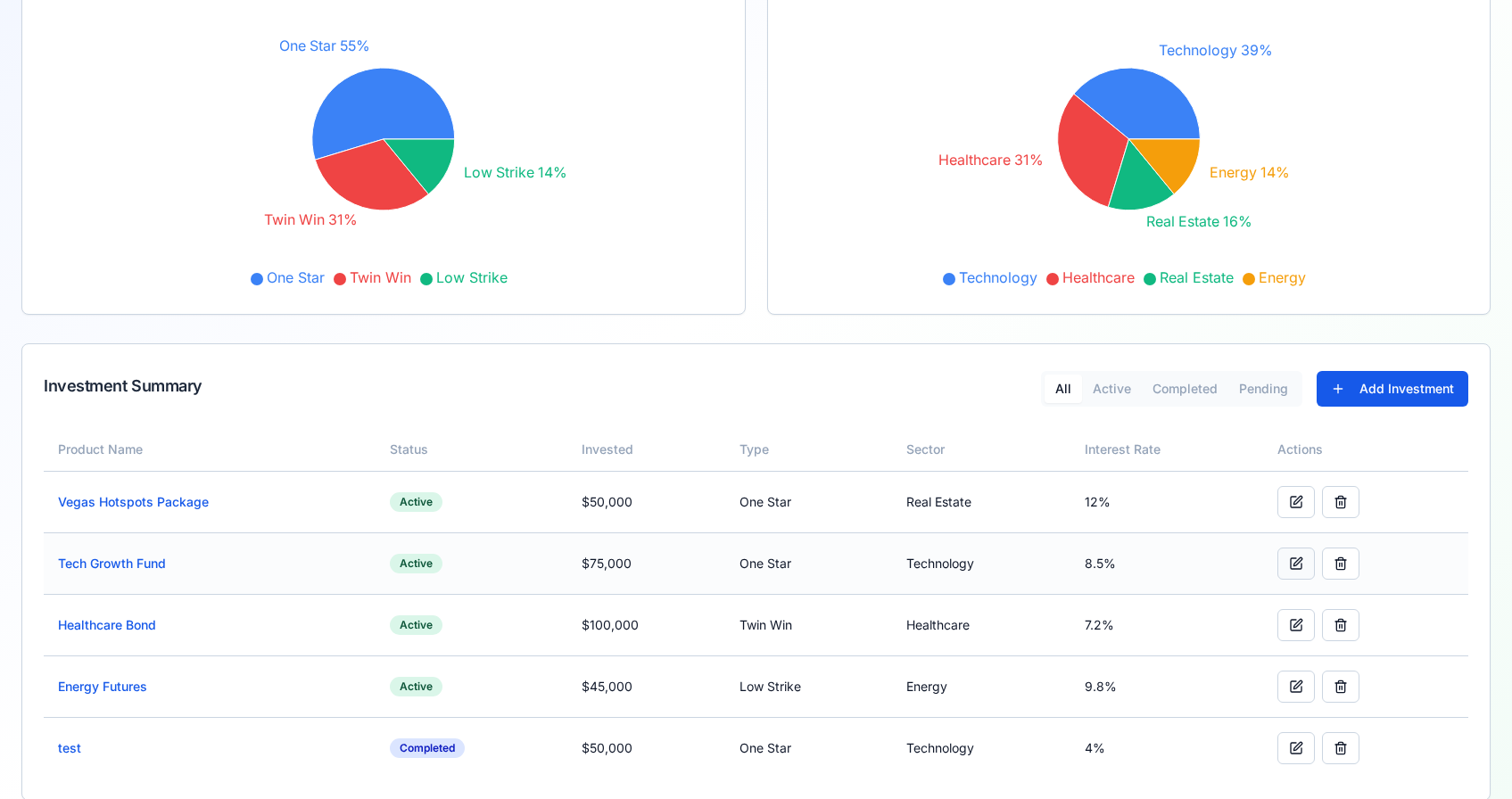
click at [1297, 558] on button at bounding box center [1296, 562] width 38 height 32
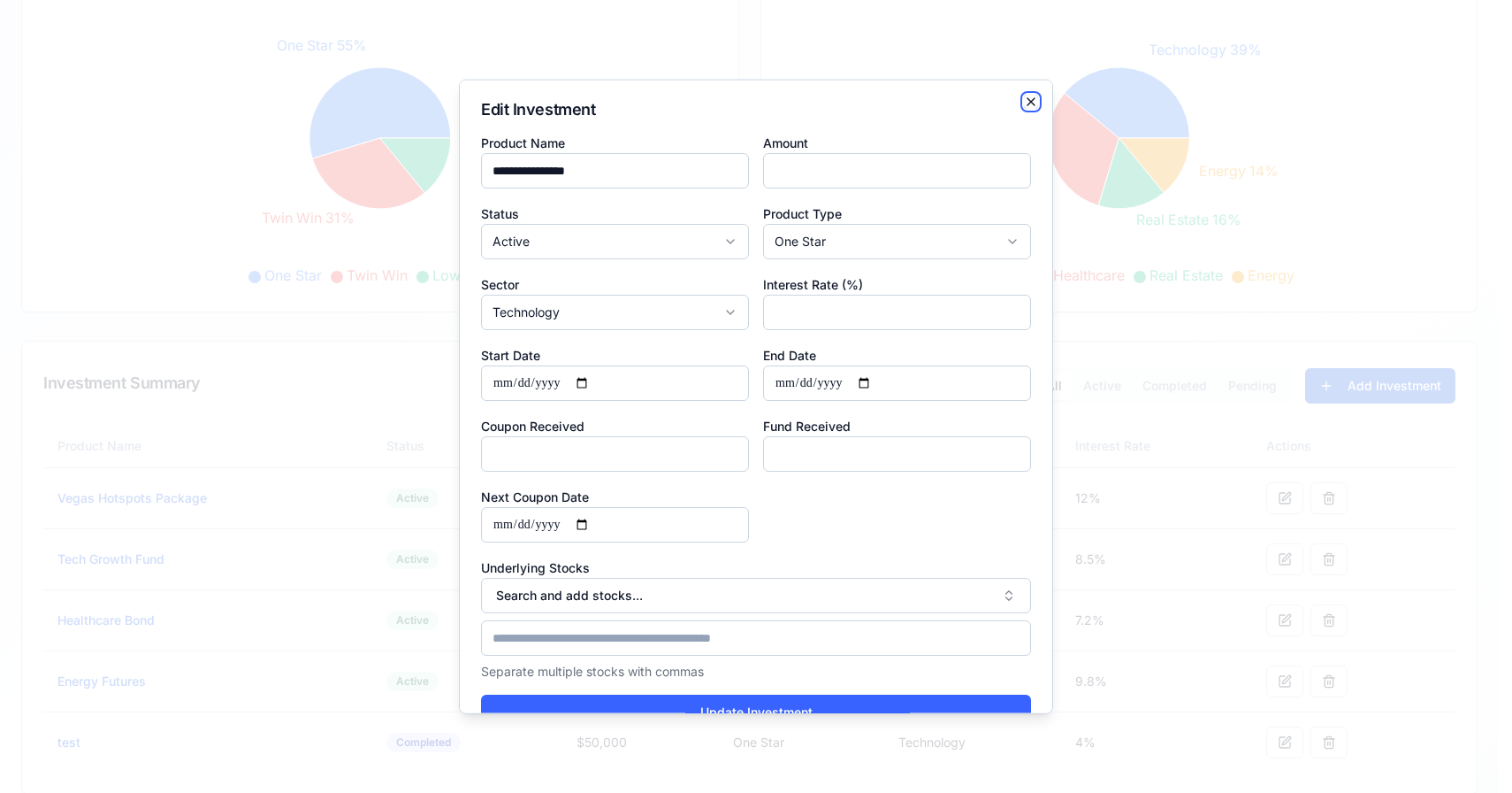
click at [1025, 101] on icon "button" at bounding box center [1031, 101] width 14 height 14
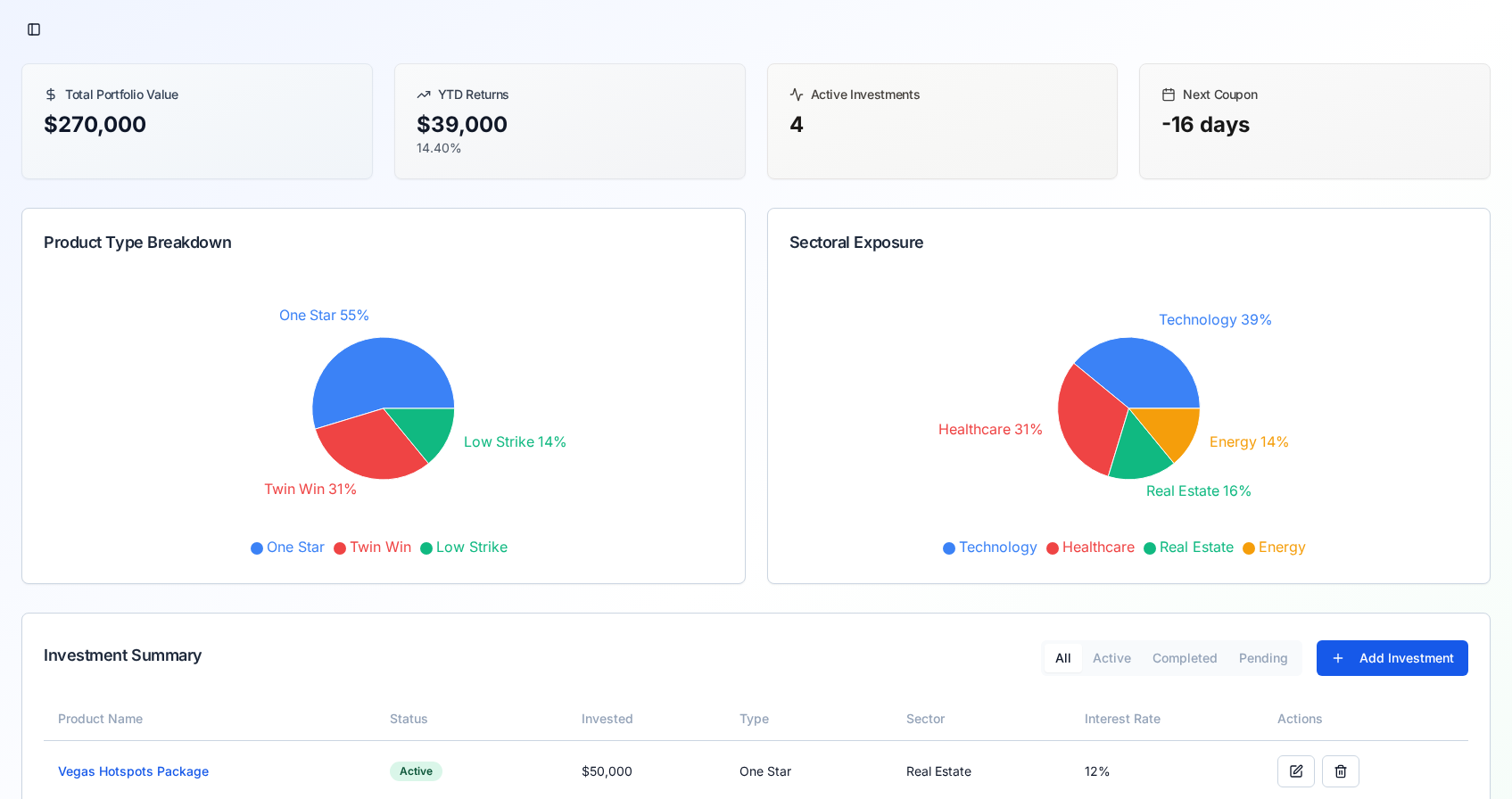
scroll to position [0, 0]
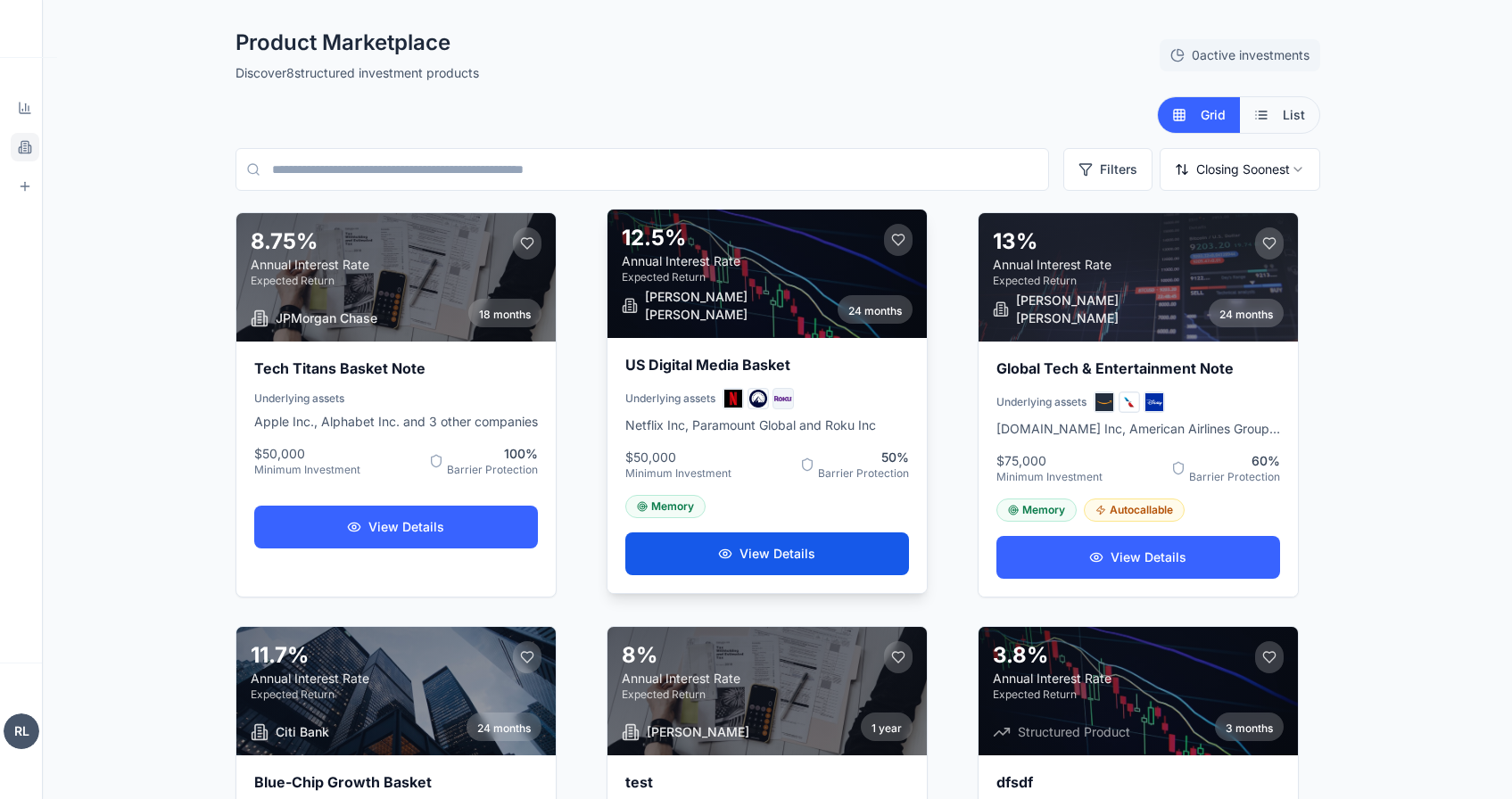
click at [681, 556] on button "View Details" at bounding box center [767, 554] width 284 height 43
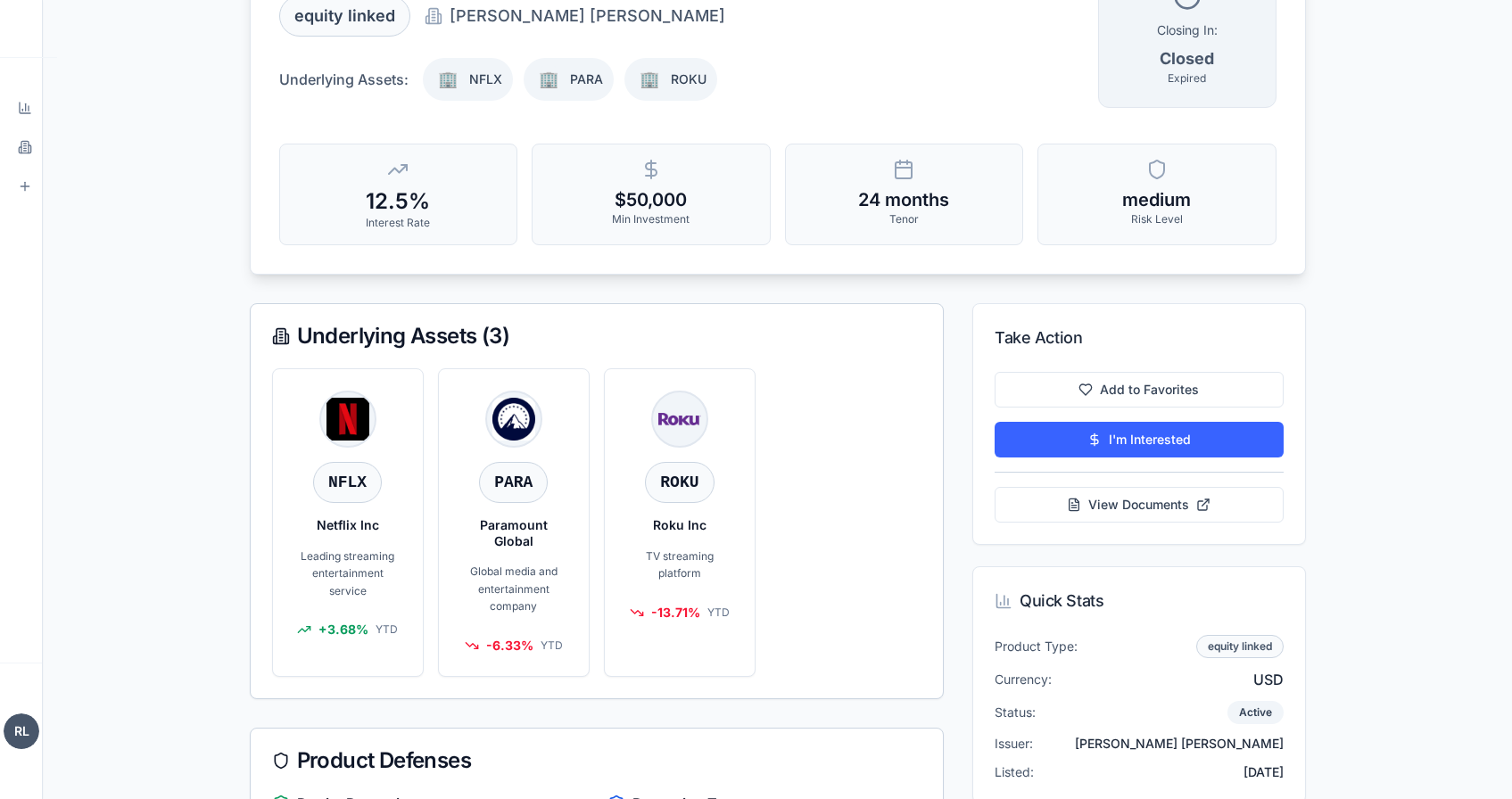
scroll to position [220, 0]
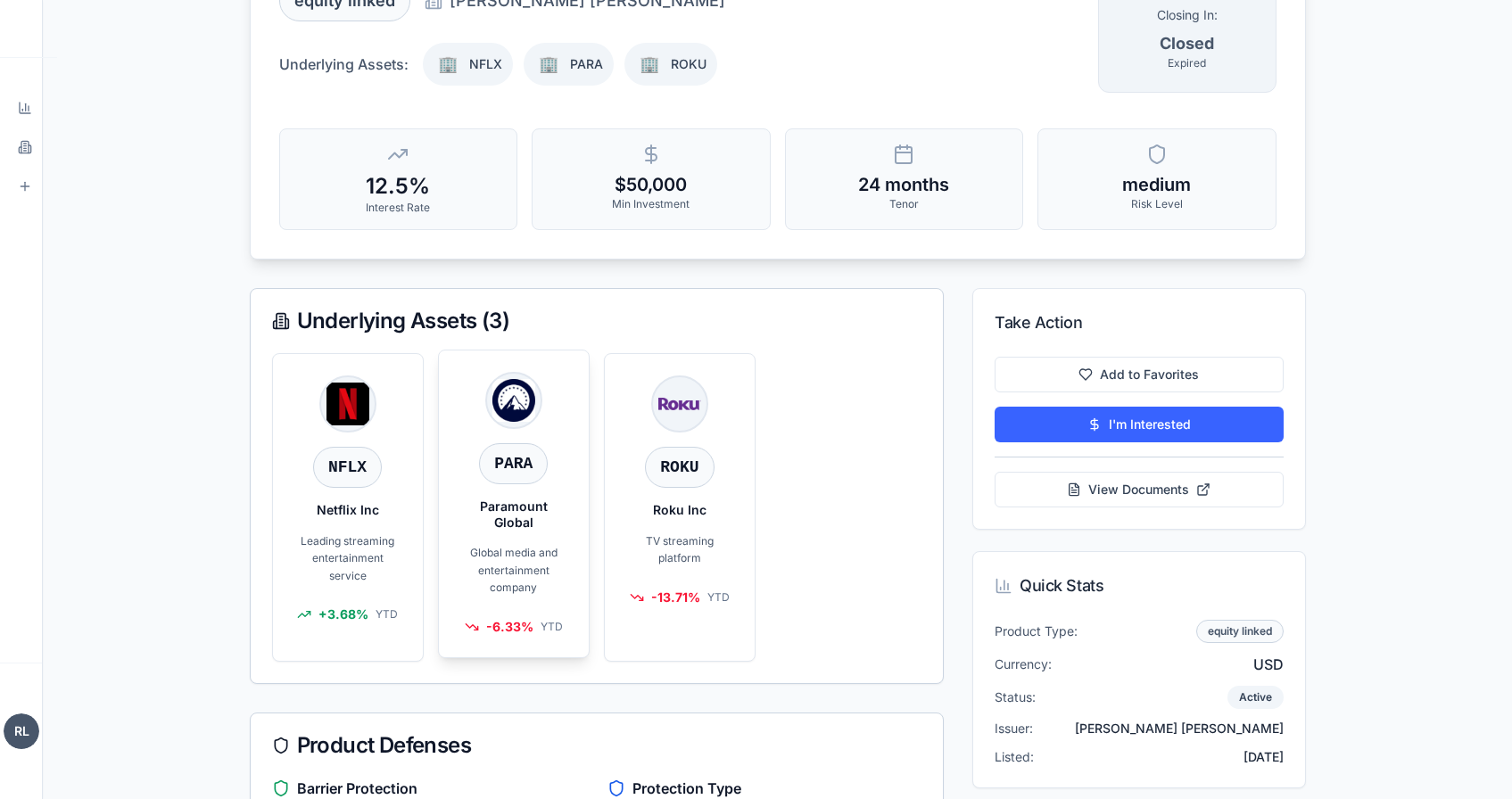
click at [522, 493] on div "P PARA Paramount Global Global media and entertainment company -6.33 % YTD" at bounding box center [514, 503] width 150 height 307
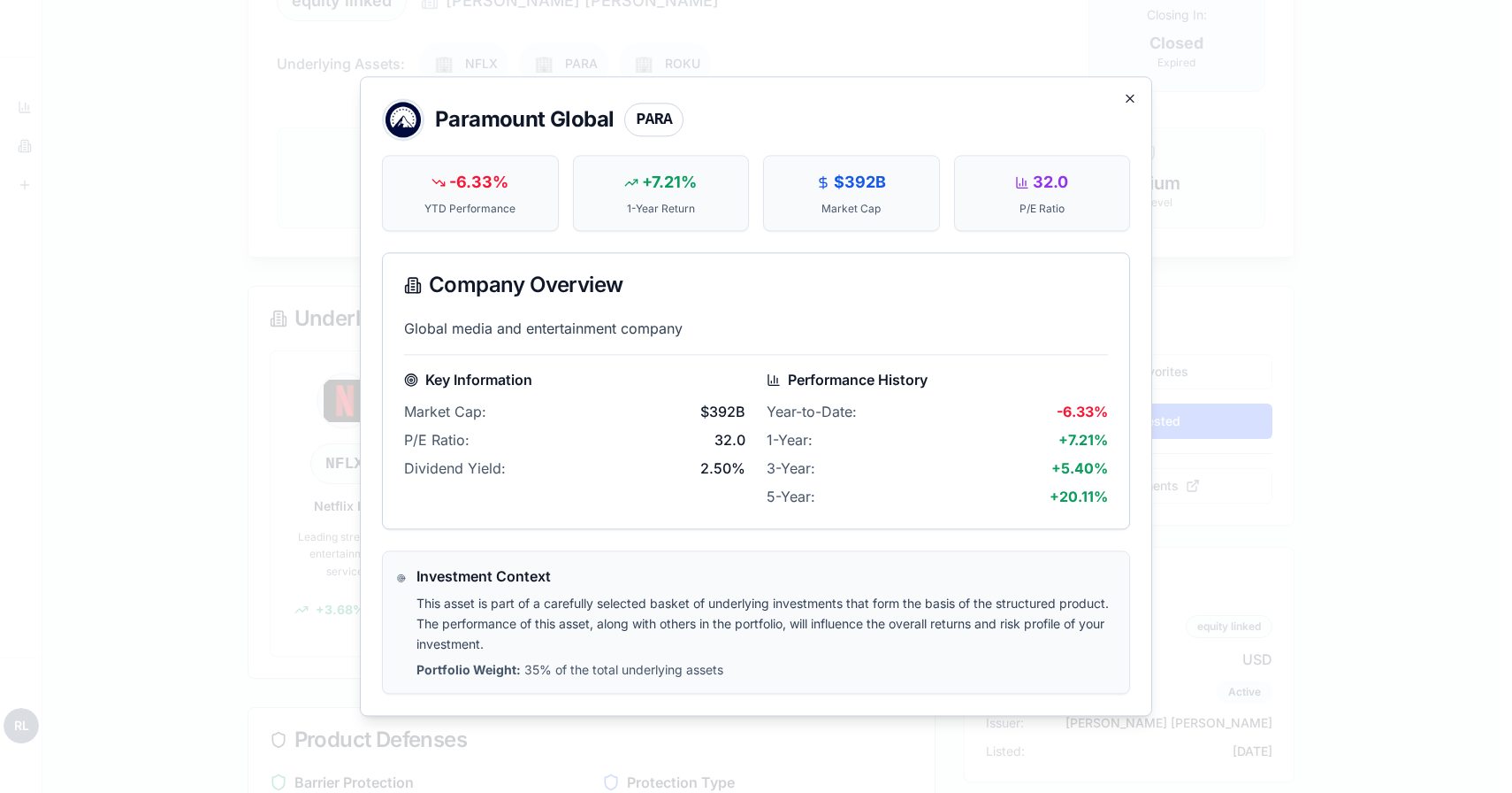
click at [1133, 102] on icon "button" at bounding box center [1129, 97] width 7 height 7
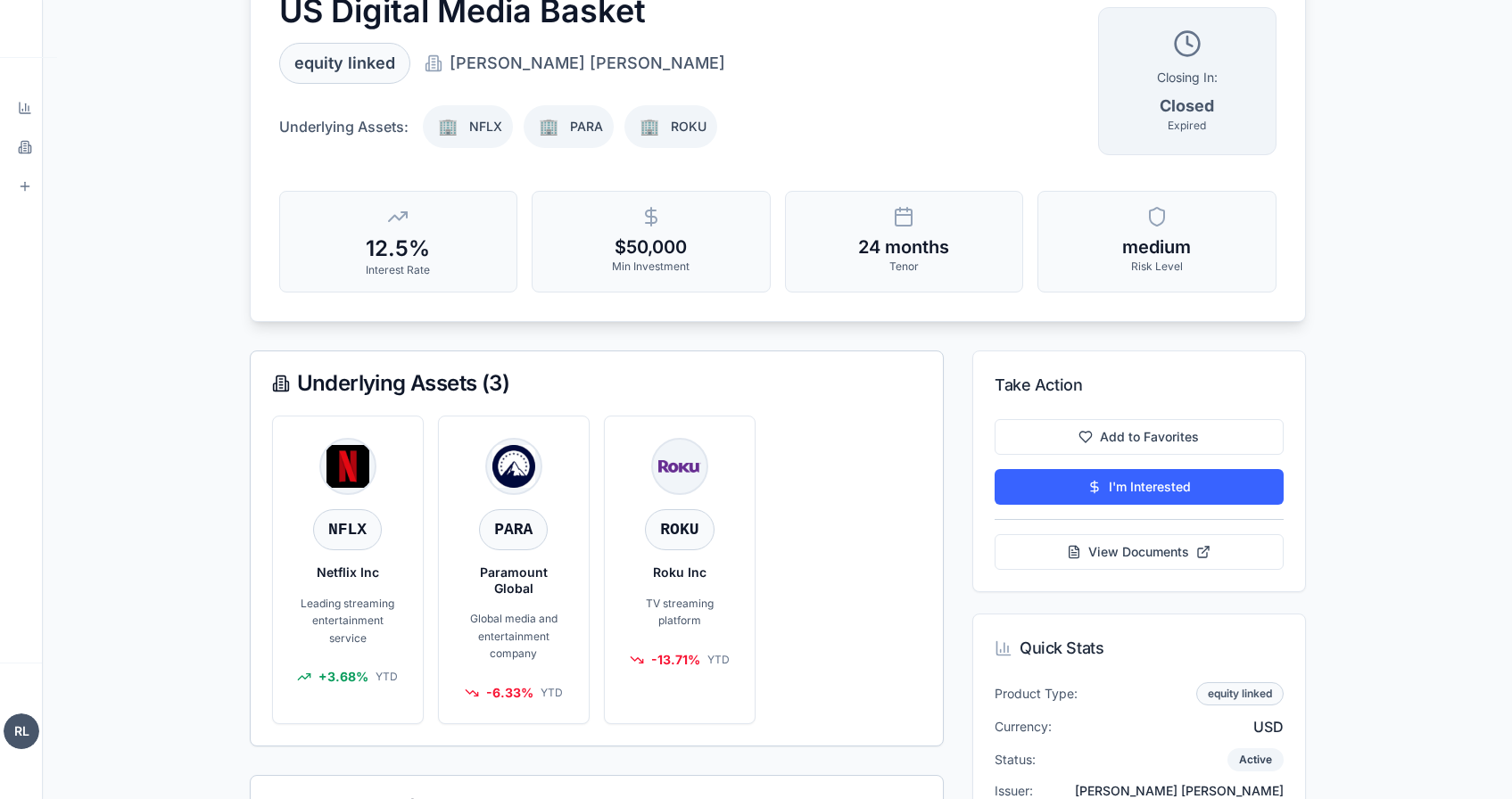
scroll to position [0, 0]
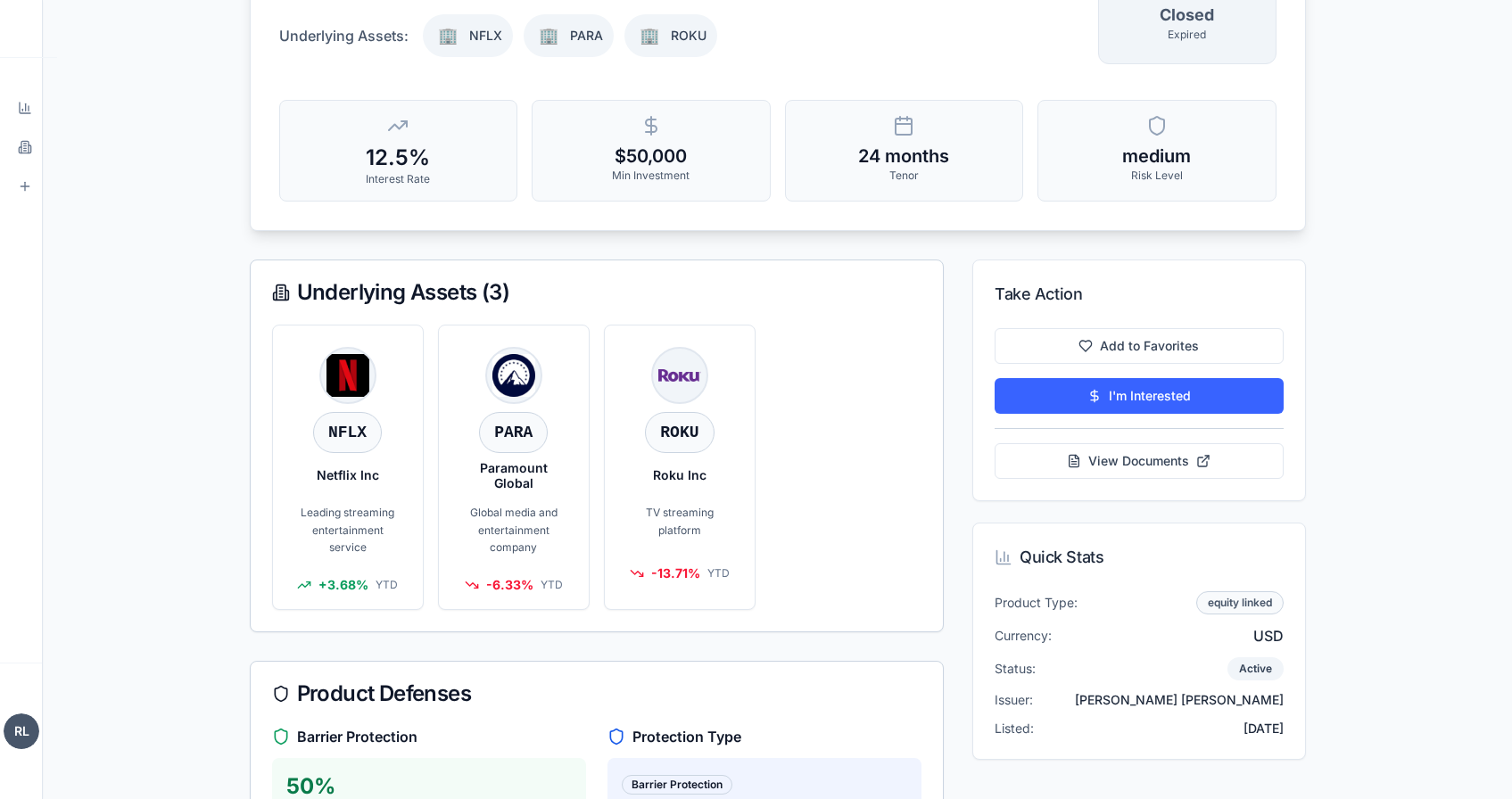
scroll to position [250, 0]
click at [493, 521] on p "Global media and entertainment company" at bounding box center [513, 525] width 107 height 53
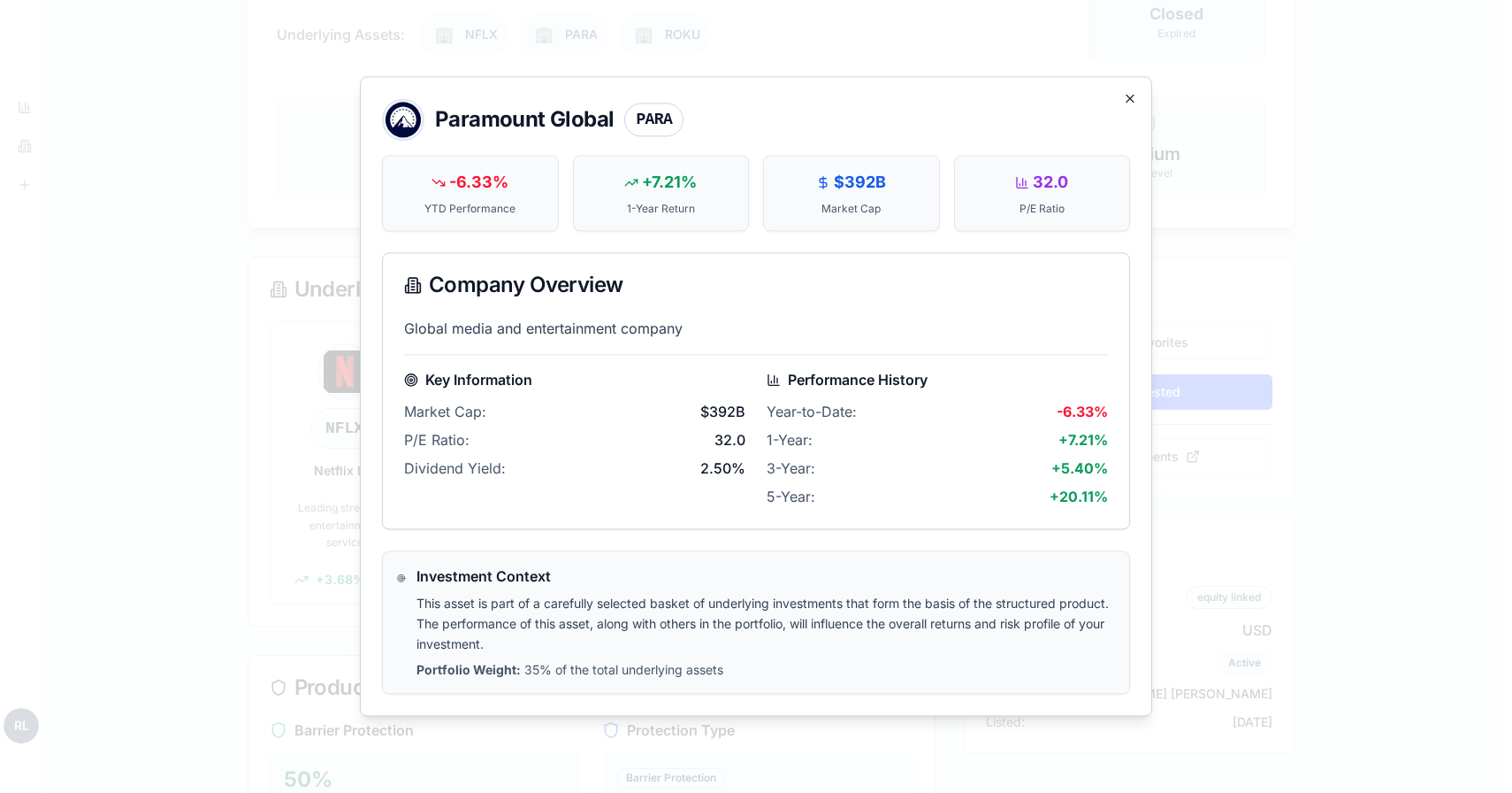
click at [1126, 98] on icon "button" at bounding box center [1129, 97] width 14 height 14
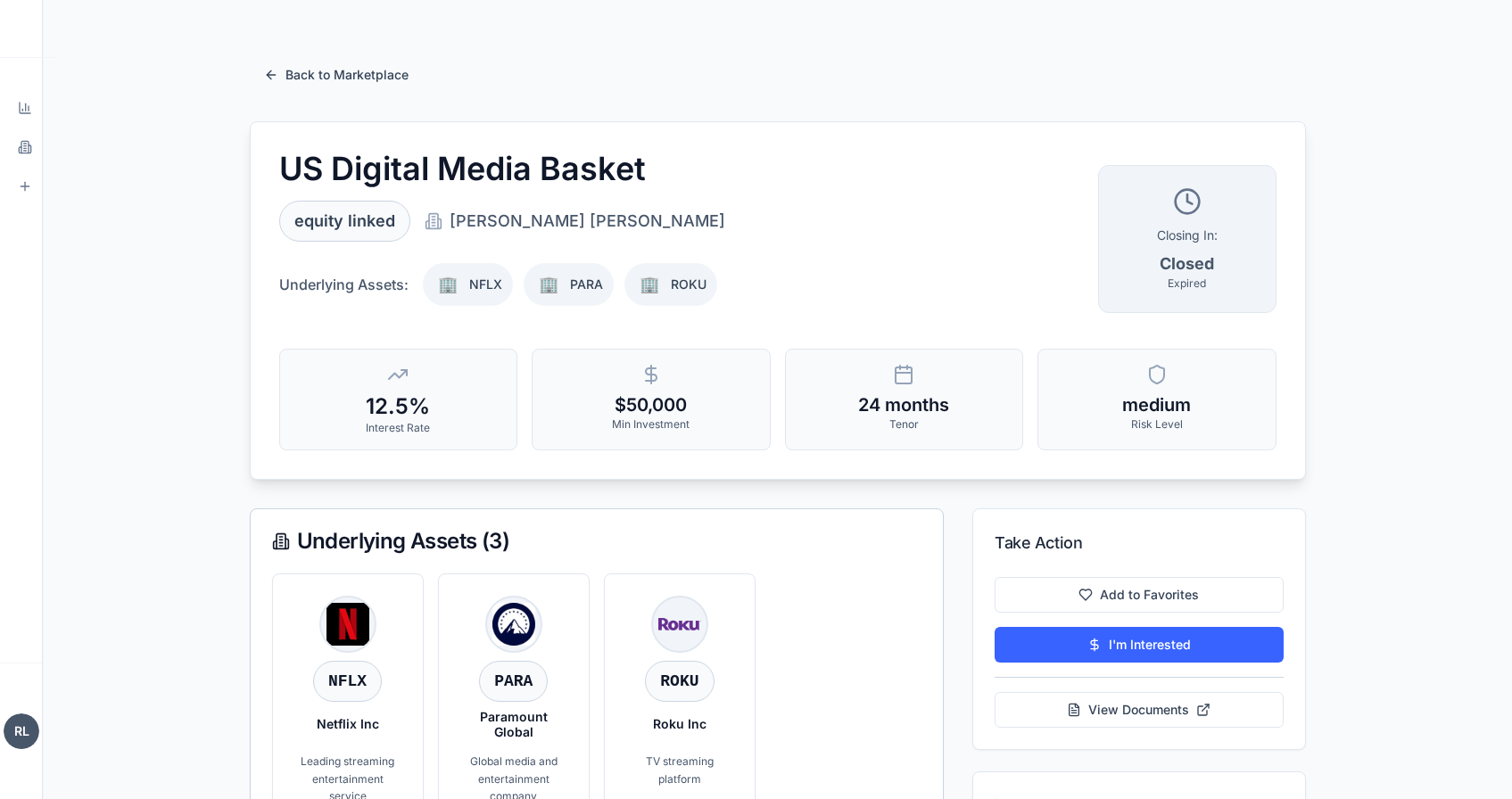
scroll to position [4, 0]
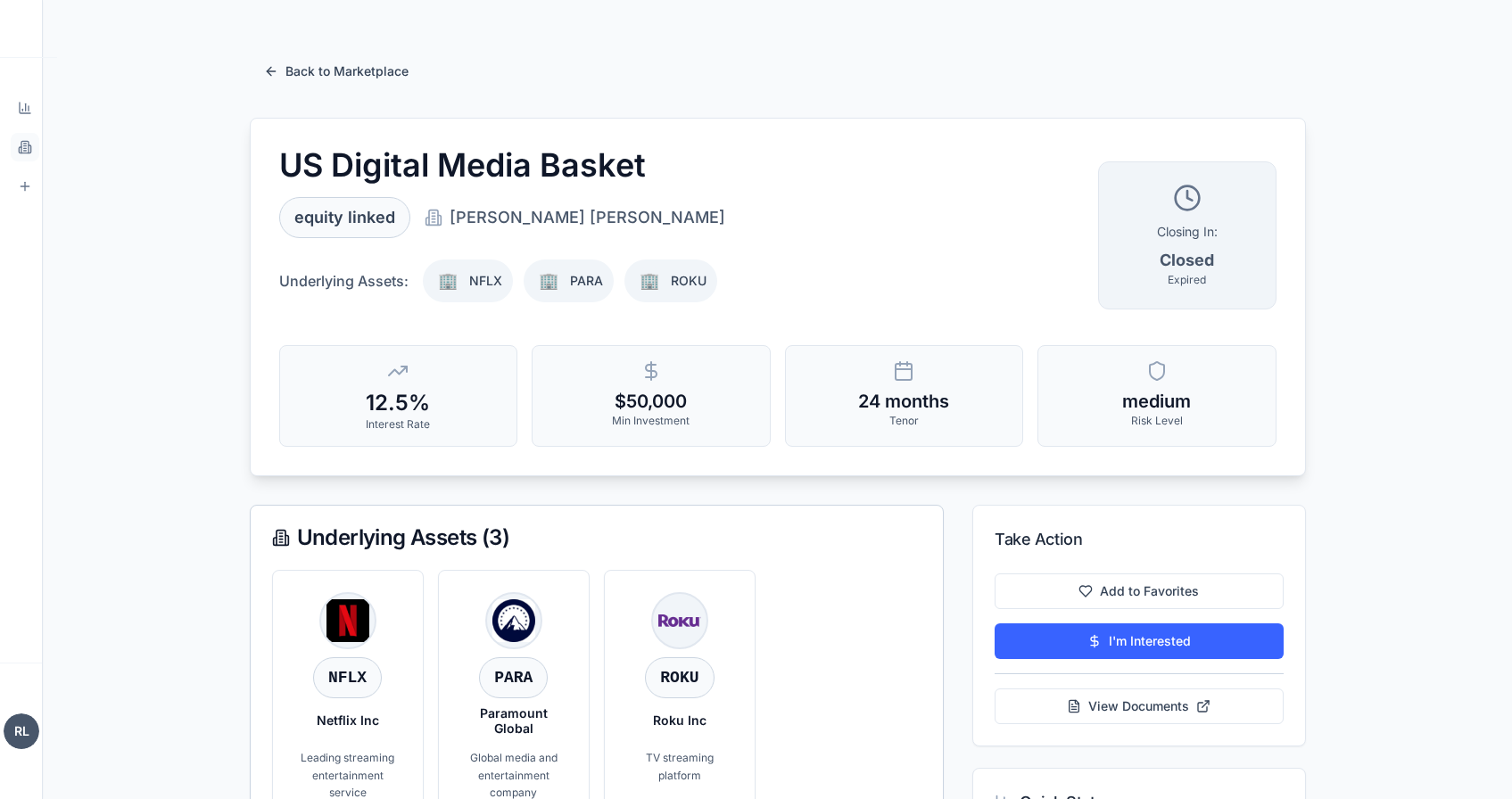
click at [26, 158] on link "Products Browse marketplace" at bounding box center [25, 147] width 29 height 29
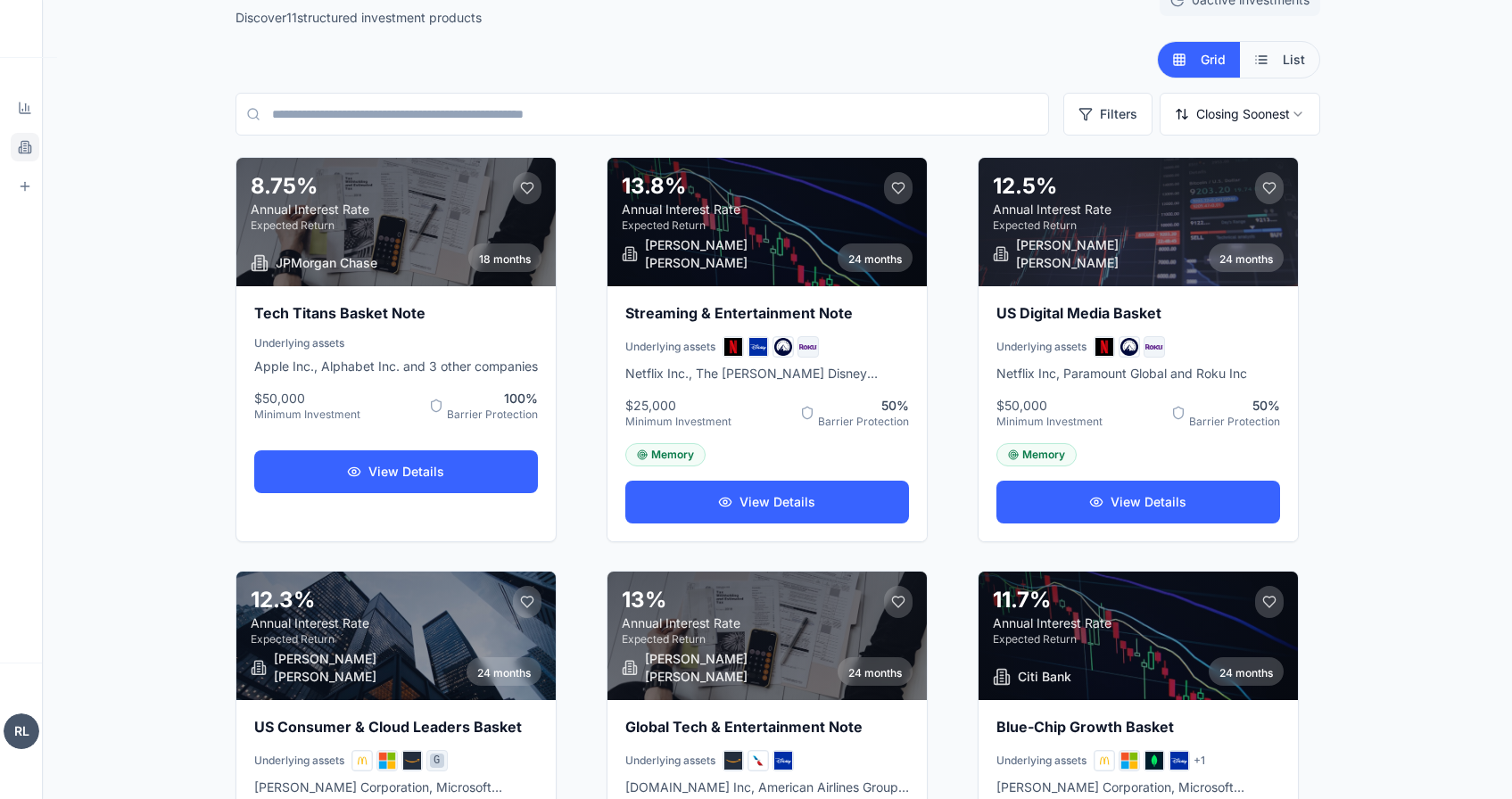
scroll to position [55, 0]
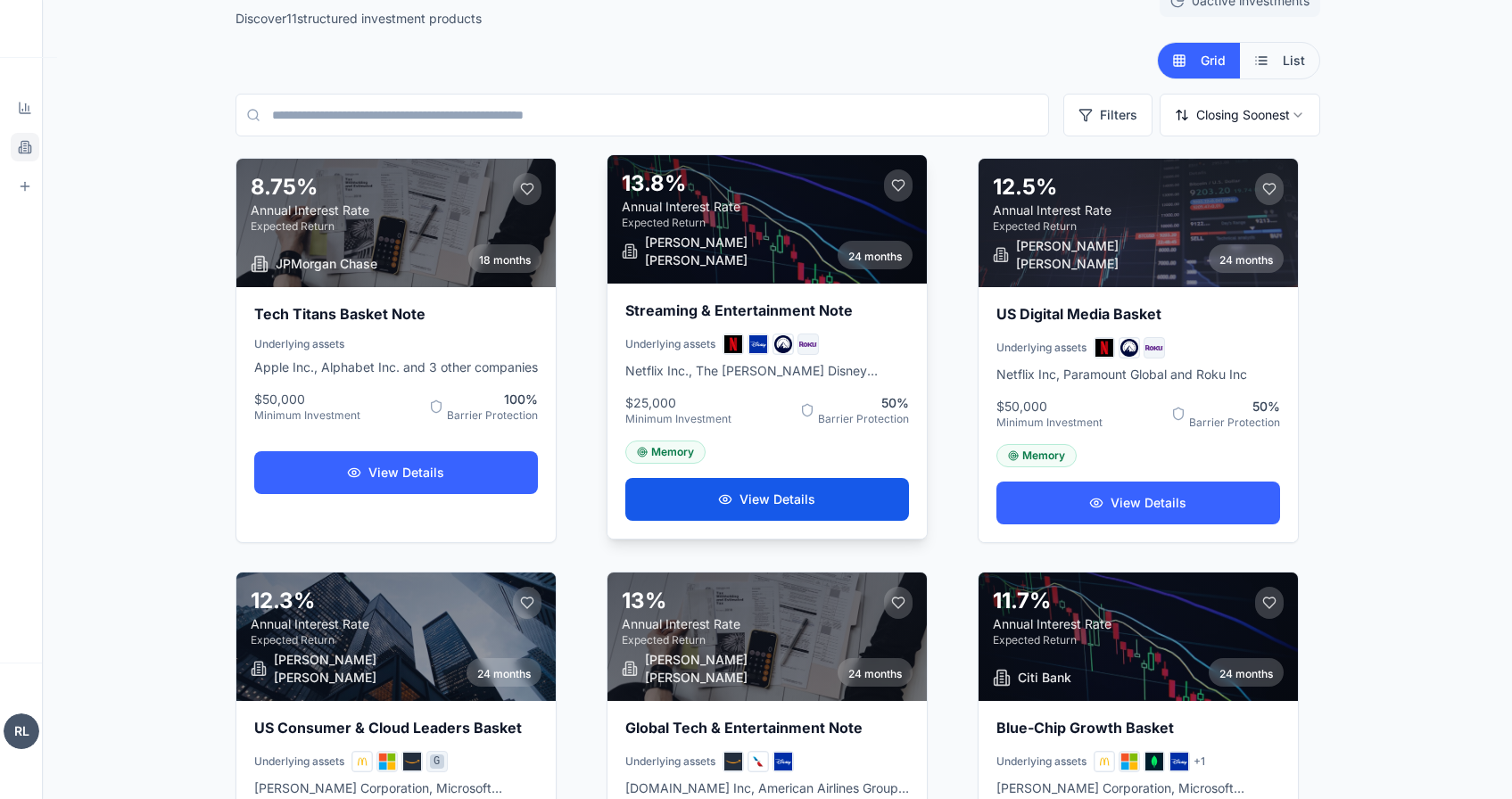
click at [696, 484] on button "View Details" at bounding box center [767, 499] width 284 height 43
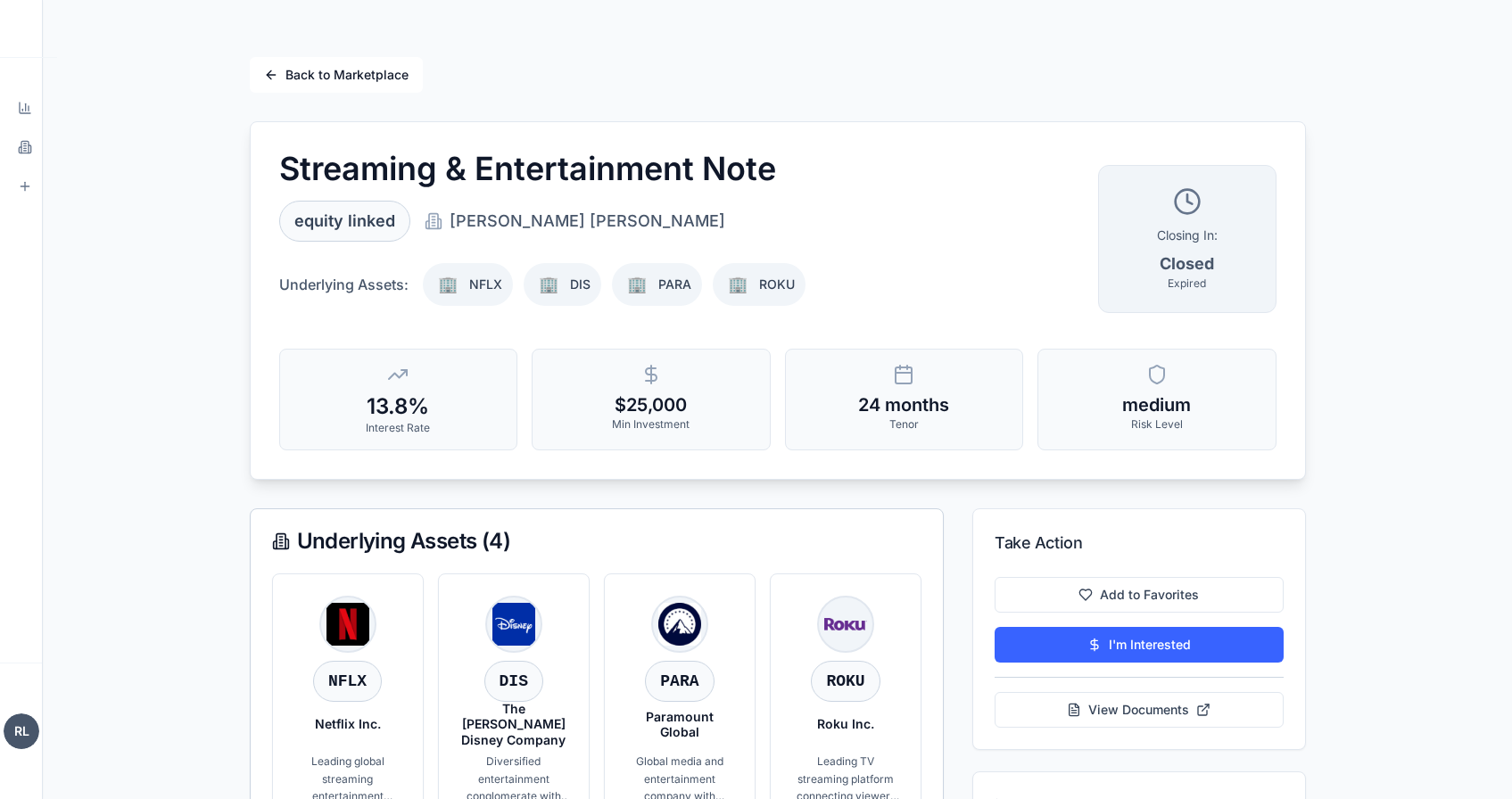
click at [293, 67] on button "Back to Marketplace" at bounding box center [337, 74] width 173 height 36
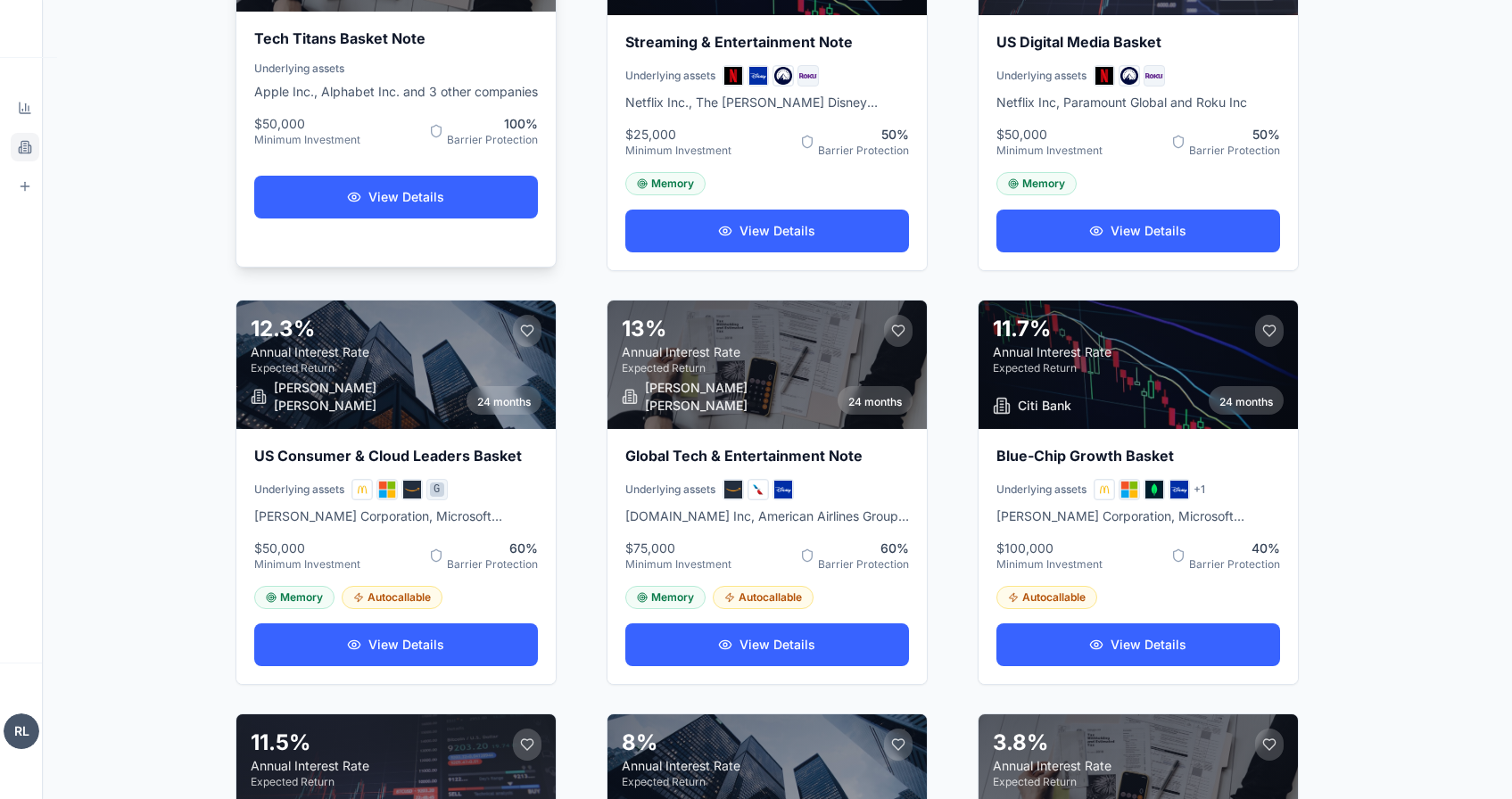
scroll to position [427, 0]
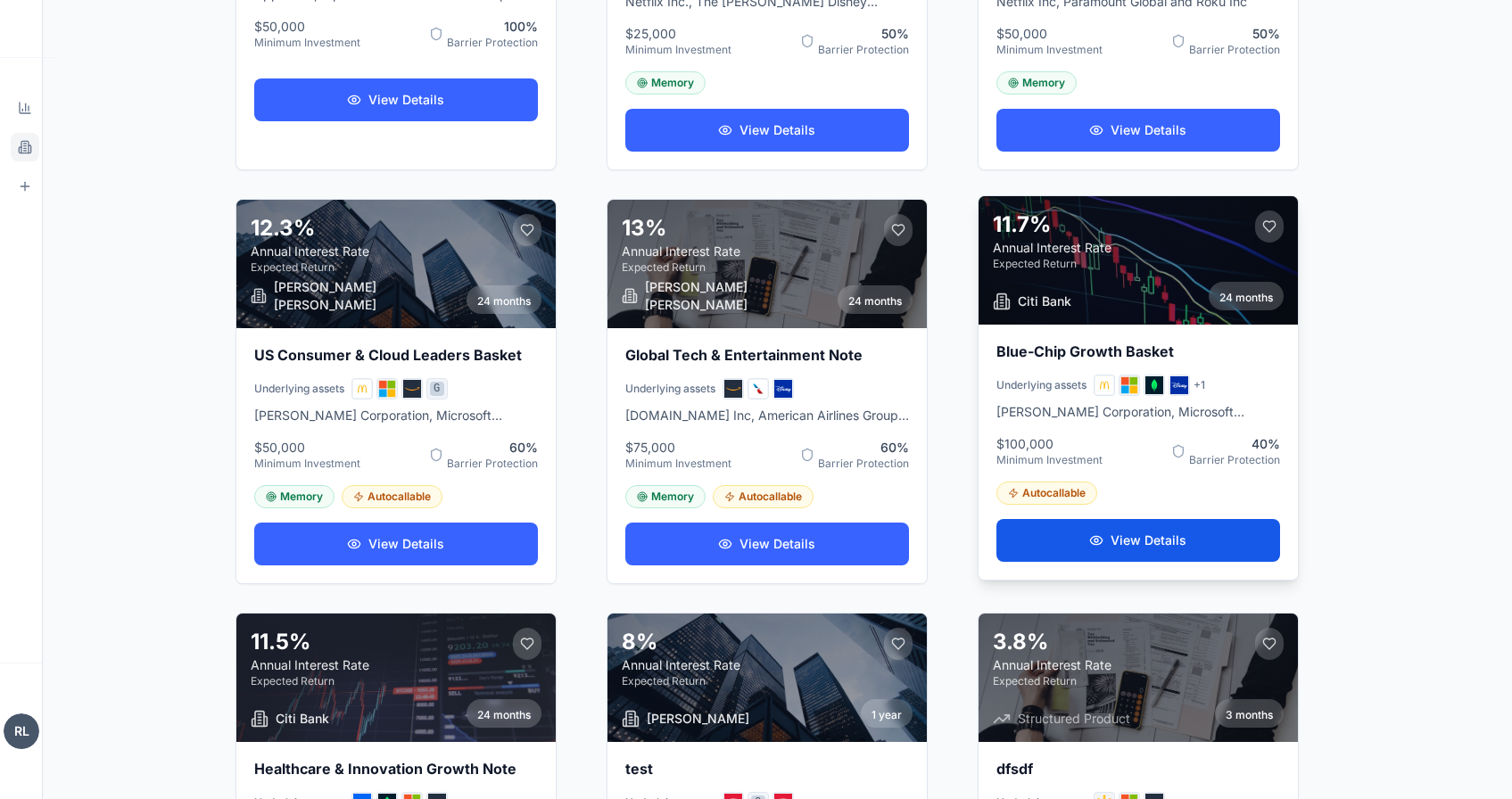
click at [1101, 544] on button "View Details" at bounding box center [1138, 540] width 284 height 43
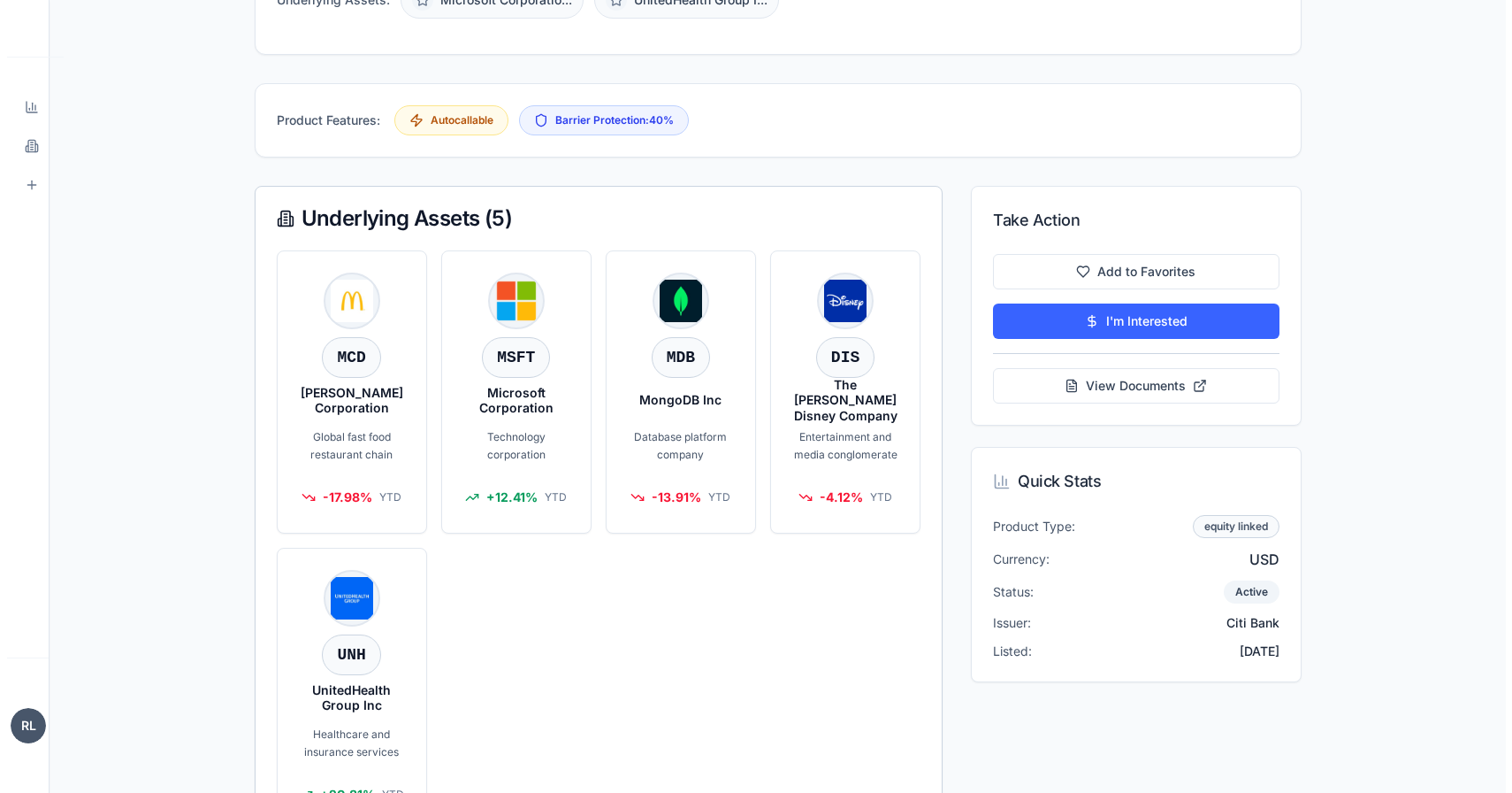
scroll to position [783, 0]
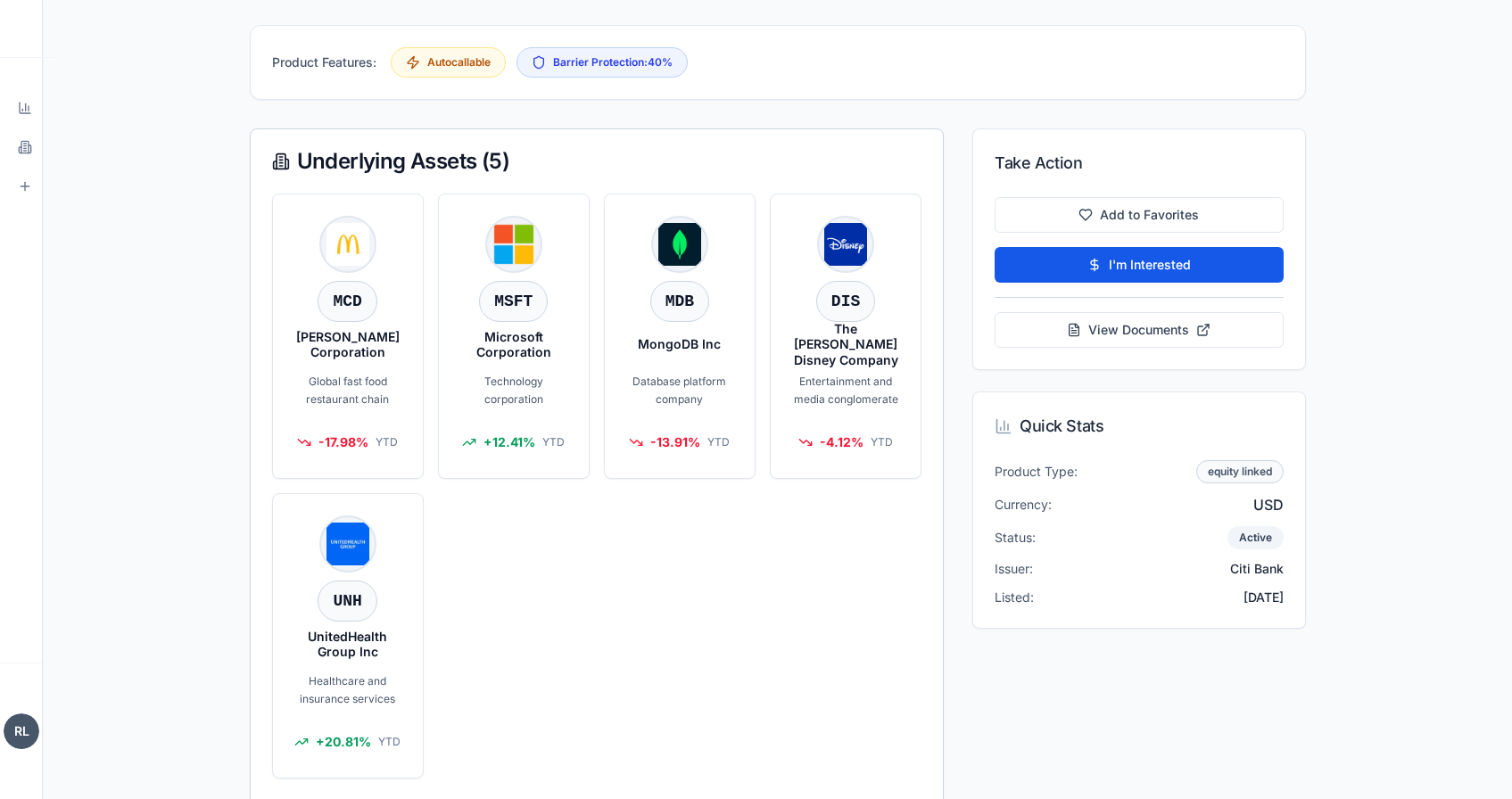
click at [1108, 263] on button "I'm Interested" at bounding box center [1138, 264] width 288 height 36
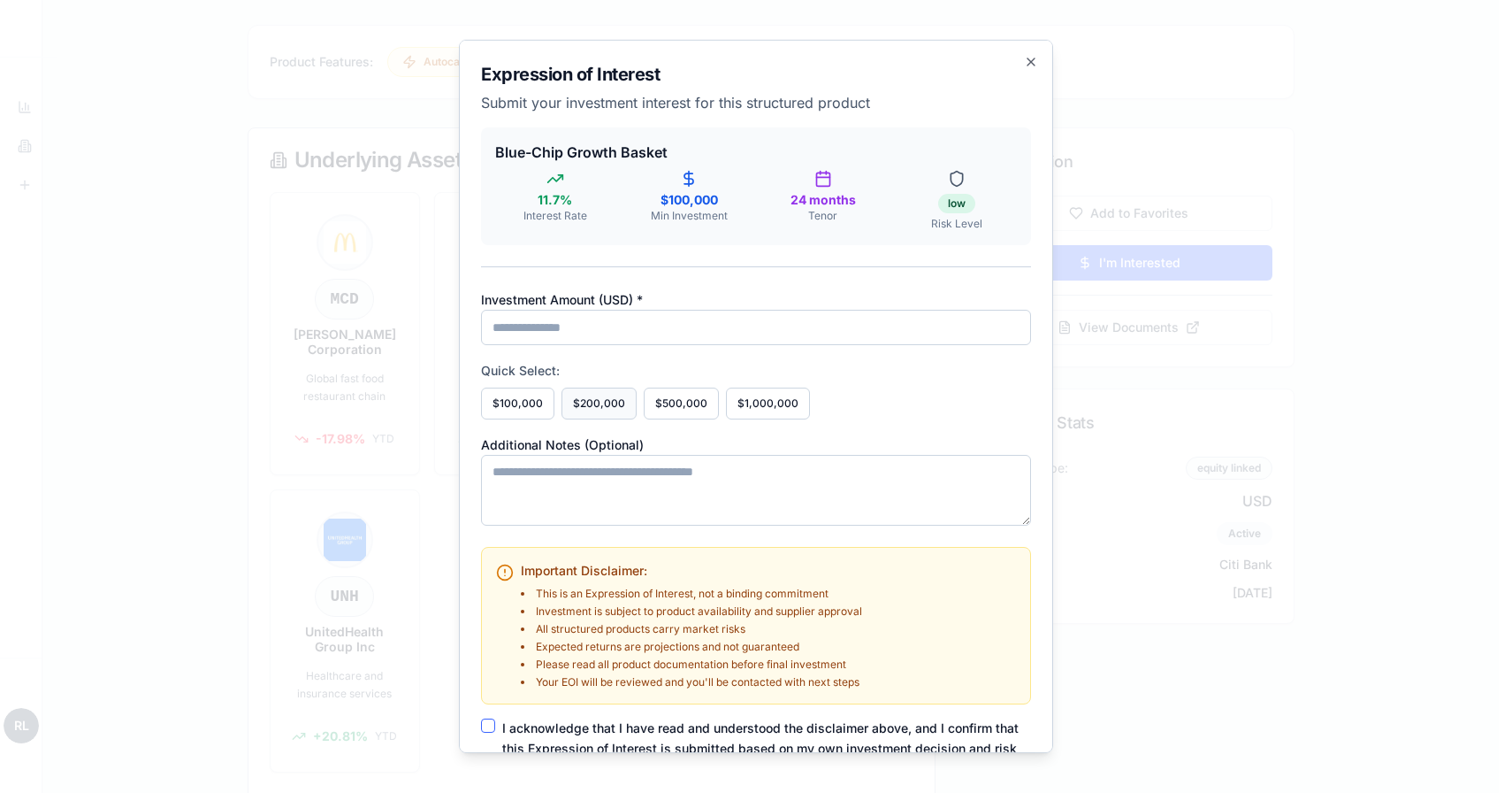
click at [579, 409] on button "$200,000" at bounding box center [599, 403] width 75 height 31
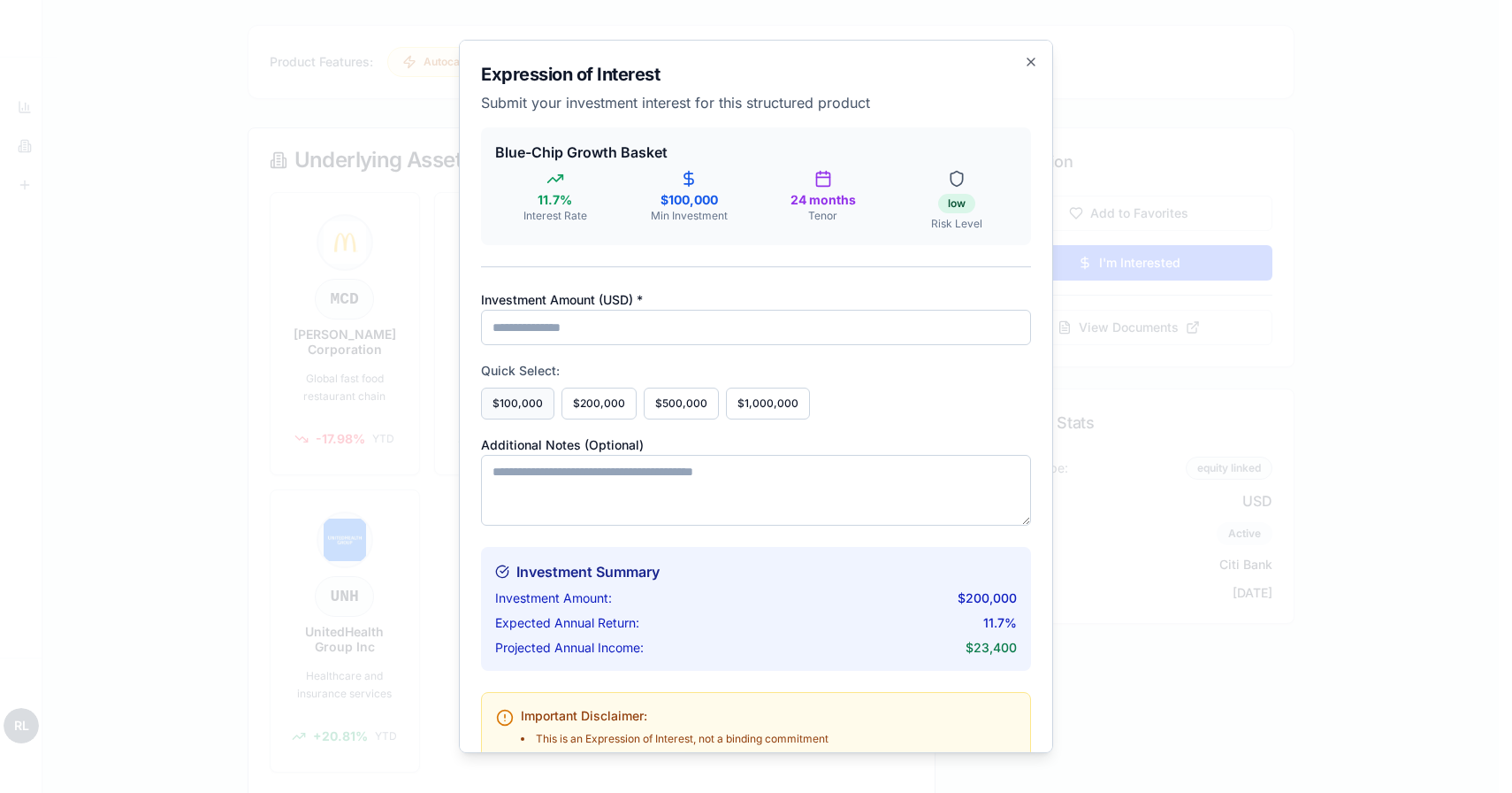
click at [531, 405] on button "$100,000" at bounding box center [517, 403] width 73 height 31
type input "******"
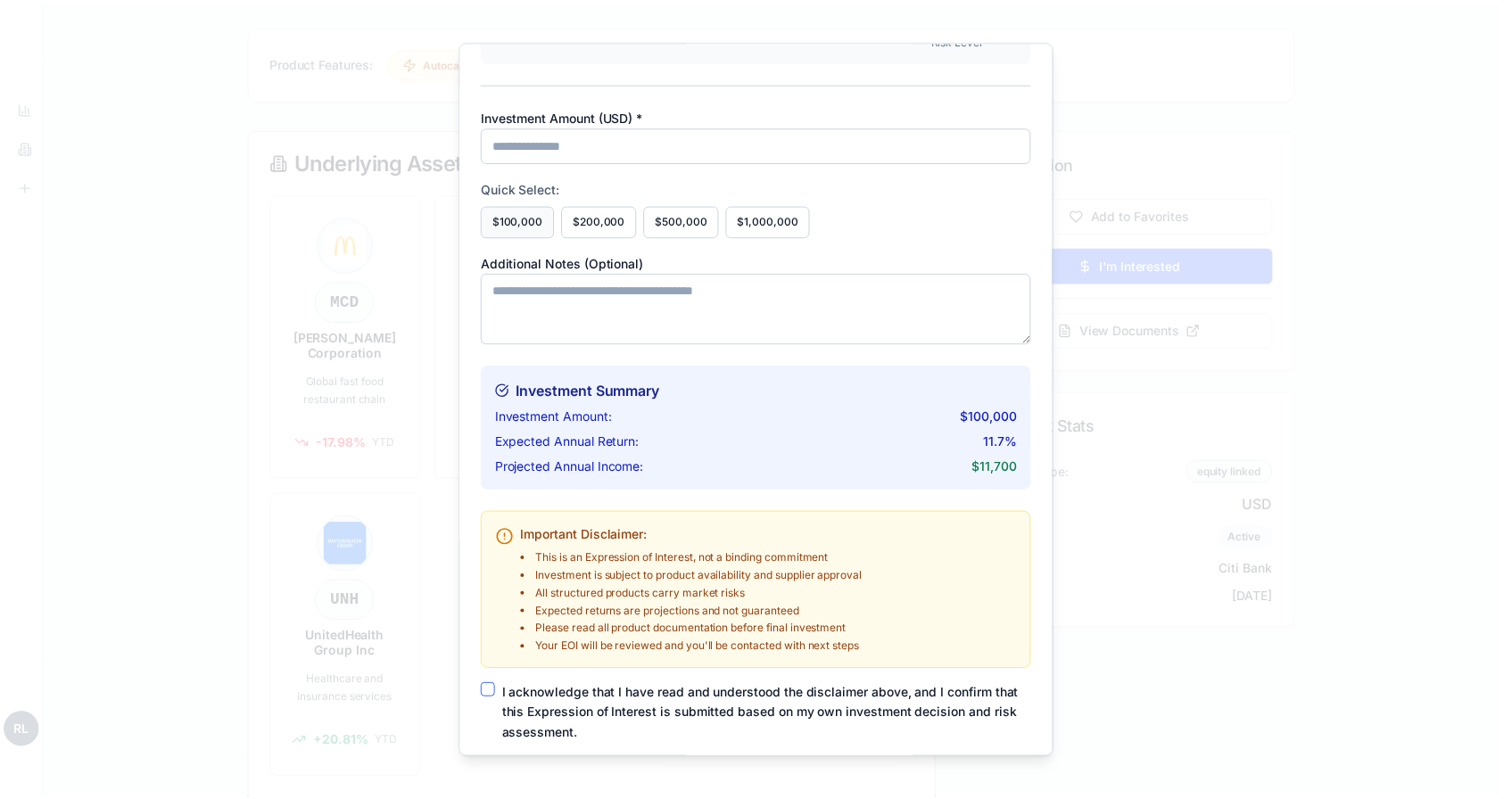
scroll to position [264, 0]
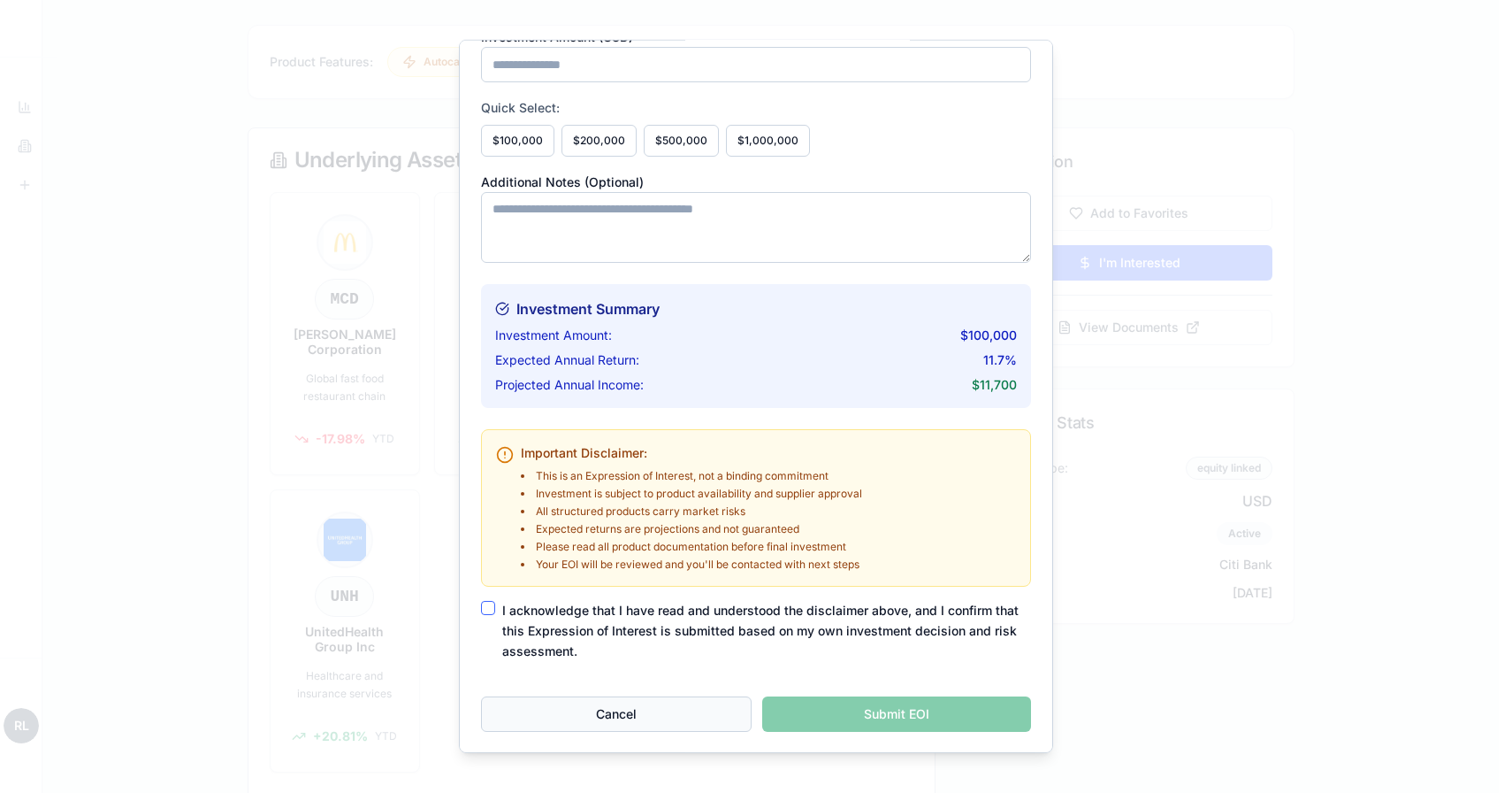
click at [583, 721] on button "Cancel" at bounding box center [616, 714] width 271 height 35
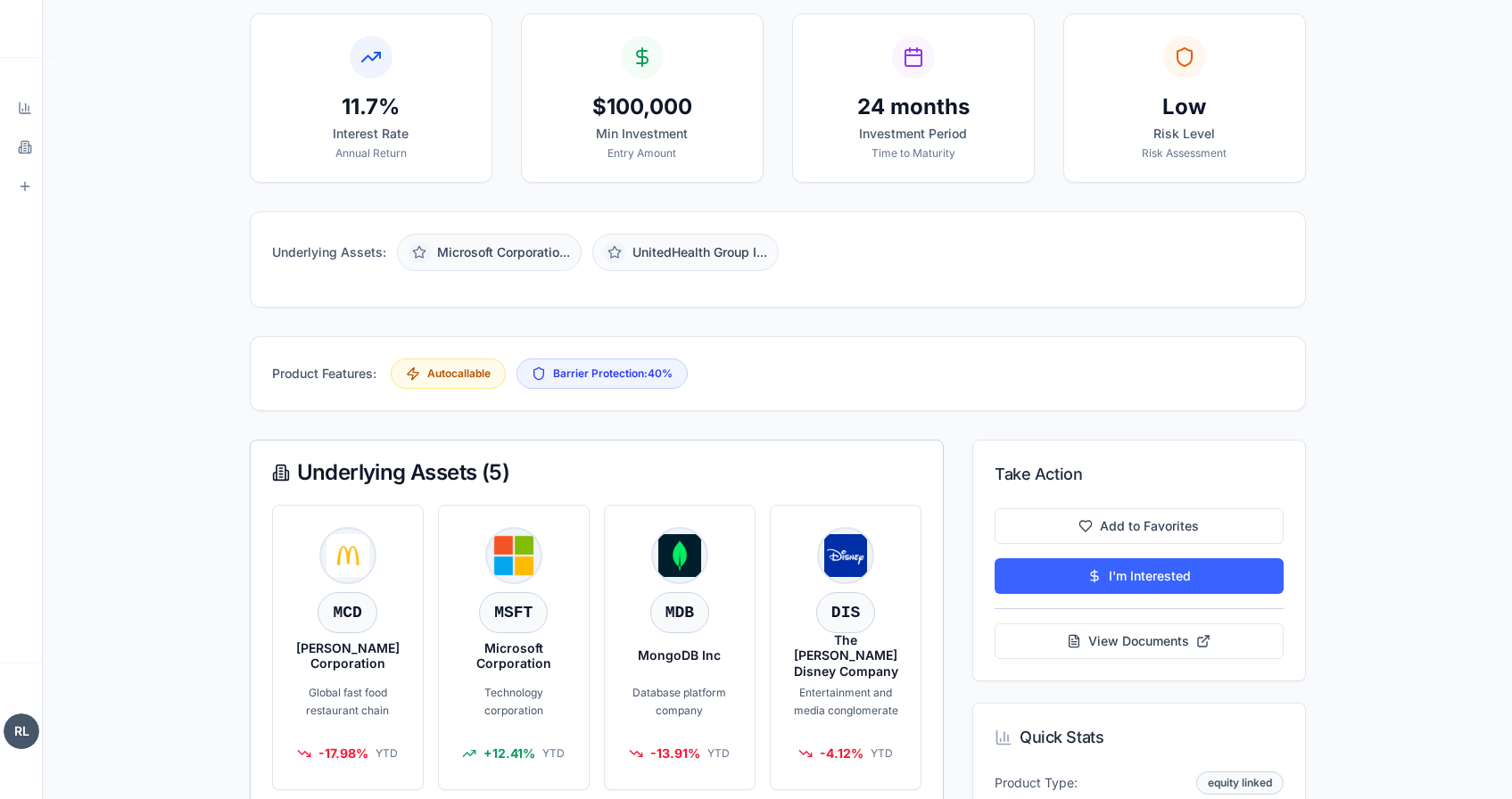
scroll to position [601, 0]
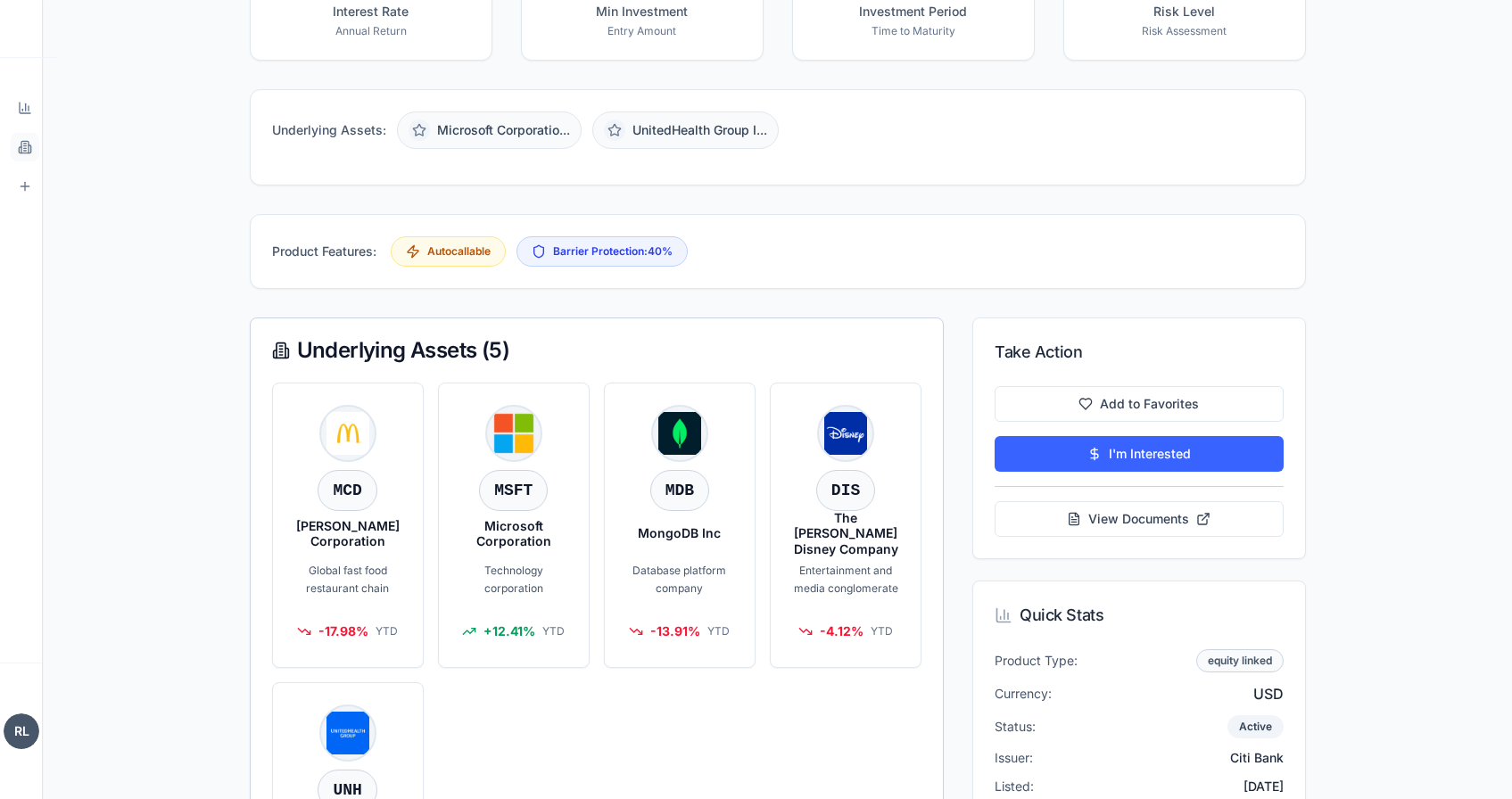
click at [24, 151] on icon at bounding box center [25, 151] width 3 height 0
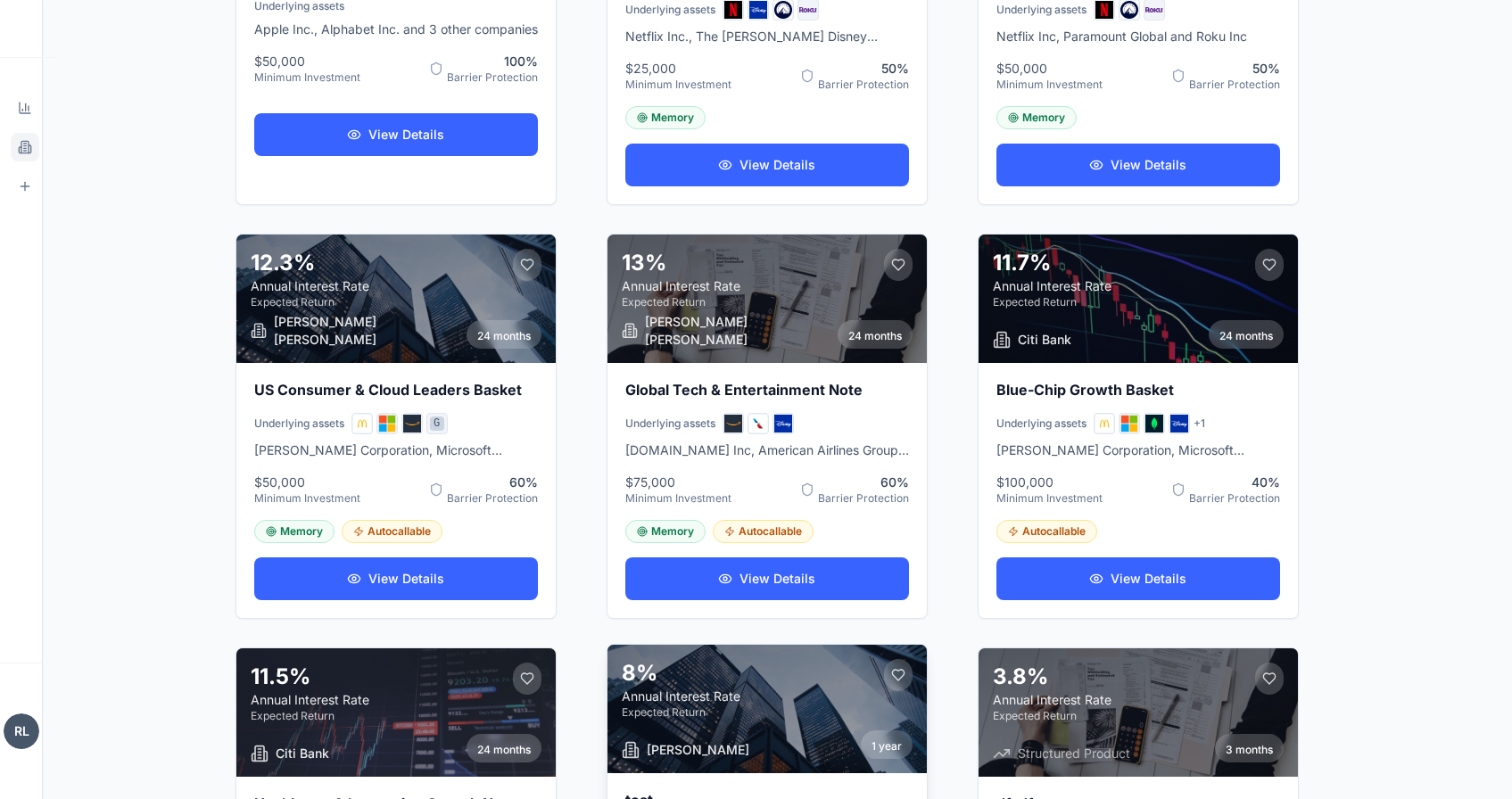
scroll to position [231, 0]
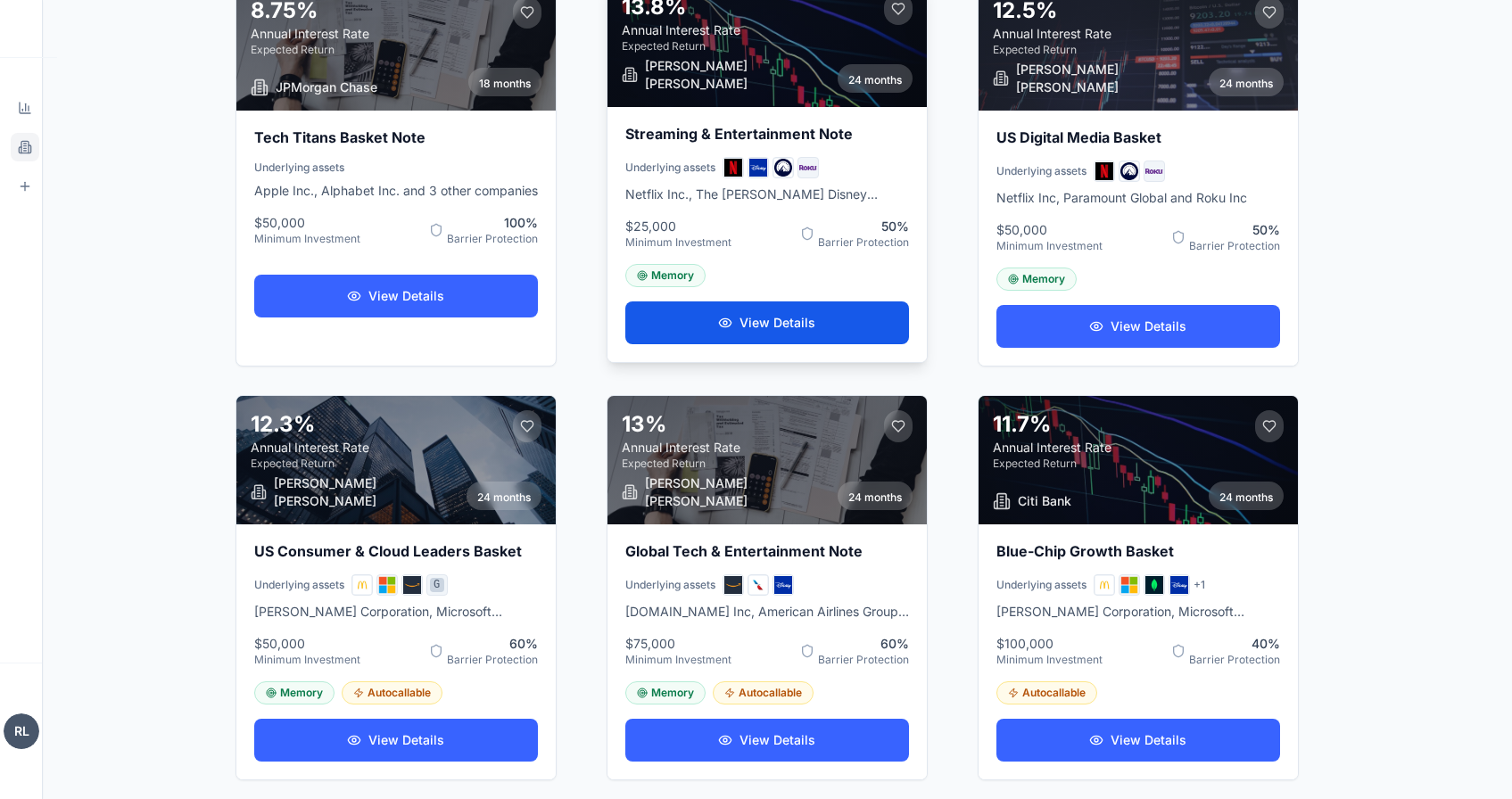
click at [790, 333] on button "View Details" at bounding box center [767, 322] width 284 height 43
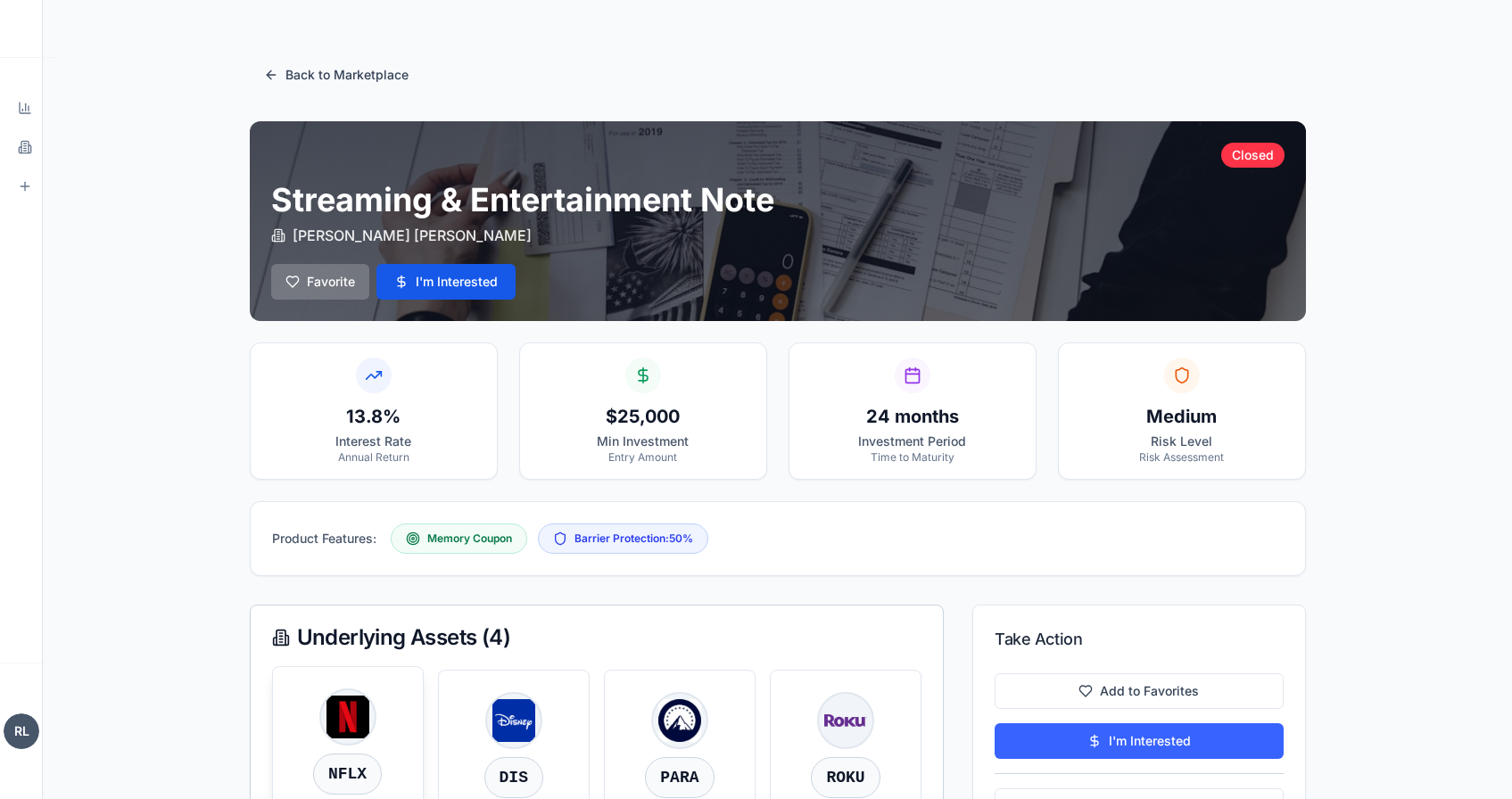
click at [395, 714] on div "N" at bounding box center [347, 716] width 107 height 57
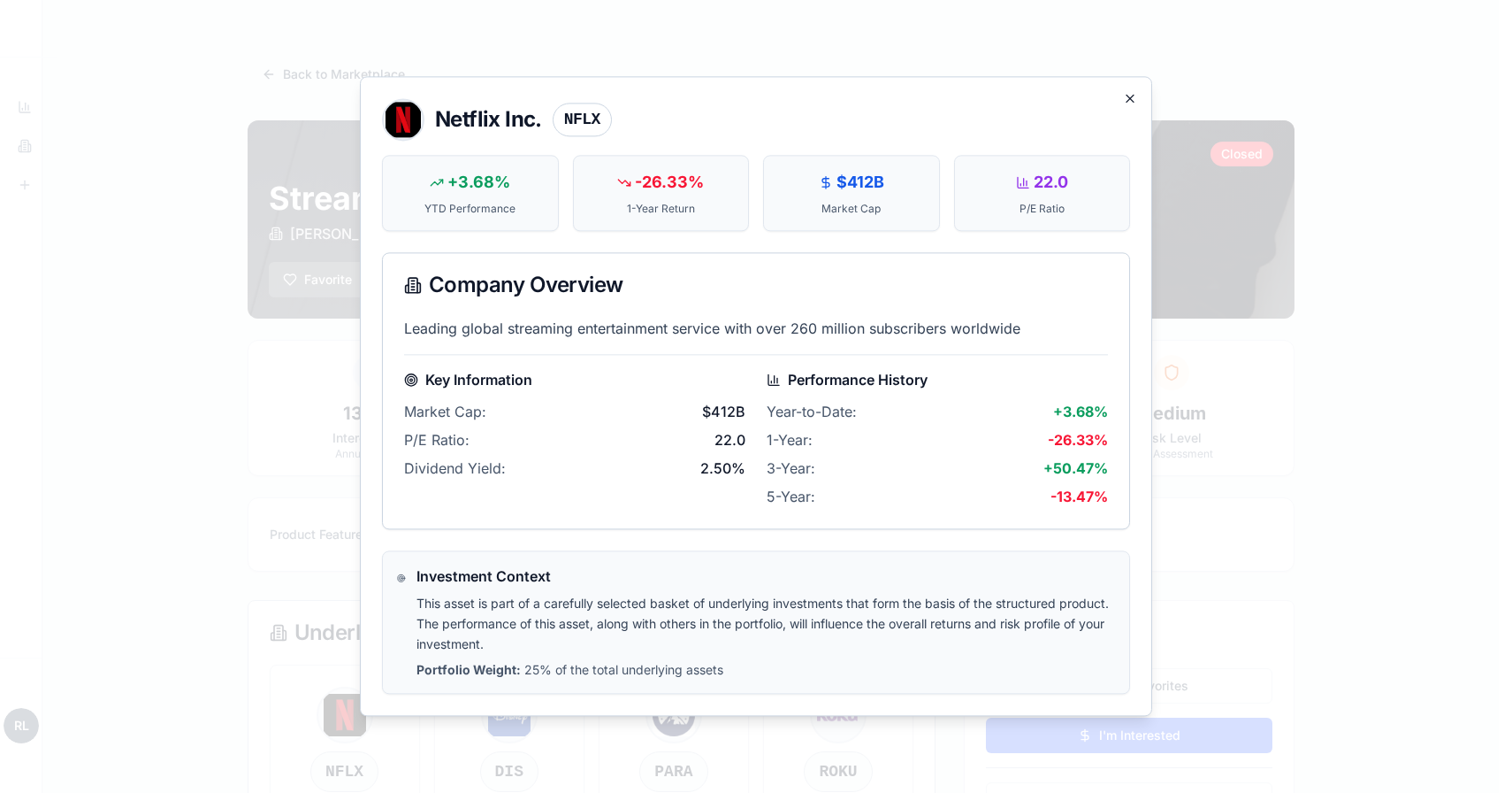
click at [1133, 102] on icon "button" at bounding box center [1129, 97] width 14 height 14
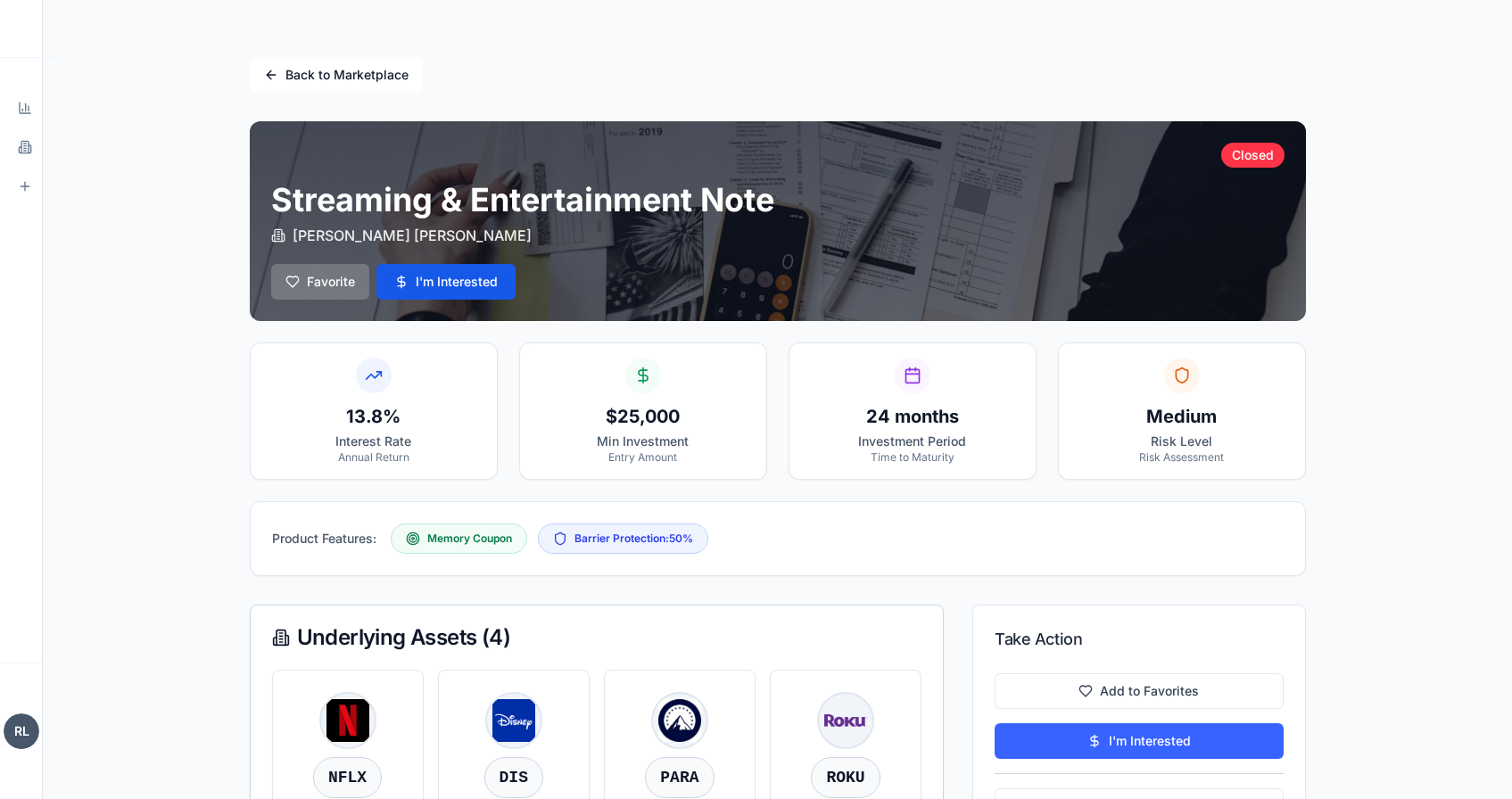
click at [323, 82] on button "Back to Marketplace" at bounding box center [337, 74] width 173 height 36
